Goal: Task Accomplishment & Management: Manage account settings

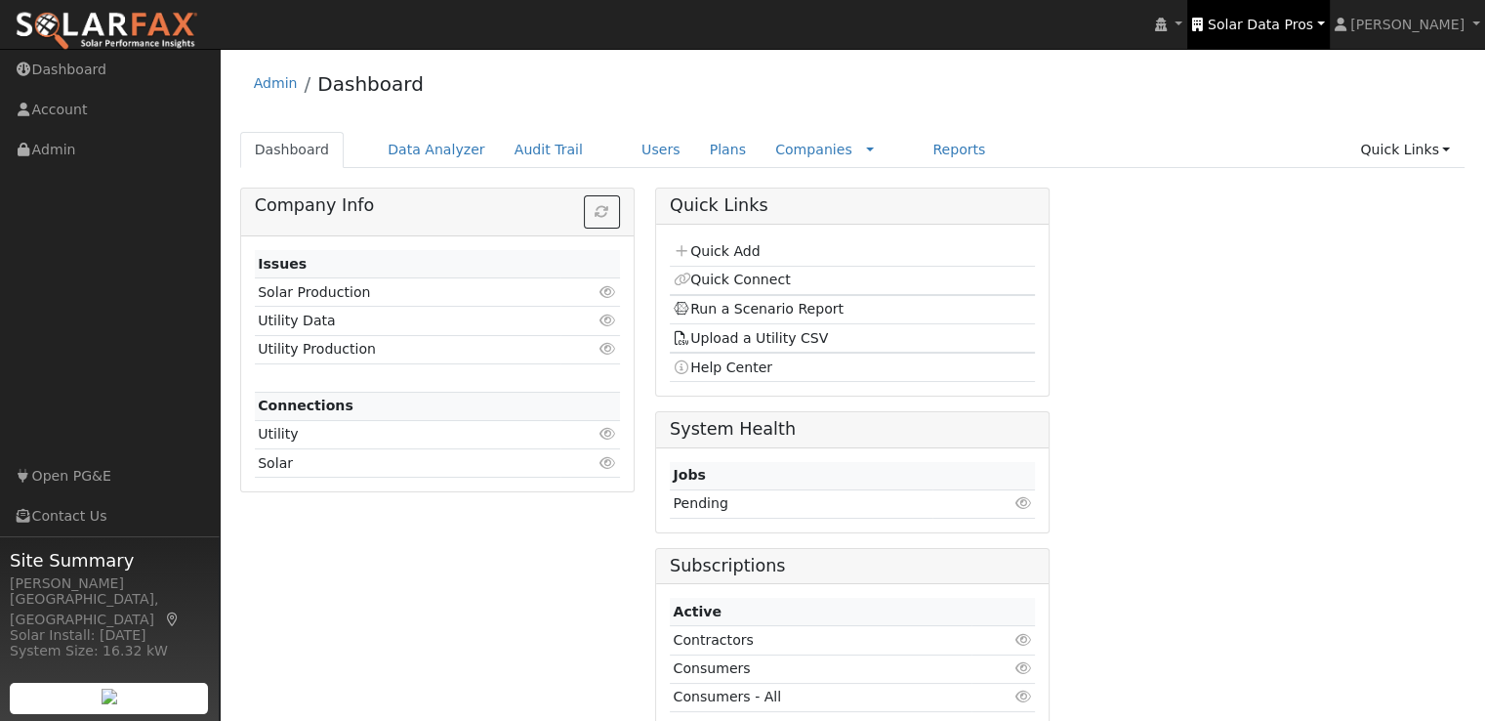
click at [1265, 21] on span "Solar Data Pros" at bounding box center [1260, 25] width 105 height 16
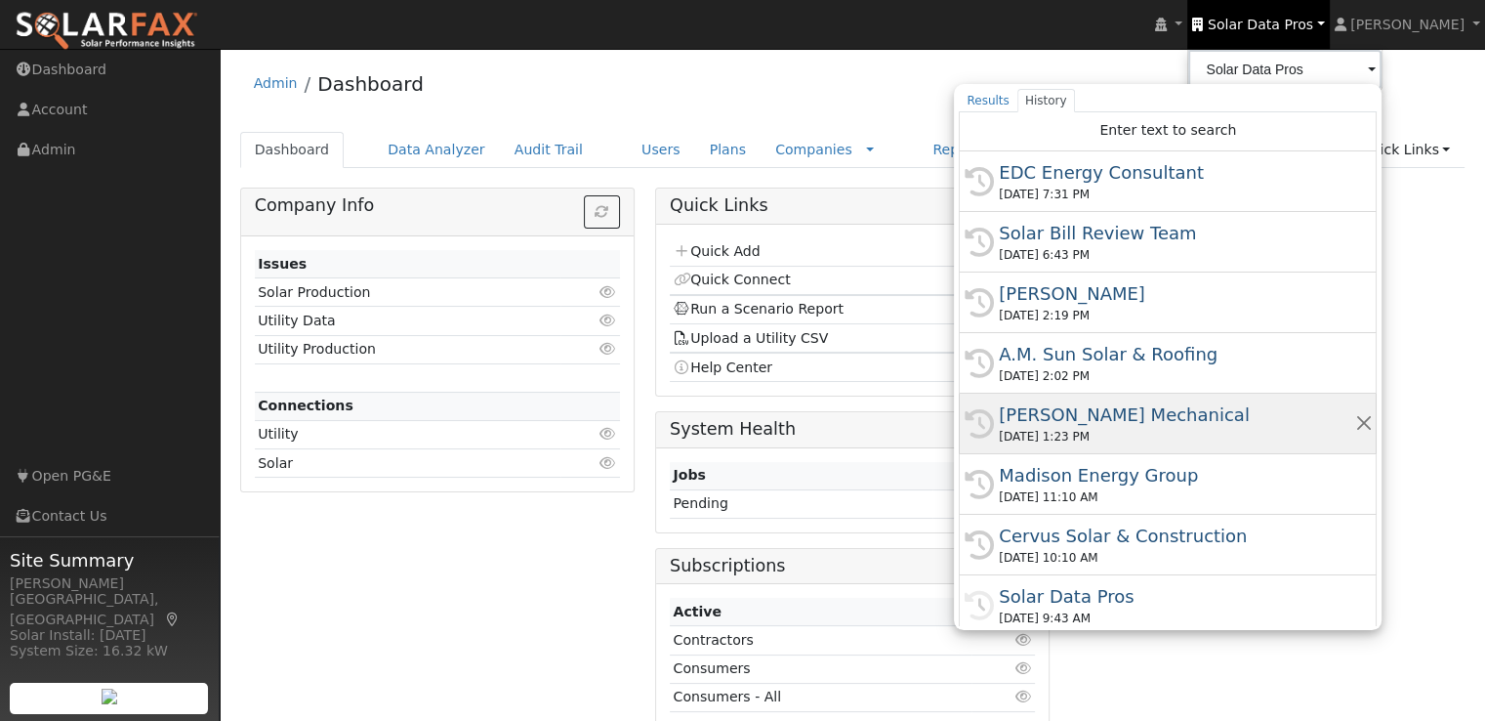
click at [1128, 406] on div "[PERSON_NAME] Mechanical" at bounding box center [1176, 414] width 355 height 26
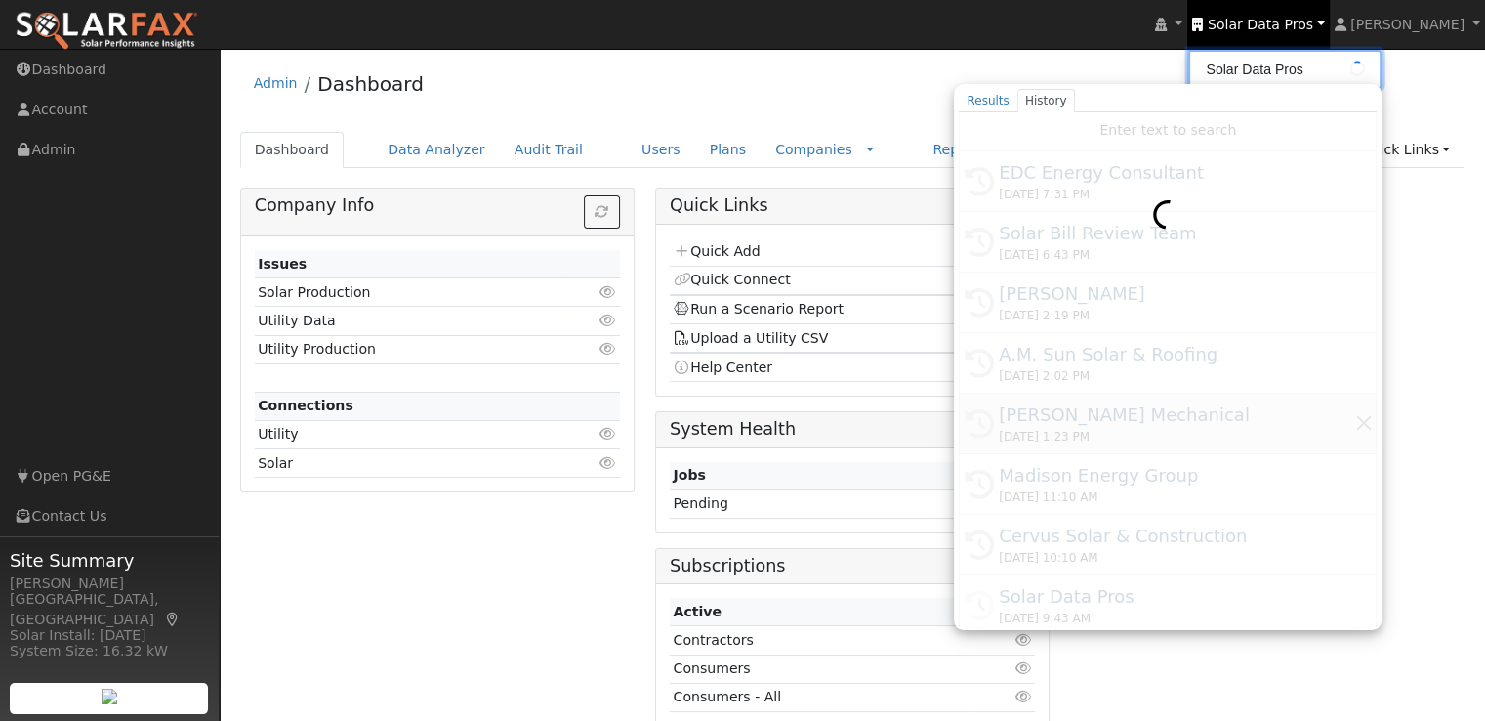
type input "[PERSON_NAME] Mechanical"
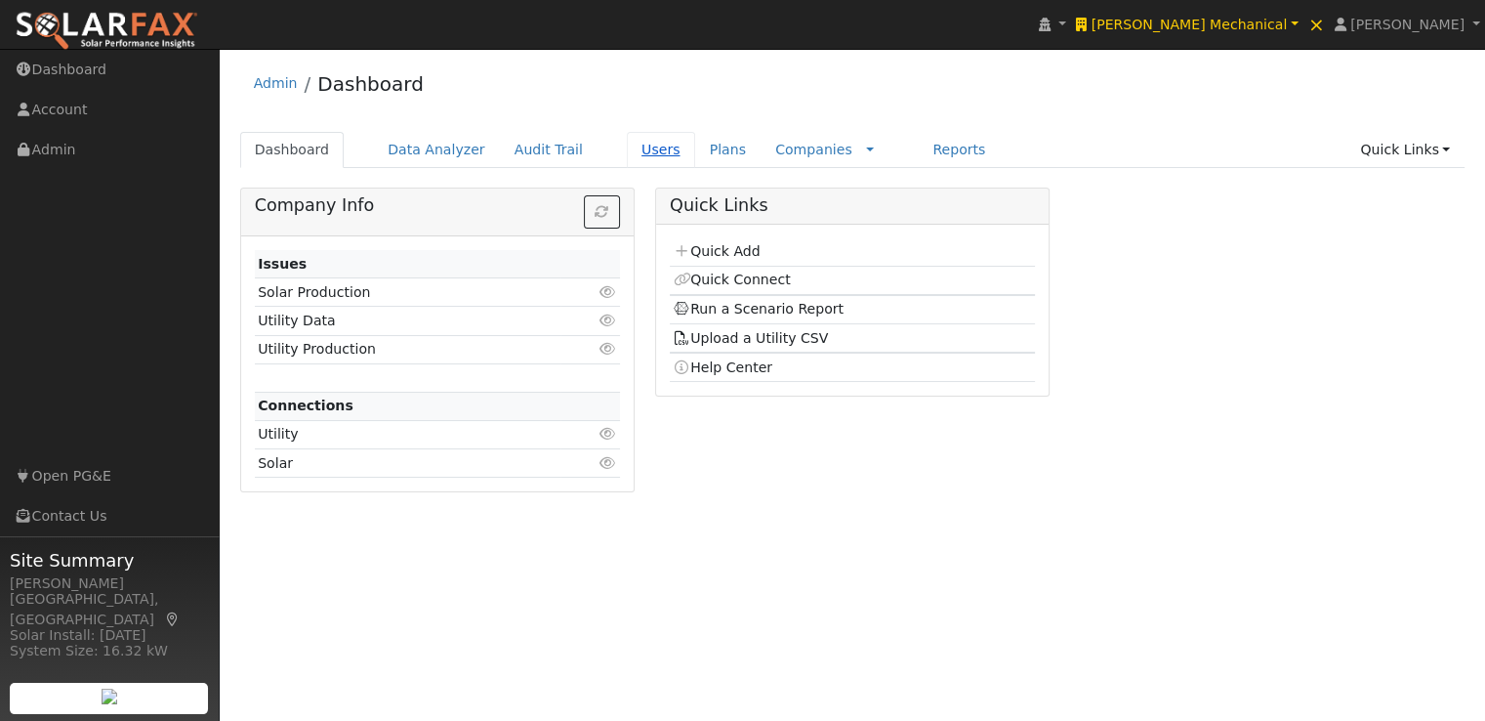
click at [629, 150] on link "Users" at bounding box center [661, 150] width 68 height 36
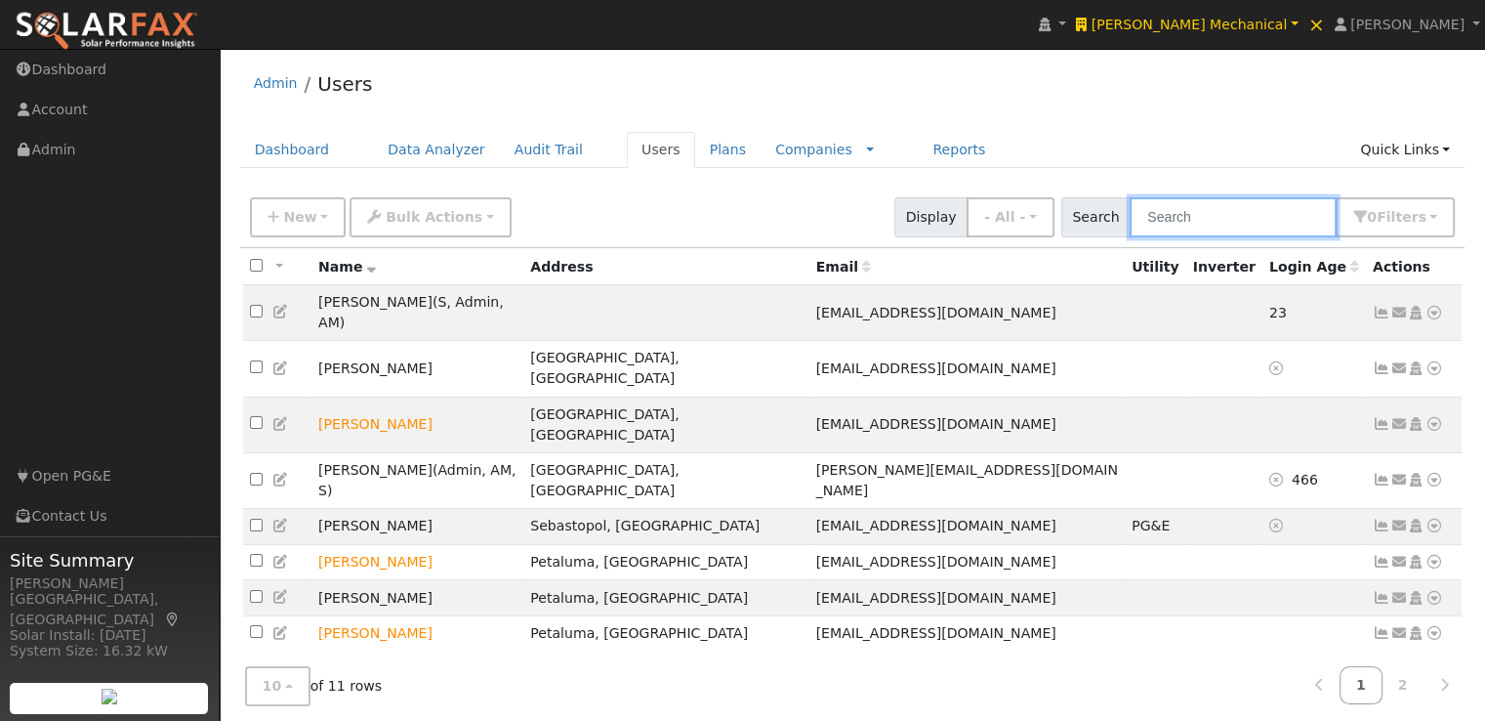
click at [1254, 212] on input "text" at bounding box center [1233, 217] width 207 height 40
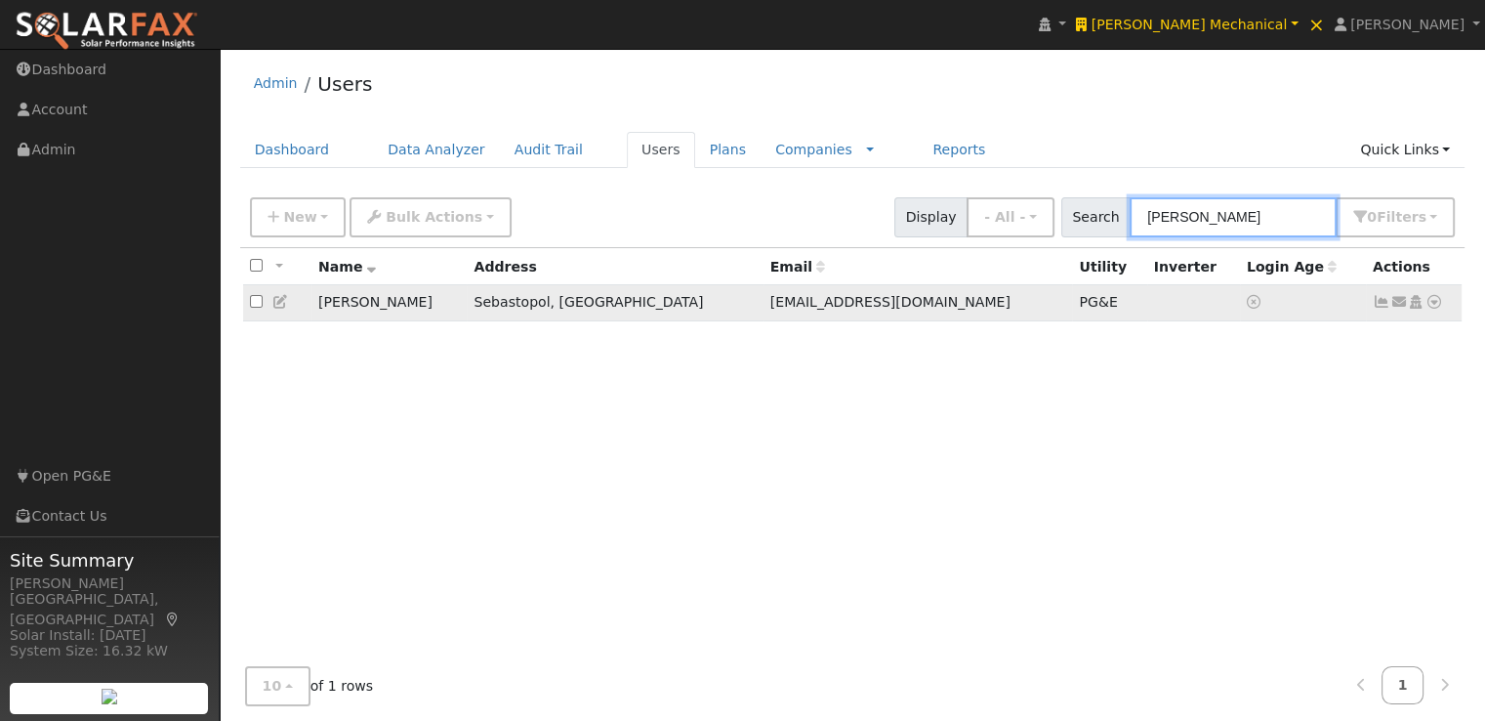
type input "[PERSON_NAME]"
click at [1379, 304] on icon at bounding box center [1382, 302] width 18 height 14
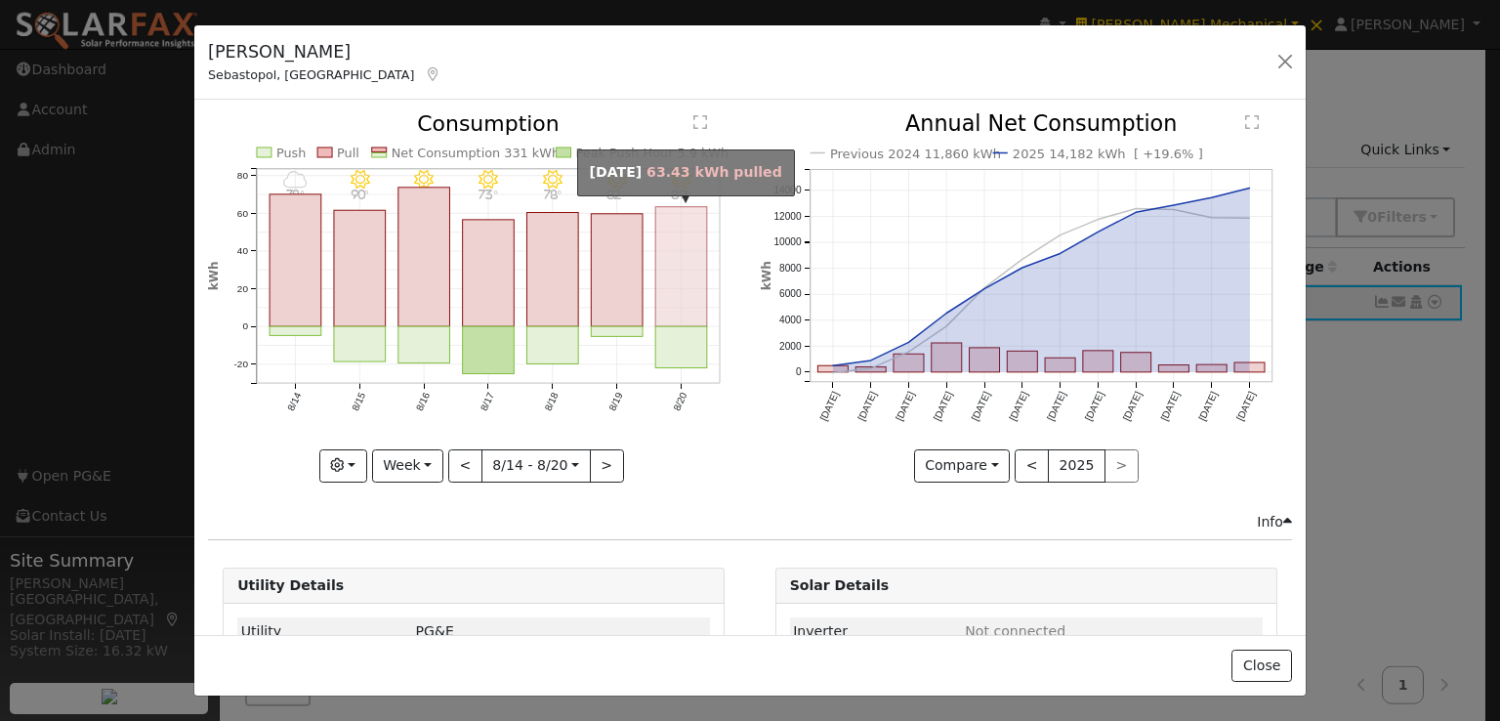
click at [688, 293] on rect "onclick=""" at bounding box center [682, 267] width 52 height 120
type input "[DATE]"
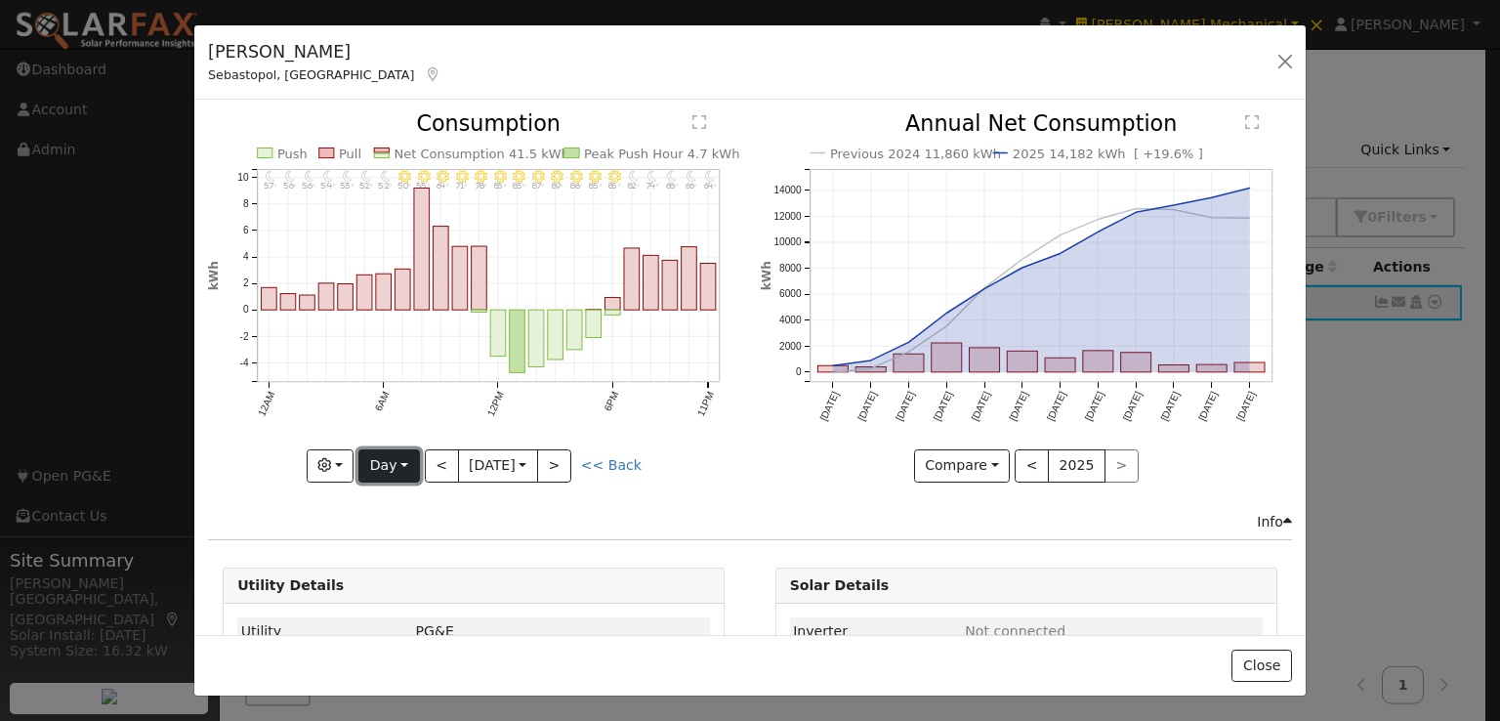
click at [394, 465] on button "Day" at bounding box center [388, 465] width 61 height 33
click at [400, 617] on link "Custom" at bounding box center [427, 614] width 136 height 27
select select "7"
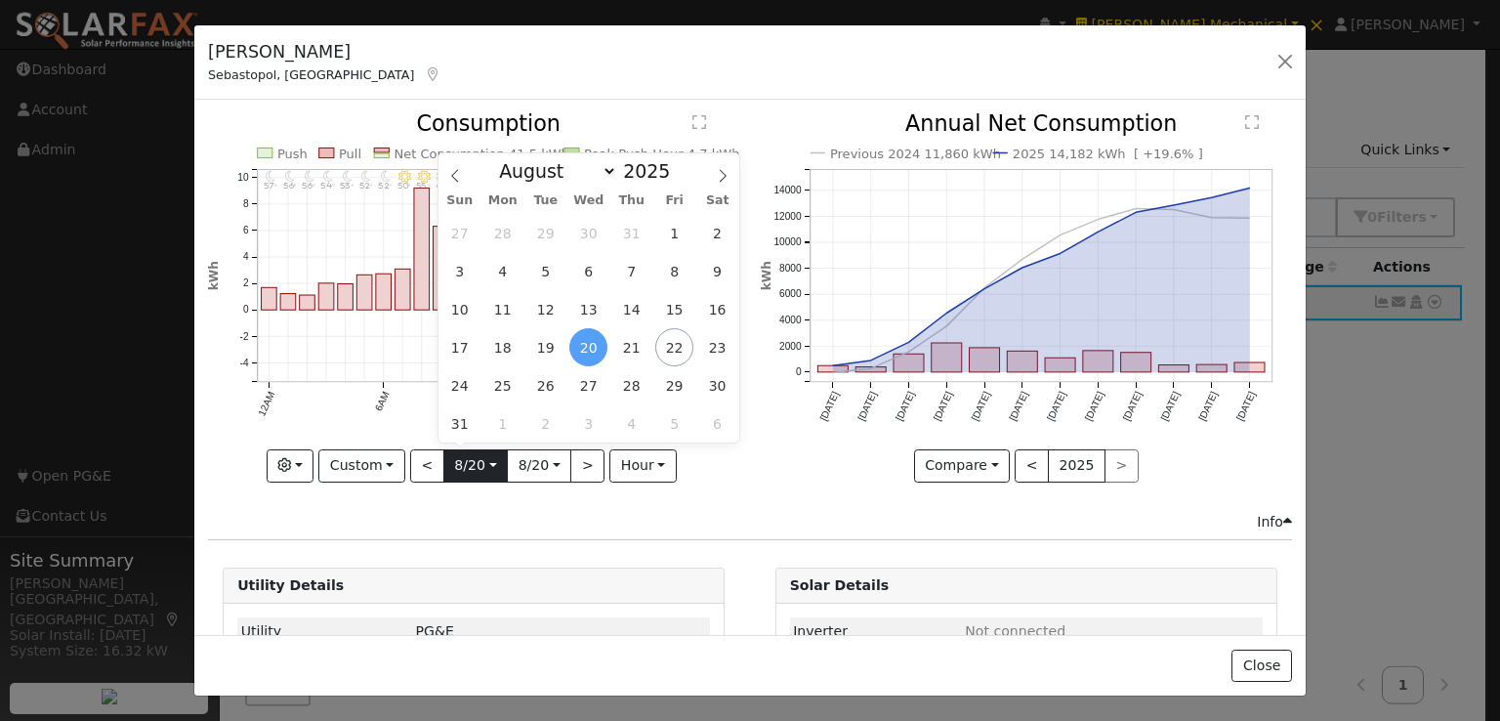
click at [484, 460] on input "[DATE]" at bounding box center [475, 465] width 62 height 31
click at [496, 345] on span "18" at bounding box center [502, 347] width 38 height 38
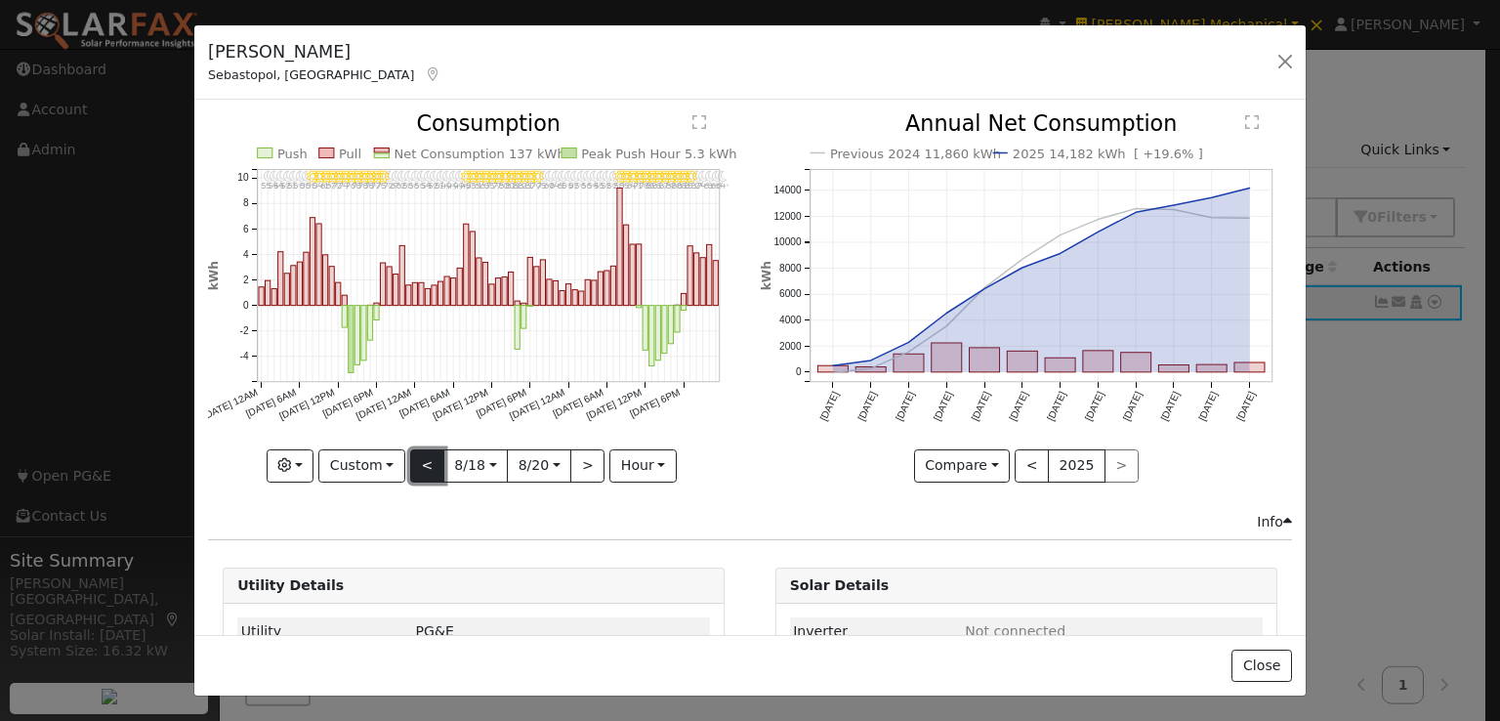
click at [419, 459] on button "<" at bounding box center [427, 465] width 34 height 33
type input "[DATE]"
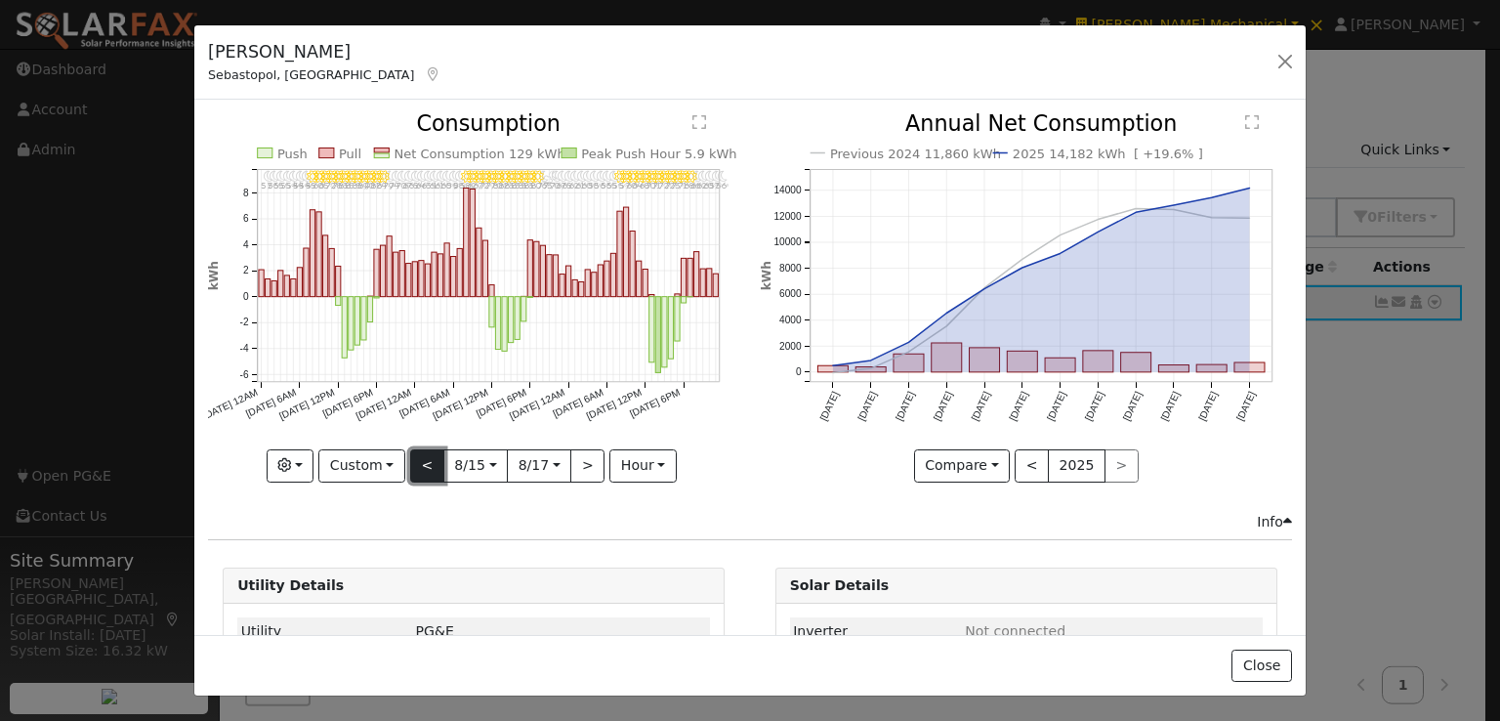
click at [419, 459] on button "<" at bounding box center [427, 465] width 34 height 33
type input "[DATE]"
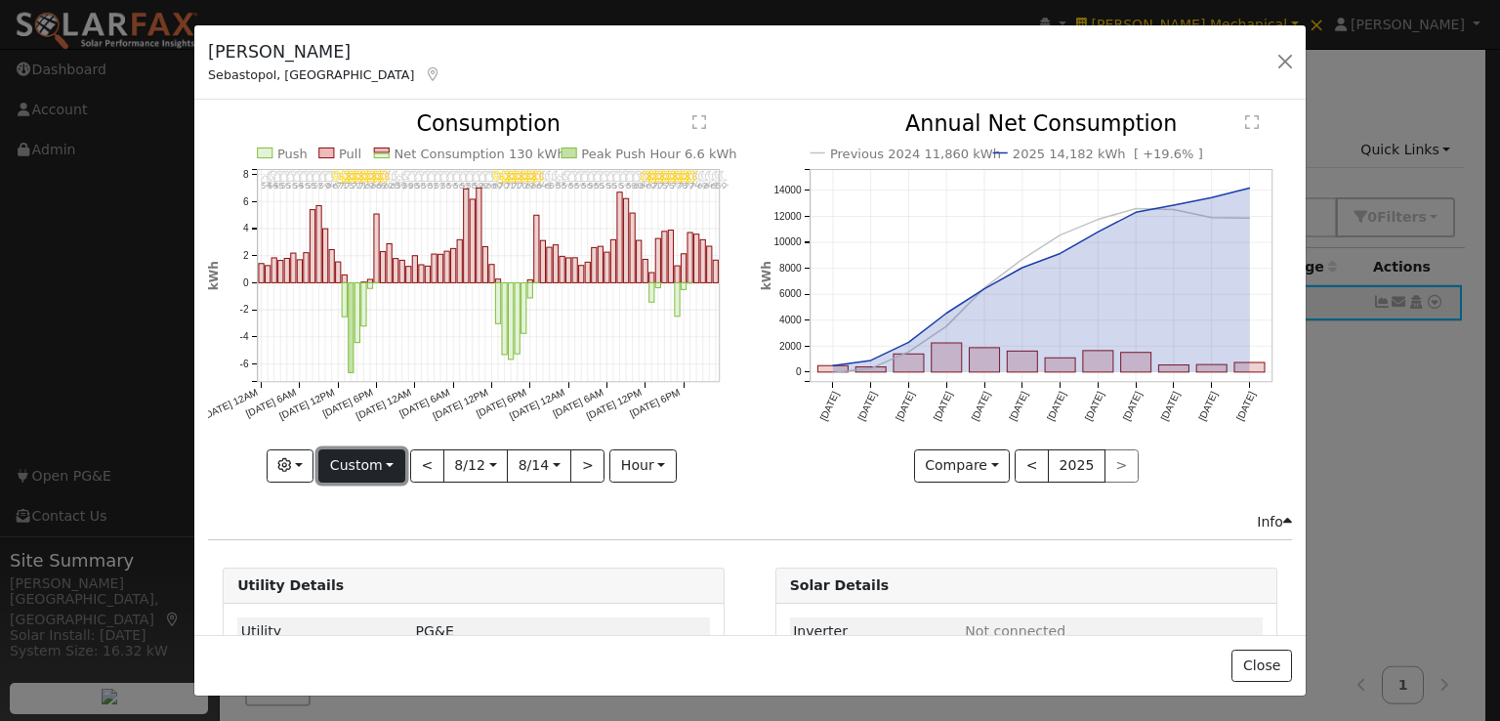
click at [373, 456] on button "Custom" at bounding box center [361, 465] width 87 height 33
click at [363, 584] on link "Year" at bounding box center [387, 586] width 136 height 27
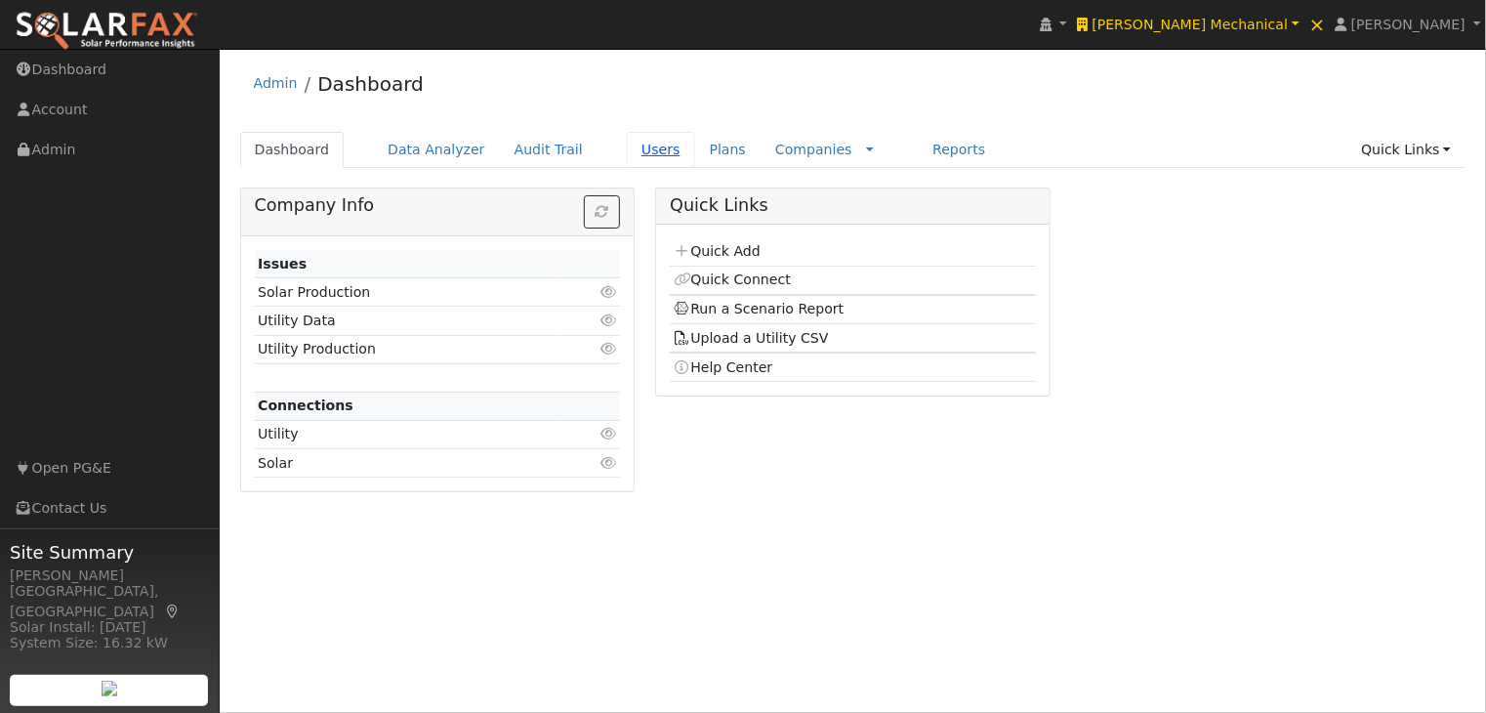
click at [627, 150] on link "Users" at bounding box center [661, 150] width 68 height 36
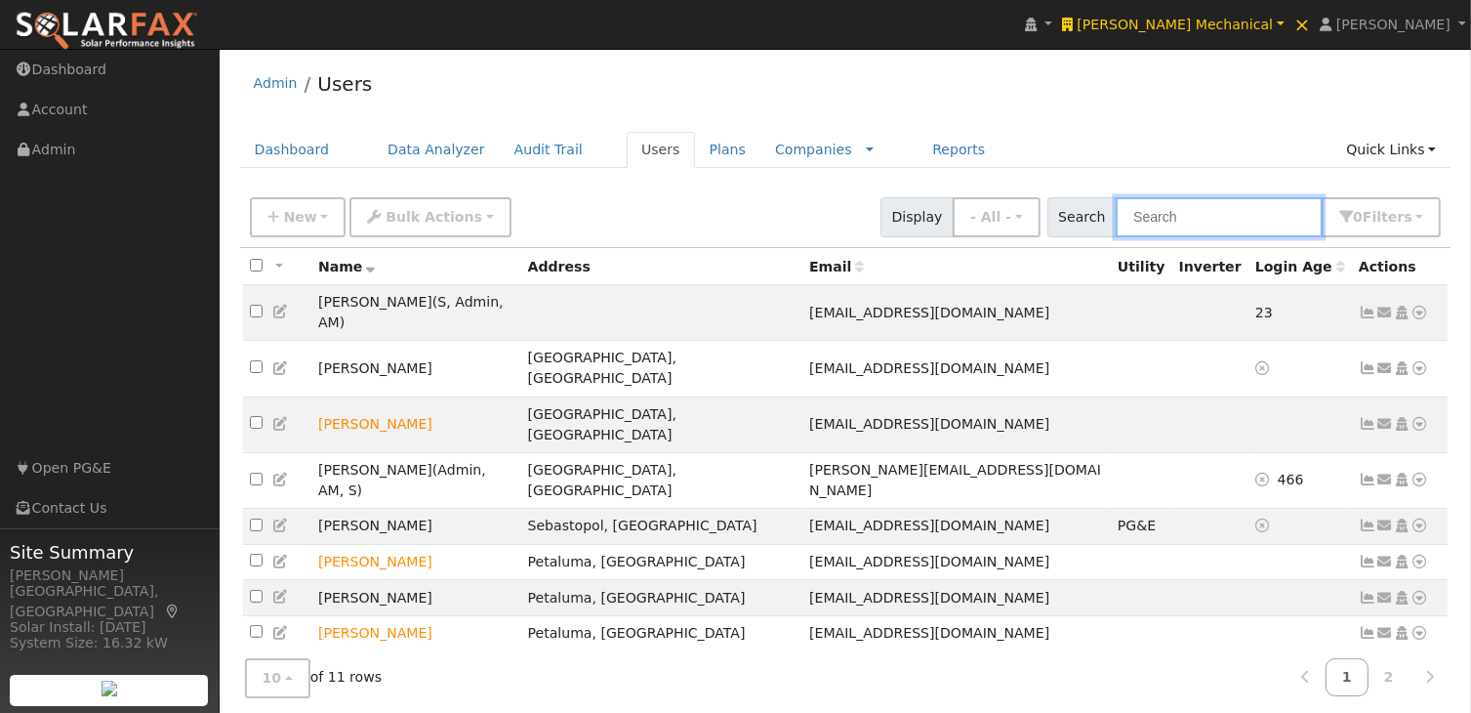
click at [1273, 221] on input "text" at bounding box center [1219, 217] width 207 height 40
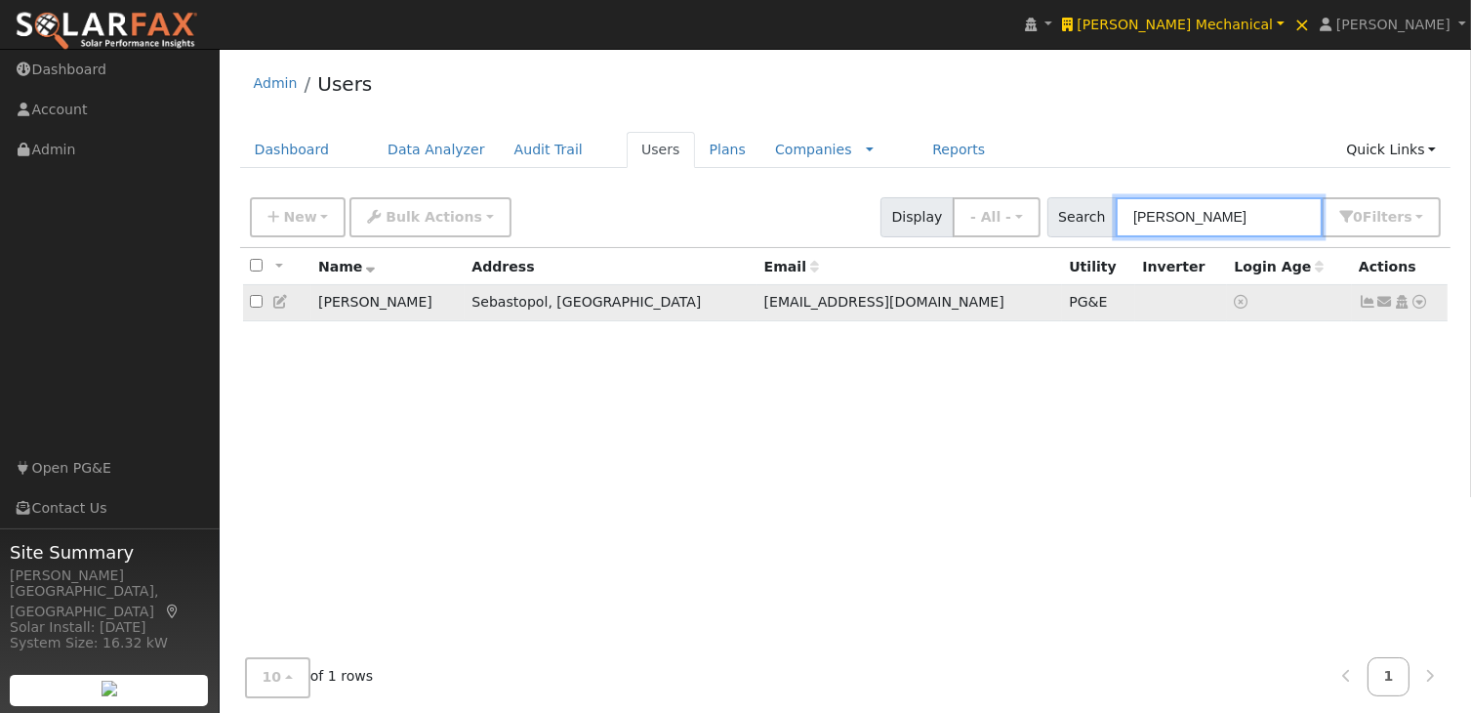
type input "[PERSON_NAME]"
click at [1365, 306] on icon at bounding box center [1368, 302] width 18 height 14
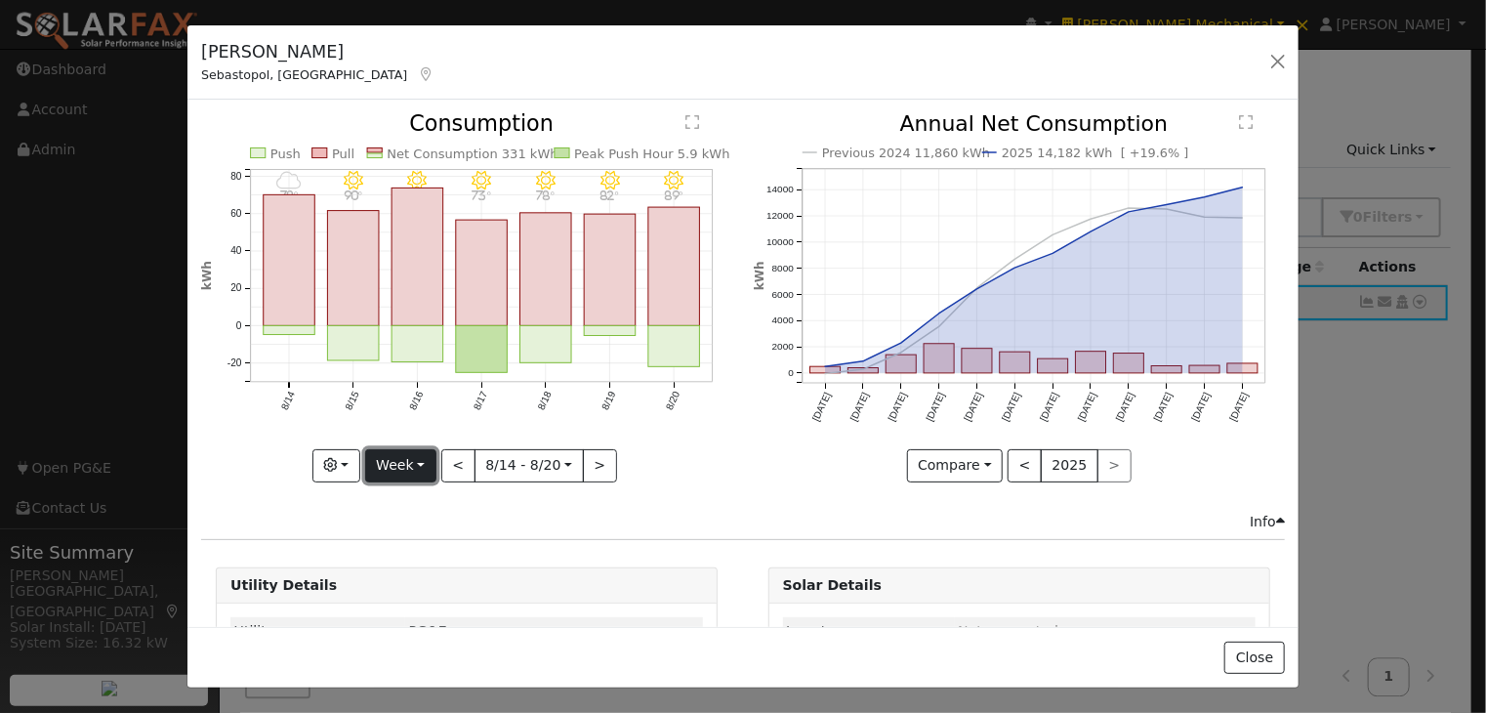
click at [426, 450] on button "Week" at bounding box center [400, 465] width 71 height 33
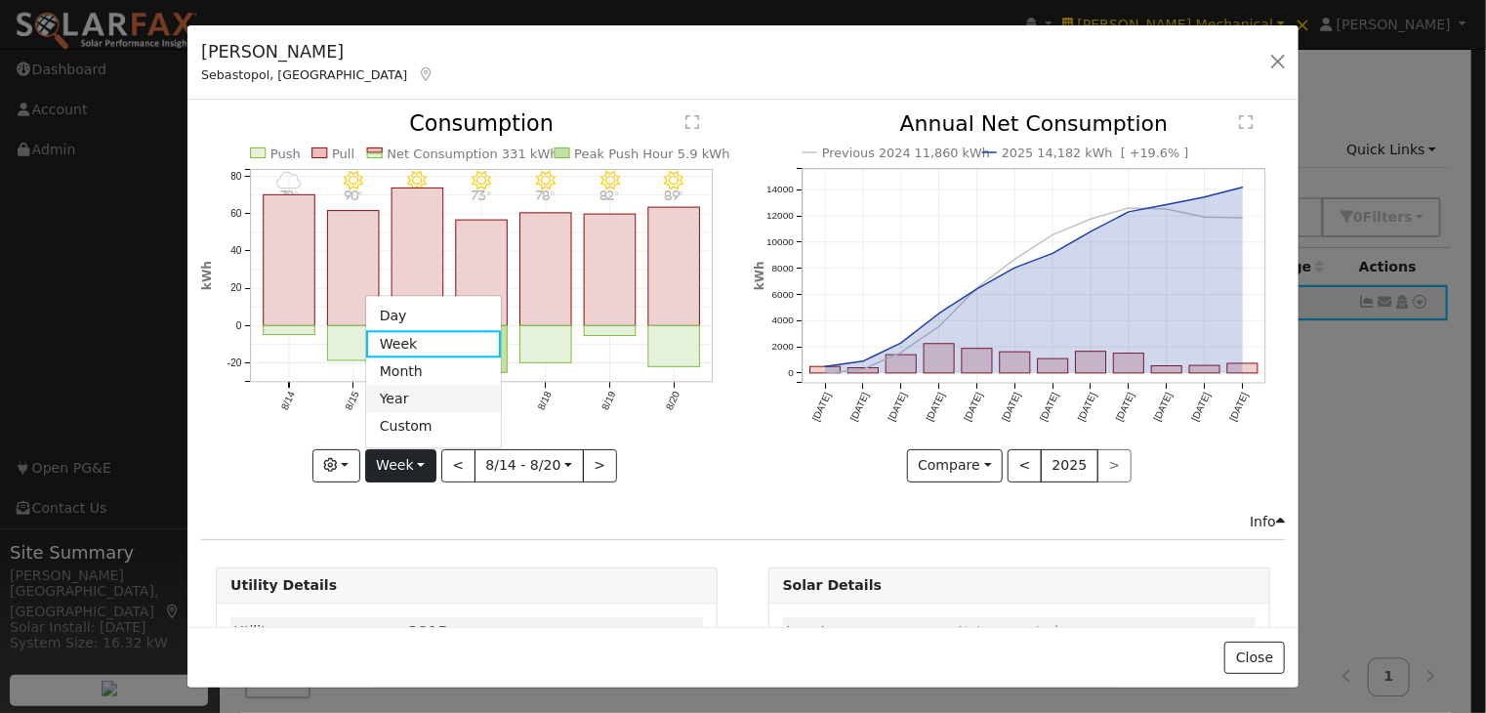
click at [404, 387] on link "Year" at bounding box center [434, 399] width 136 height 27
type input "[DATE]"
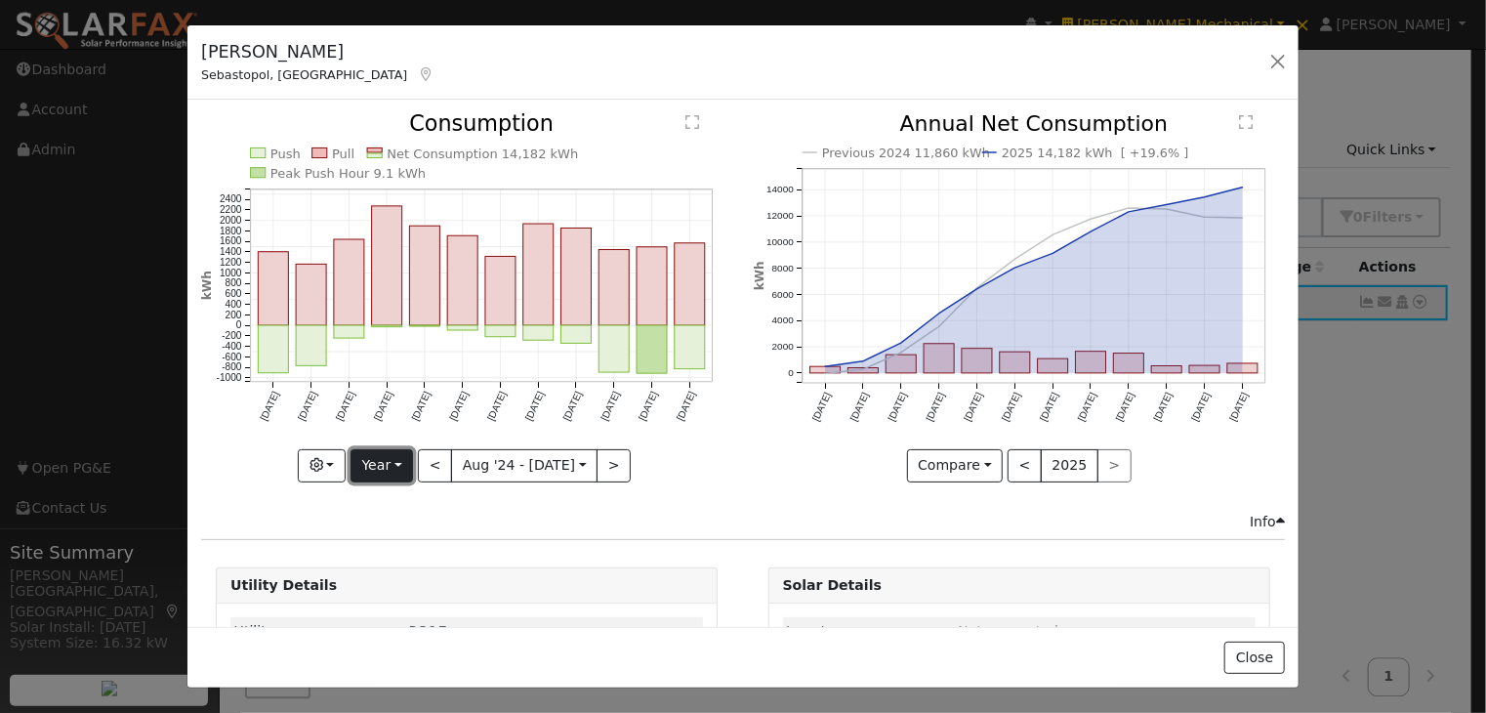
click at [390, 466] on button "Year" at bounding box center [381, 465] width 62 height 33
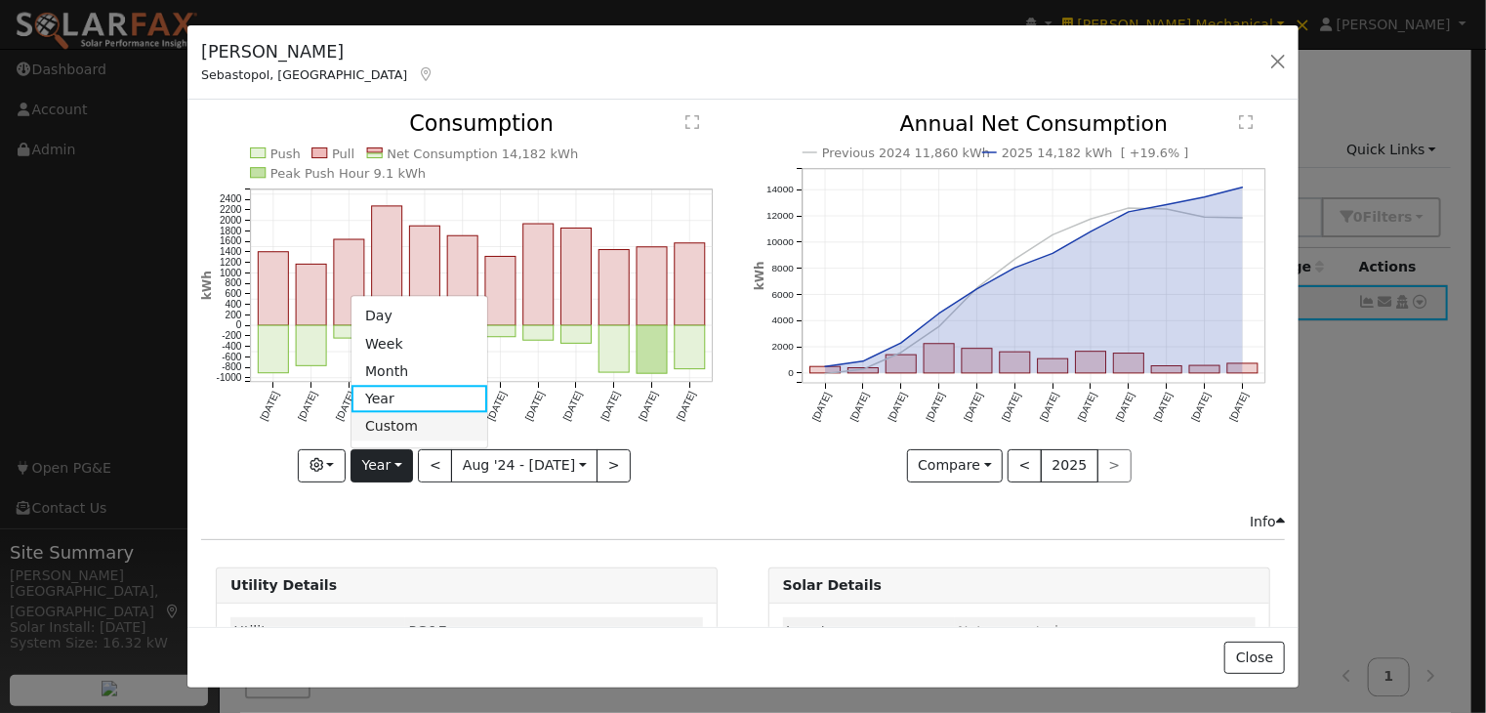
click at [431, 421] on link "Custom" at bounding box center [419, 426] width 136 height 27
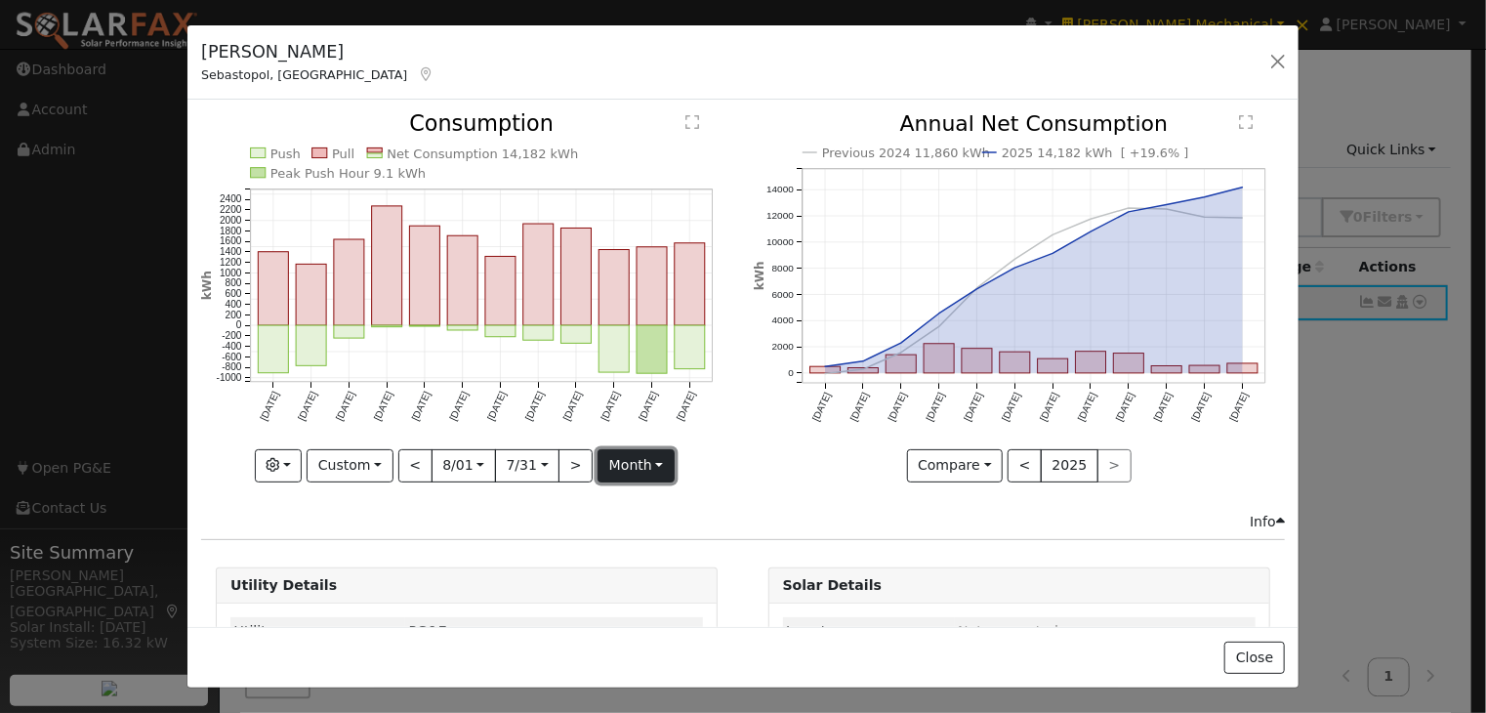
click at [636, 460] on button "month" at bounding box center [636, 465] width 77 height 33
click at [629, 524] on link "Day" at bounding box center [666, 531] width 136 height 27
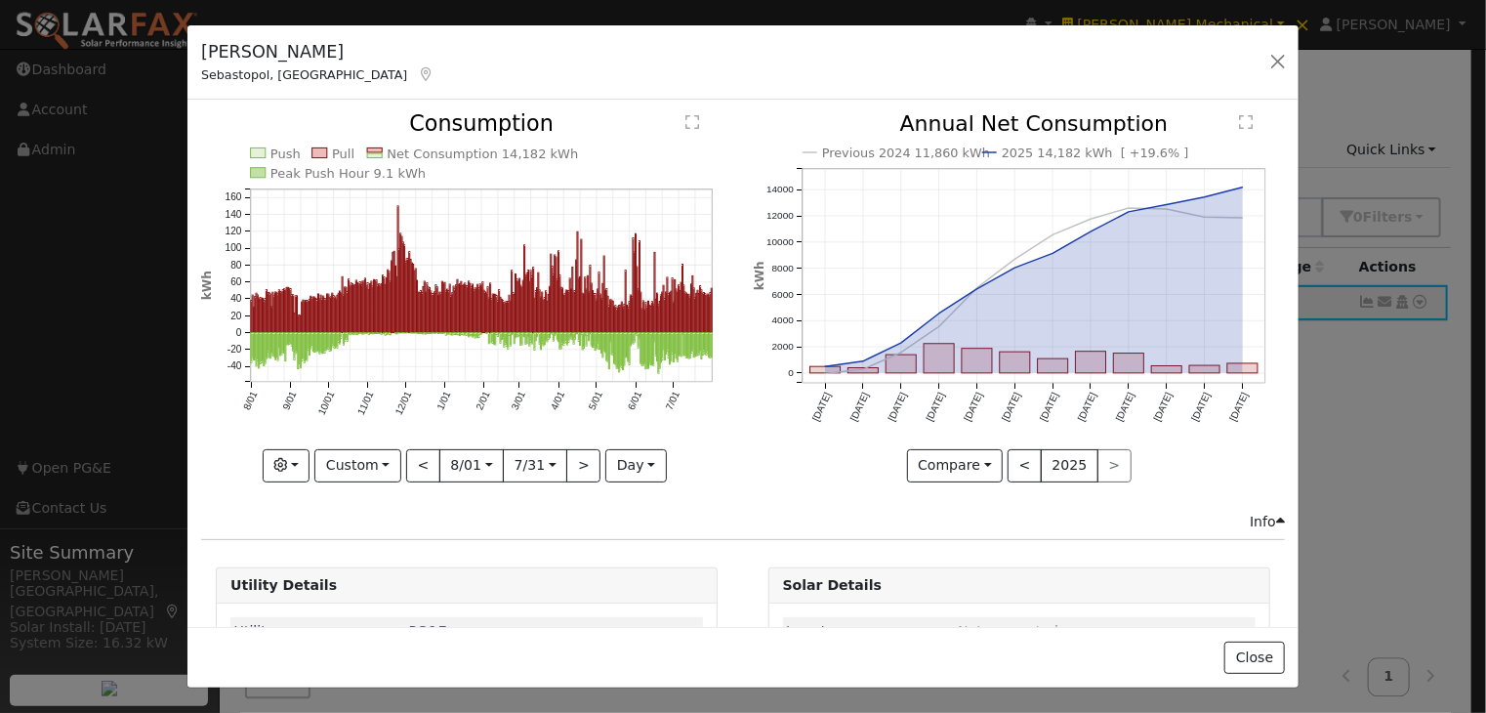
click at [686, 128] on text "" at bounding box center [693, 123] width 14 height 16
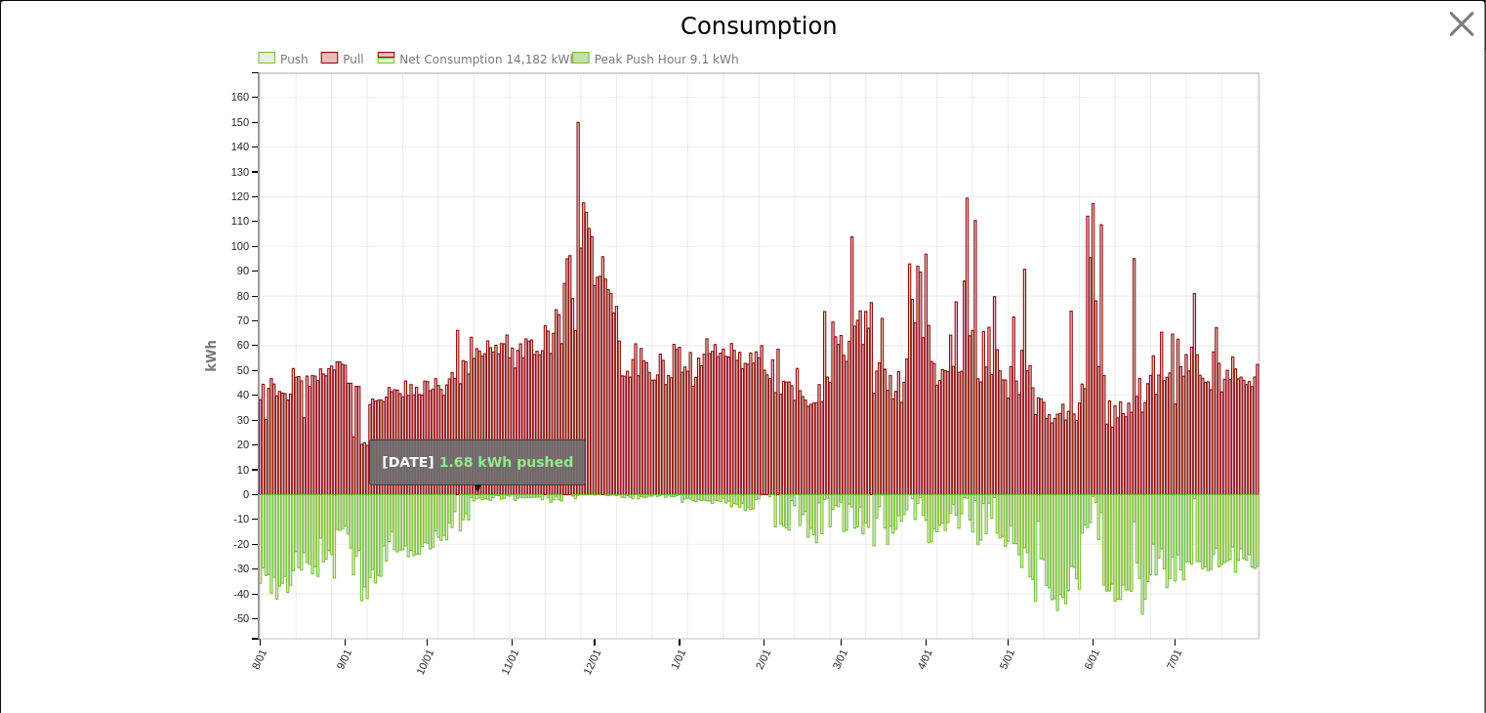
click at [475, 496] on rect "onclick=""" at bounding box center [476, 497] width 2 height 4
type input "[DATE]"
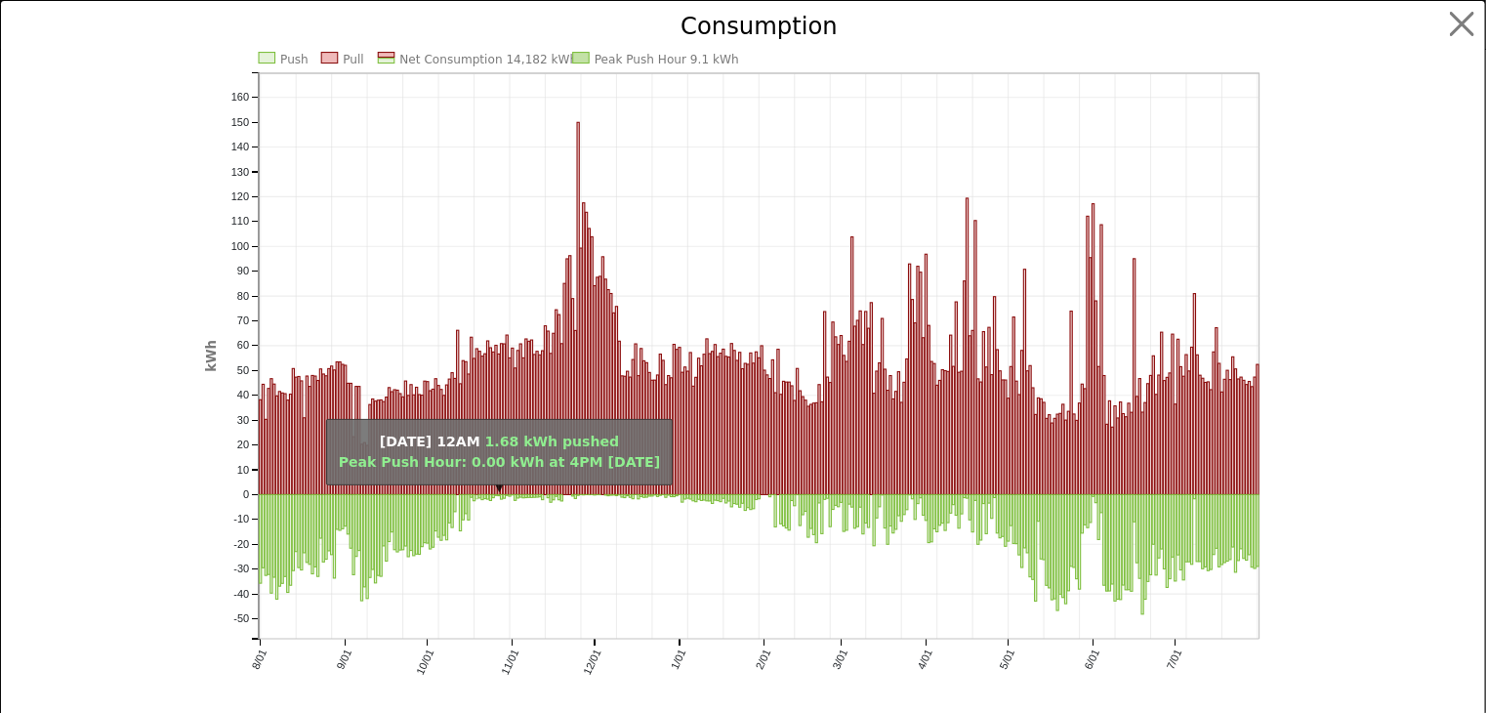
click at [475, 496] on rect "onclick=""" at bounding box center [476, 497] width 2 height 4
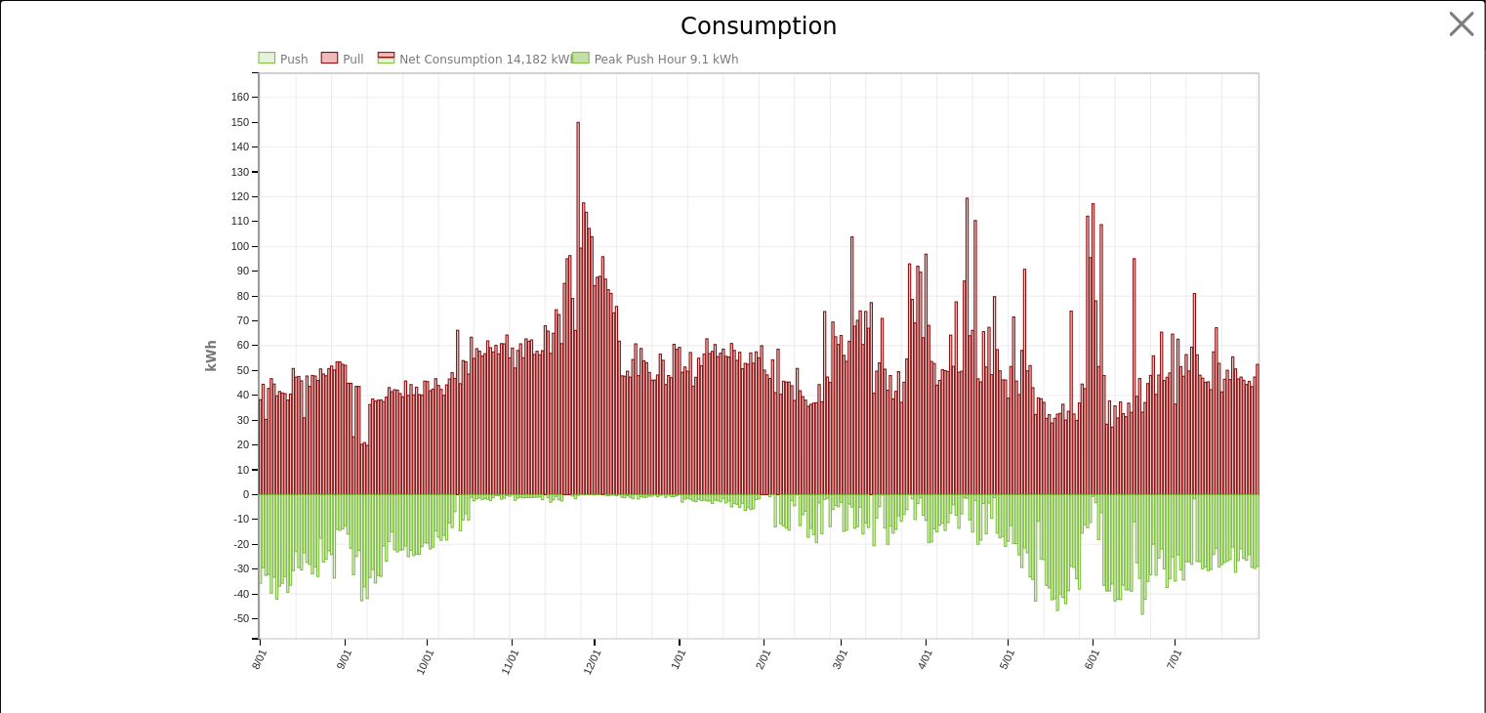
click at [500, 549] on icon "Push Pull Net Consumption 14,182 kWh Peak Push Hour 9.1 kWh 8/01 9/01 10/01 11/…" at bounding box center [743, 374] width 1076 height 718
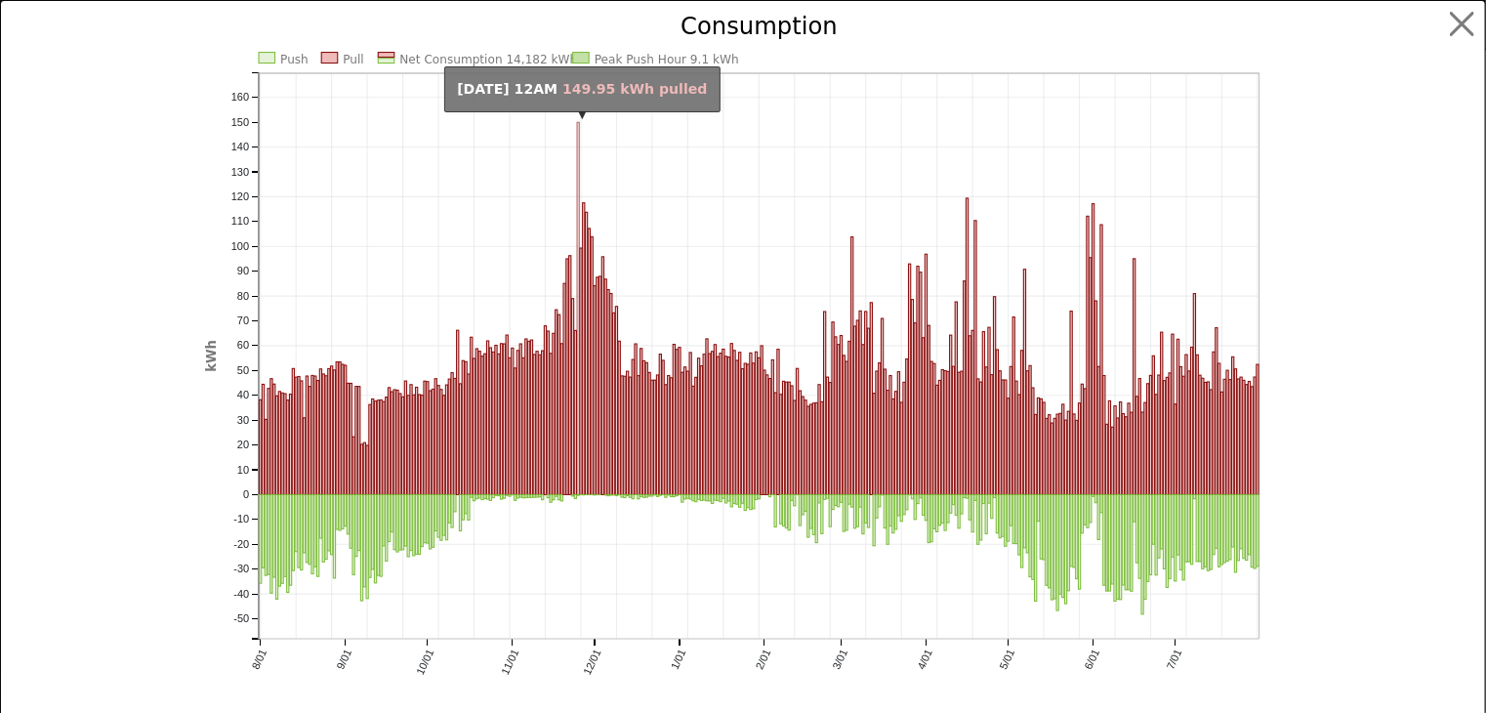
click at [577, 173] on rect "onclick=""" at bounding box center [578, 308] width 2 height 372
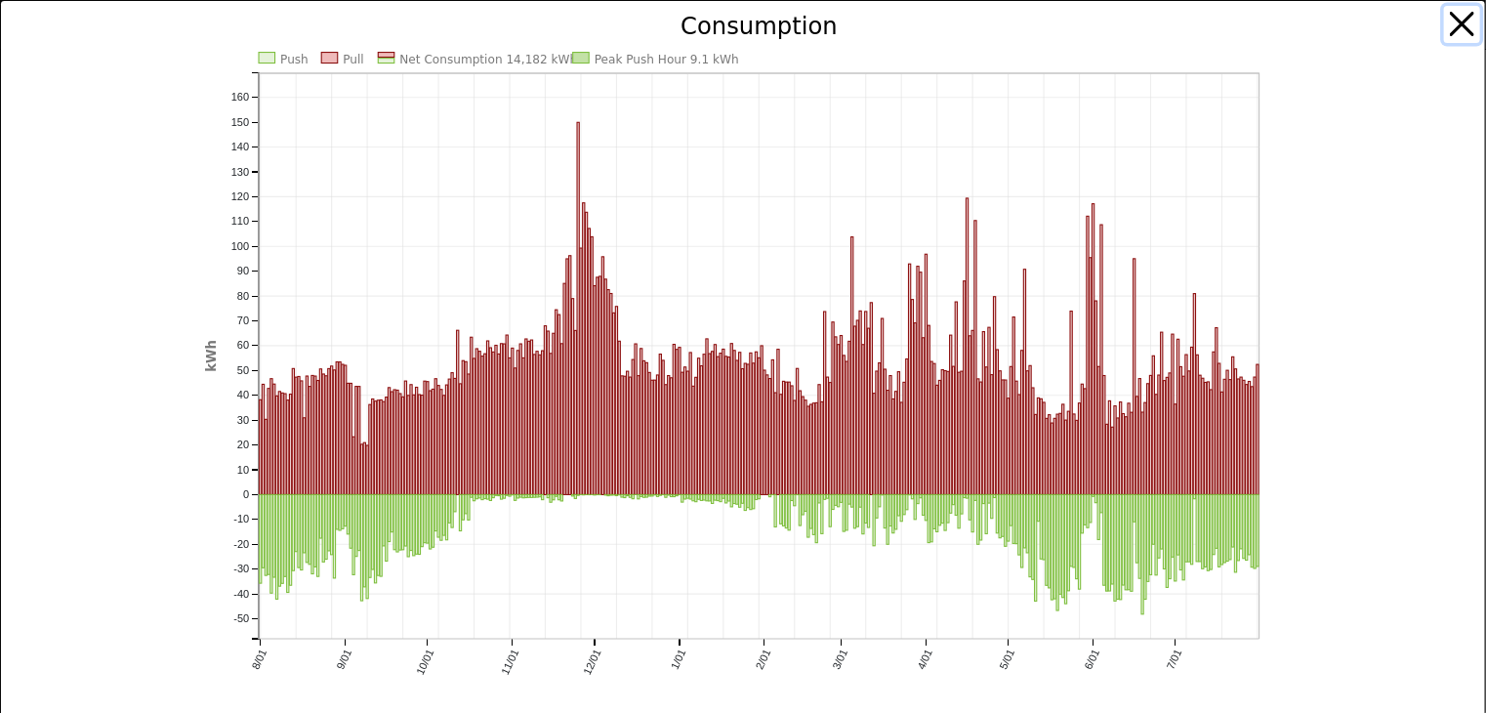
click at [1449, 12] on button "button" at bounding box center [1462, 24] width 37 height 37
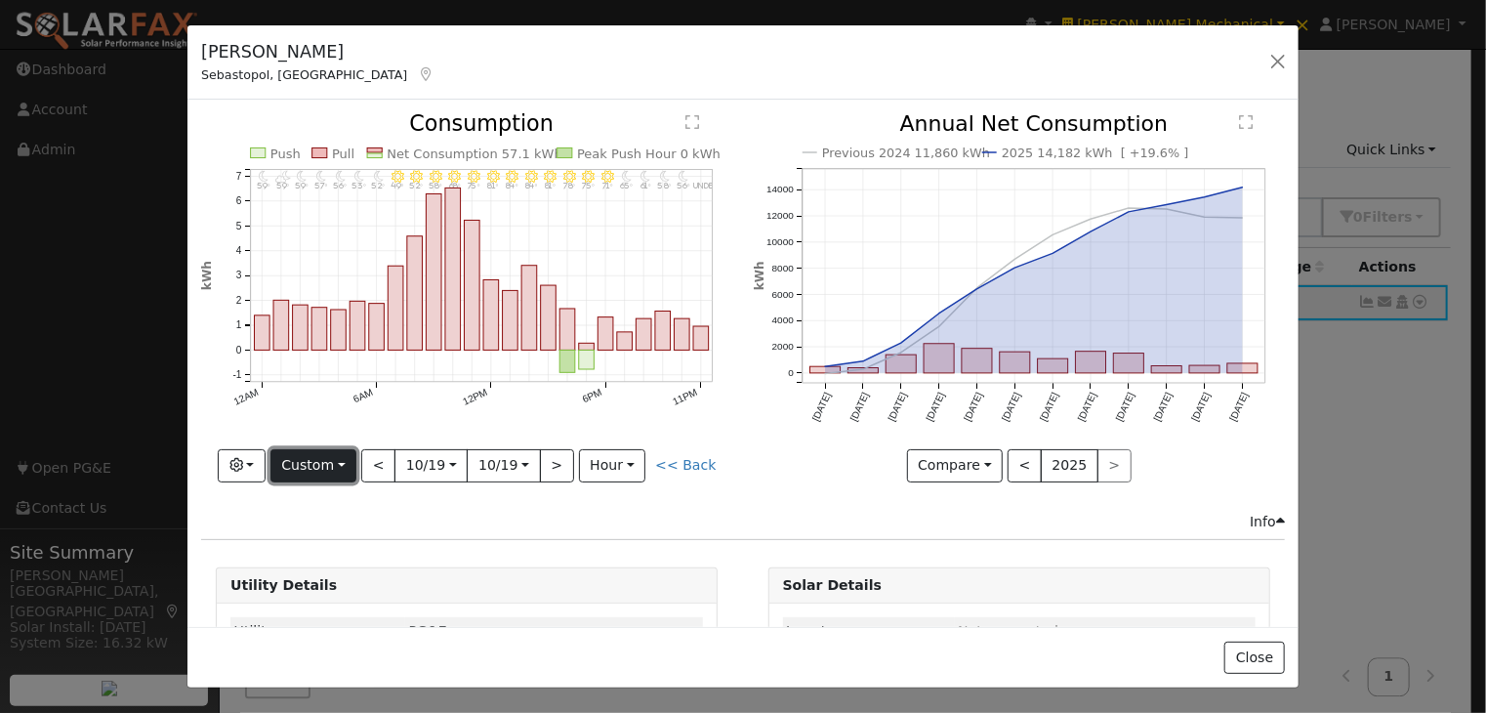
click at [319, 464] on button "Custom" at bounding box center [313, 465] width 87 height 33
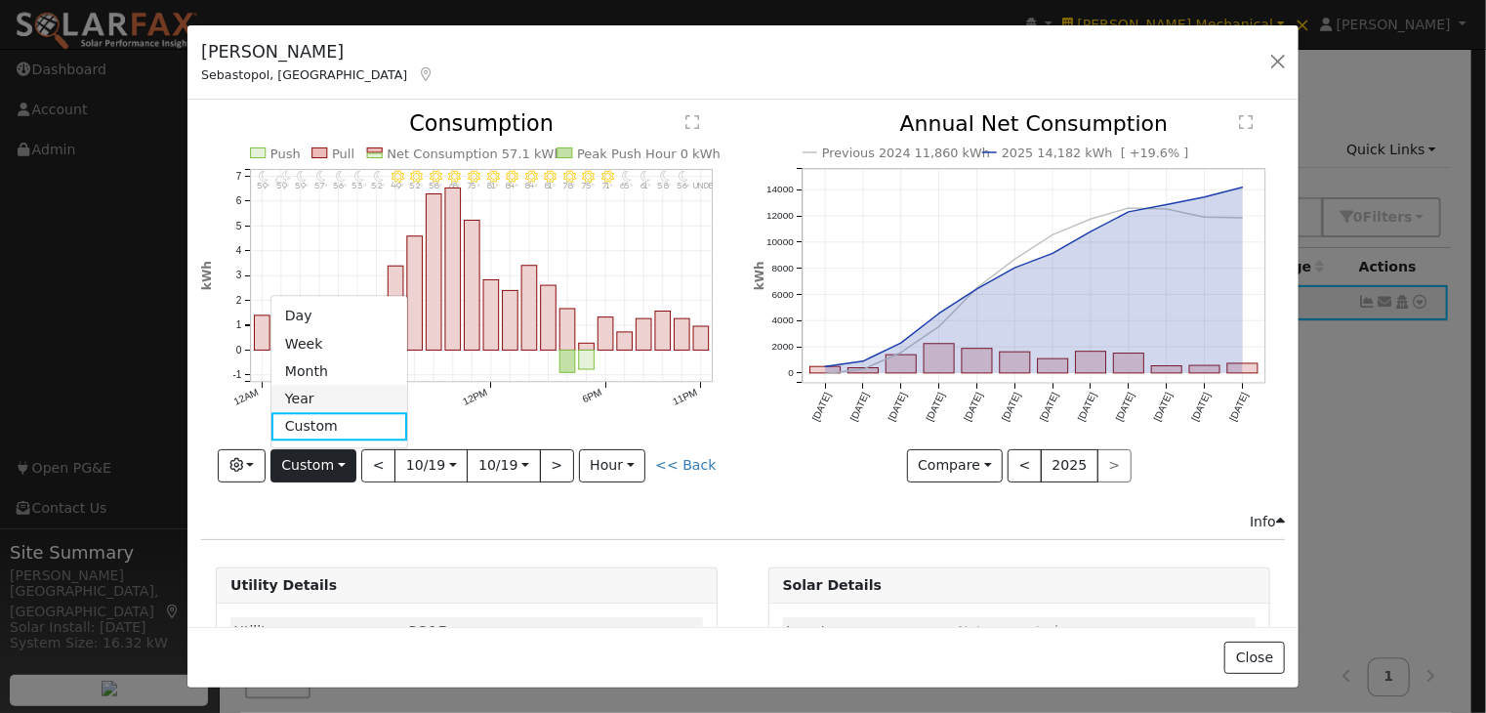
click at [330, 395] on link "Year" at bounding box center [339, 399] width 136 height 27
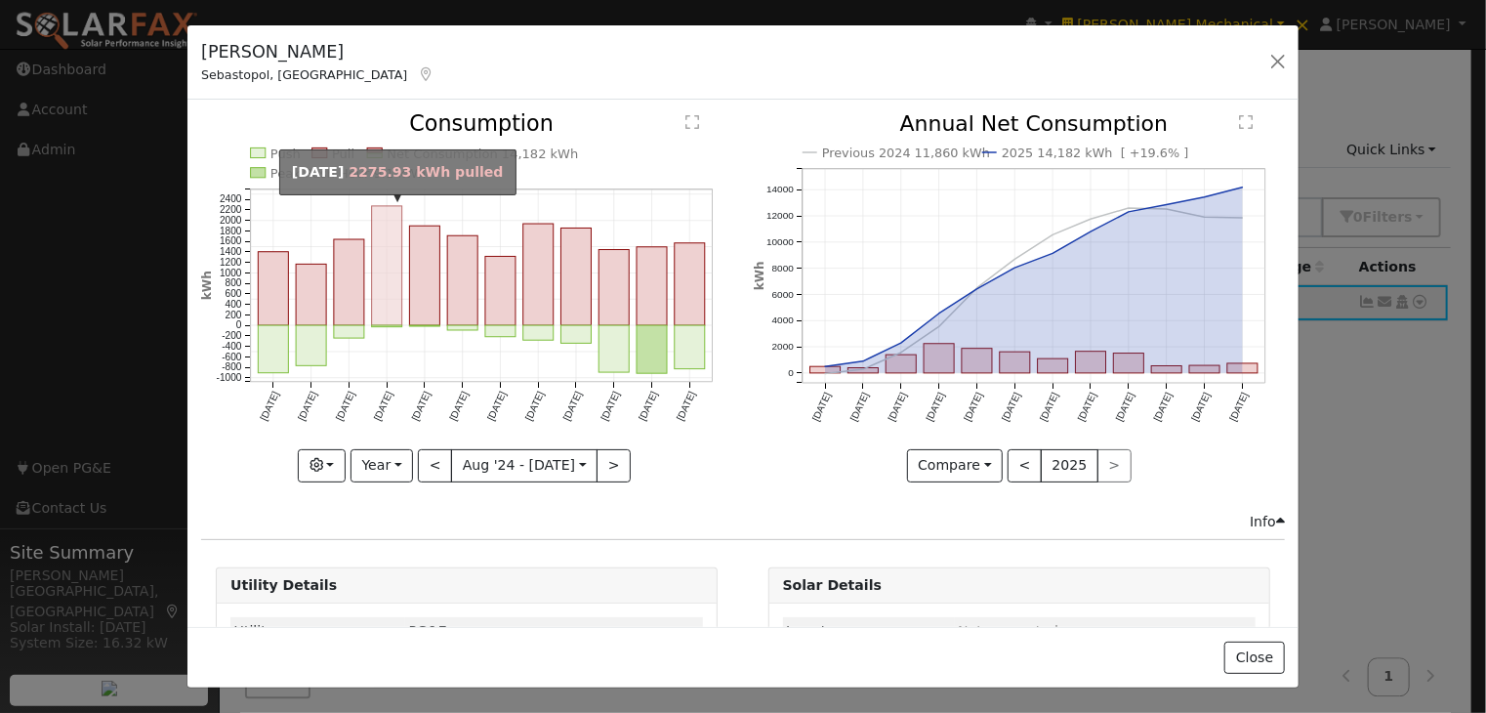
click at [391, 270] on rect "onclick=""" at bounding box center [387, 265] width 30 height 119
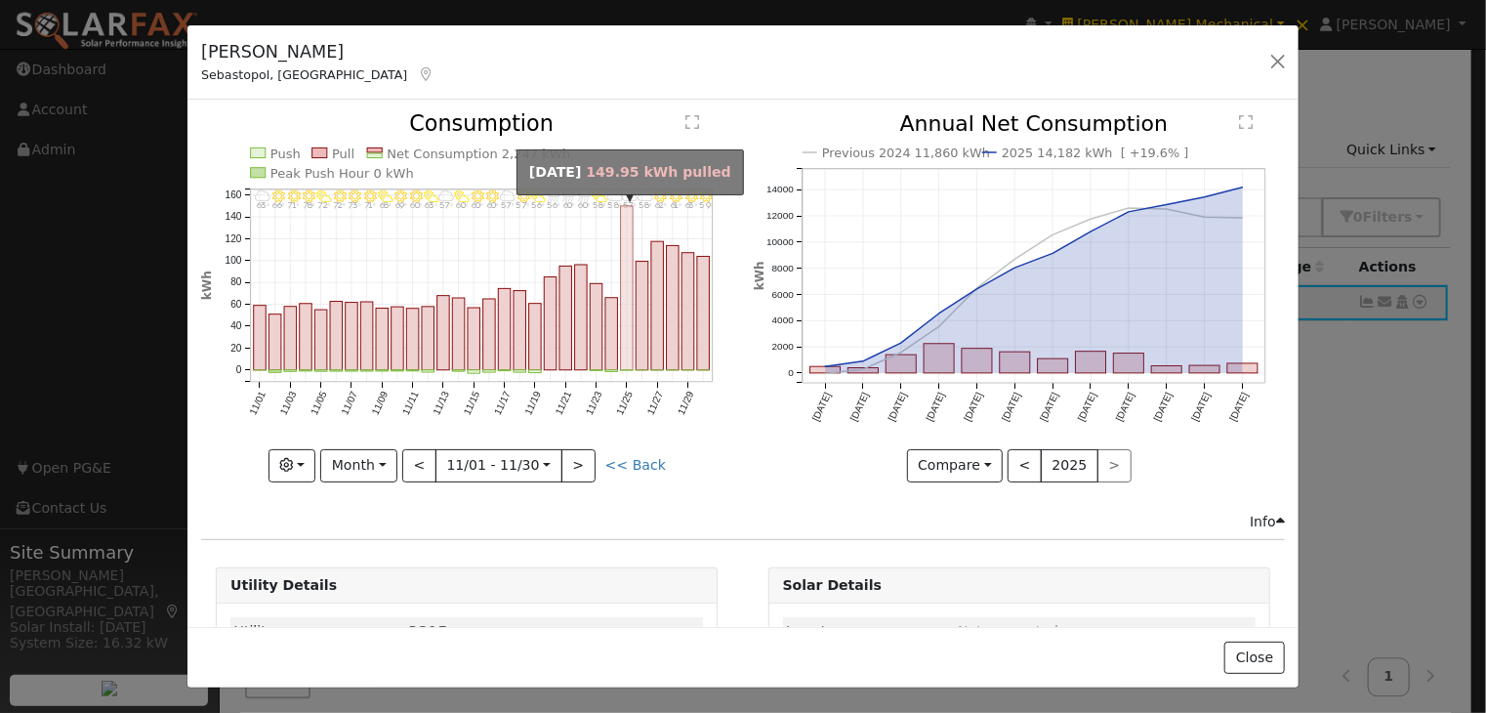
click at [621, 231] on rect "onclick=""" at bounding box center [627, 288] width 13 height 164
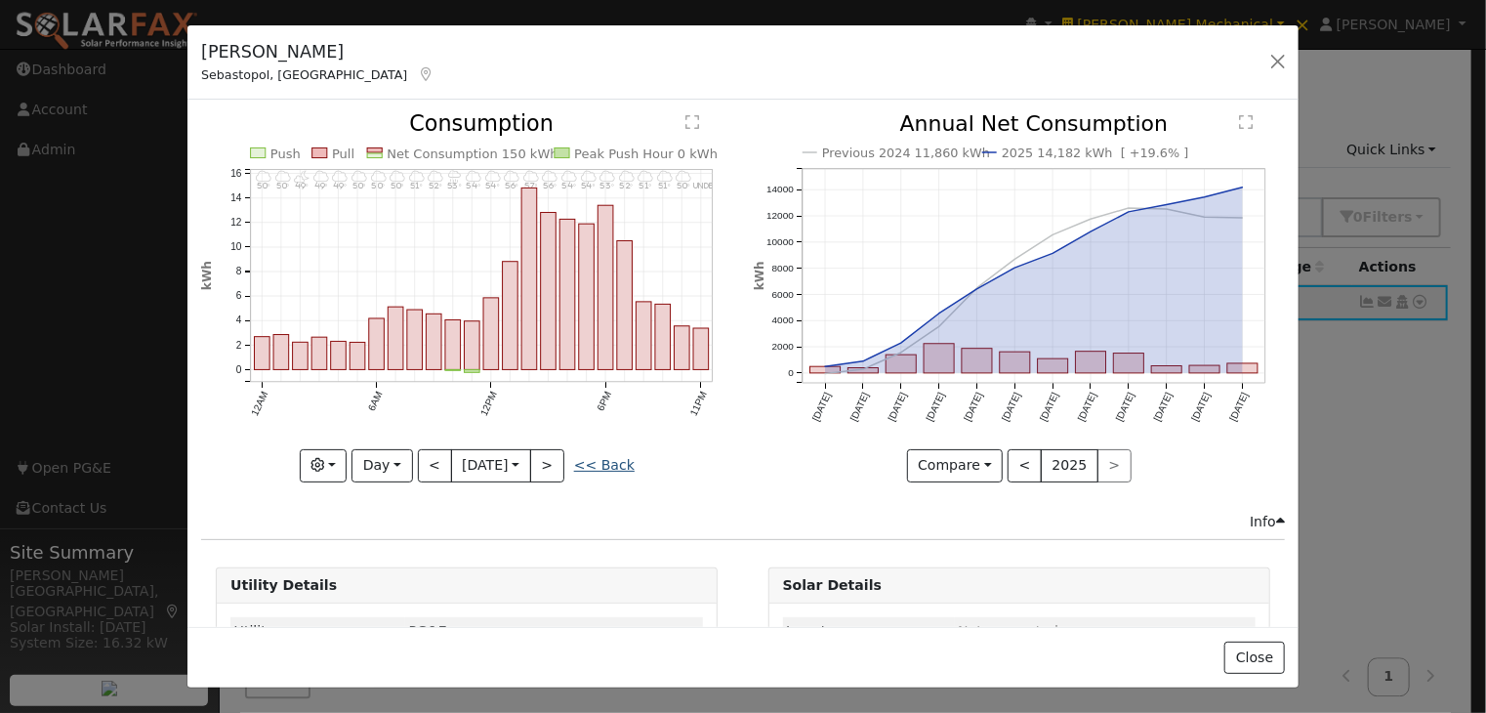
click at [625, 457] on link "<< Back" at bounding box center [604, 465] width 61 height 16
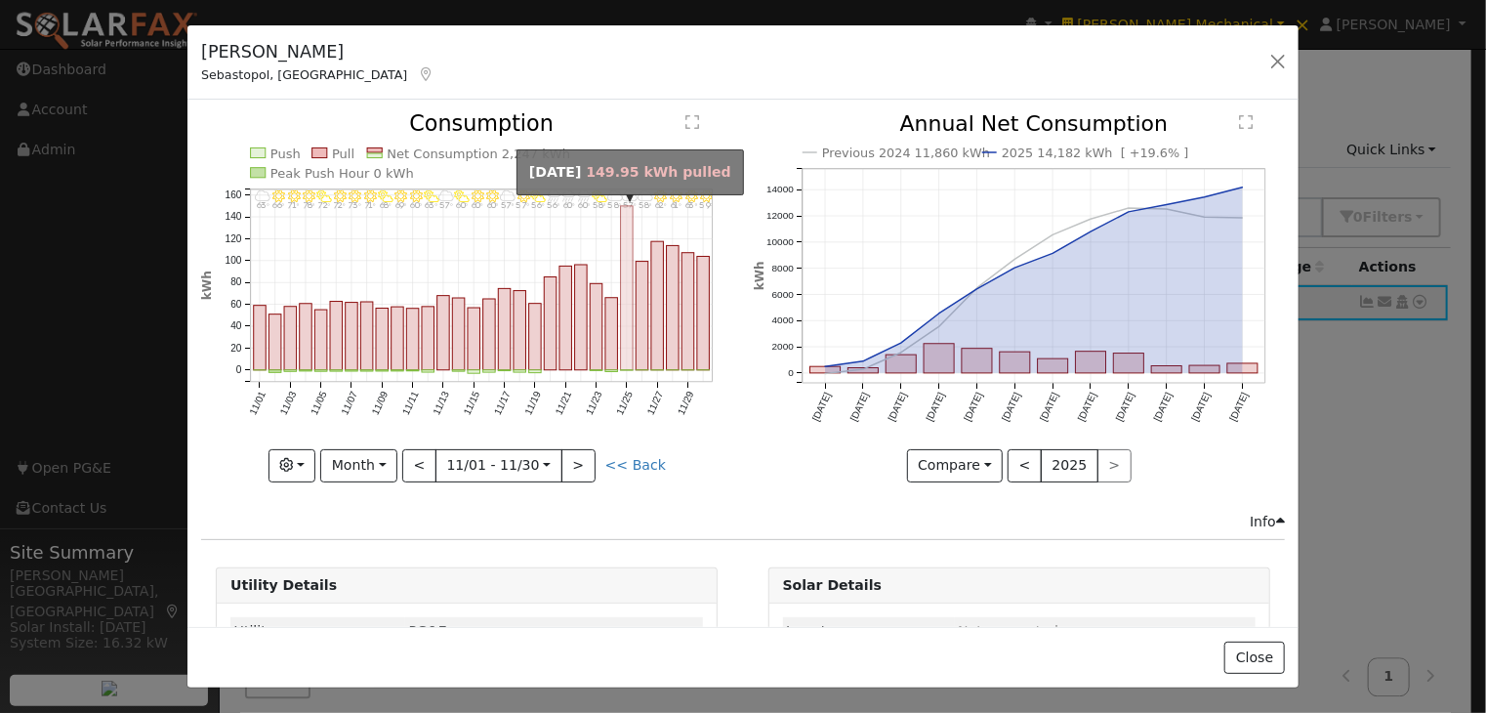
click at [623, 241] on rect "onclick=""" at bounding box center [627, 288] width 13 height 164
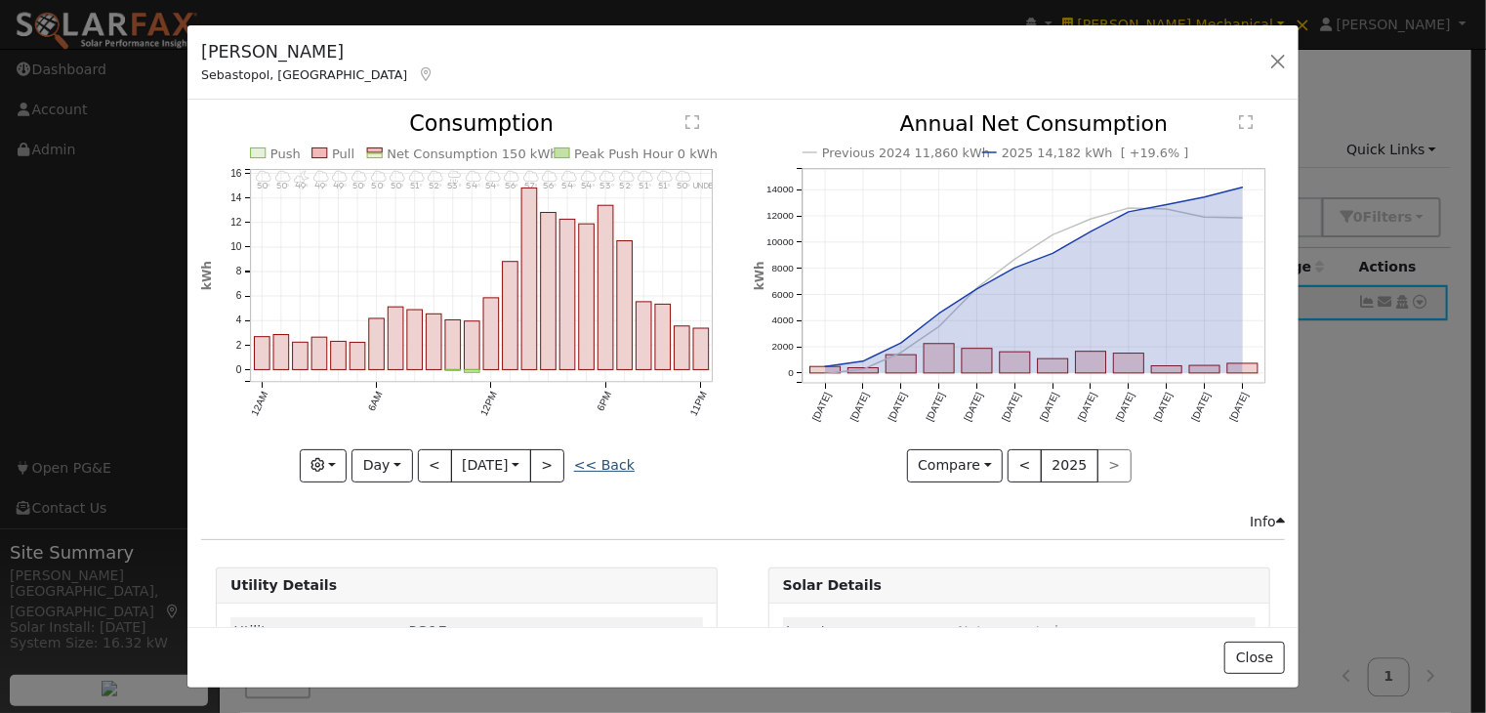
click at [617, 457] on link "<< Back" at bounding box center [604, 465] width 61 height 16
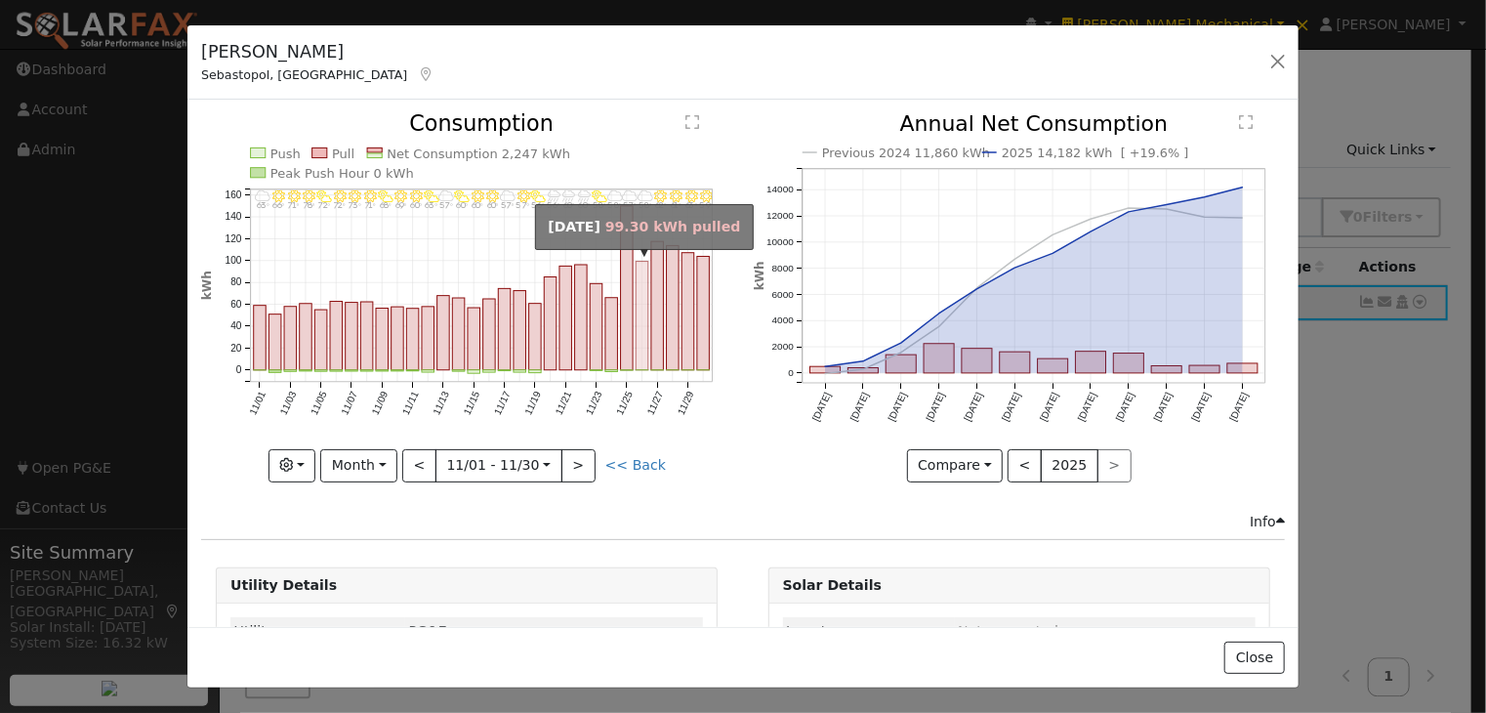
click at [637, 279] on rect "onclick=""" at bounding box center [643, 316] width 13 height 108
type input "[DATE]"
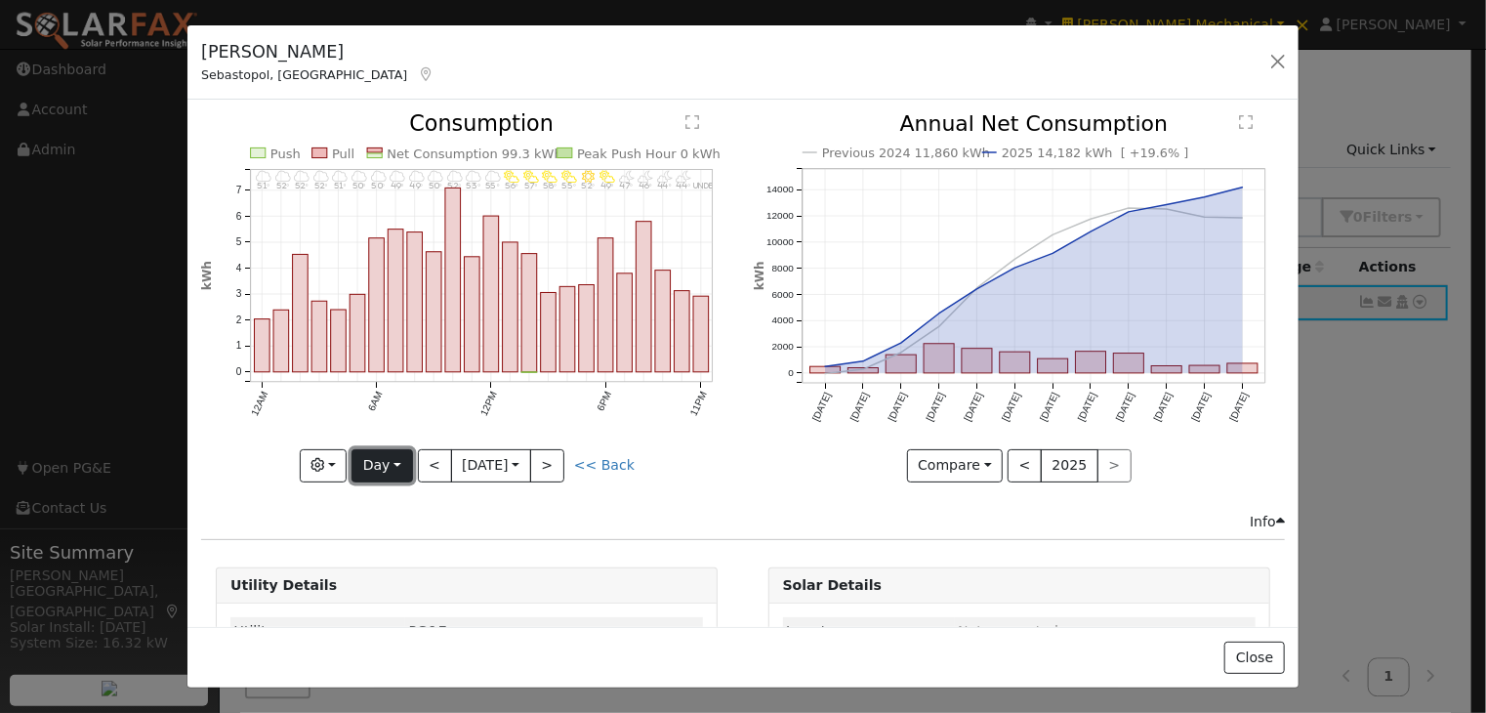
click at [364, 463] on button "Day" at bounding box center [381, 465] width 61 height 33
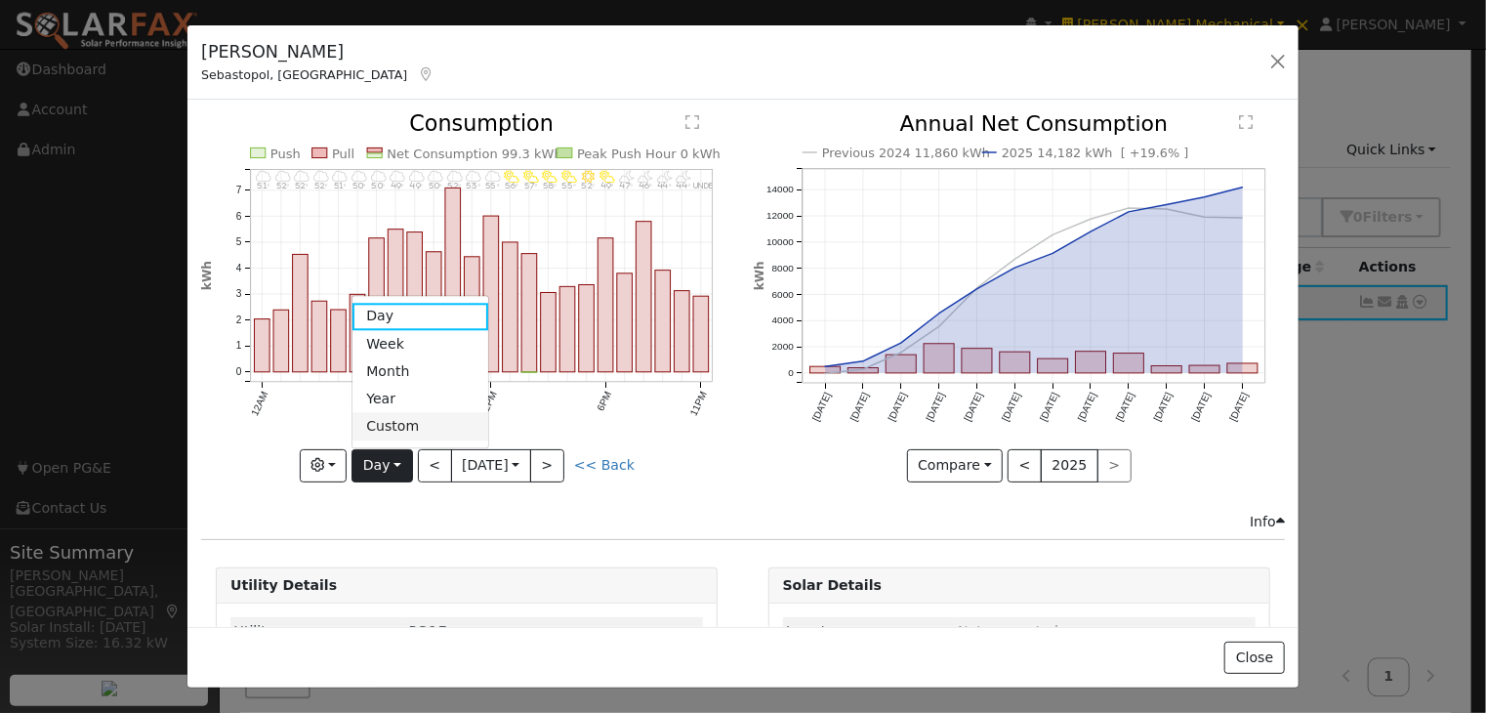
click at [395, 421] on link "Custom" at bounding box center [420, 426] width 136 height 27
select select "10"
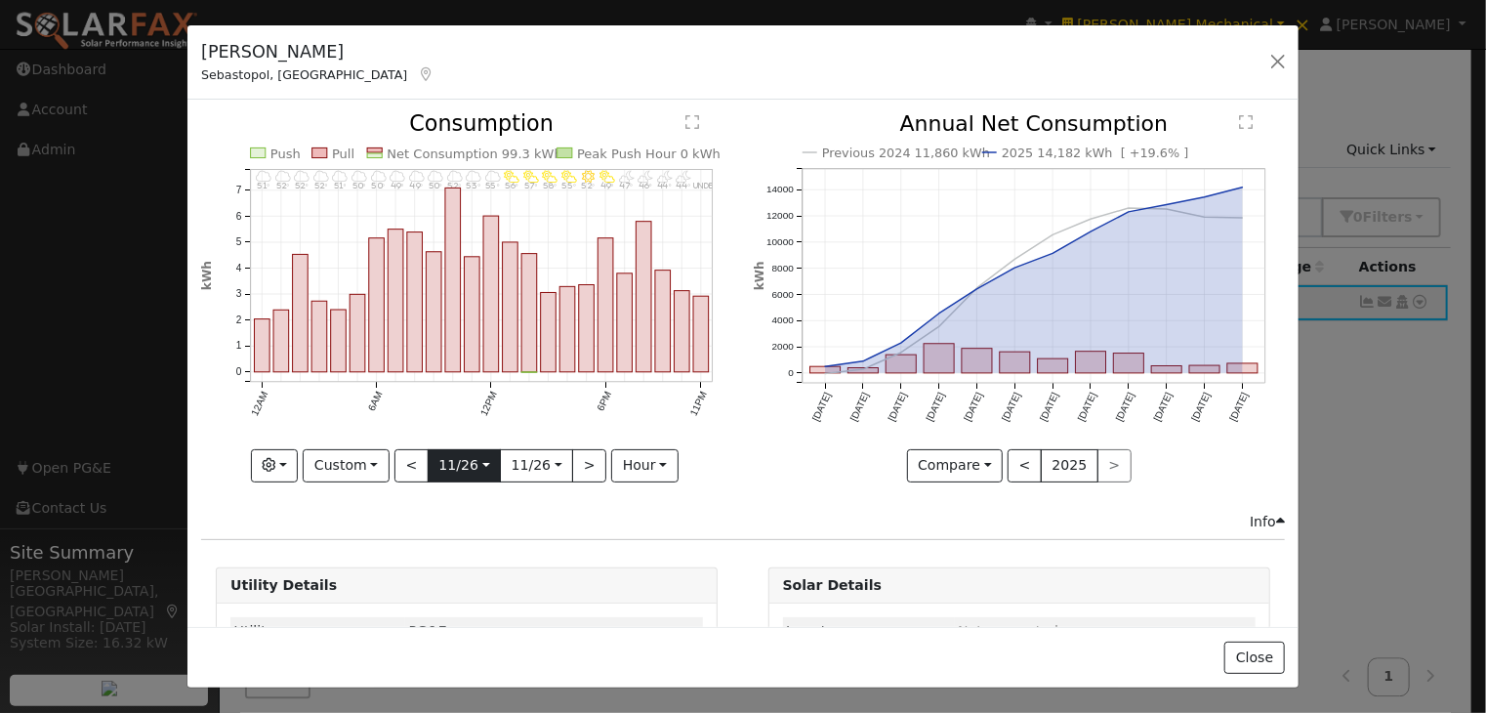
click at [469, 458] on input "[DATE]" at bounding box center [464, 465] width 71 height 31
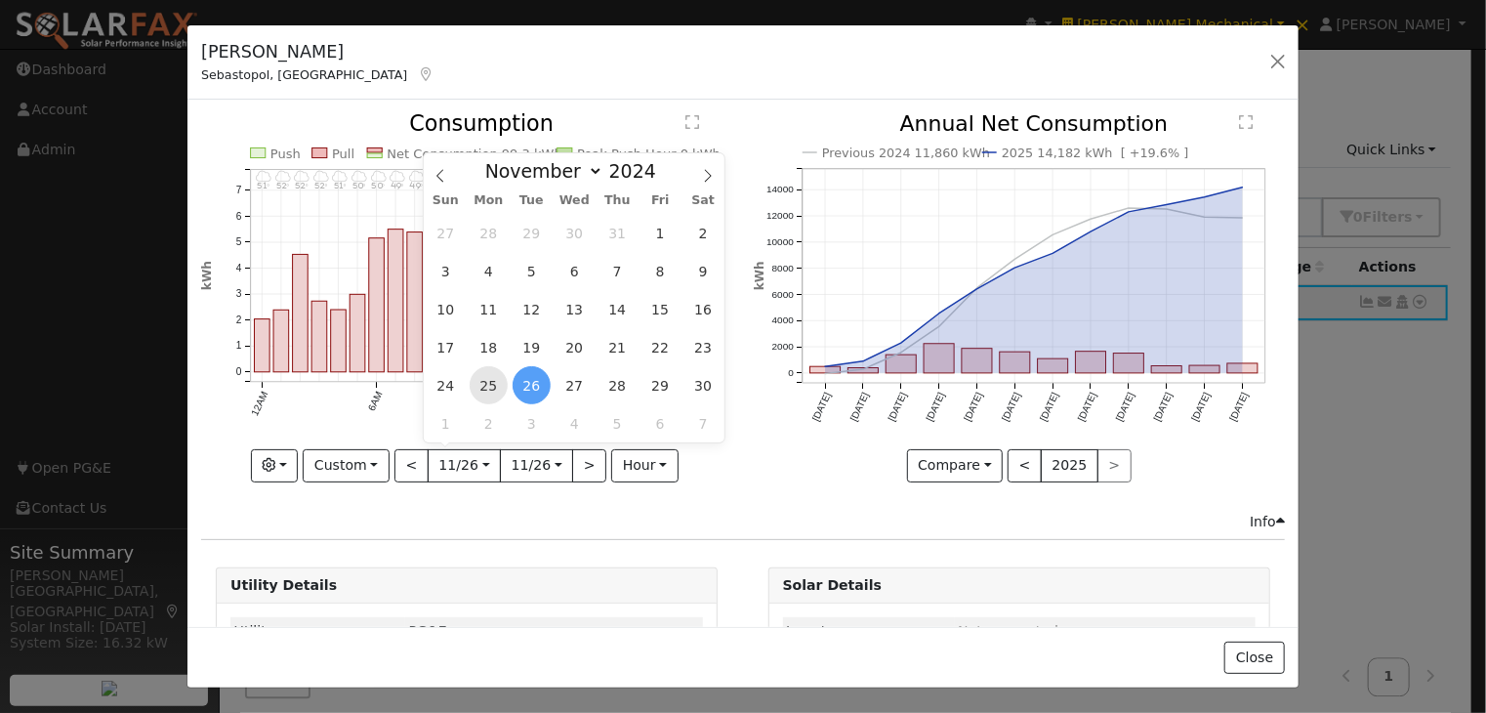
click at [486, 376] on span "25" at bounding box center [489, 385] width 38 height 38
type input "[DATE]"
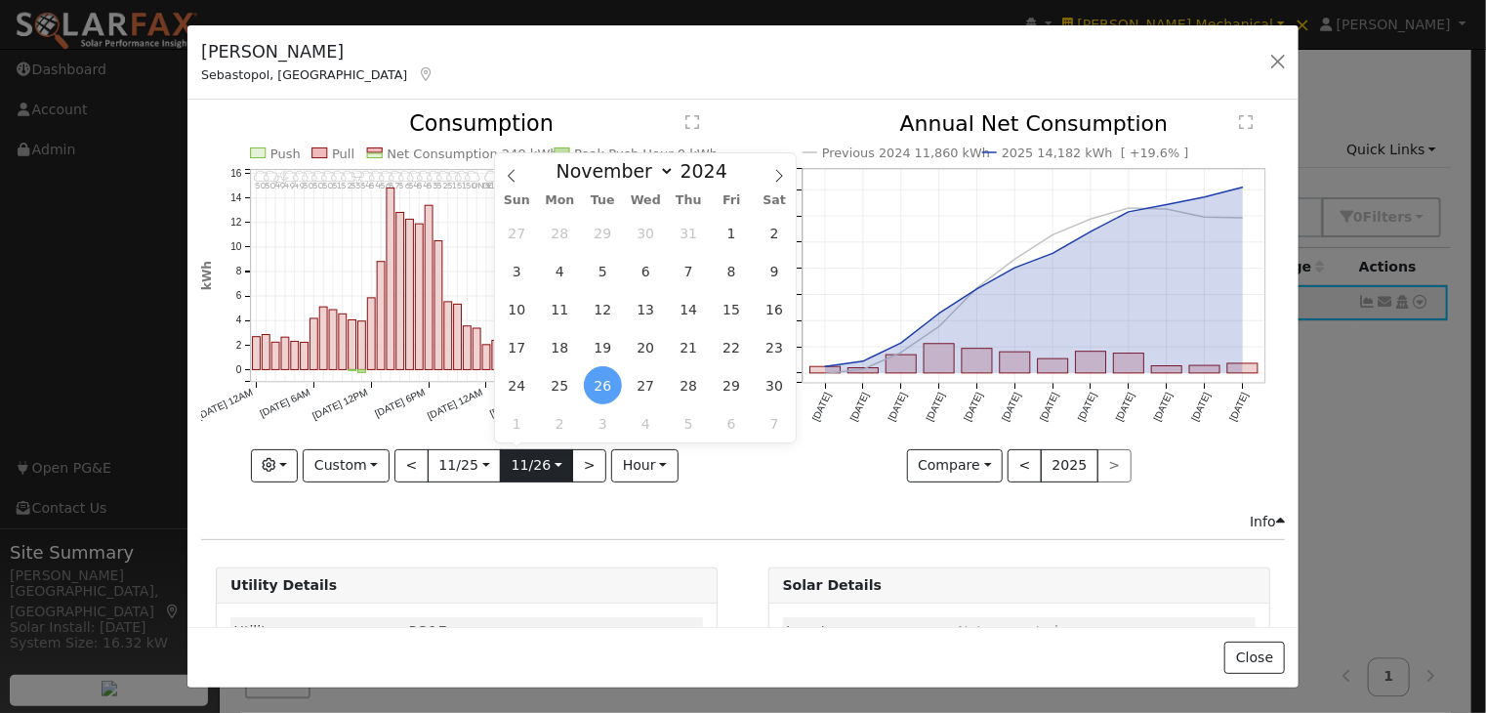
click at [546, 460] on input "[DATE]" at bounding box center [536, 465] width 71 height 31
click at [725, 384] on span "29" at bounding box center [732, 385] width 38 height 38
type input "[DATE]"
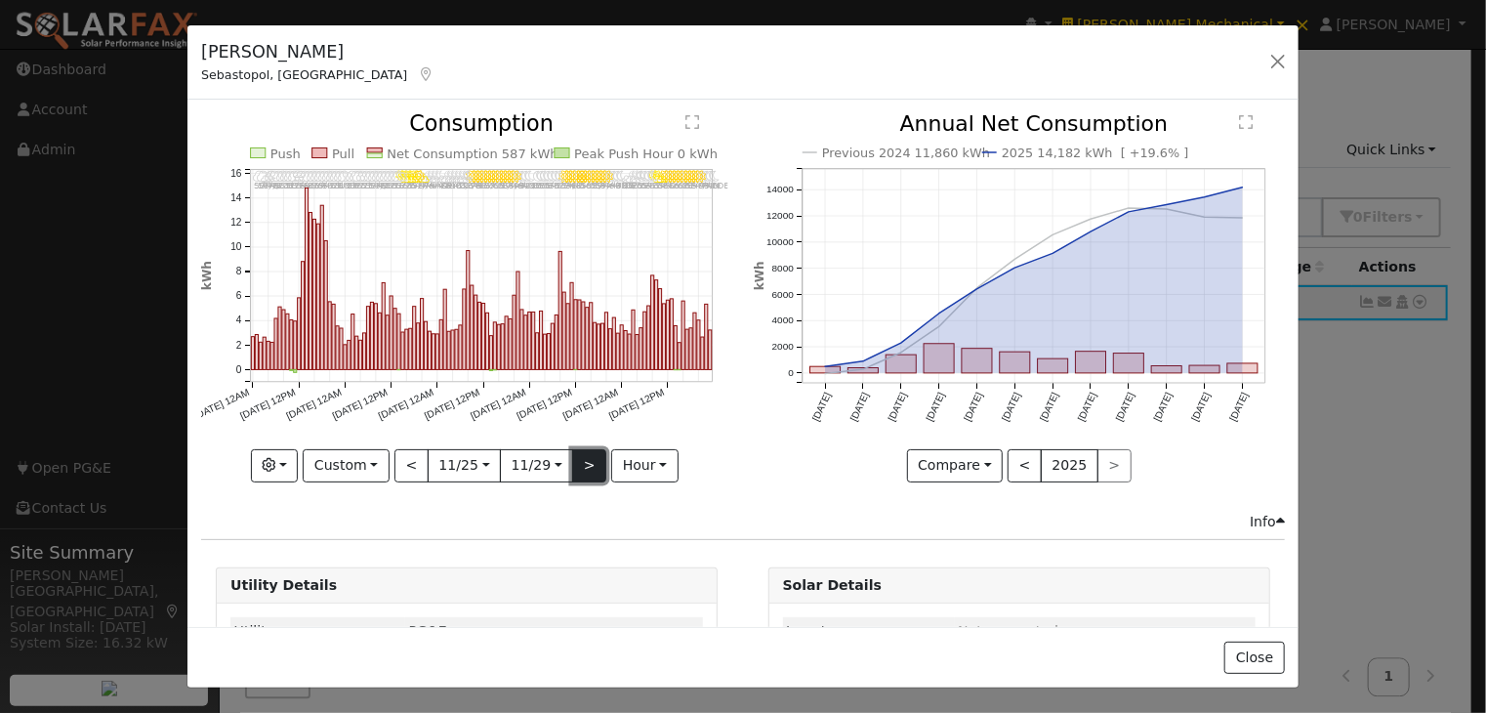
click at [583, 459] on button ">" at bounding box center [589, 465] width 34 height 33
type input "[DATE]"
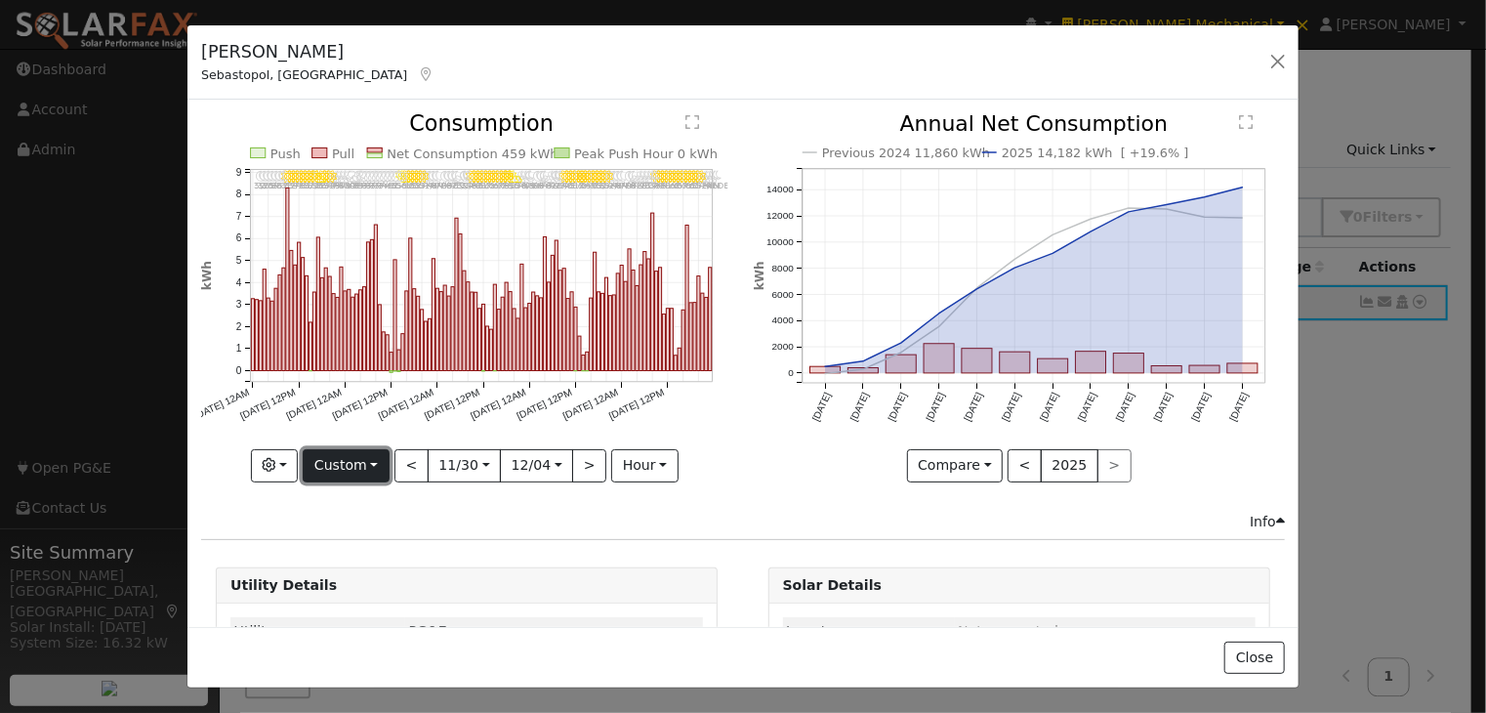
click at [349, 468] on button "Custom" at bounding box center [346, 465] width 87 height 33
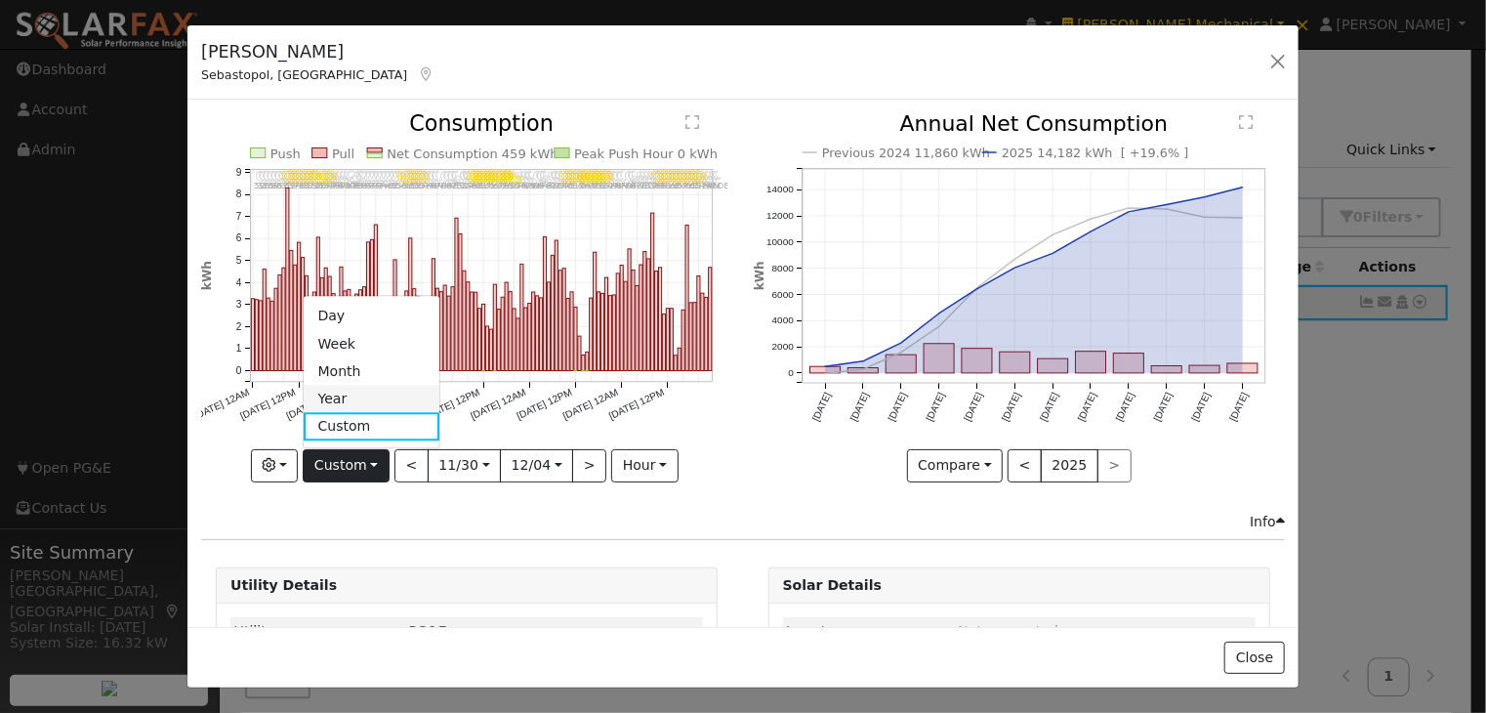
click at [356, 392] on link "Year" at bounding box center [372, 399] width 136 height 27
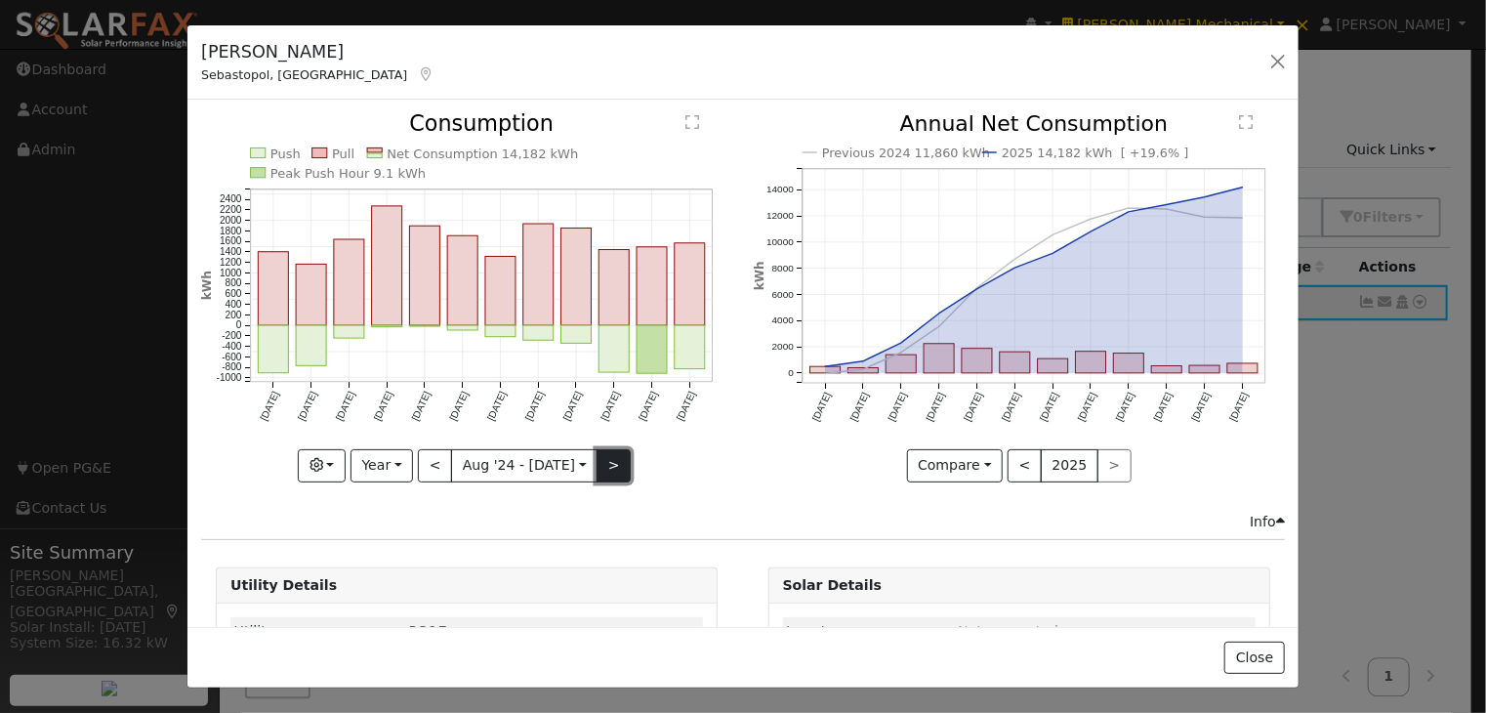
click at [597, 457] on button ">" at bounding box center [614, 465] width 34 height 33
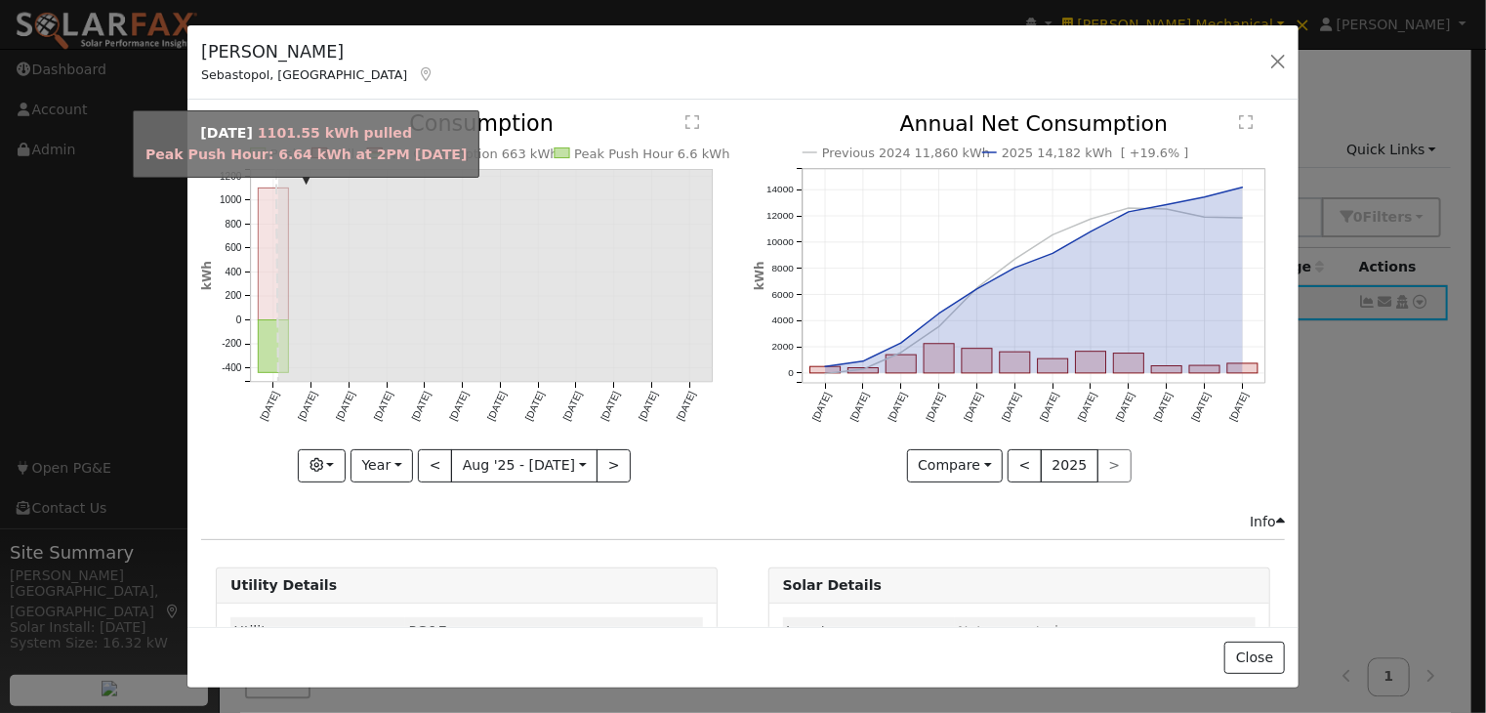
click at [266, 234] on rect "onclick=""" at bounding box center [274, 254] width 30 height 132
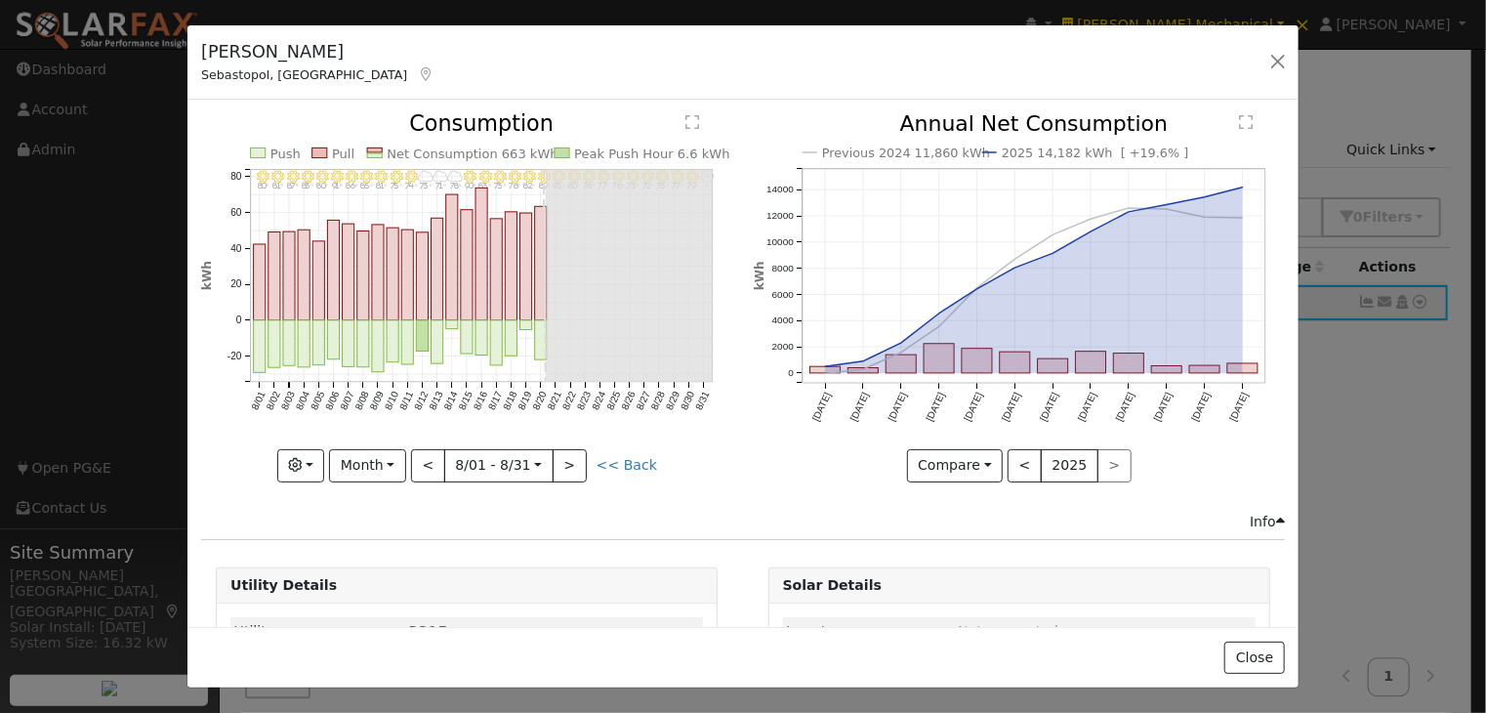
click at [544, 286] on line at bounding box center [545, 276] width 2 height 212
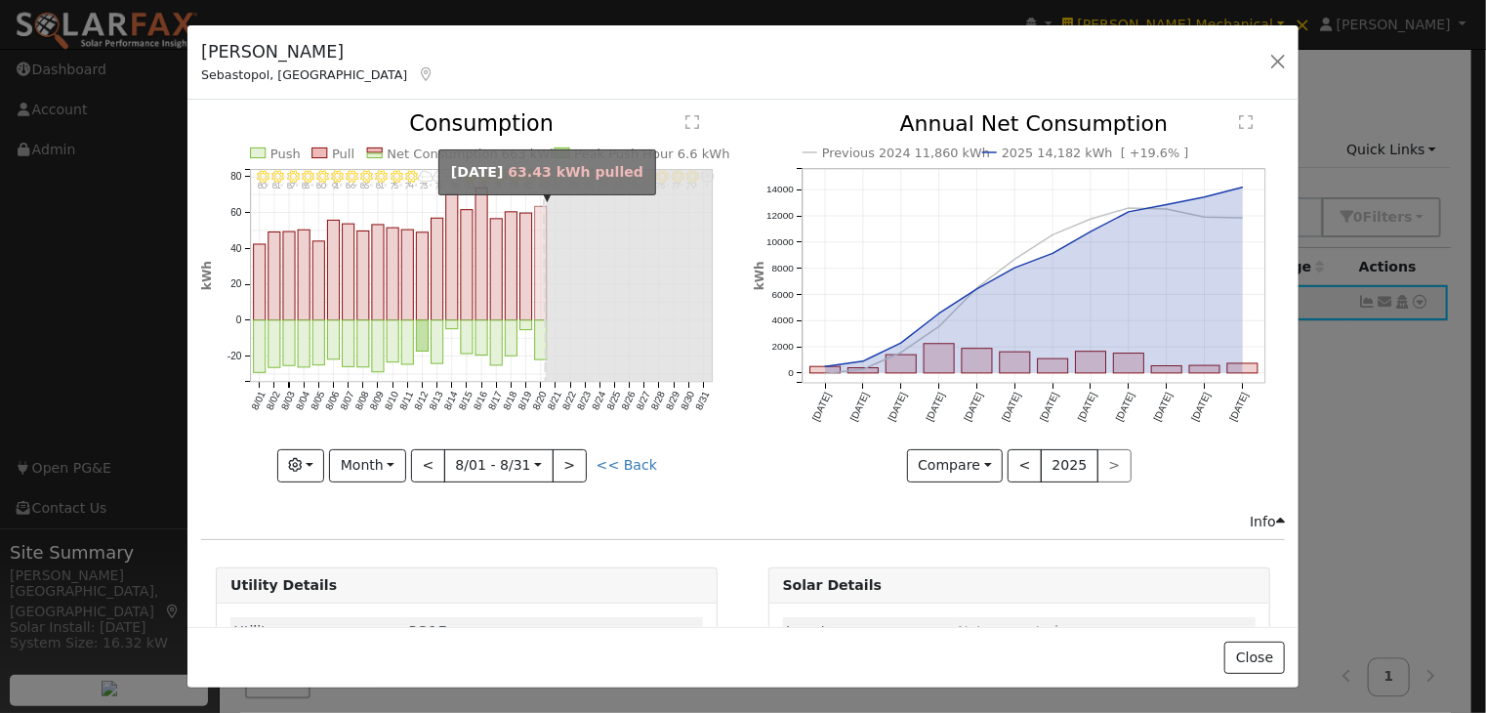
click at [536, 284] on rect "onclick=""" at bounding box center [541, 264] width 12 height 114
type input "[DATE]"
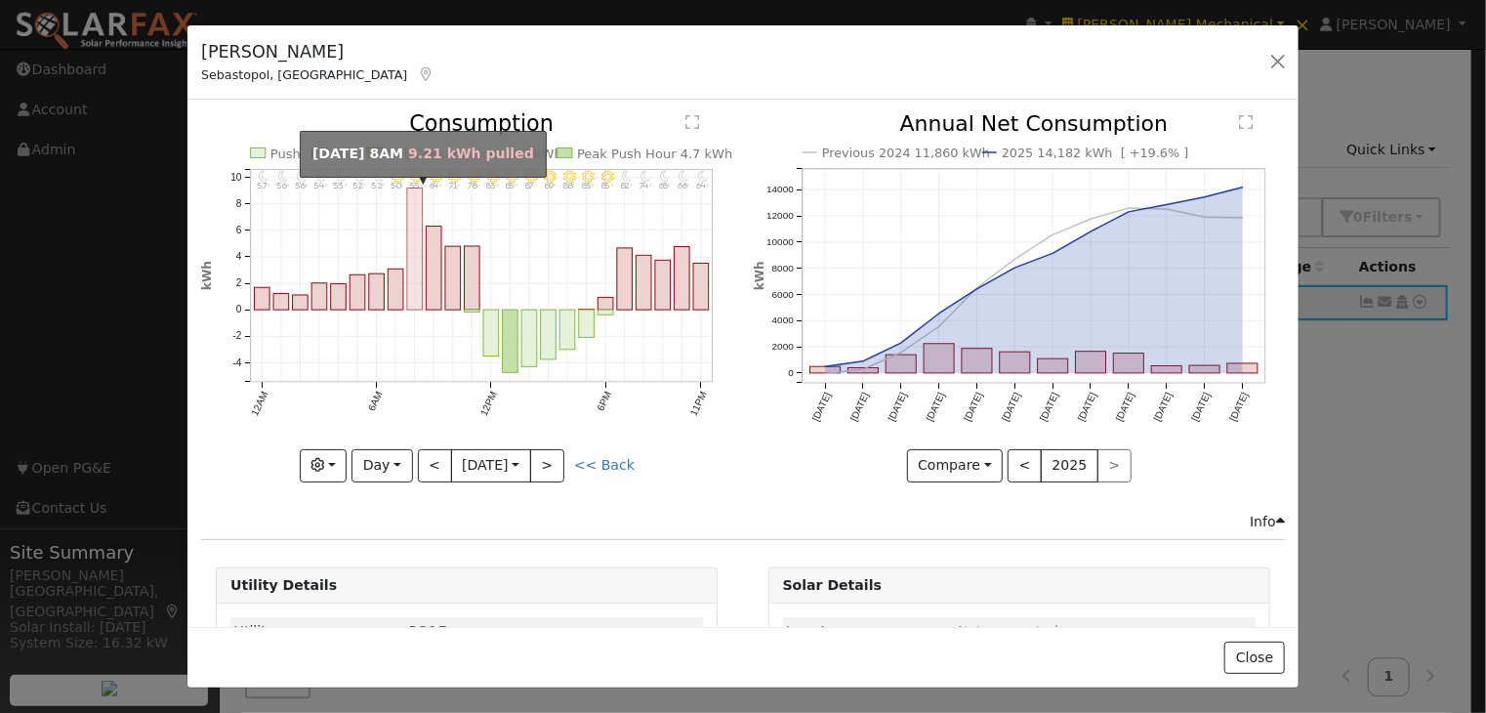
click at [415, 202] on rect "onclick=""" at bounding box center [415, 249] width 16 height 122
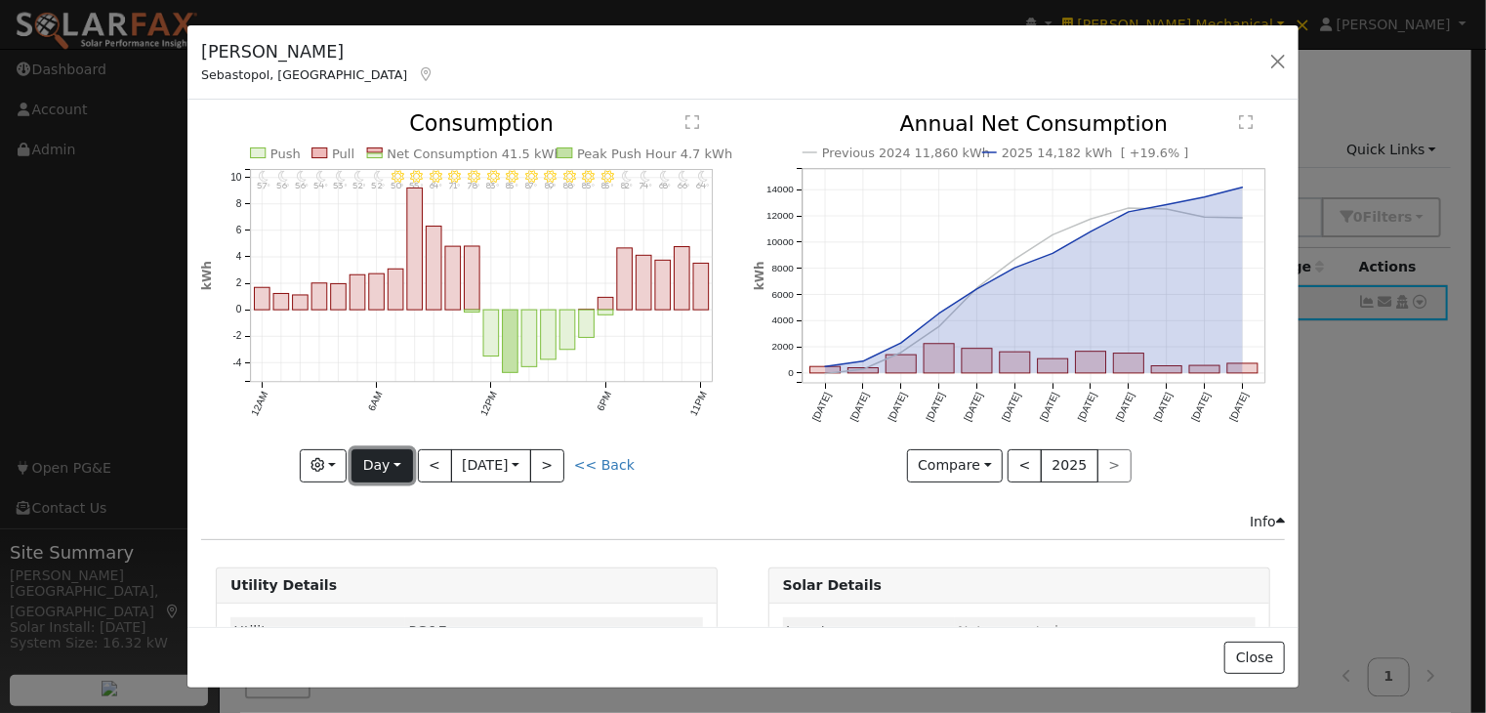
click at [390, 460] on button "Day" at bounding box center [381, 465] width 61 height 33
click at [396, 423] on link "Custom" at bounding box center [420, 426] width 136 height 27
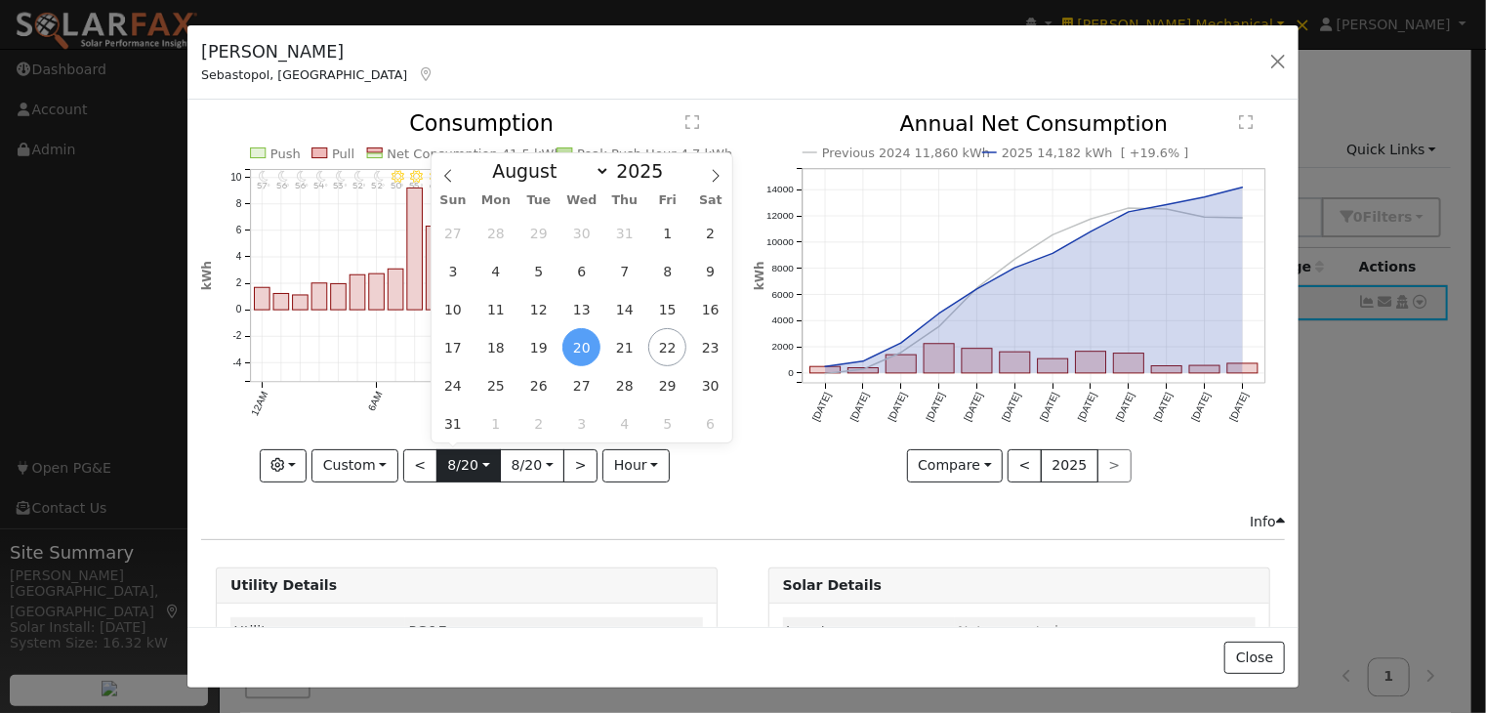
click at [479, 463] on input "[DATE]" at bounding box center [468, 465] width 62 height 31
click at [492, 344] on span "18" at bounding box center [495, 347] width 38 height 38
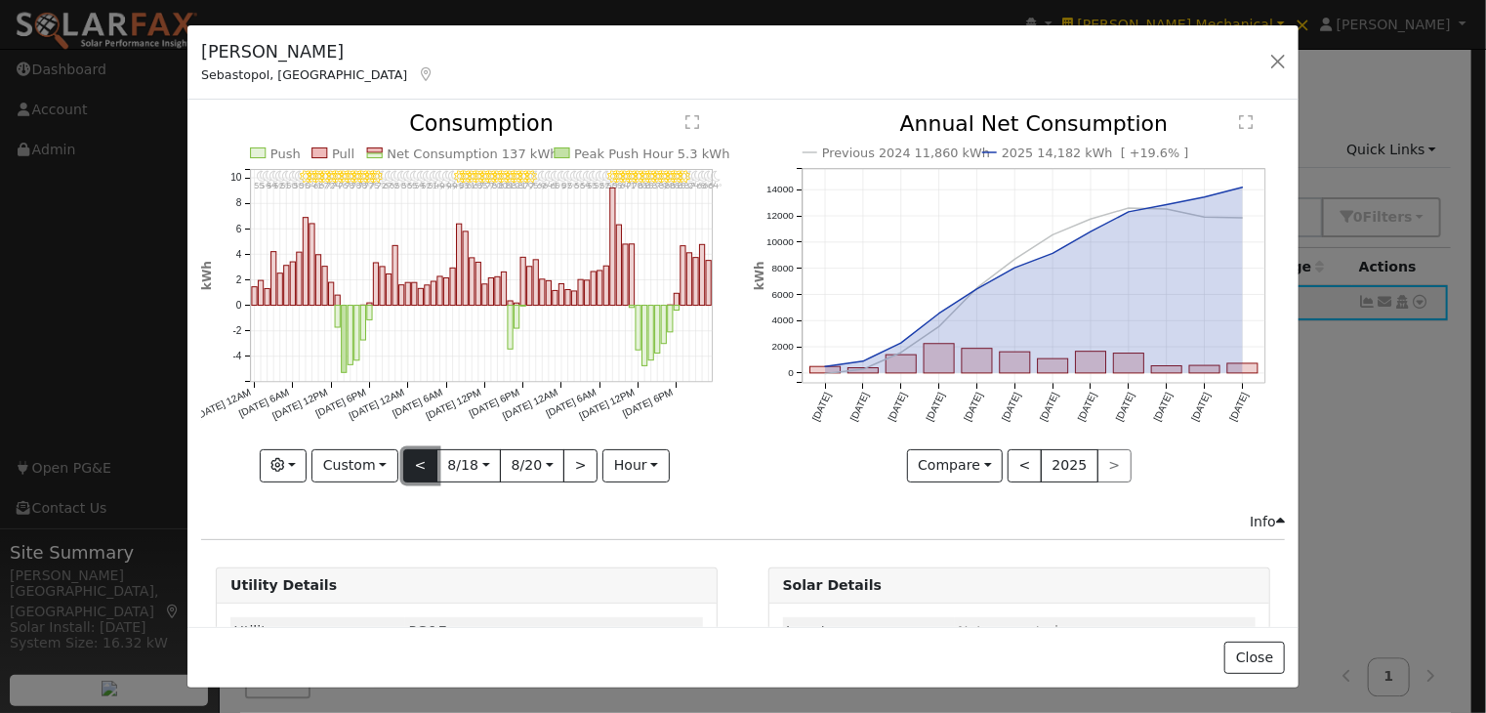
click at [412, 458] on button "<" at bounding box center [420, 465] width 34 height 33
type input "[DATE]"
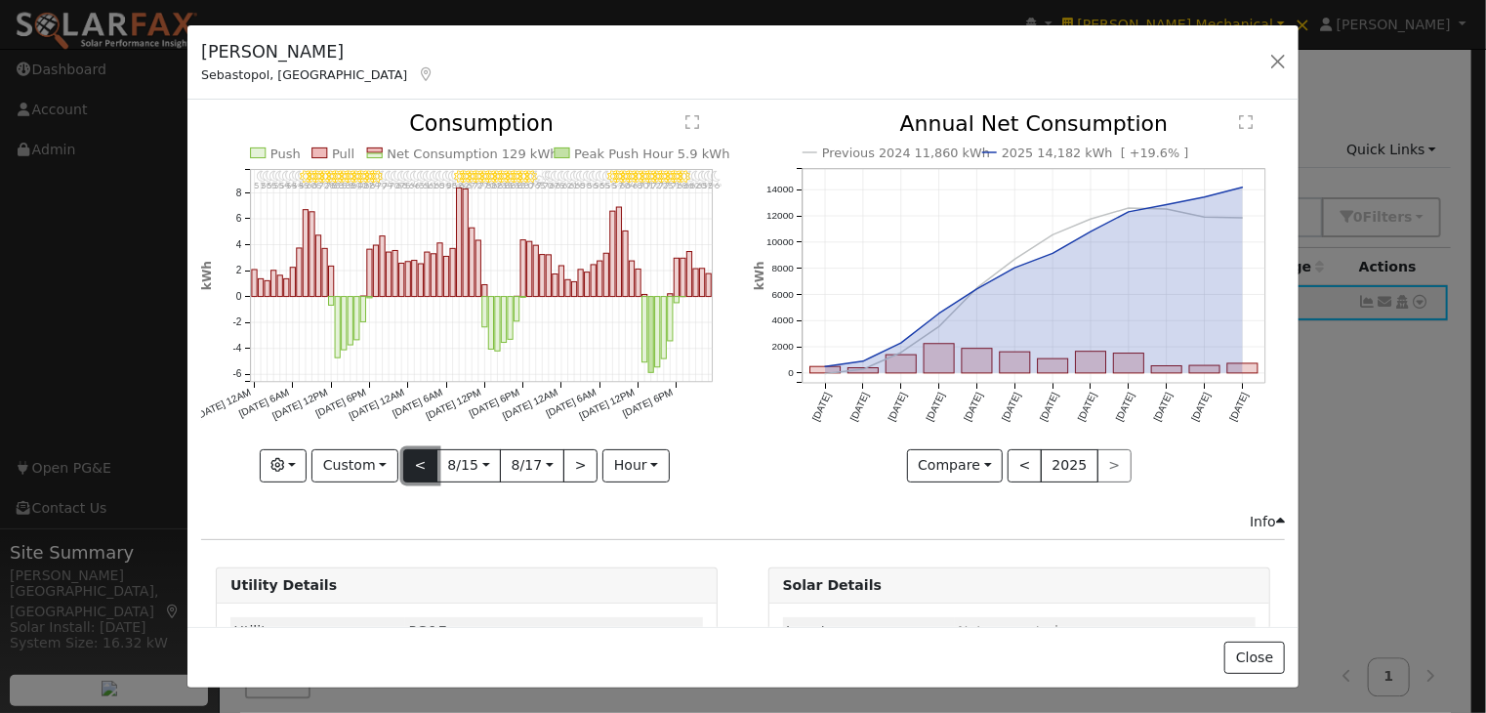
click at [411, 449] on button "<" at bounding box center [420, 465] width 34 height 33
type input "[DATE]"
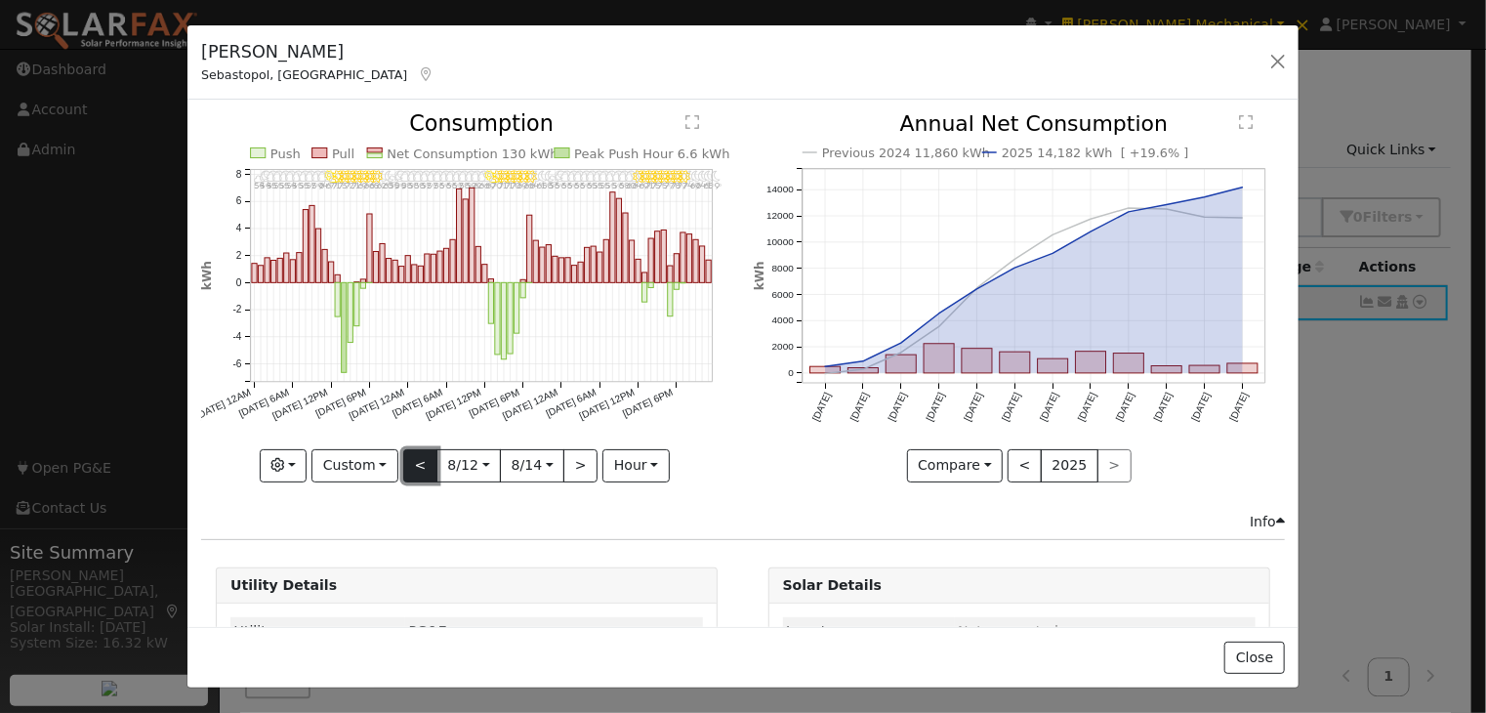
click at [423, 461] on button "<" at bounding box center [420, 465] width 34 height 33
type input "[DATE]"
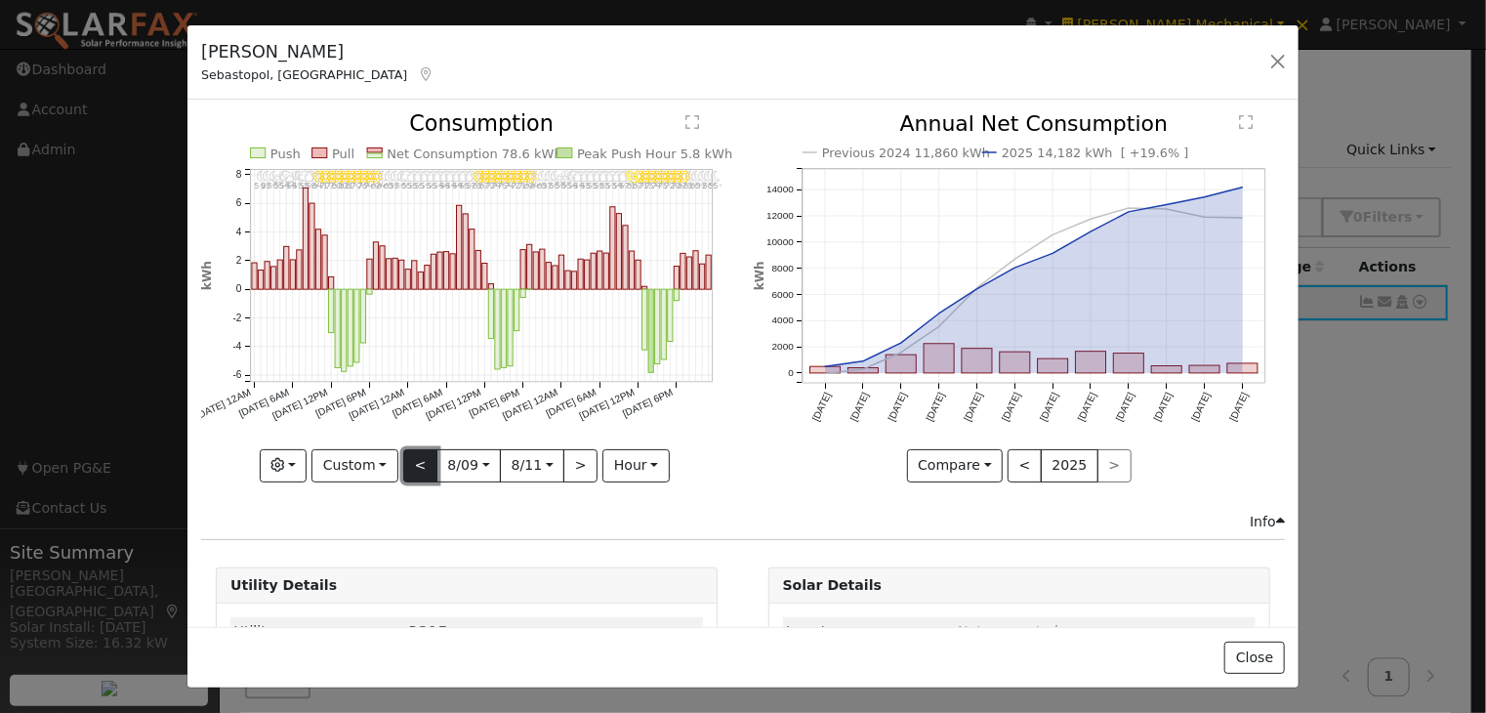
click at [418, 462] on button "<" at bounding box center [420, 465] width 34 height 33
type input "[DATE]"
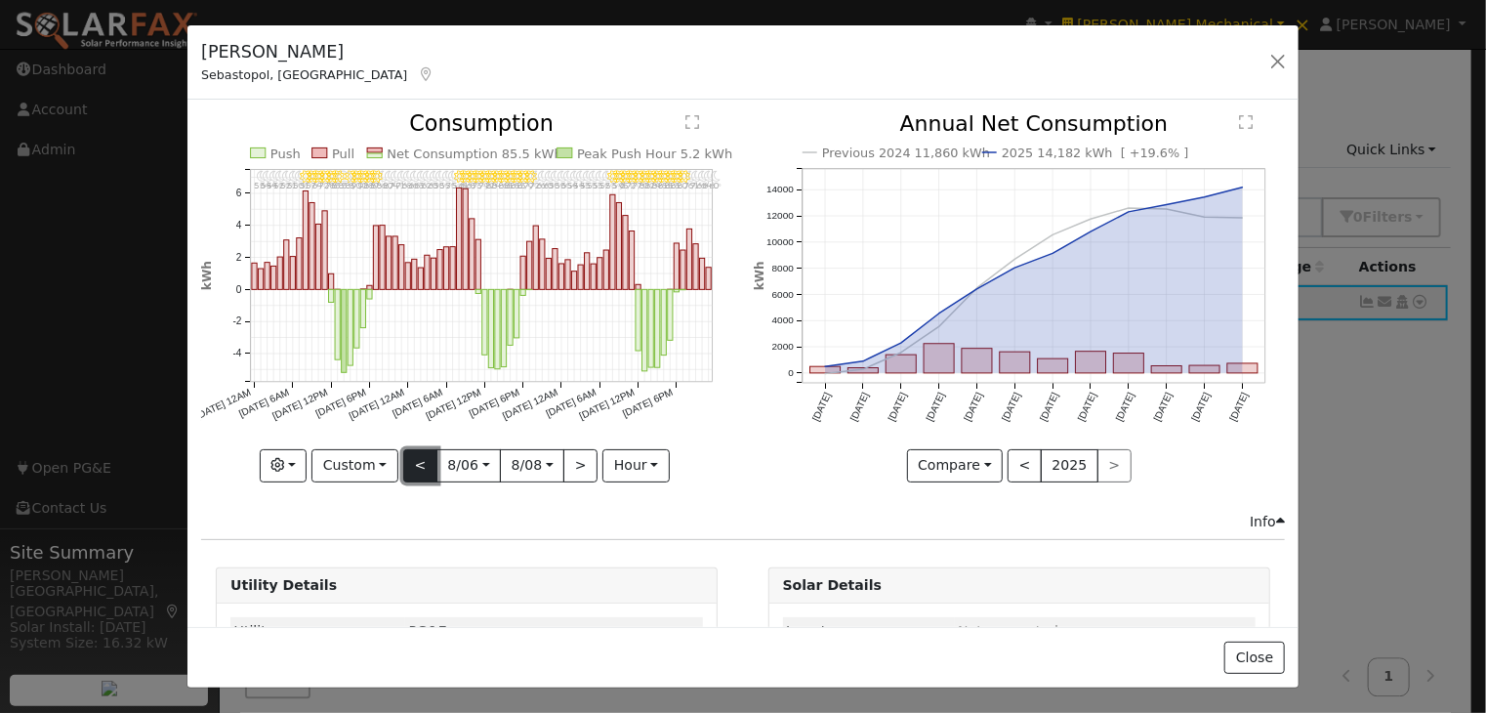
click at [414, 462] on button "<" at bounding box center [420, 465] width 34 height 33
type input "[DATE]"
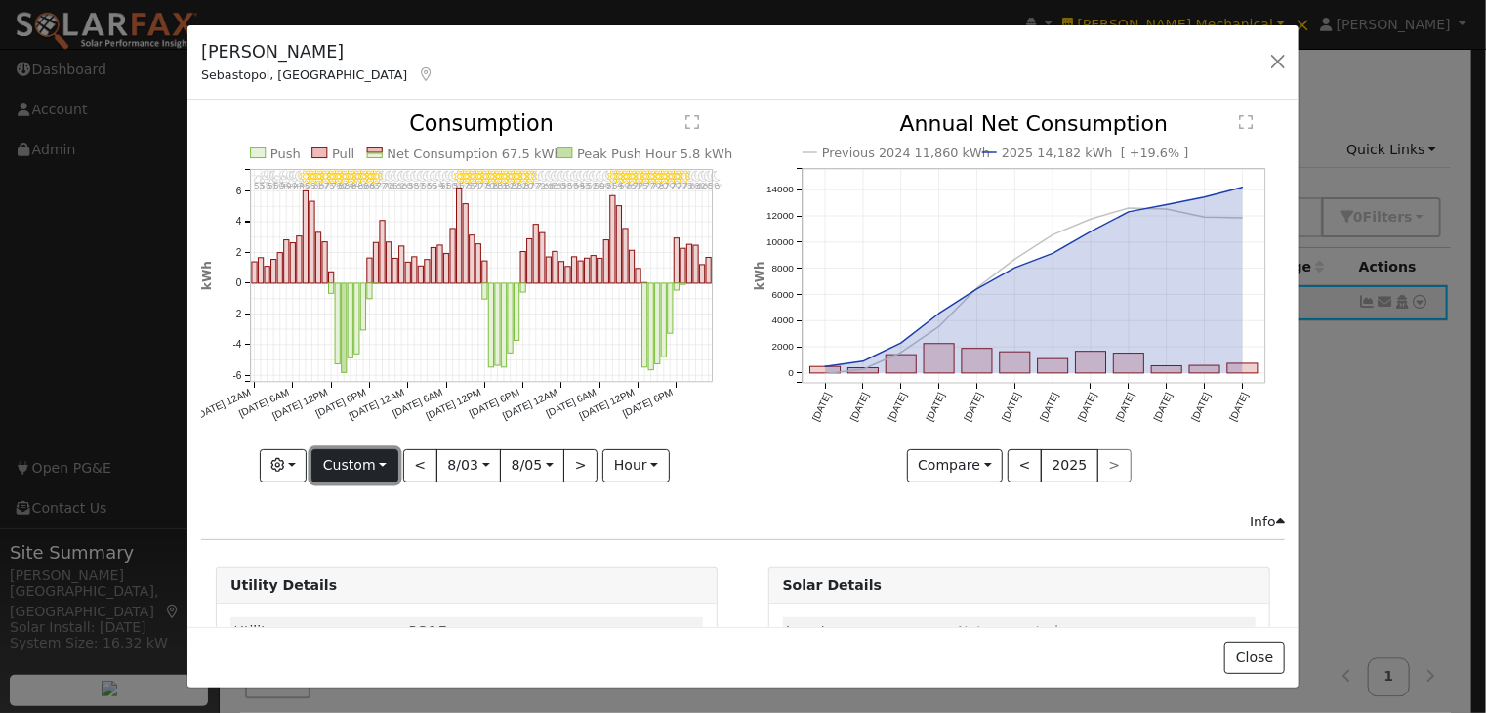
click at [352, 461] on button "Custom" at bounding box center [354, 465] width 87 height 33
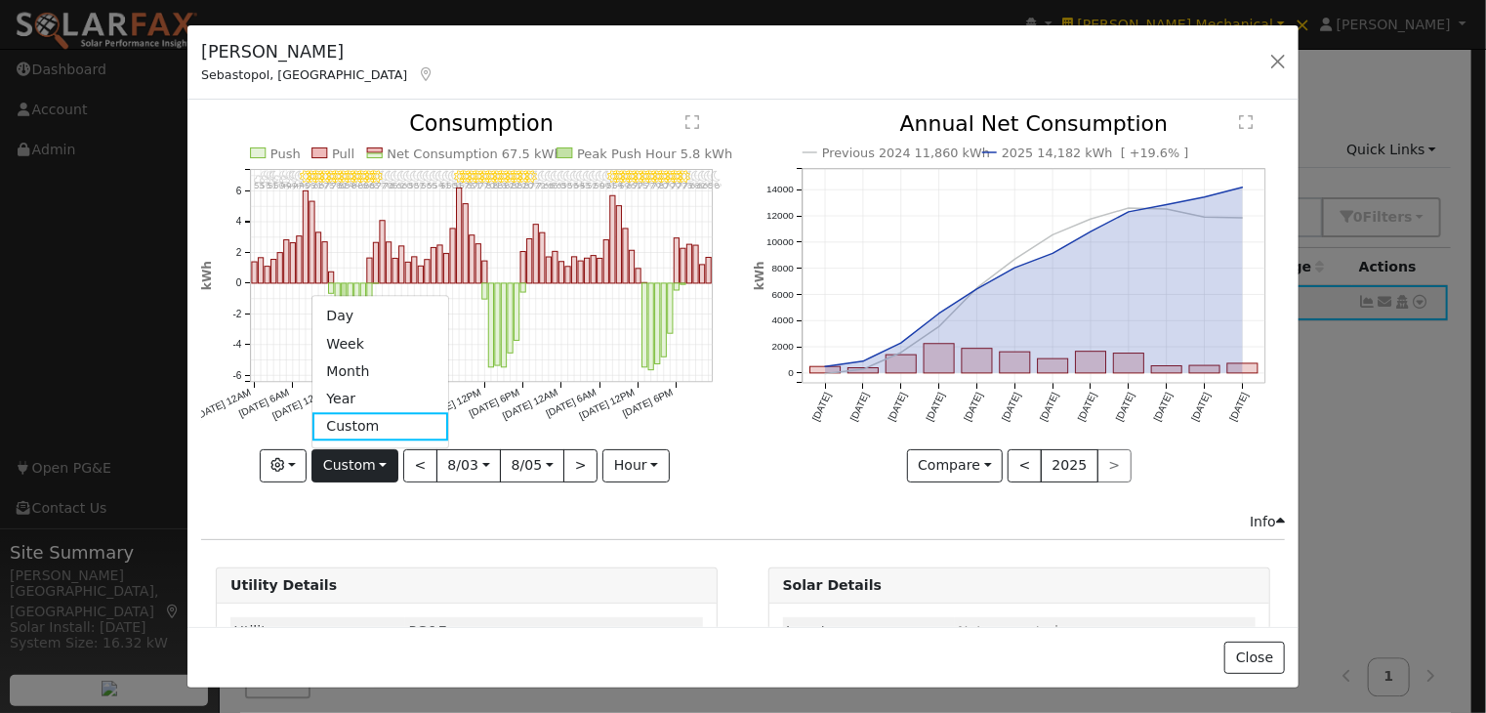
click at [919, 147] on text "Previous 2024 11,860 kWh" at bounding box center [906, 152] width 168 height 15
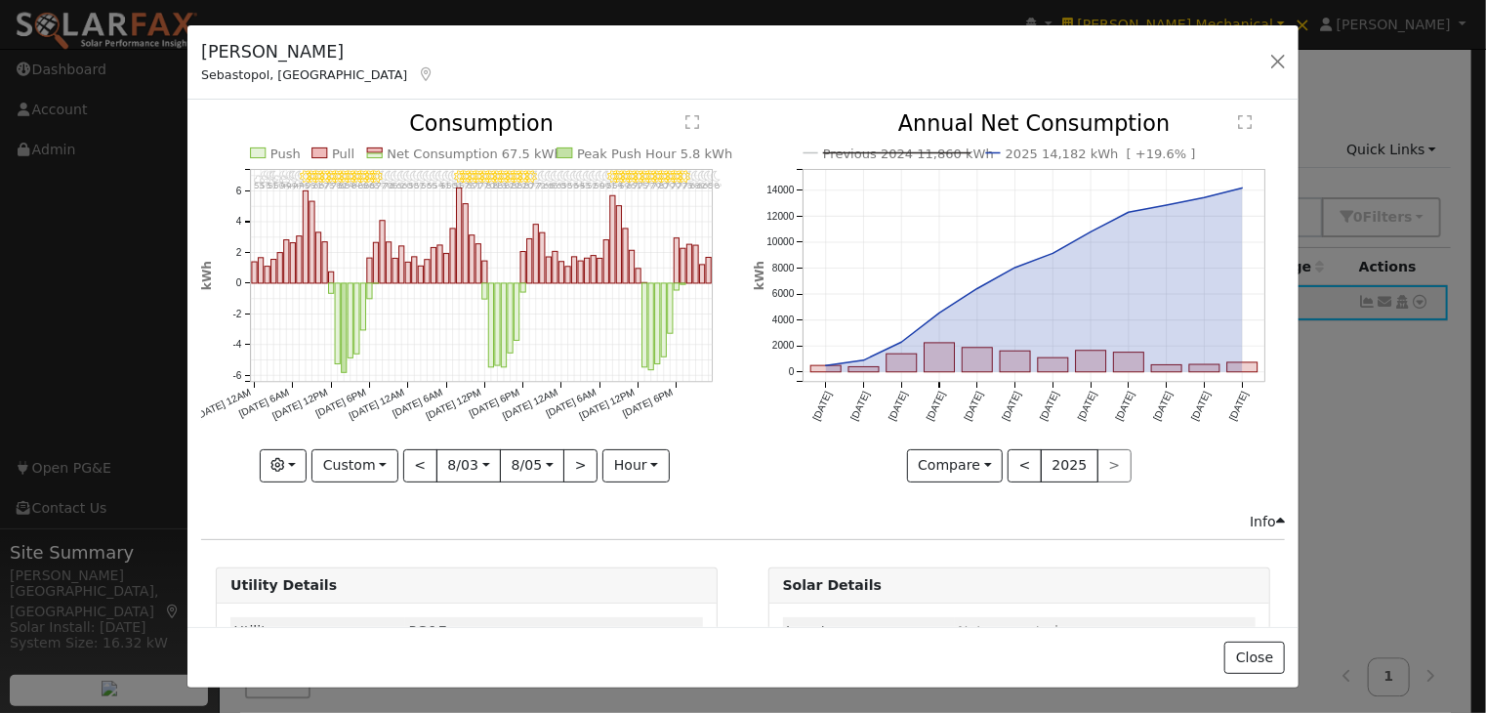
click at [904, 153] on line at bounding box center [897, 153] width 148 height 0
click at [1036, 153] on text "2025 14,182 kWh [ +19.6% ]" at bounding box center [1101, 153] width 190 height 15
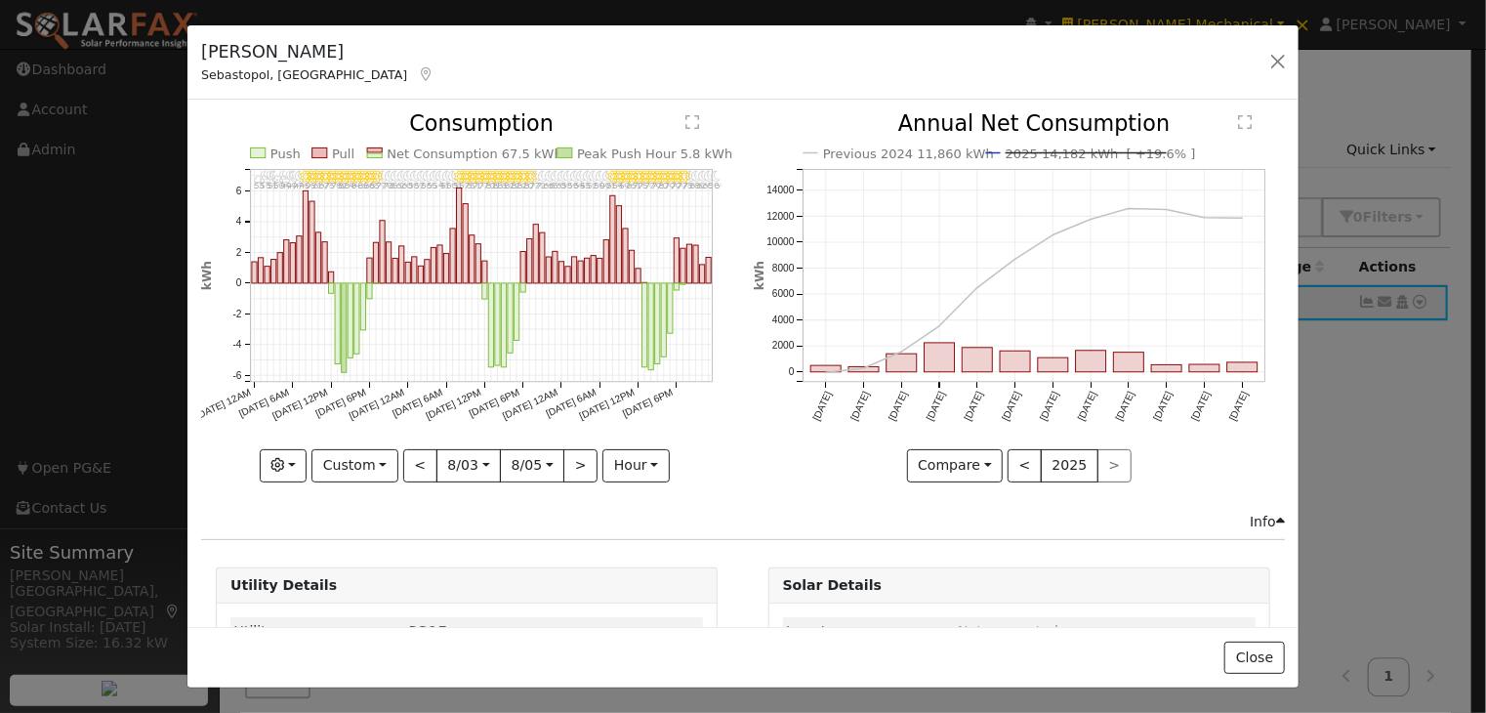
click at [1047, 153] on text "2025 14,182 kWh [ +19.6% ]" at bounding box center [1101, 153] width 190 height 15
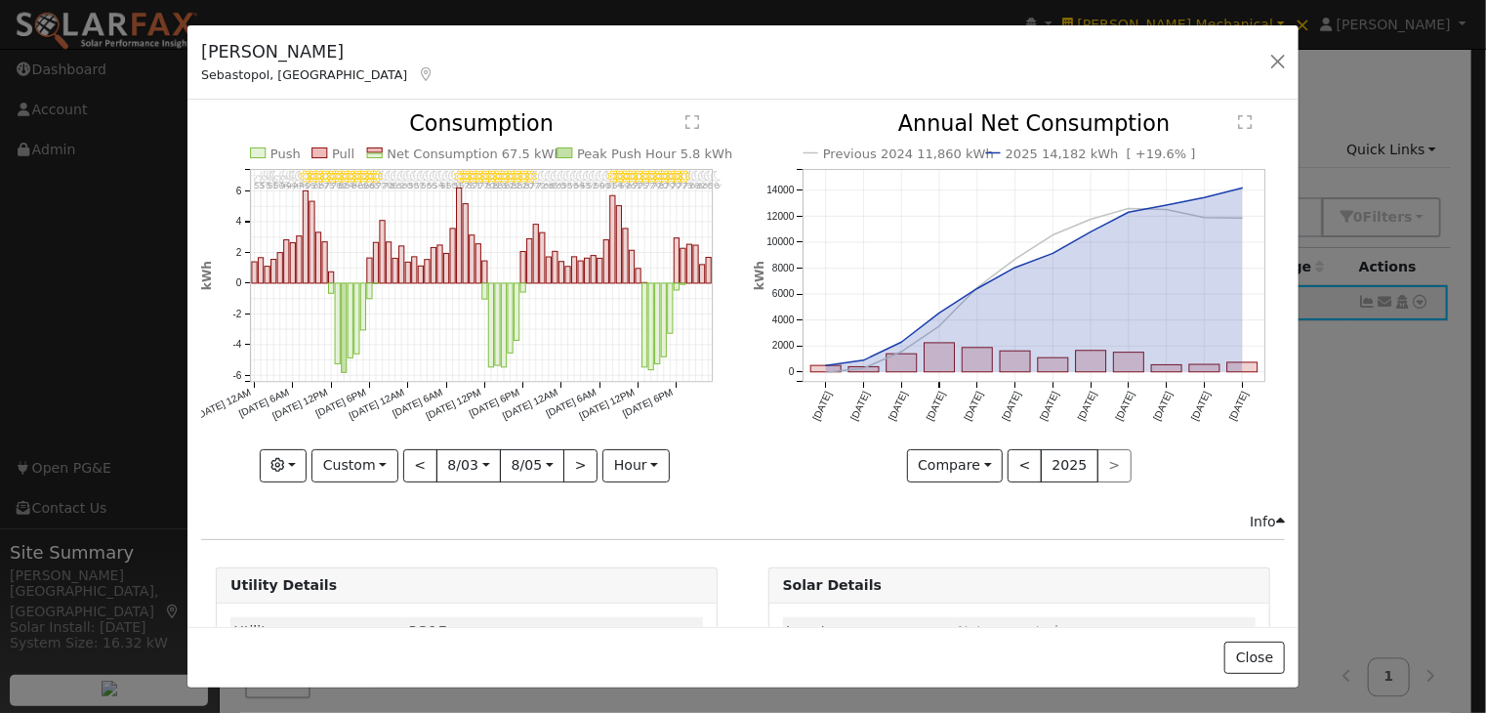
click at [1084, 206] on icon "Previous 2024 11,860 kWh 2025 14,182 kWh [ +19.6% ] [DATE] Sep '[DATE] Nov '[DA…" at bounding box center [1019, 291] width 531 height 356
click at [372, 457] on button "Custom" at bounding box center [354, 465] width 87 height 33
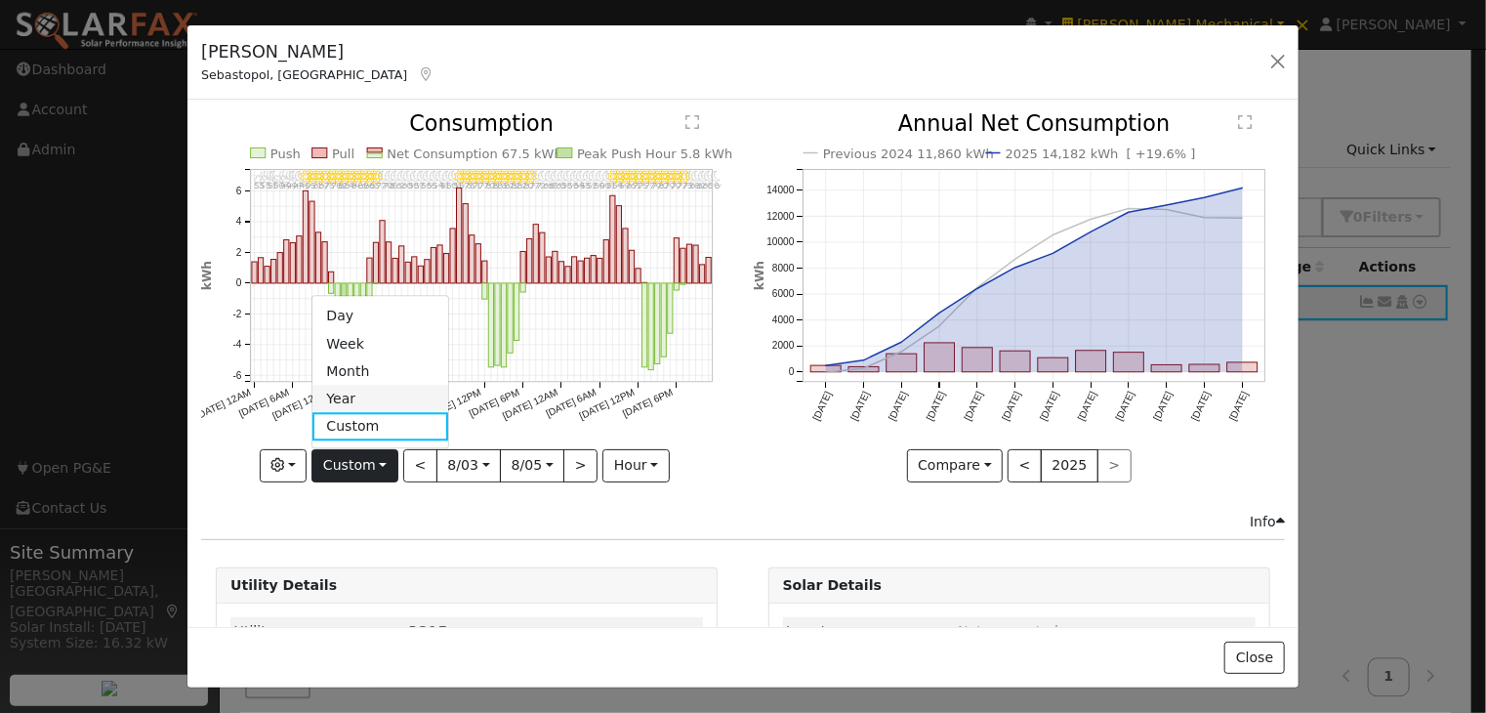
click at [368, 395] on link "Year" at bounding box center [380, 399] width 136 height 27
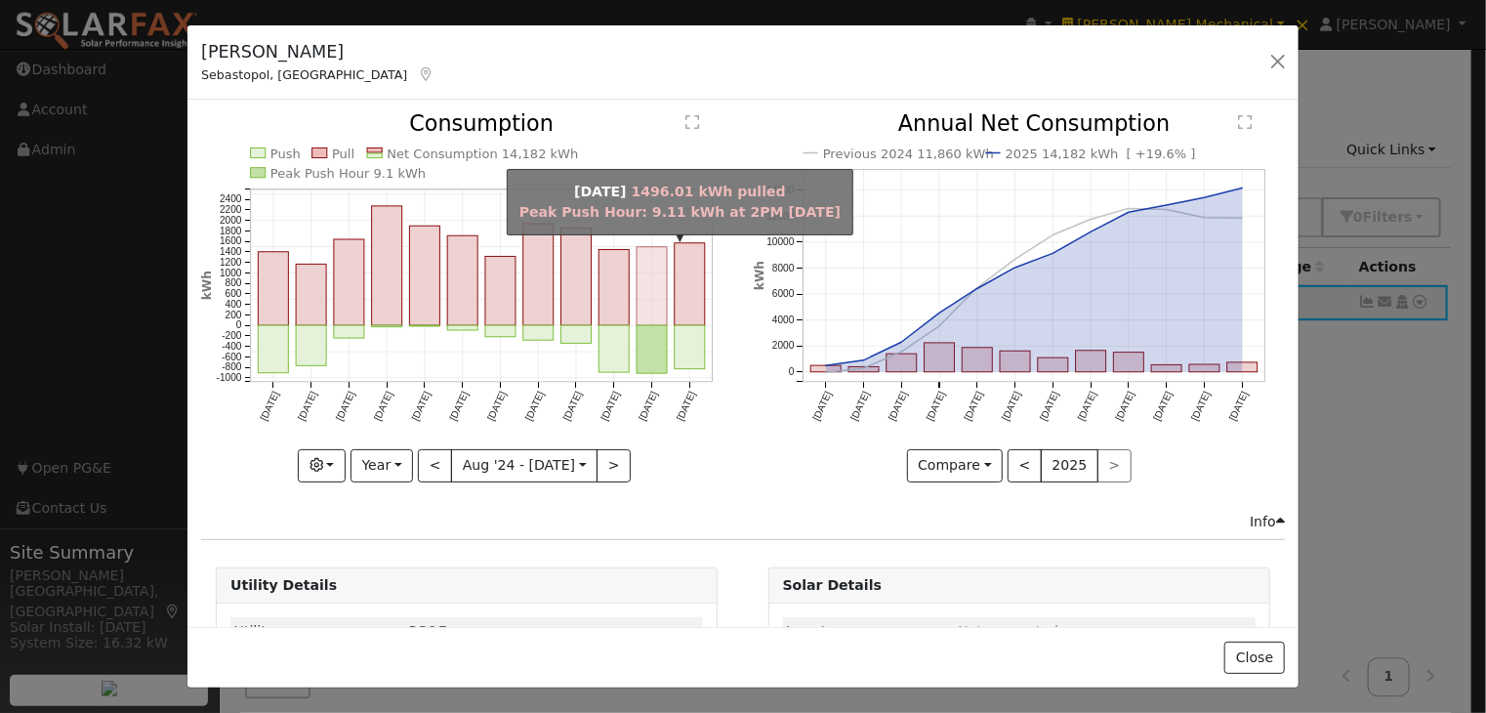
click at [645, 289] on rect "onclick=""" at bounding box center [653, 286] width 30 height 78
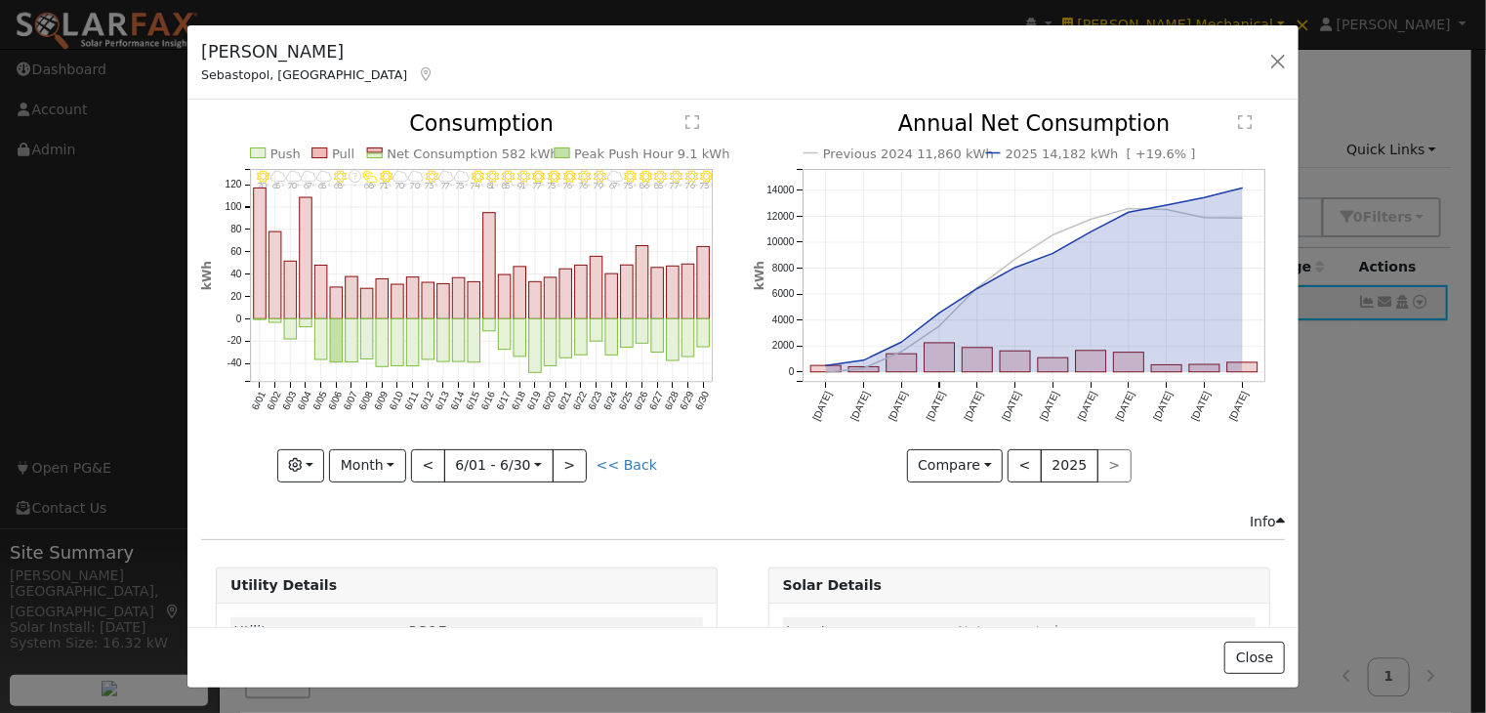
click at [390, 419] on icon "6/30 - Clear 73° 6/29 - Clear 76° 6/28 - Clear 77° 6/27 - Clear 85° 6/26 - Clea…" at bounding box center [466, 291] width 531 height 356
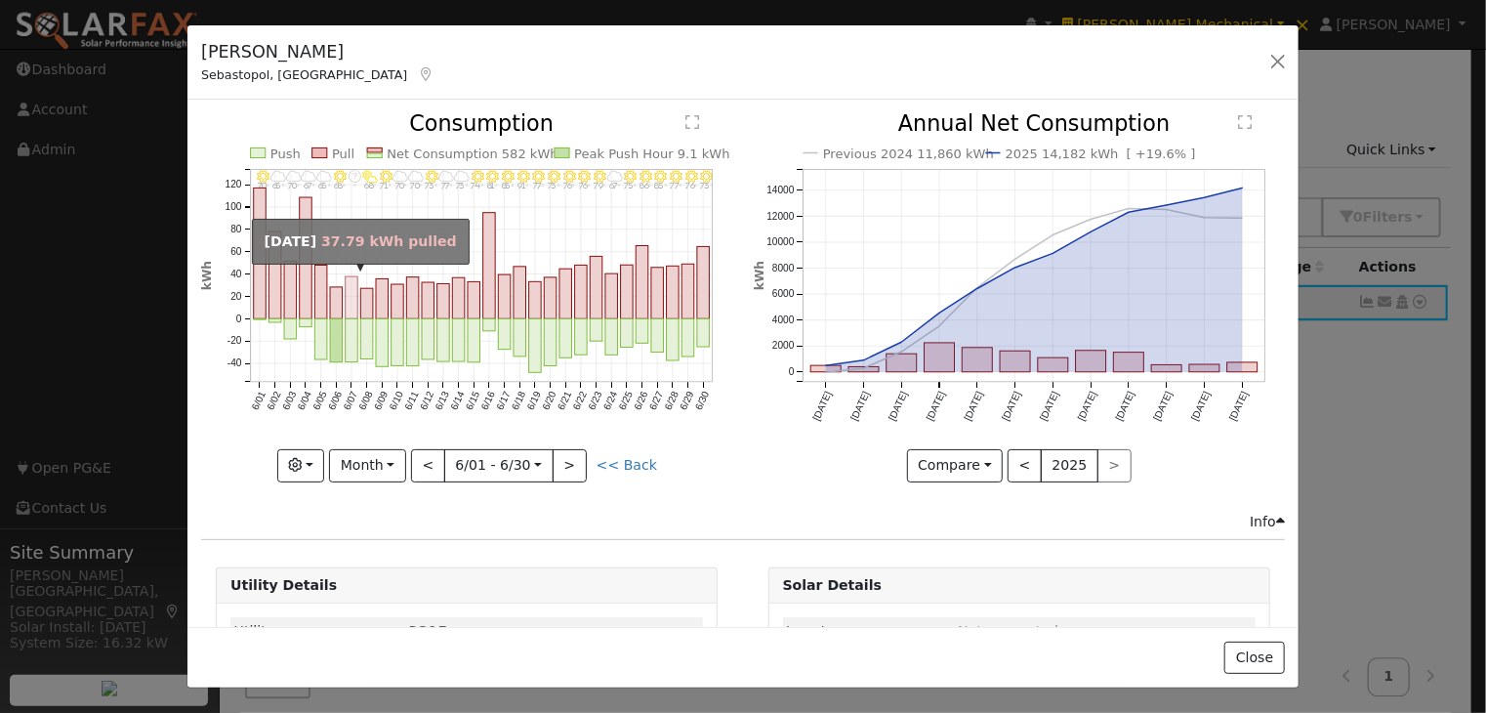
click at [350, 290] on rect "onclick=""" at bounding box center [352, 298] width 13 height 42
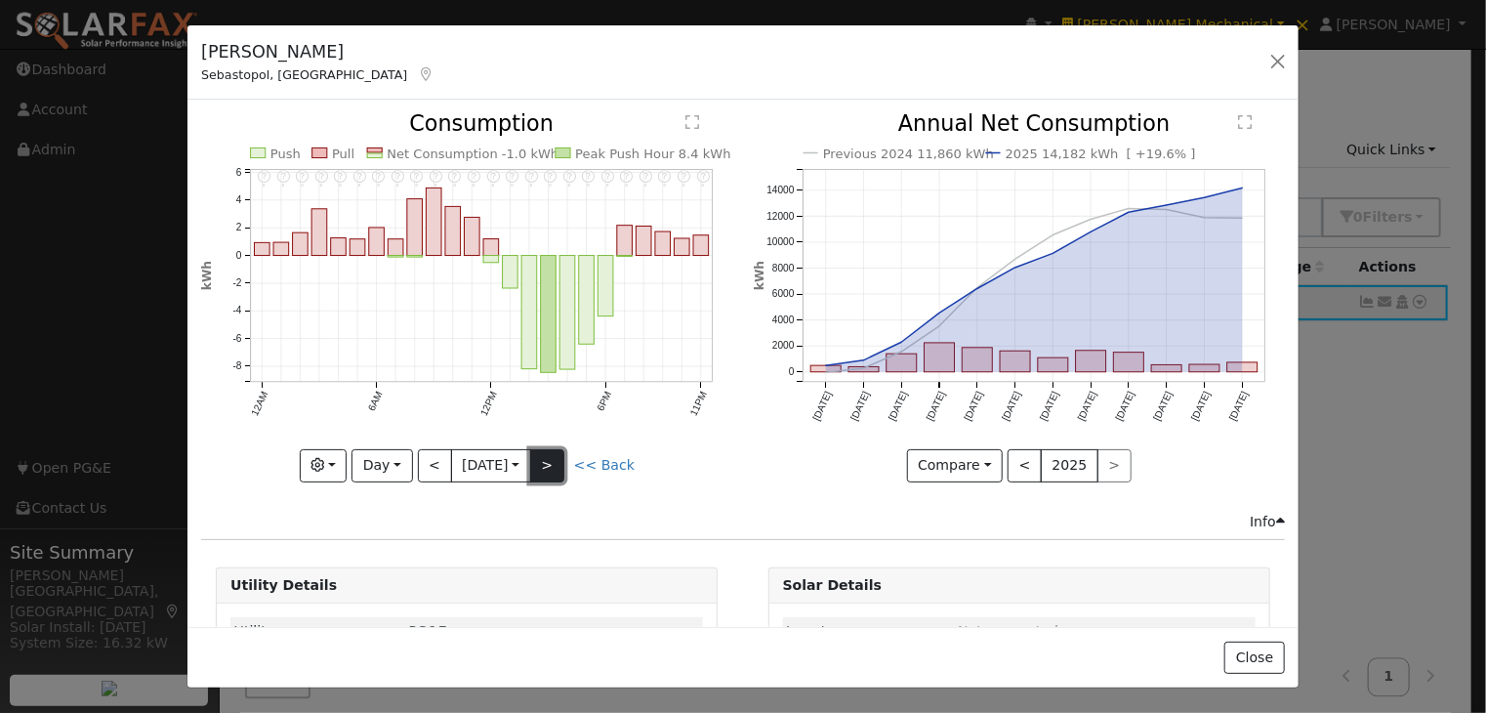
click at [543, 454] on button ">" at bounding box center [547, 465] width 34 height 33
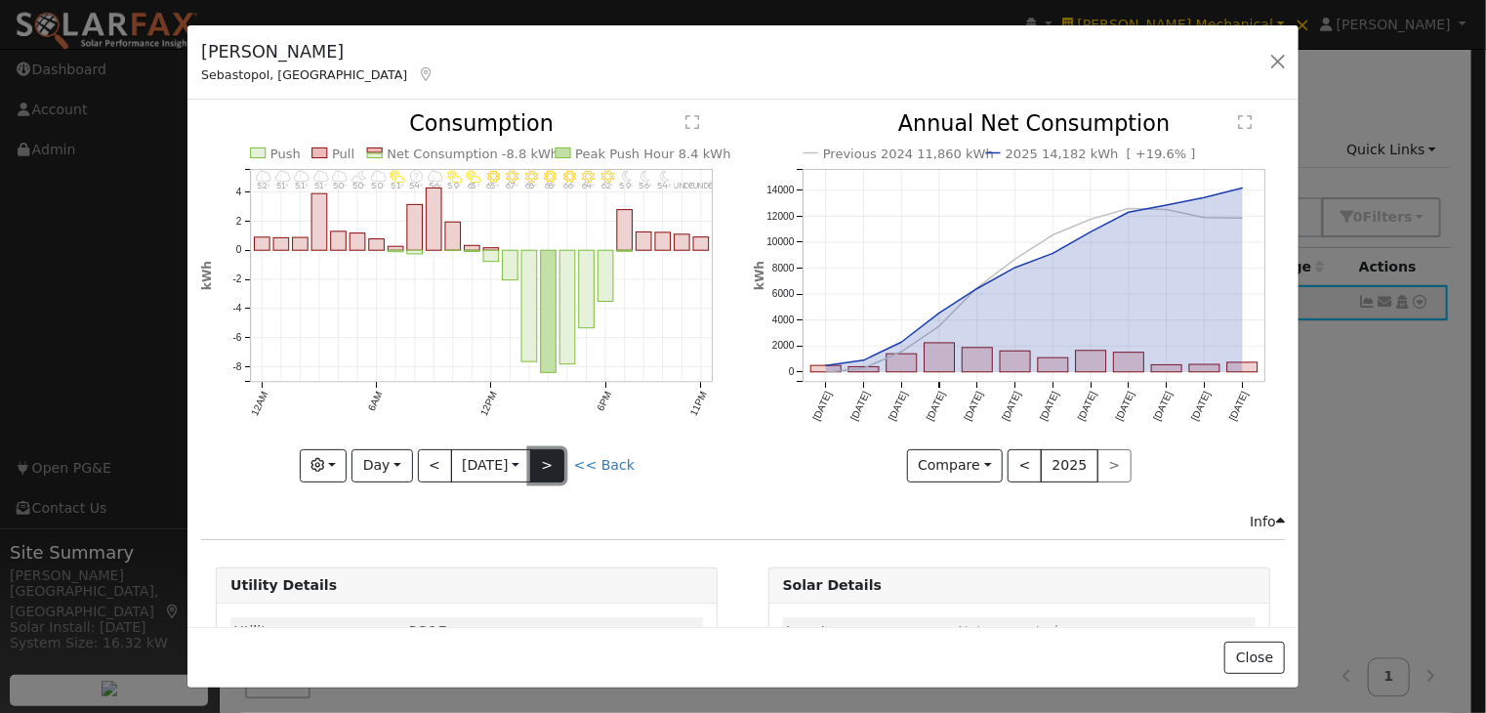
click at [549, 455] on button ">" at bounding box center [547, 465] width 34 height 33
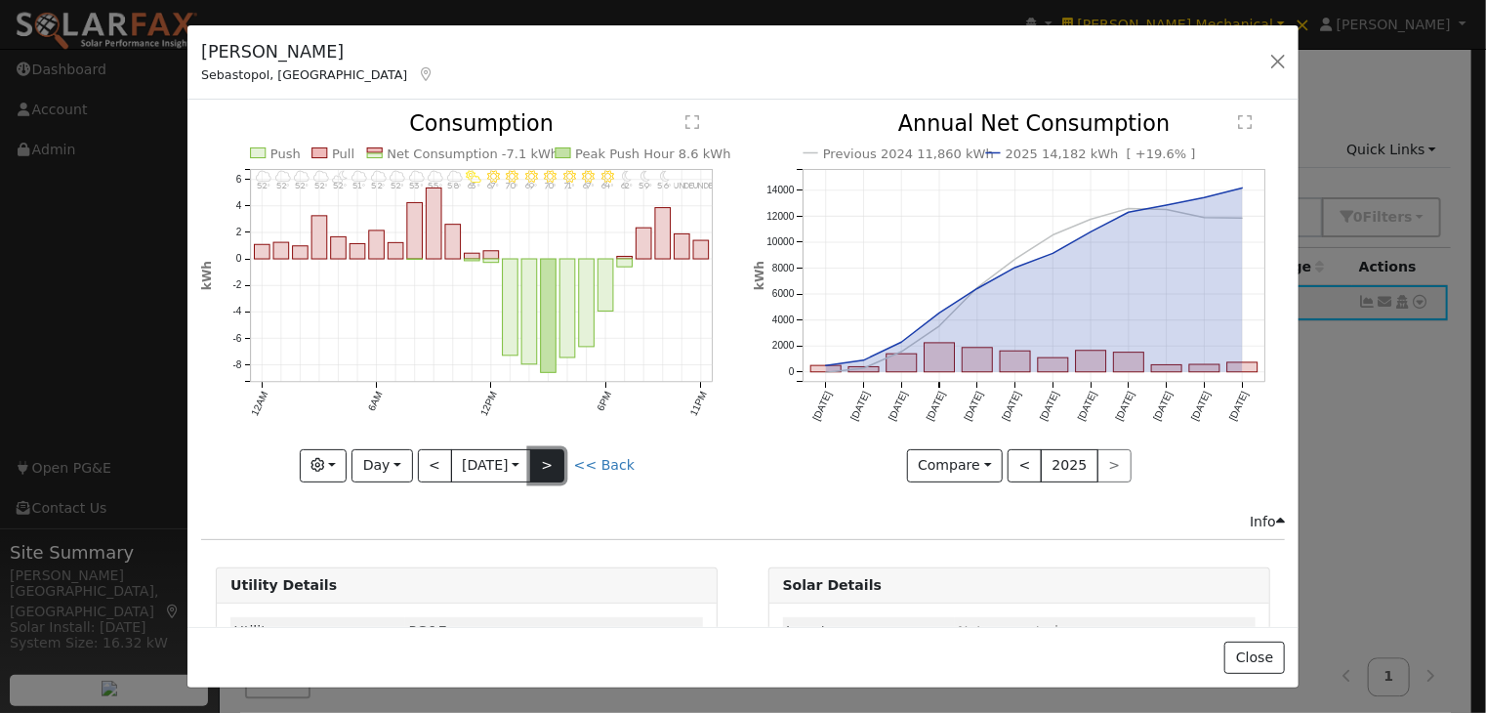
click at [551, 457] on button ">" at bounding box center [547, 465] width 34 height 33
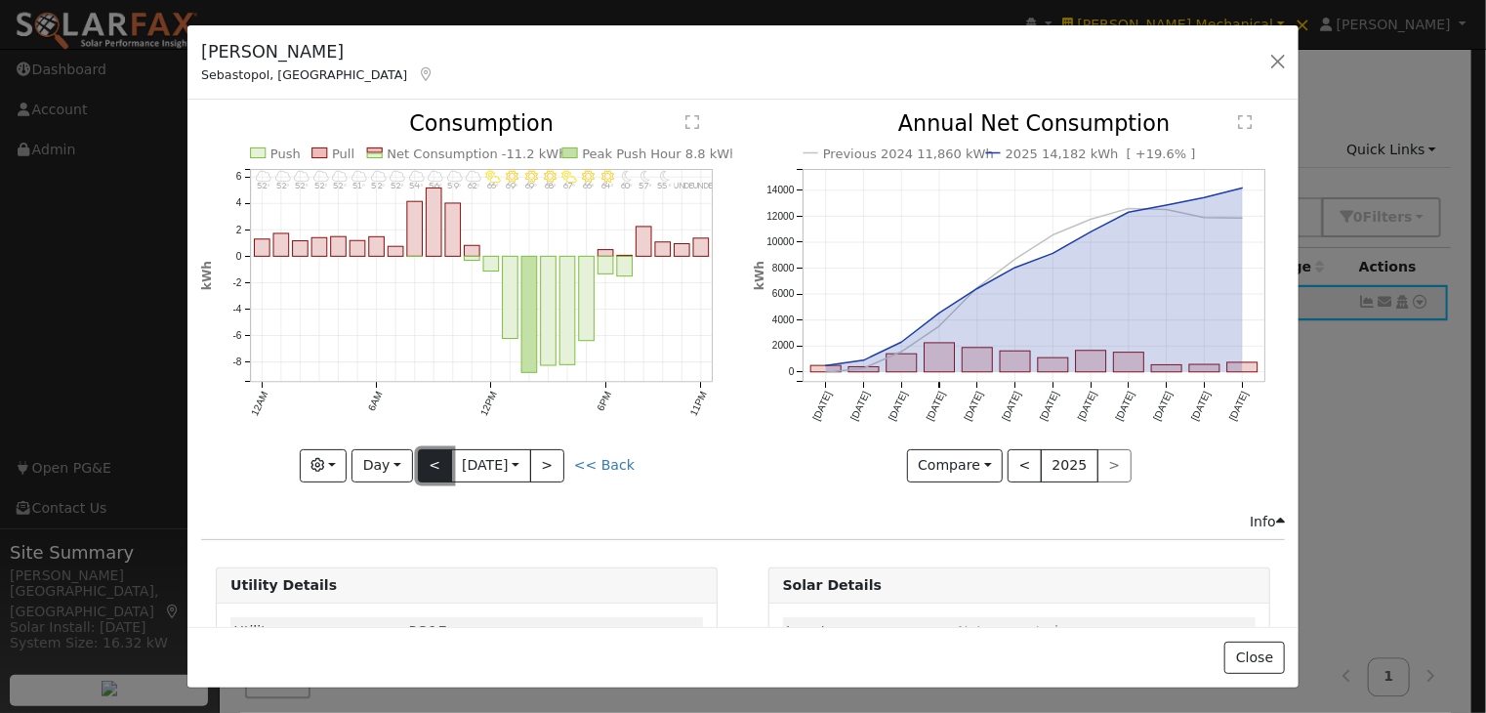
click at [426, 455] on button "<" at bounding box center [435, 465] width 34 height 33
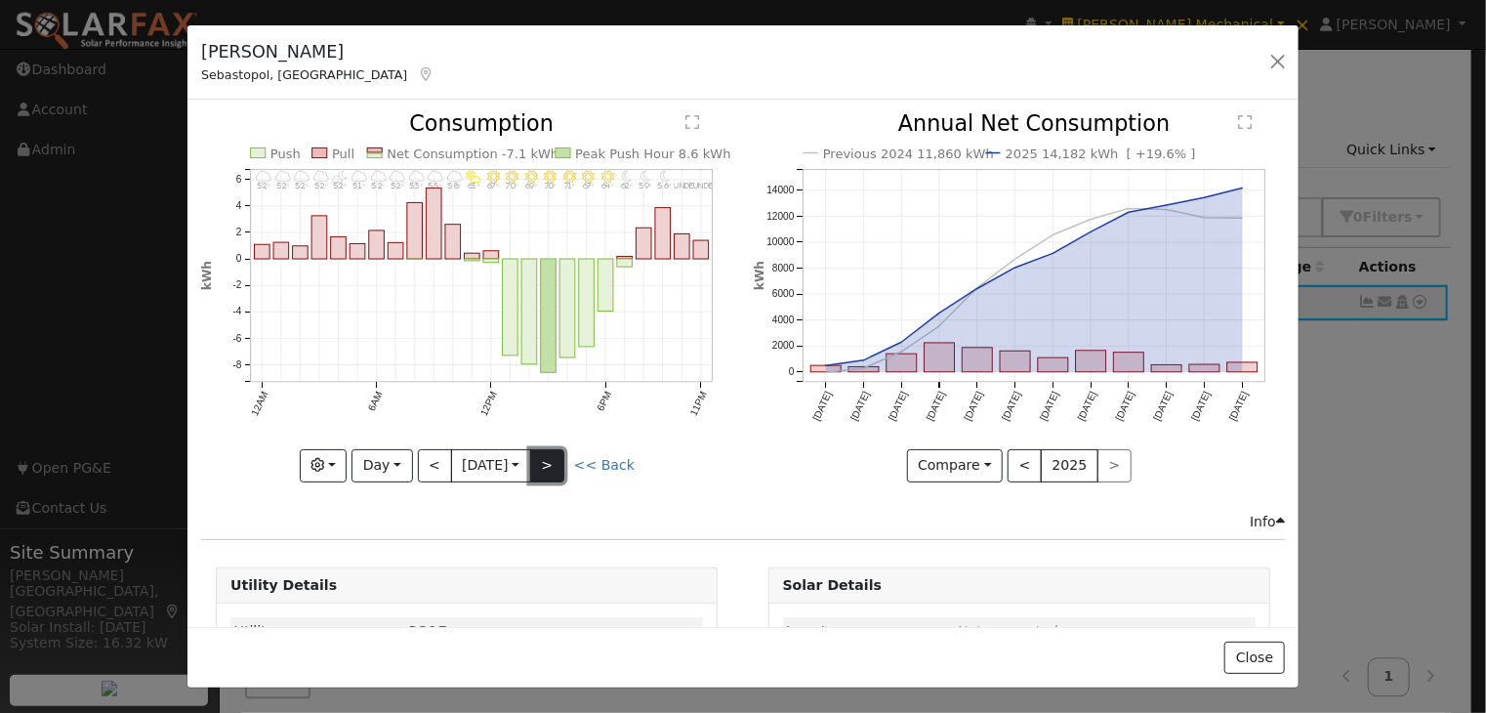
click at [553, 456] on button ">" at bounding box center [547, 465] width 34 height 33
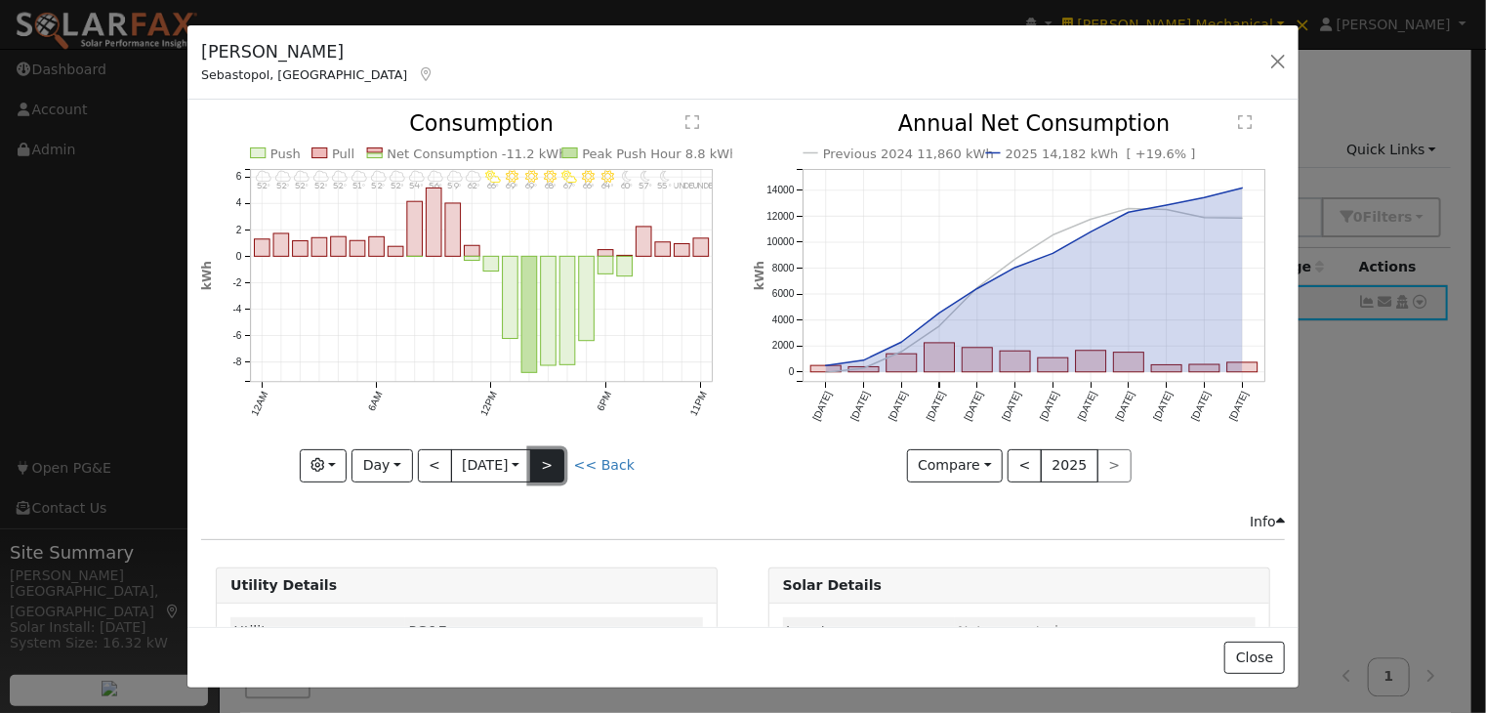
click at [553, 456] on button ">" at bounding box center [547, 465] width 34 height 33
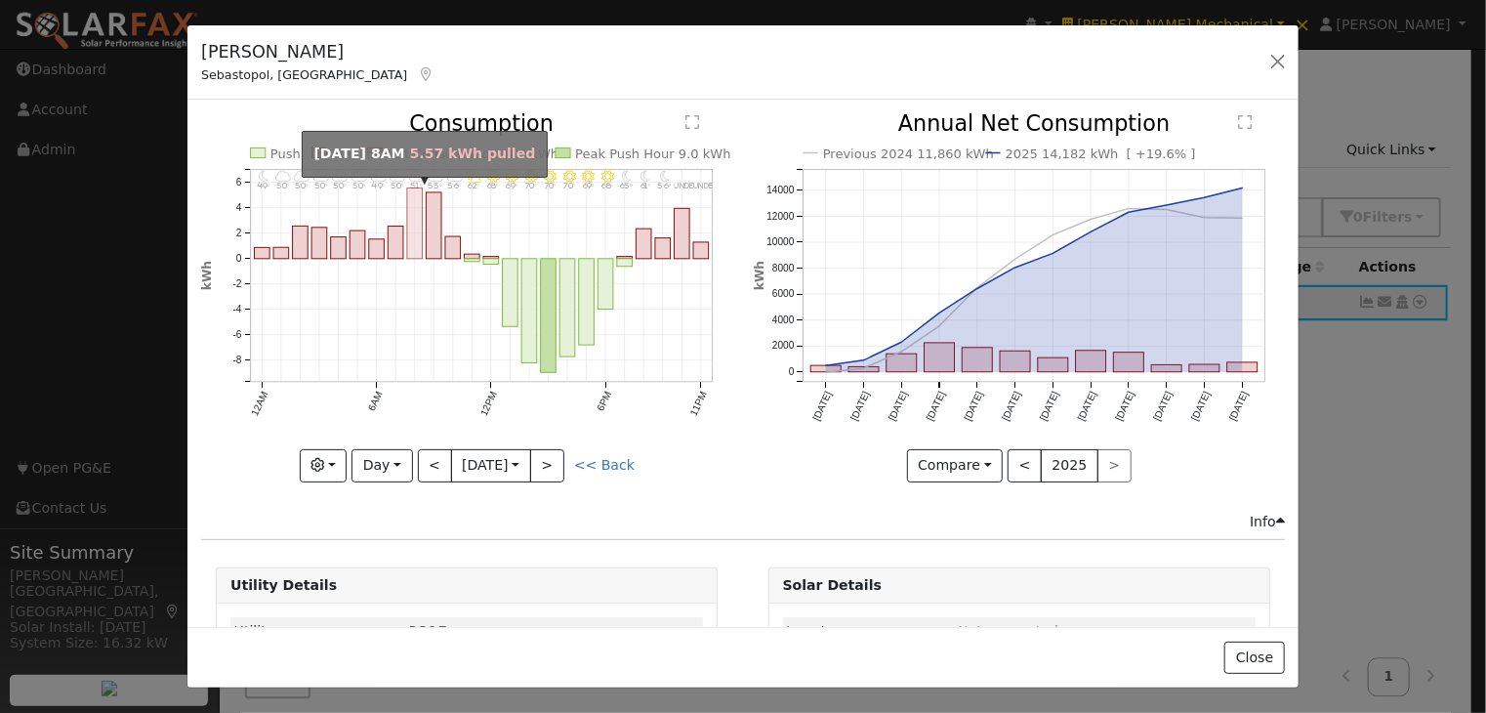
click at [417, 215] on rect "onclick=""" at bounding box center [415, 223] width 16 height 70
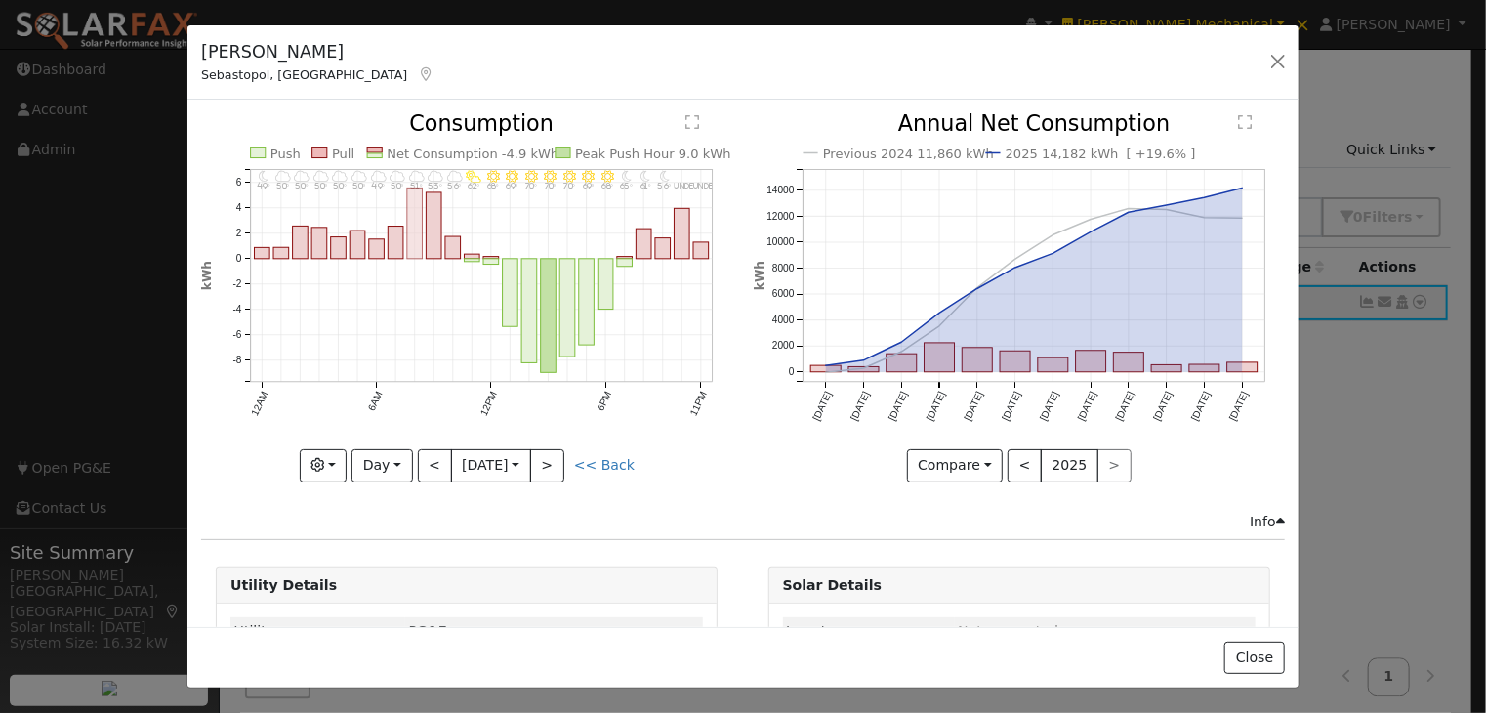
click at [413, 208] on rect "onclick=""" at bounding box center [415, 223] width 16 height 70
click at [391, 458] on button "Day" at bounding box center [381, 465] width 61 height 33
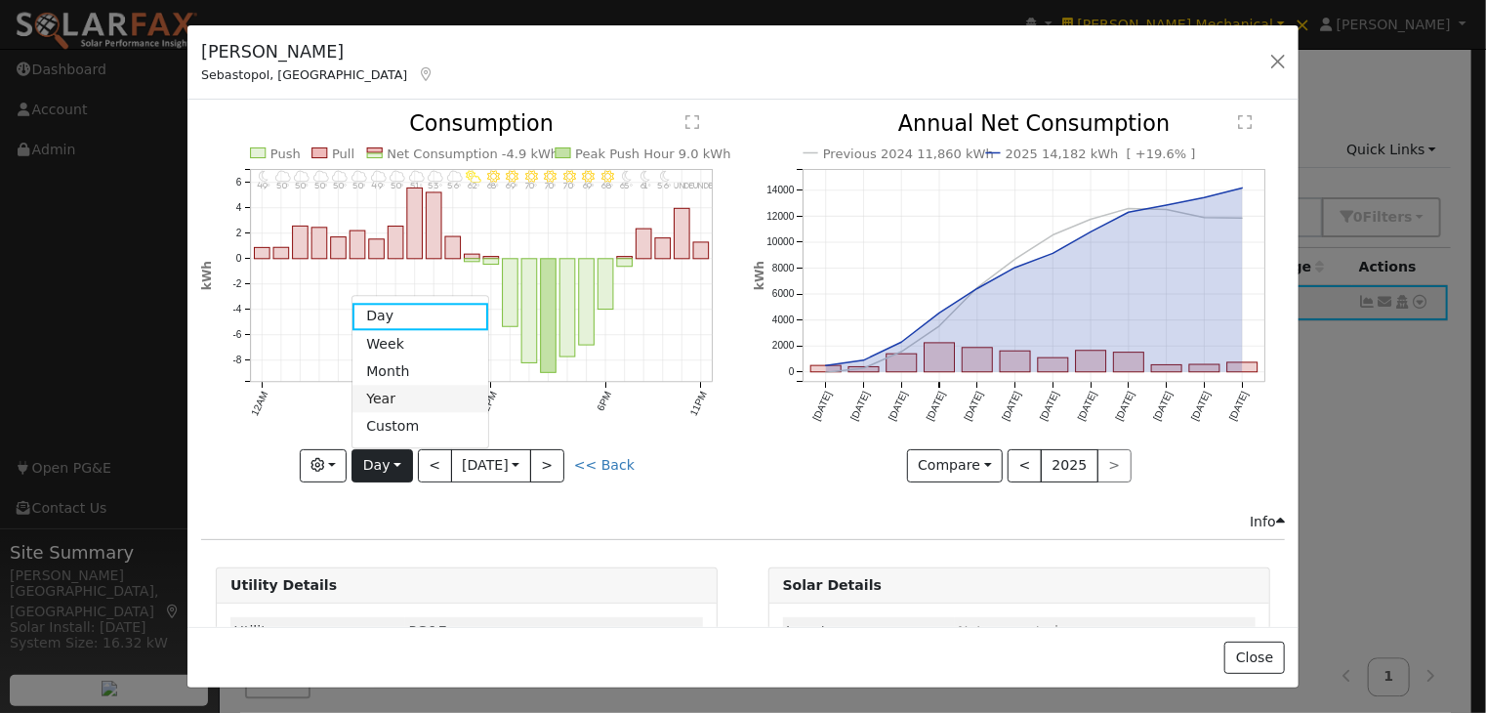
click at [389, 394] on link "Year" at bounding box center [420, 399] width 136 height 27
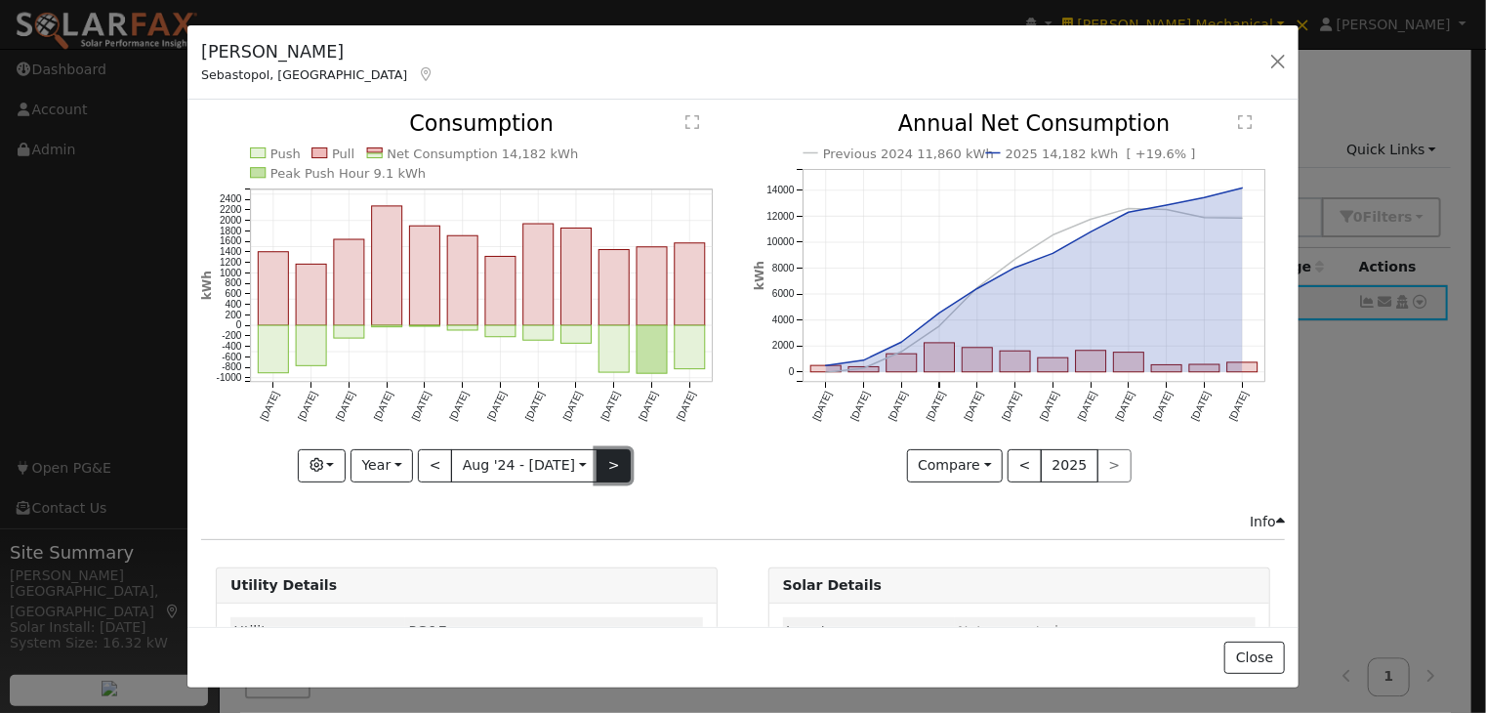
click at [598, 458] on button ">" at bounding box center [614, 465] width 34 height 33
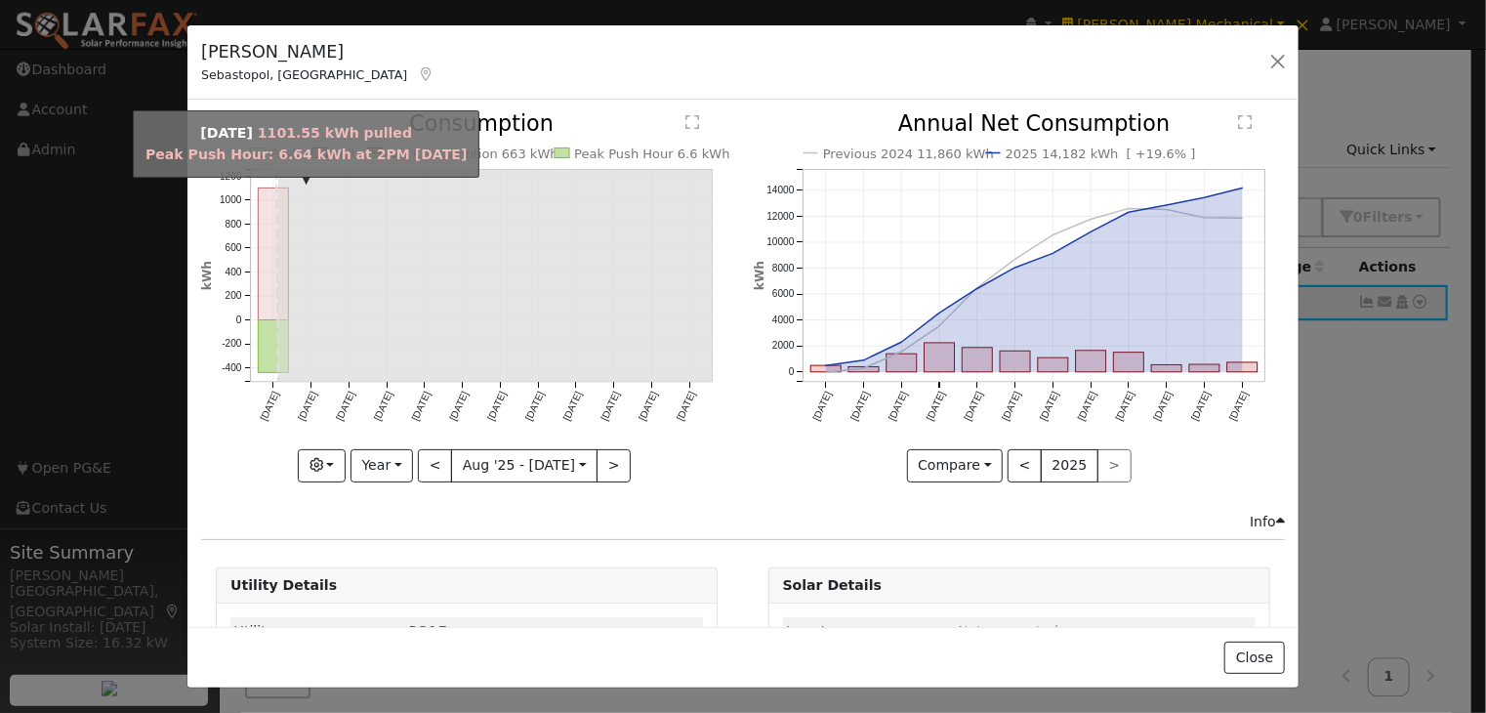
click at [269, 218] on rect "onclick=""" at bounding box center [274, 254] width 30 height 132
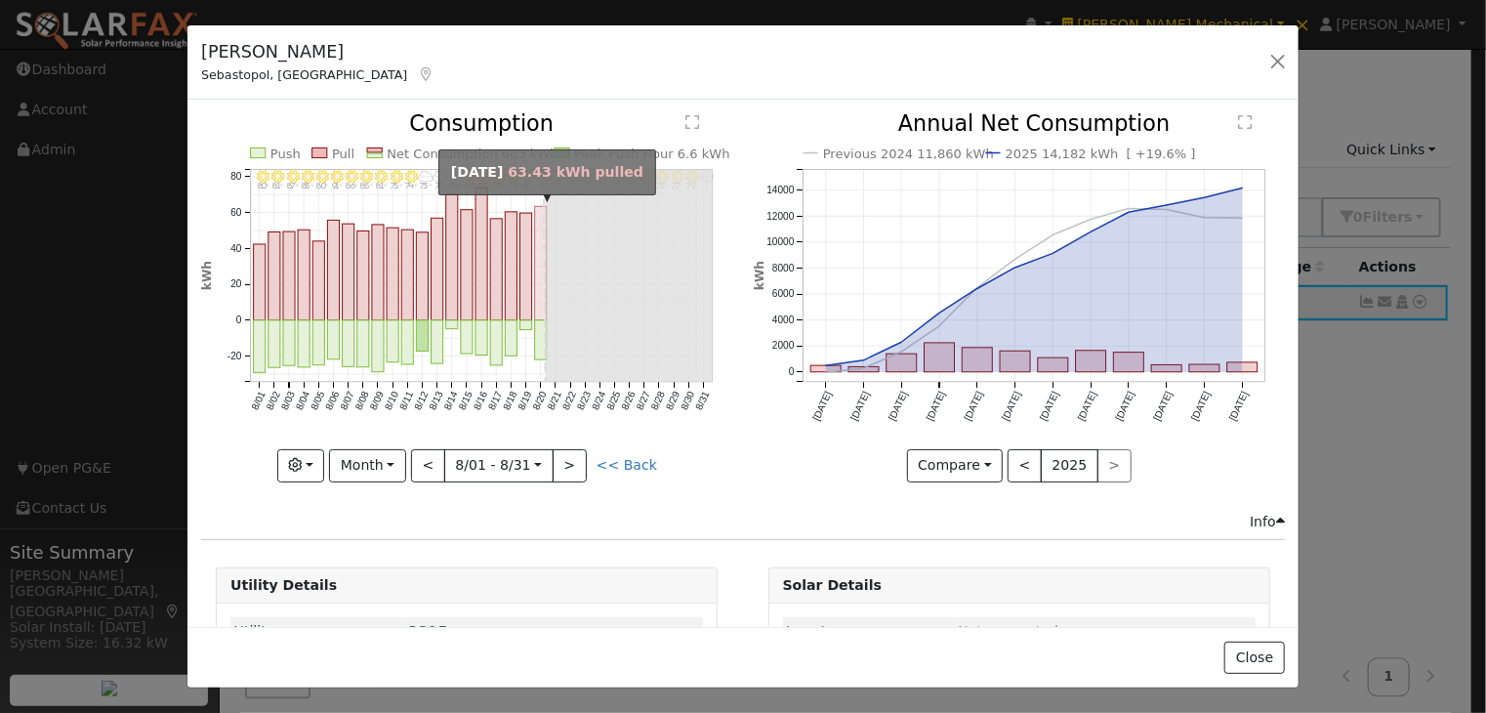
click at [535, 281] on rect "onclick=""" at bounding box center [541, 264] width 12 height 114
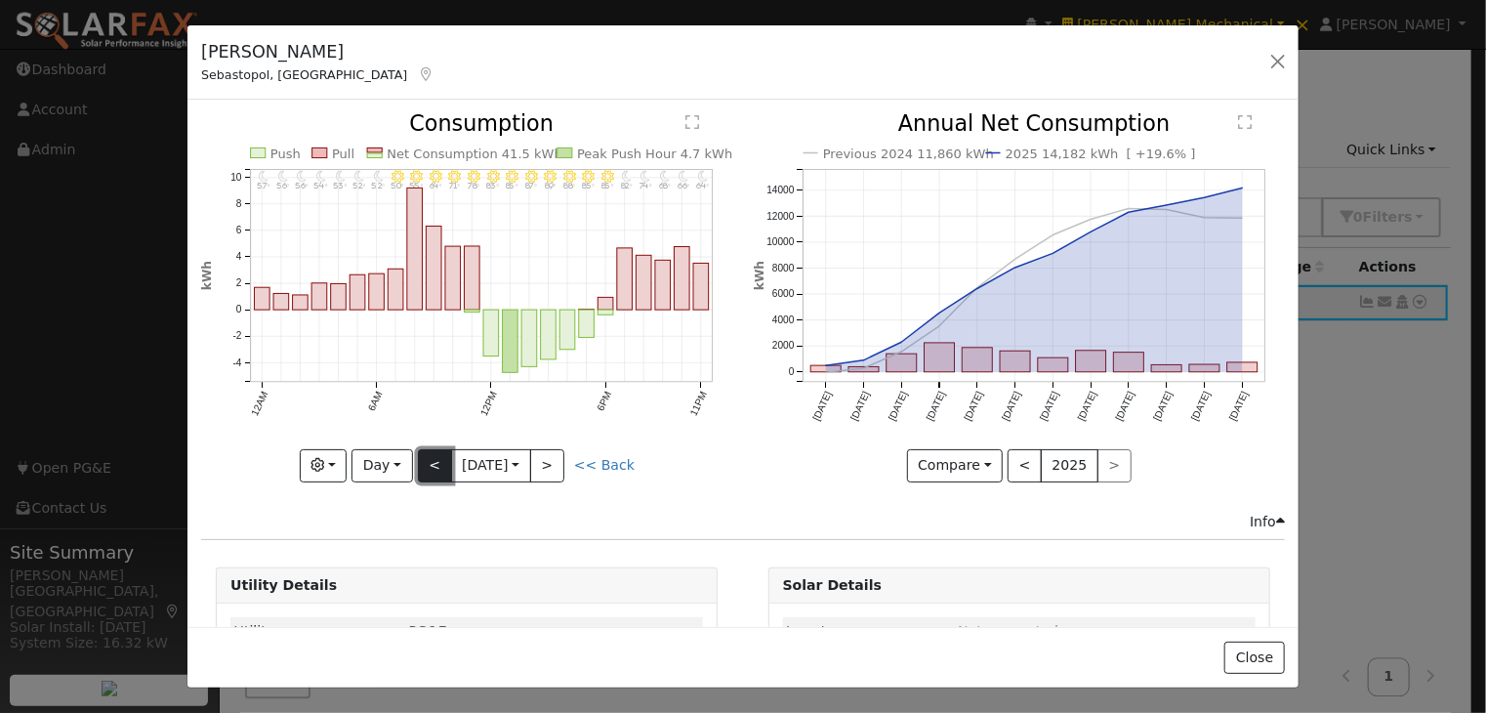
click at [432, 449] on button "<" at bounding box center [435, 465] width 34 height 33
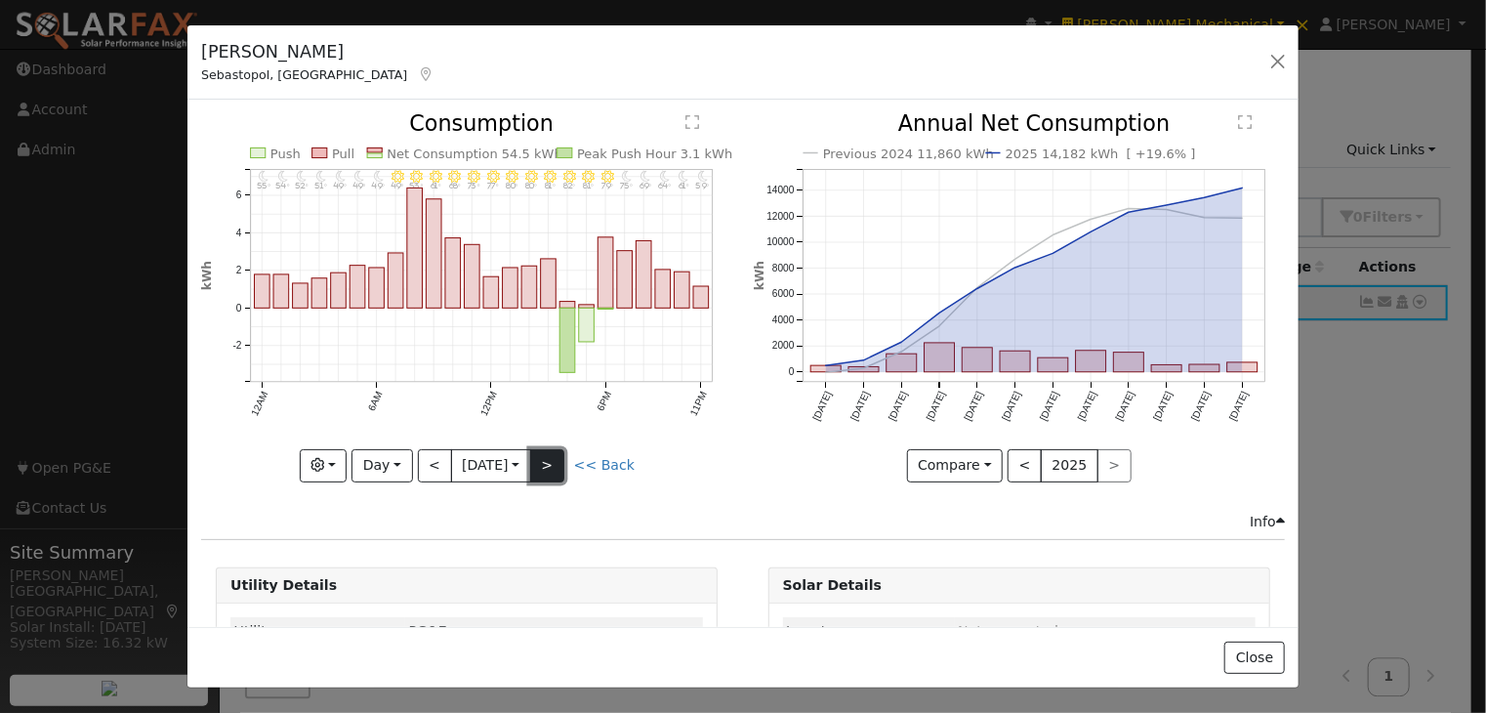
click at [555, 456] on button ">" at bounding box center [547, 465] width 34 height 33
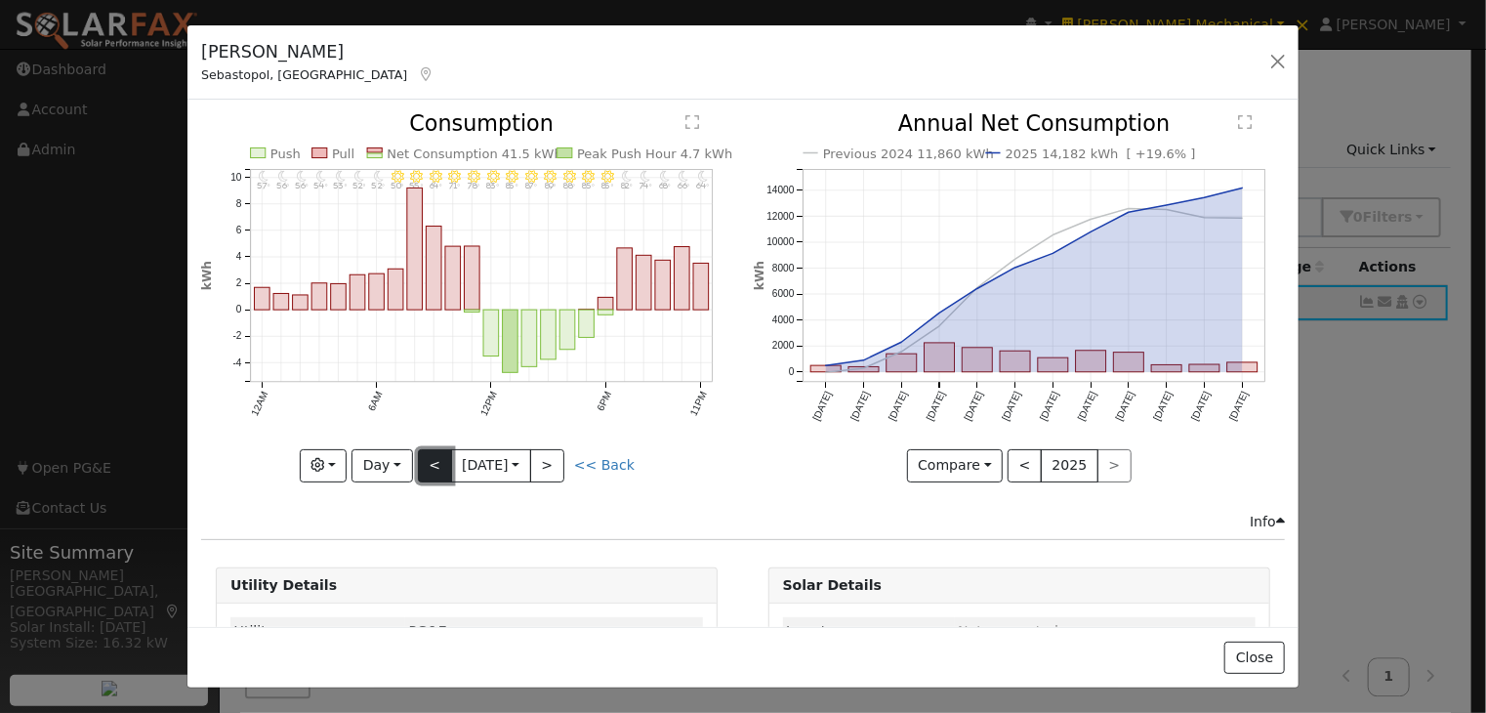
click at [423, 458] on button "<" at bounding box center [435, 465] width 34 height 33
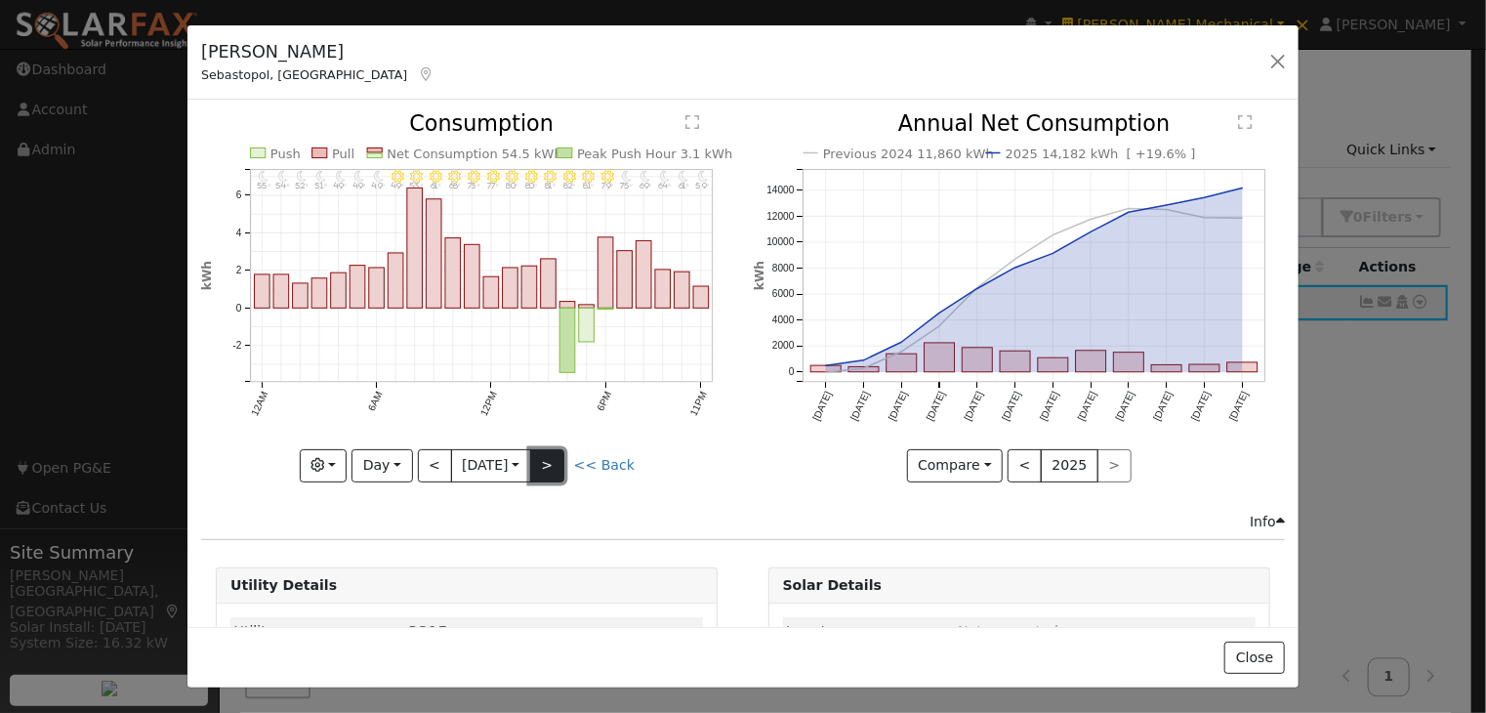
click at [551, 455] on button ">" at bounding box center [547, 465] width 34 height 33
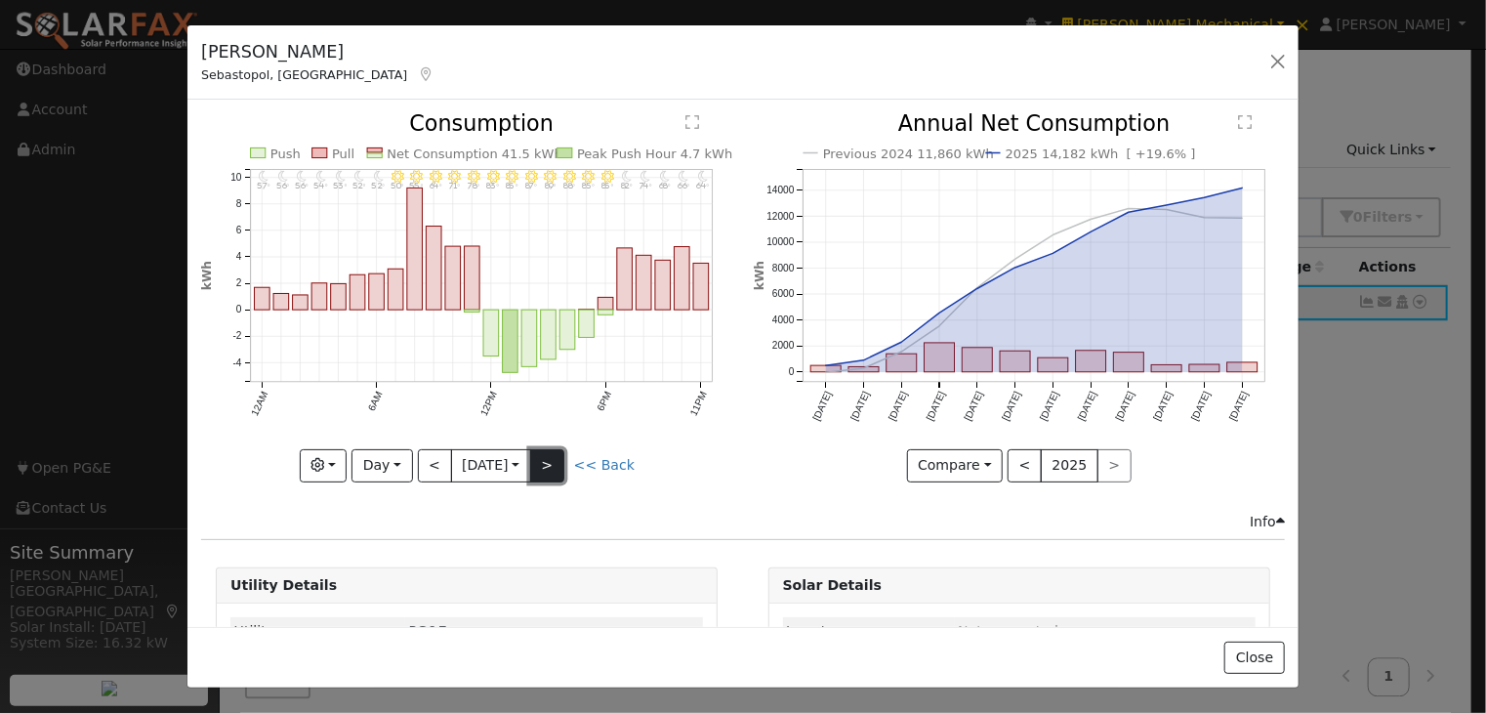
click at [551, 455] on button ">" at bounding box center [547, 465] width 34 height 33
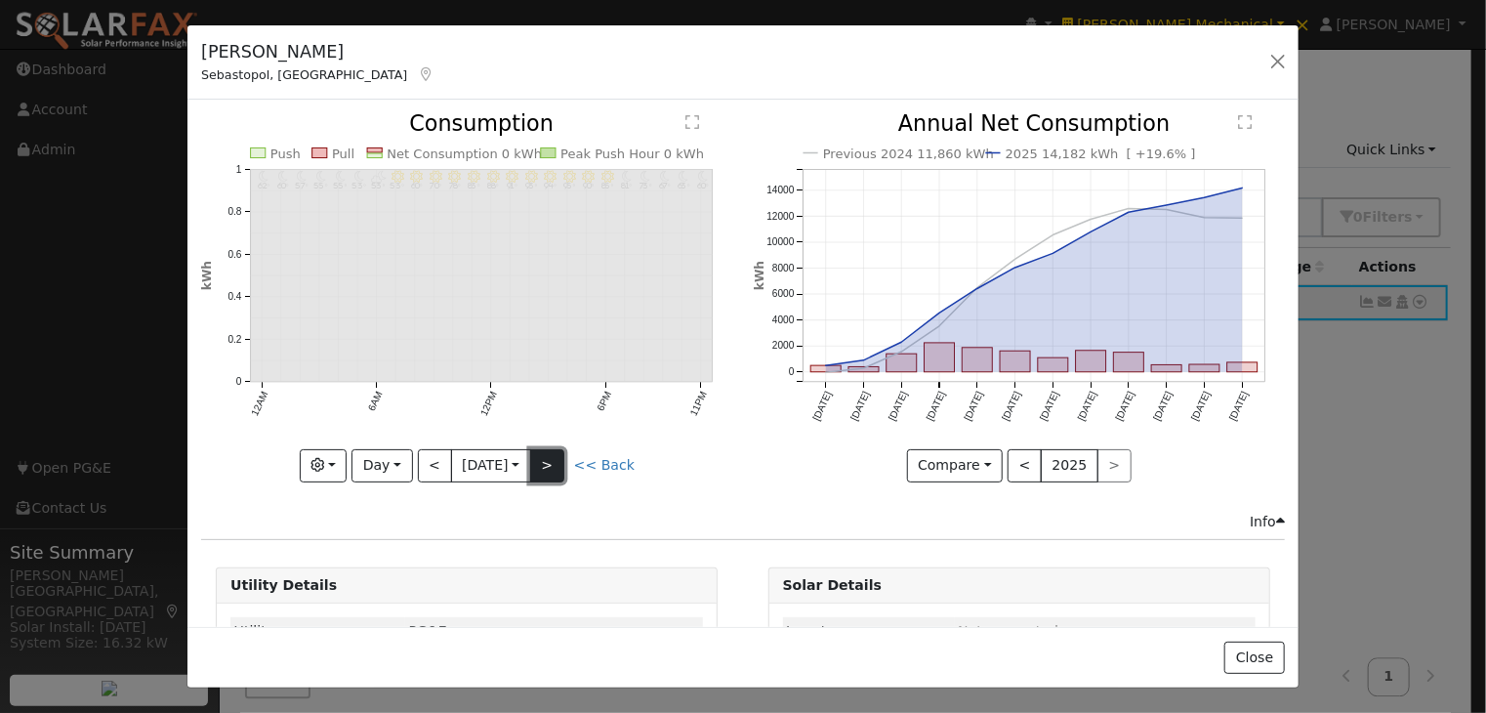
click at [551, 455] on button ">" at bounding box center [547, 465] width 34 height 33
click at [433, 456] on button "<" at bounding box center [435, 465] width 34 height 33
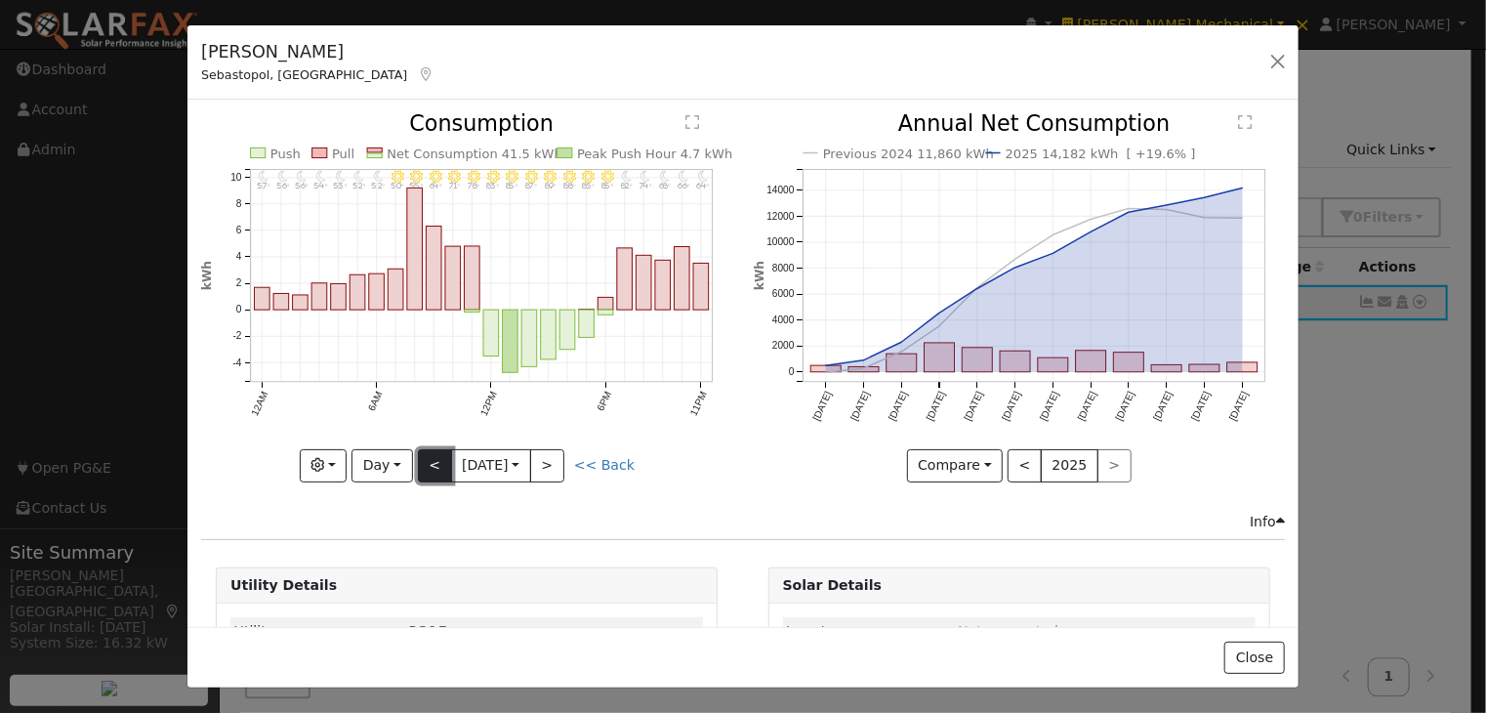
click at [424, 455] on button "<" at bounding box center [435, 465] width 34 height 33
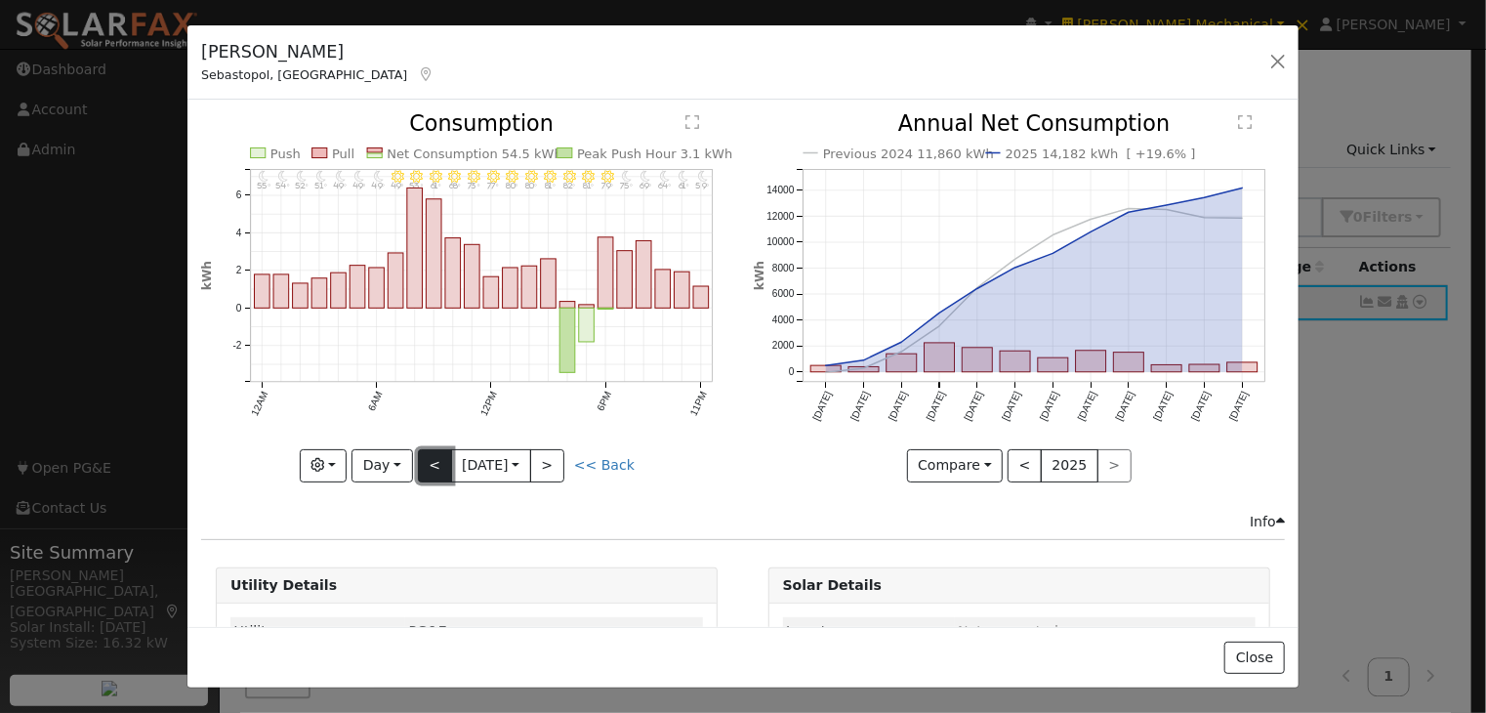
click at [430, 454] on button "<" at bounding box center [435, 465] width 34 height 33
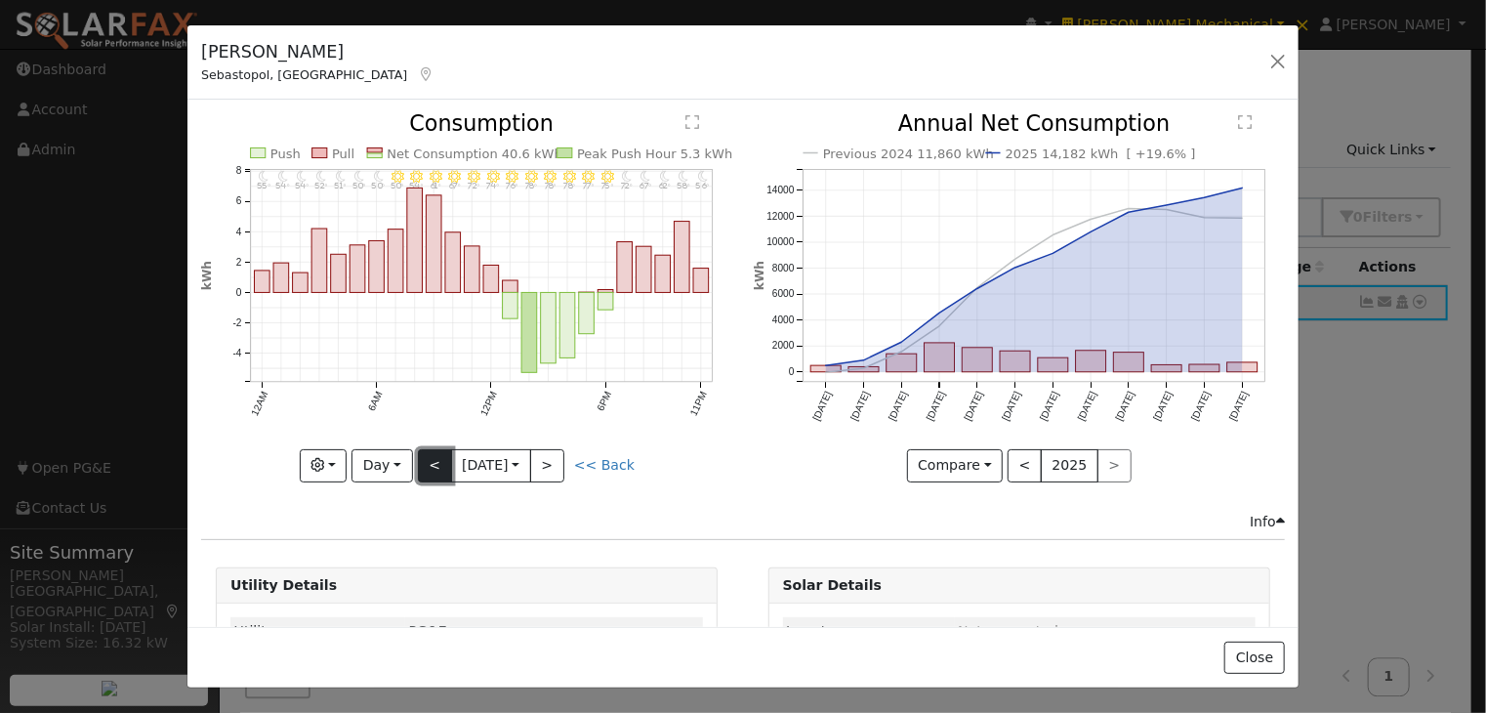
click at [430, 454] on button "<" at bounding box center [435, 465] width 34 height 33
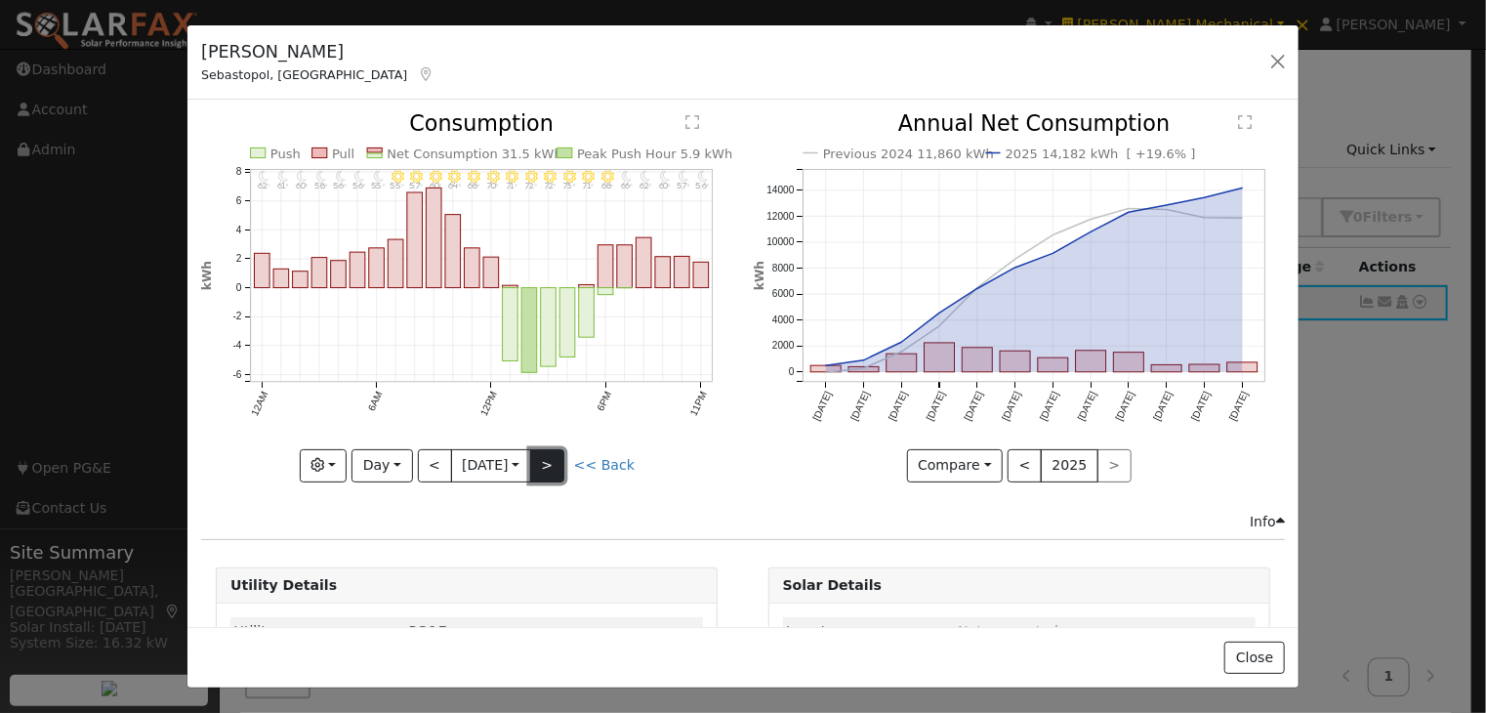
click at [547, 467] on button ">" at bounding box center [547, 465] width 34 height 33
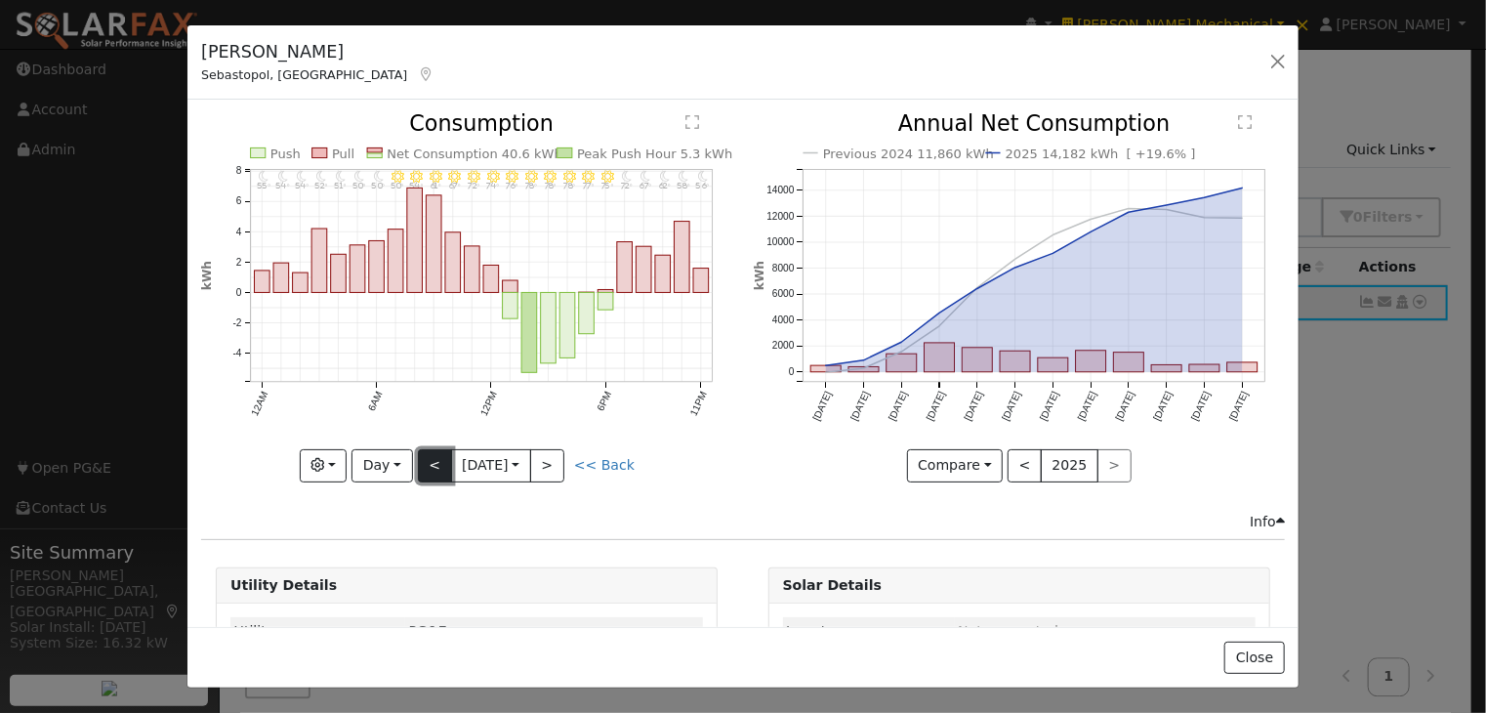
click at [427, 458] on button "<" at bounding box center [435, 465] width 34 height 33
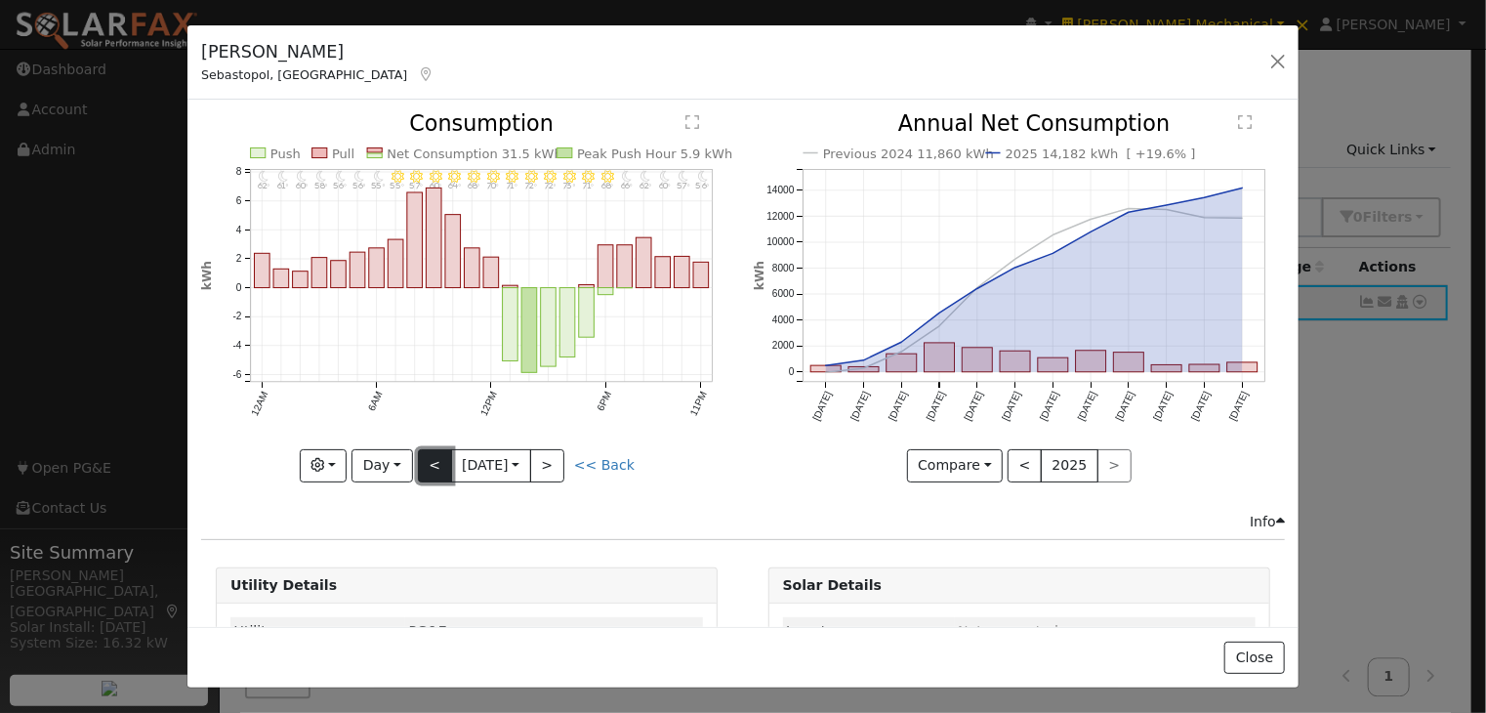
click at [426, 449] on button "<" at bounding box center [435, 465] width 34 height 33
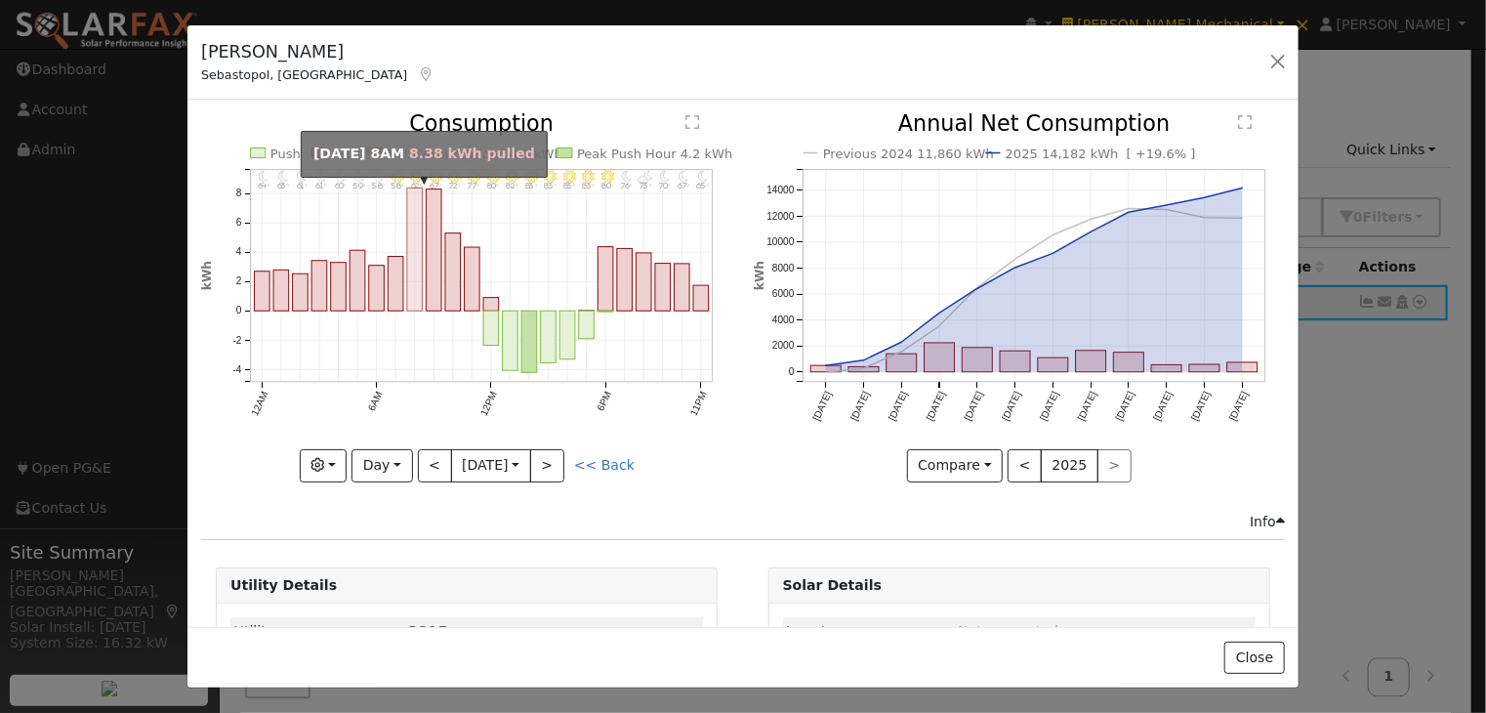
click at [415, 196] on rect "onclick=""" at bounding box center [415, 249] width 16 height 123
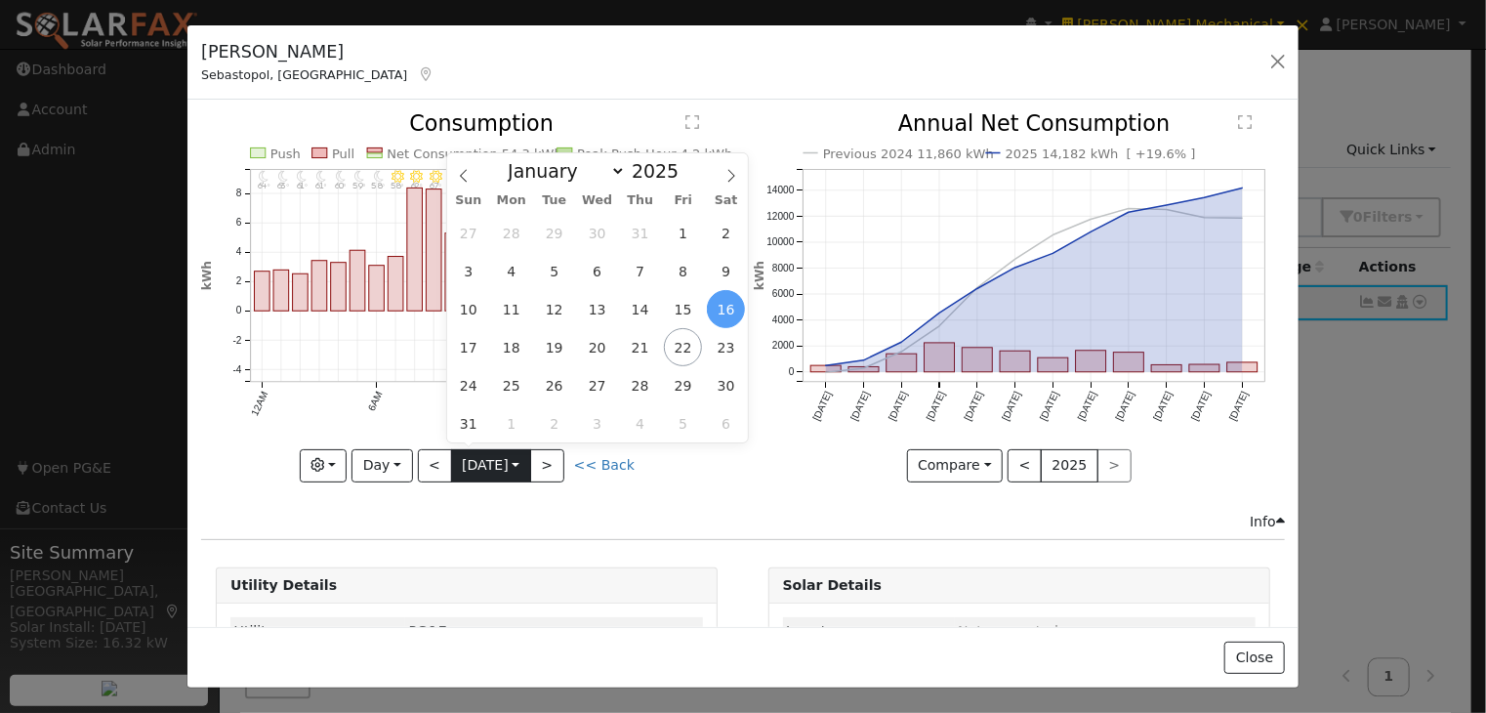
click at [528, 456] on input "[DATE]" at bounding box center [491, 465] width 78 height 31
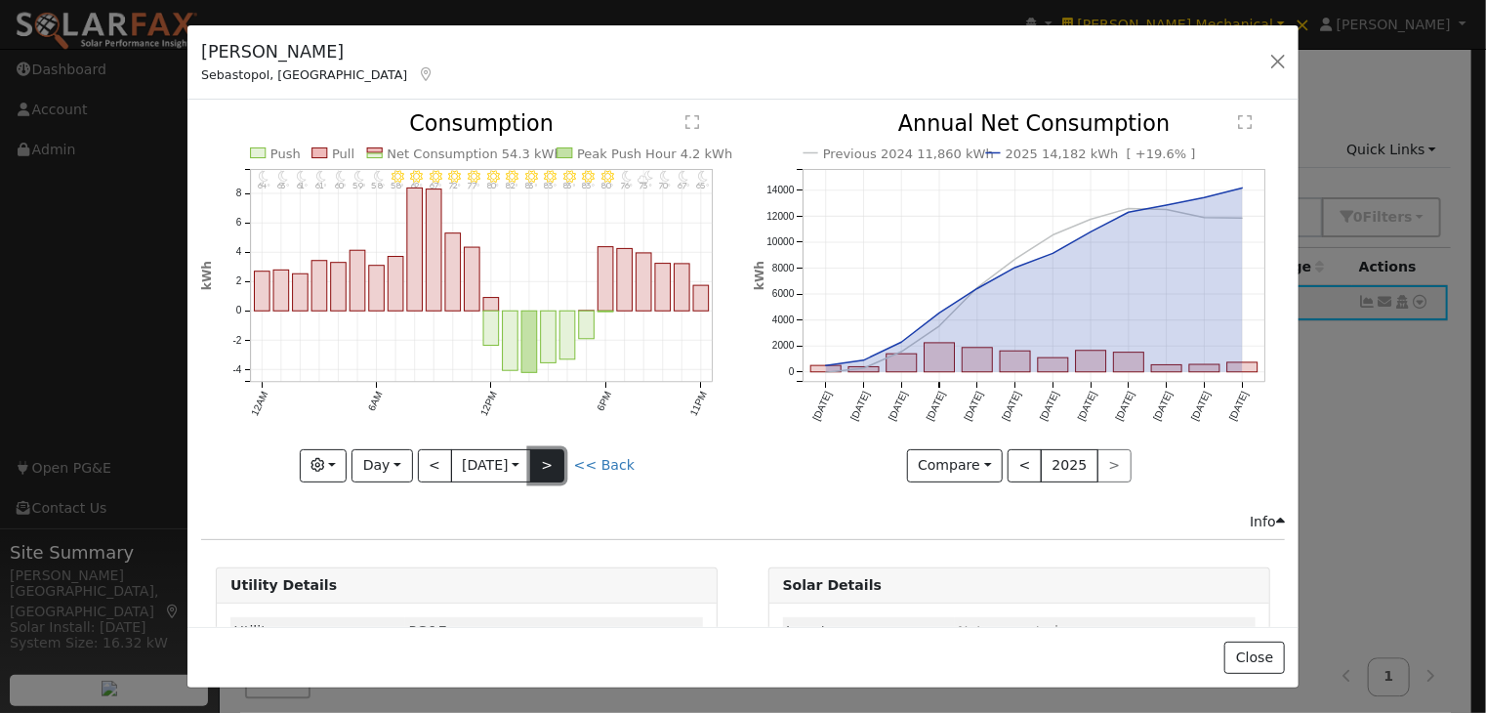
click at [542, 460] on button ">" at bounding box center [547, 465] width 34 height 33
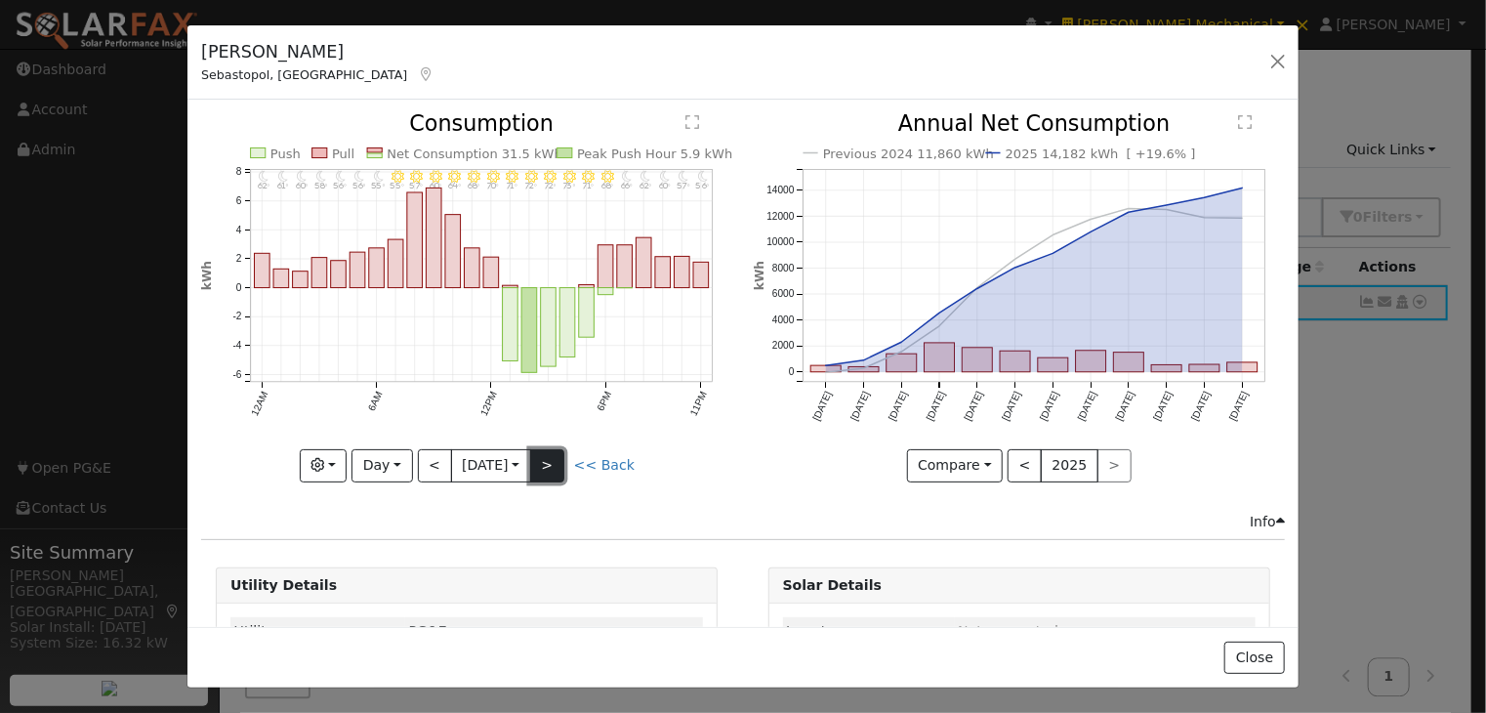
click at [548, 458] on button ">" at bounding box center [547, 465] width 34 height 33
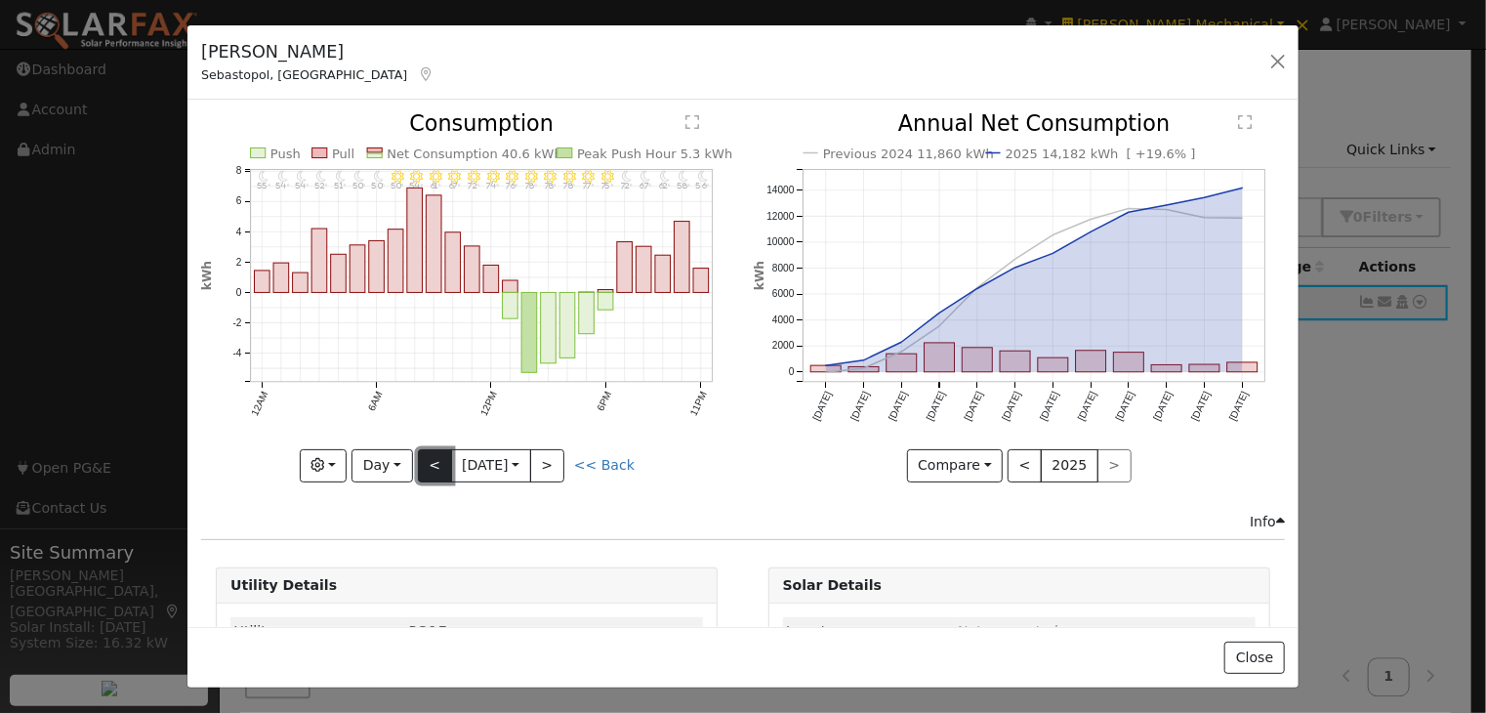
click at [425, 453] on button "<" at bounding box center [435, 465] width 34 height 33
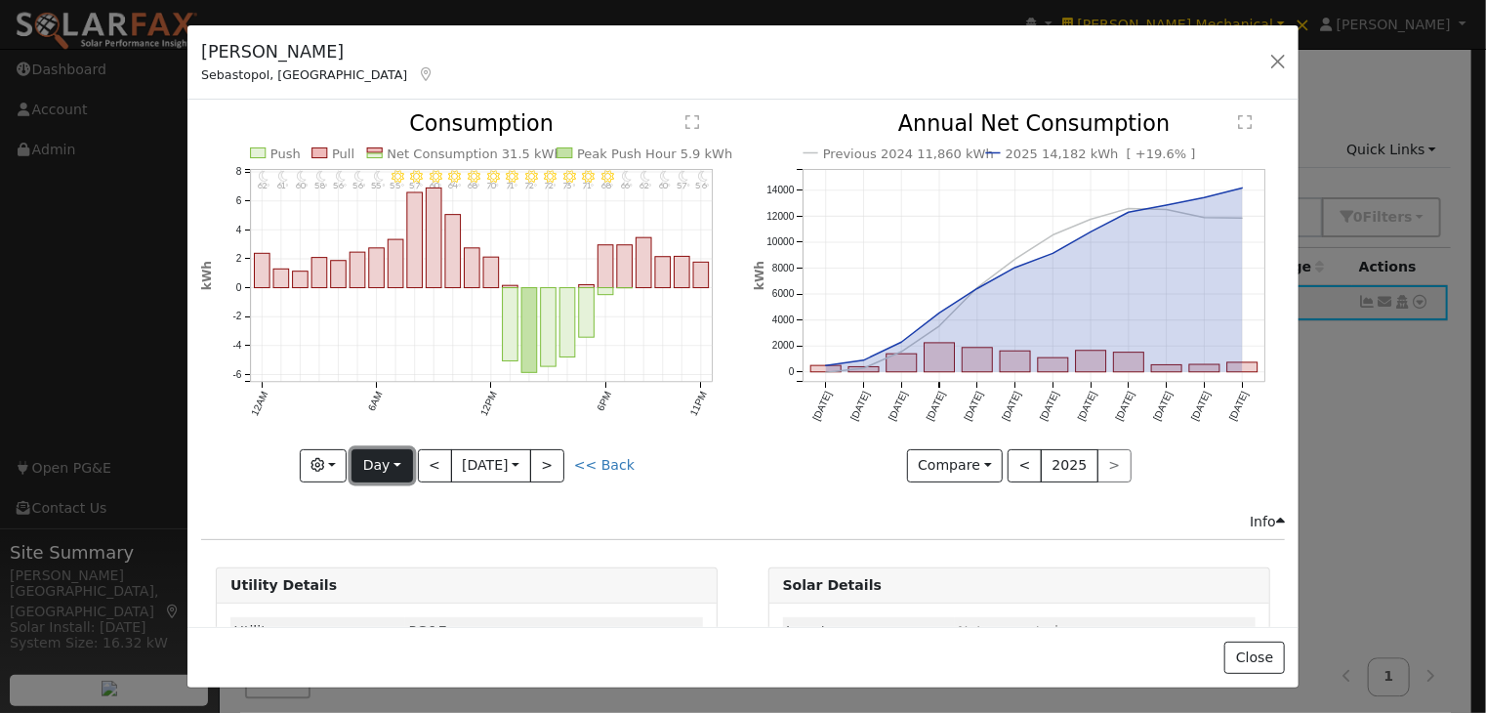
click at [379, 465] on button "Day" at bounding box center [381, 465] width 61 height 33
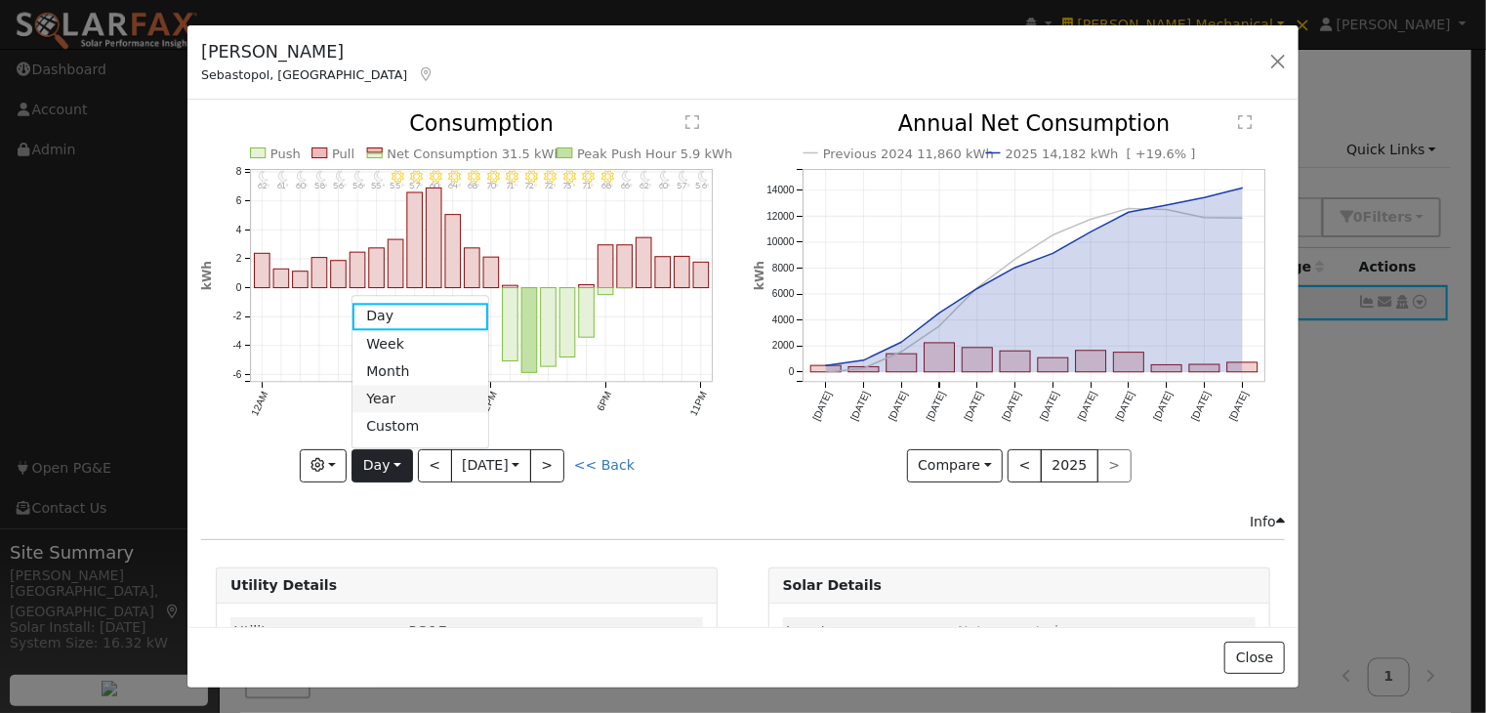
click at [407, 393] on link "Year" at bounding box center [420, 399] width 136 height 27
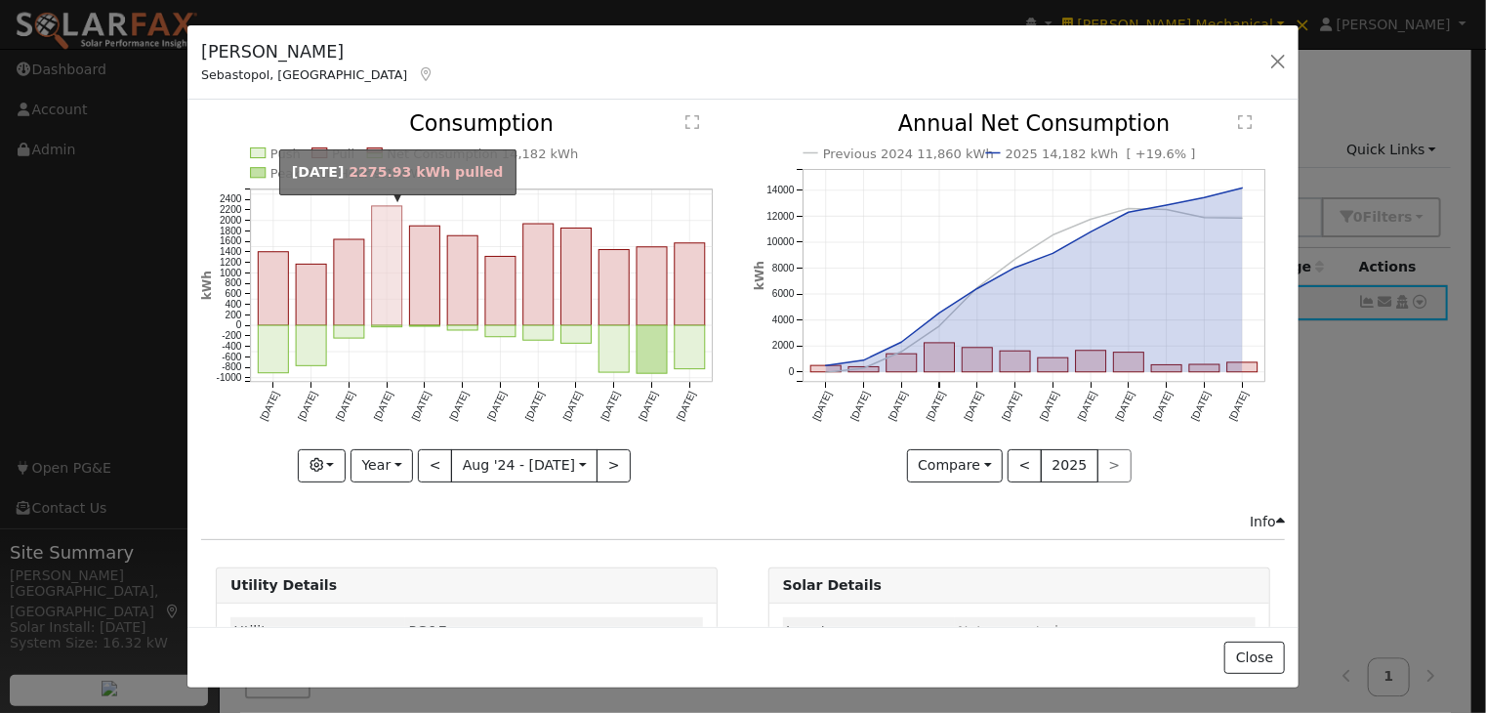
click at [386, 270] on rect "onclick=""" at bounding box center [387, 265] width 30 height 119
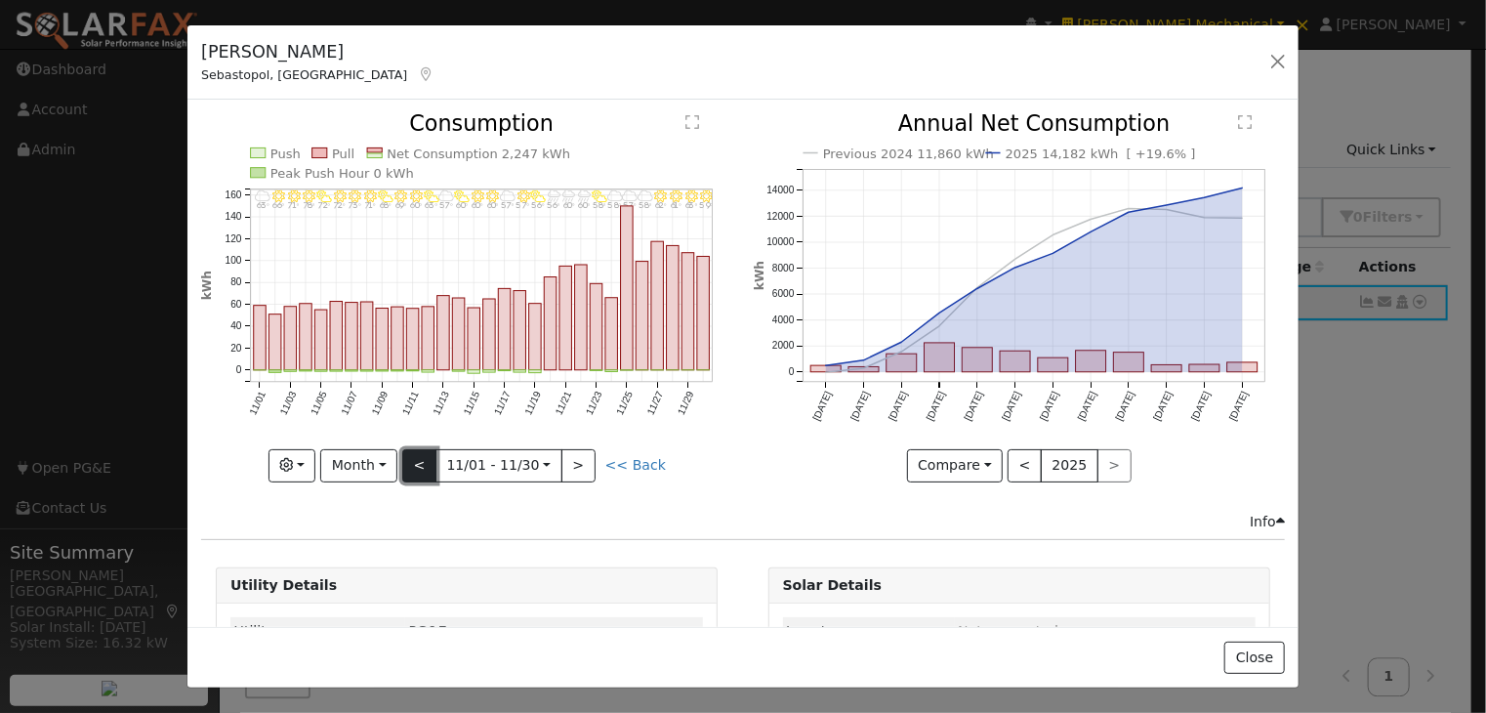
click at [426, 454] on button "<" at bounding box center [419, 465] width 34 height 33
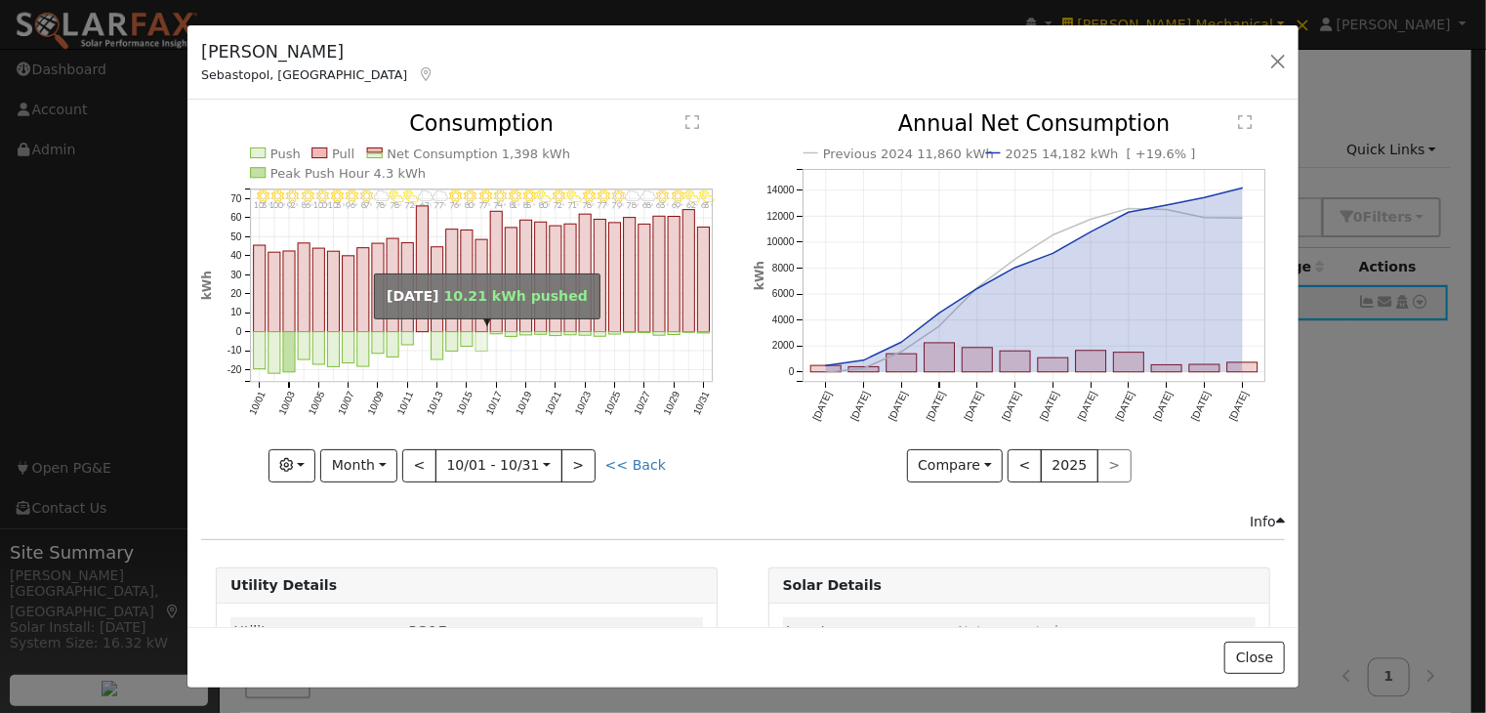
click at [480, 334] on rect "onclick=""" at bounding box center [481, 342] width 12 height 20
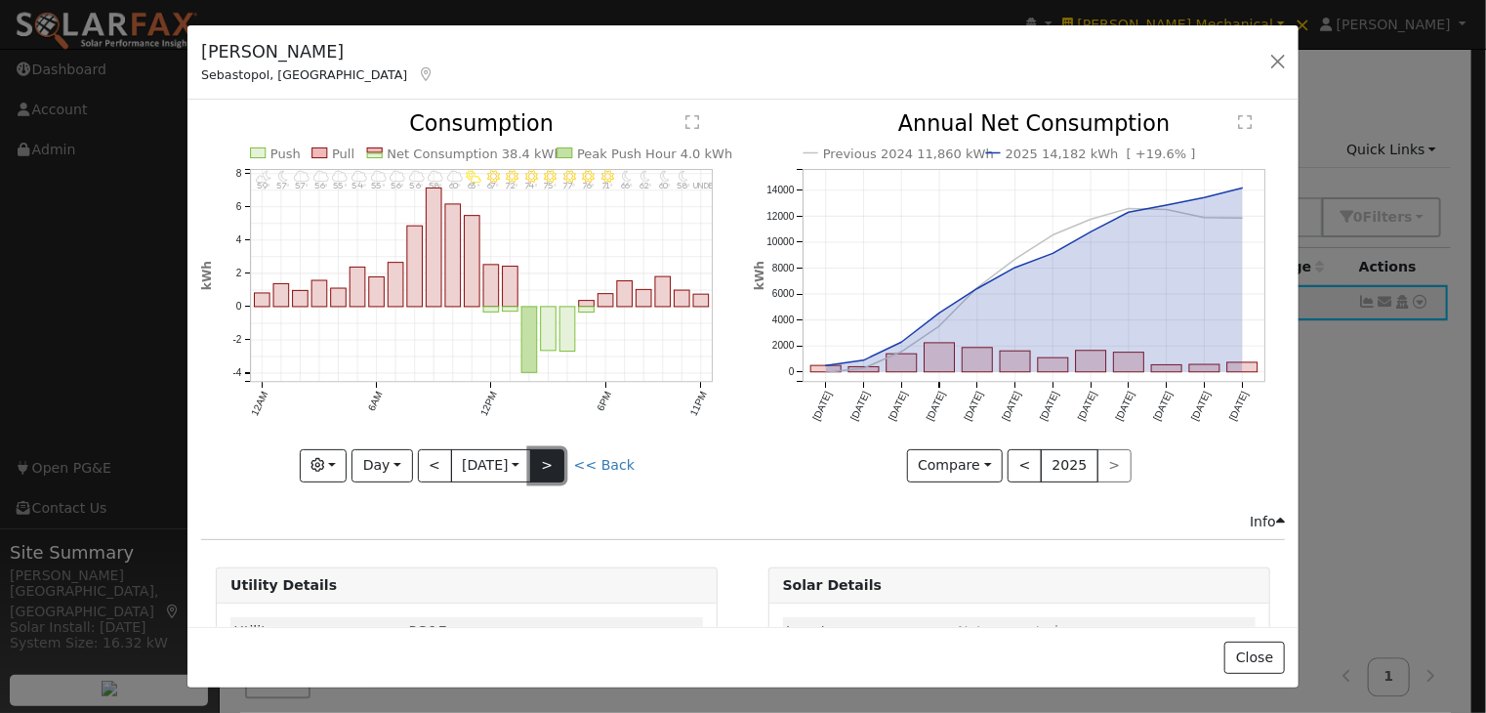
click at [560, 457] on button ">" at bounding box center [547, 465] width 34 height 33
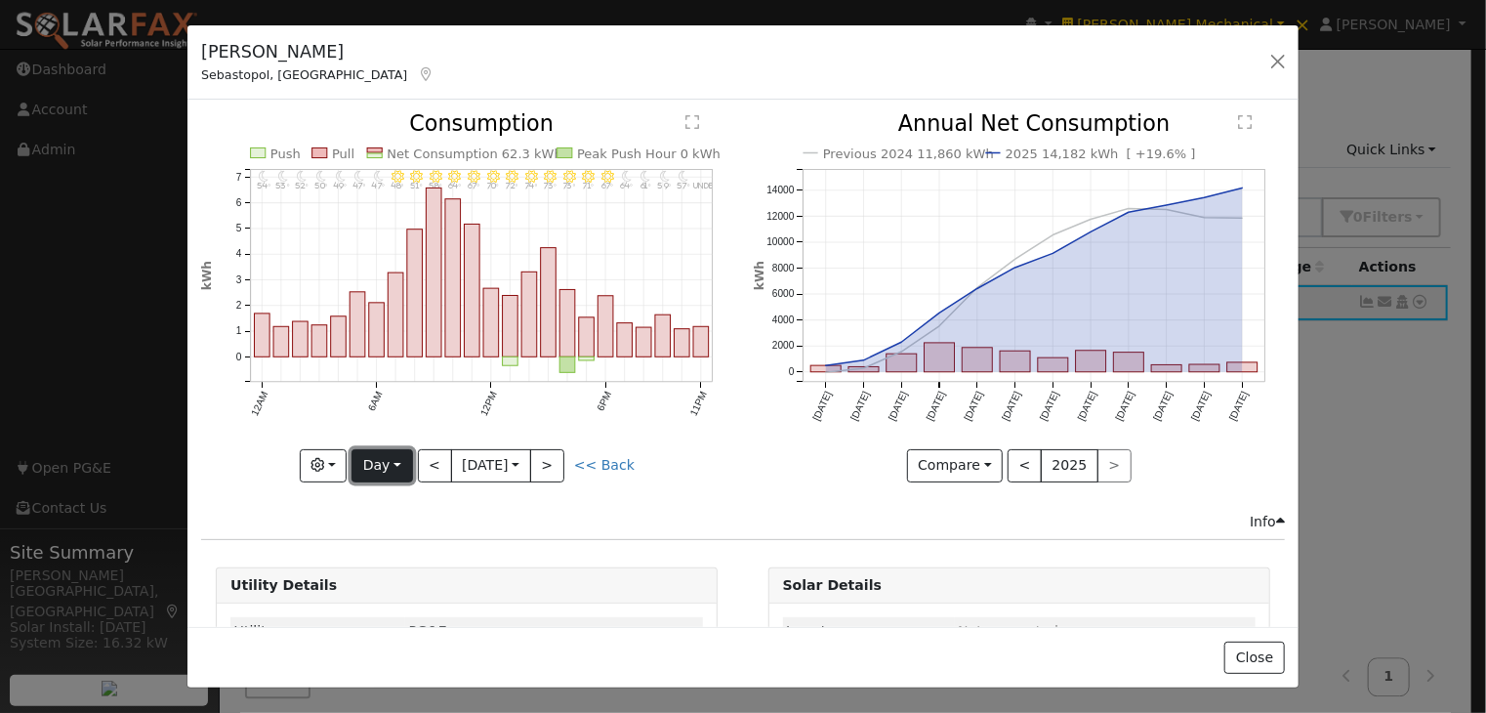
click at [379, 451] on button "Day" at bounding box center [381, 465] width 61 height 33
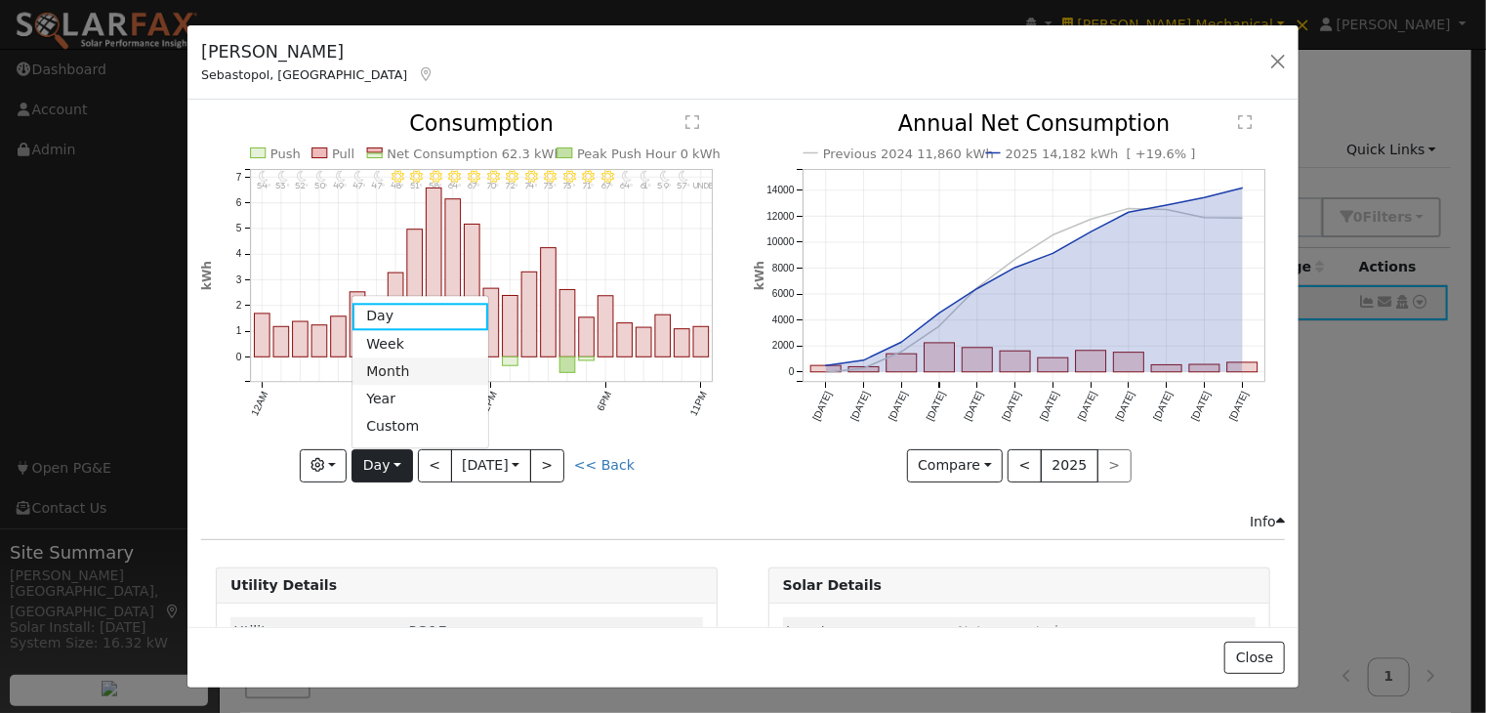
click at [389, 364] on link "Month" at bounding box center [420, 371] width 136 height 27
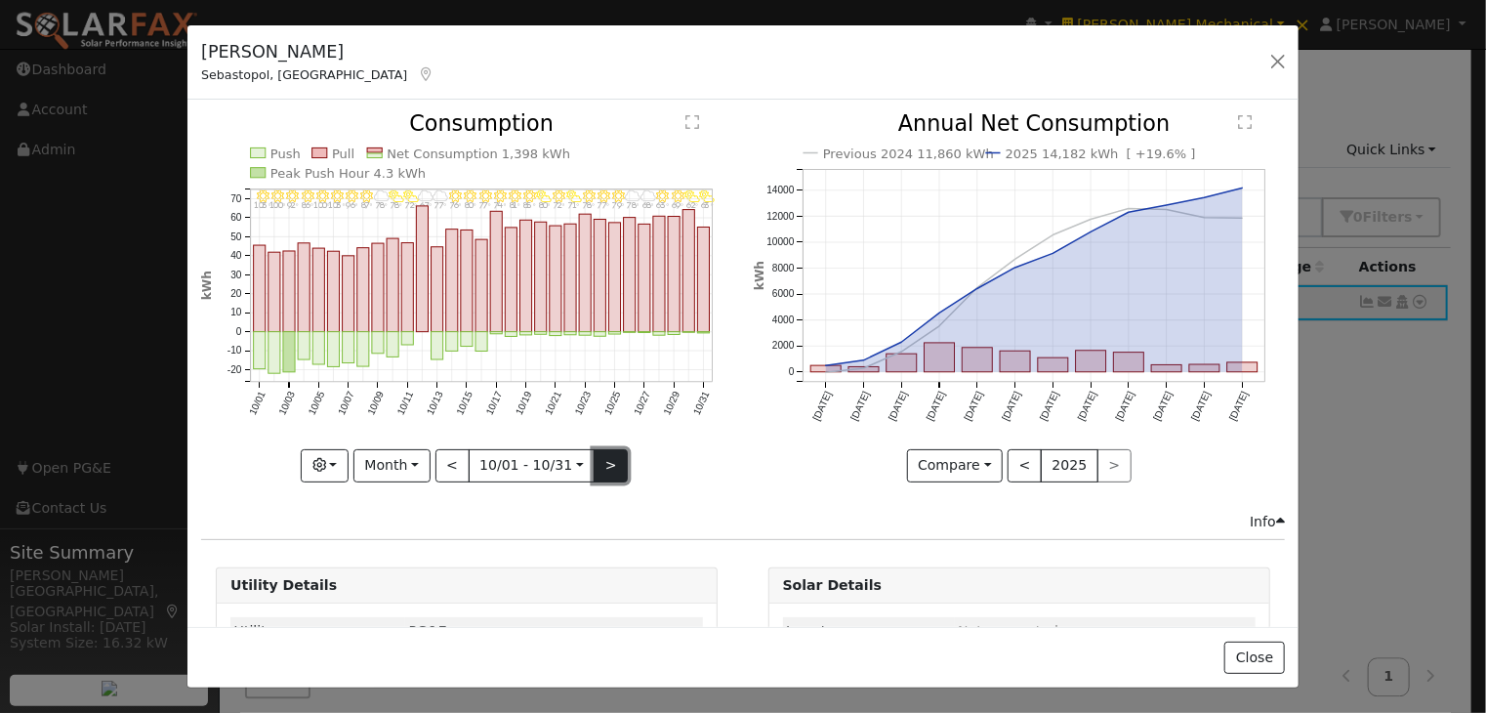
click at [598, 454] on button ">" at bounding box center [611, 465] width 34 height 33
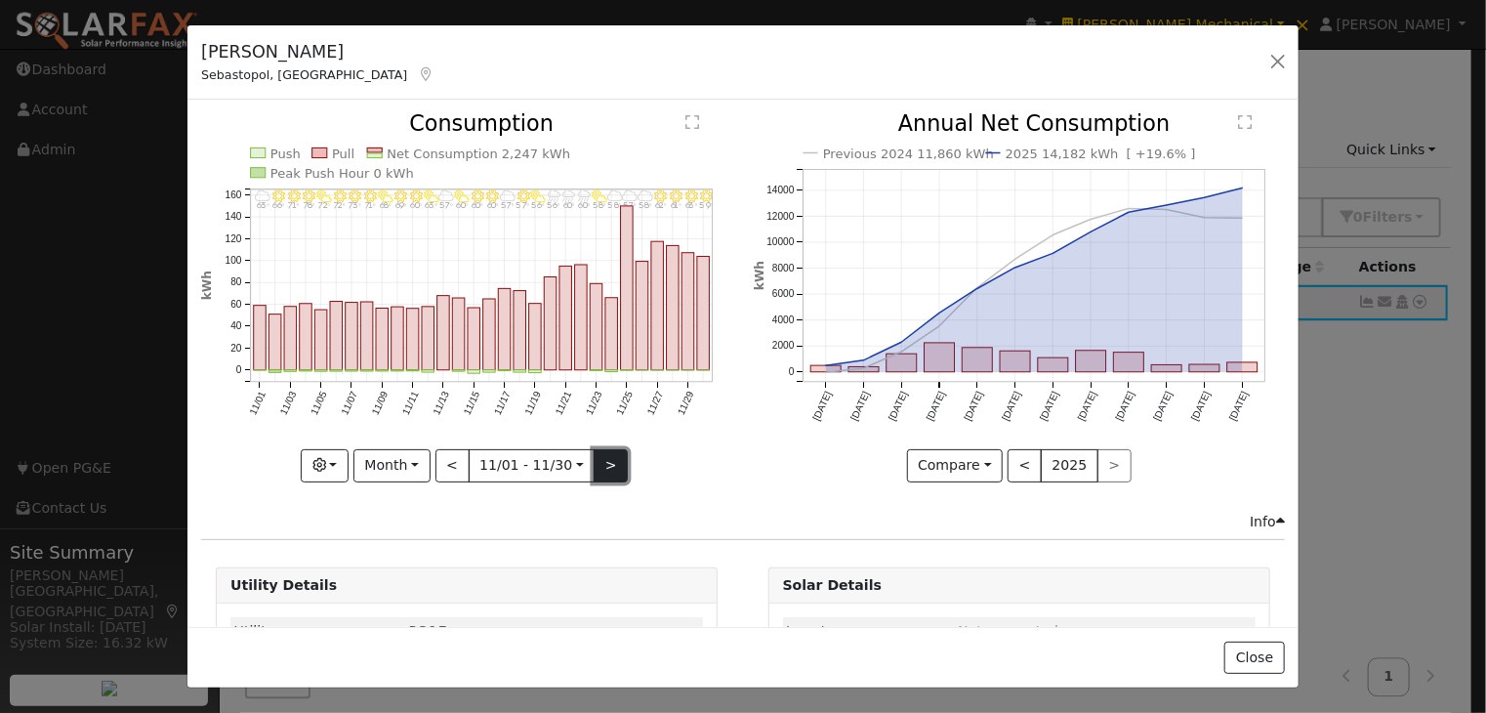
click at [599, 456] on button ">" at bounding box center [611, 465] width 34 height 33
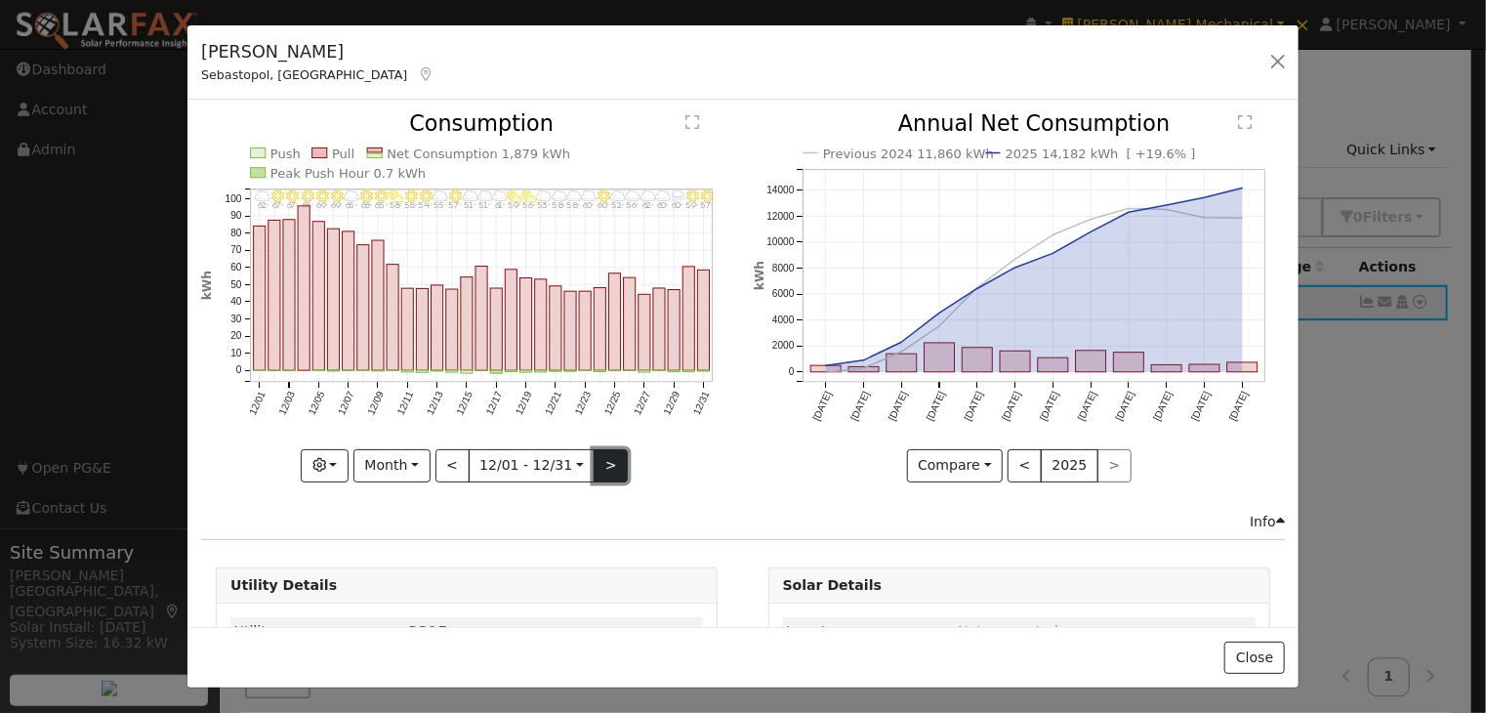
click at [599, 456] on button ">" at bounding box center [611, 465] width 34 height 33
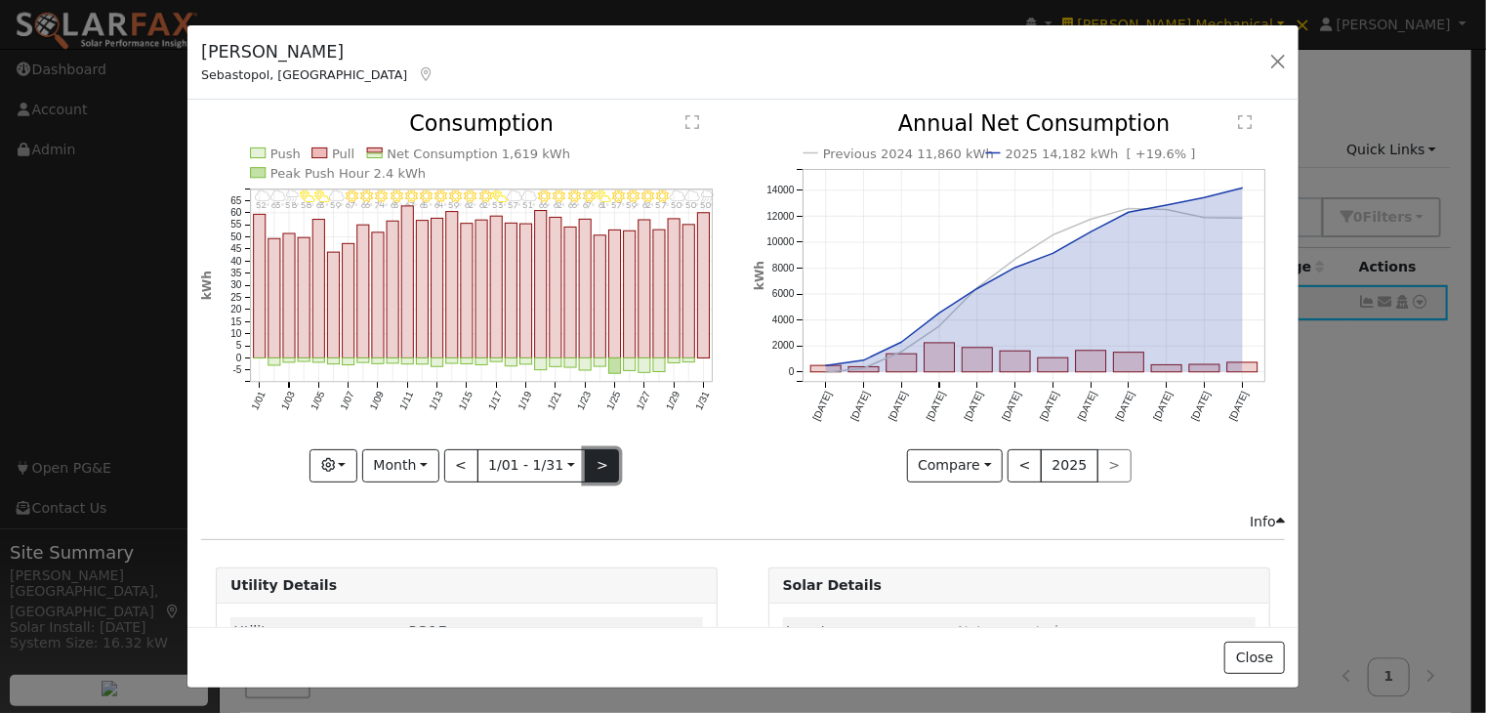
click at [593, 461] on button ">" at bounding box center [602, 465] width 34 height 33
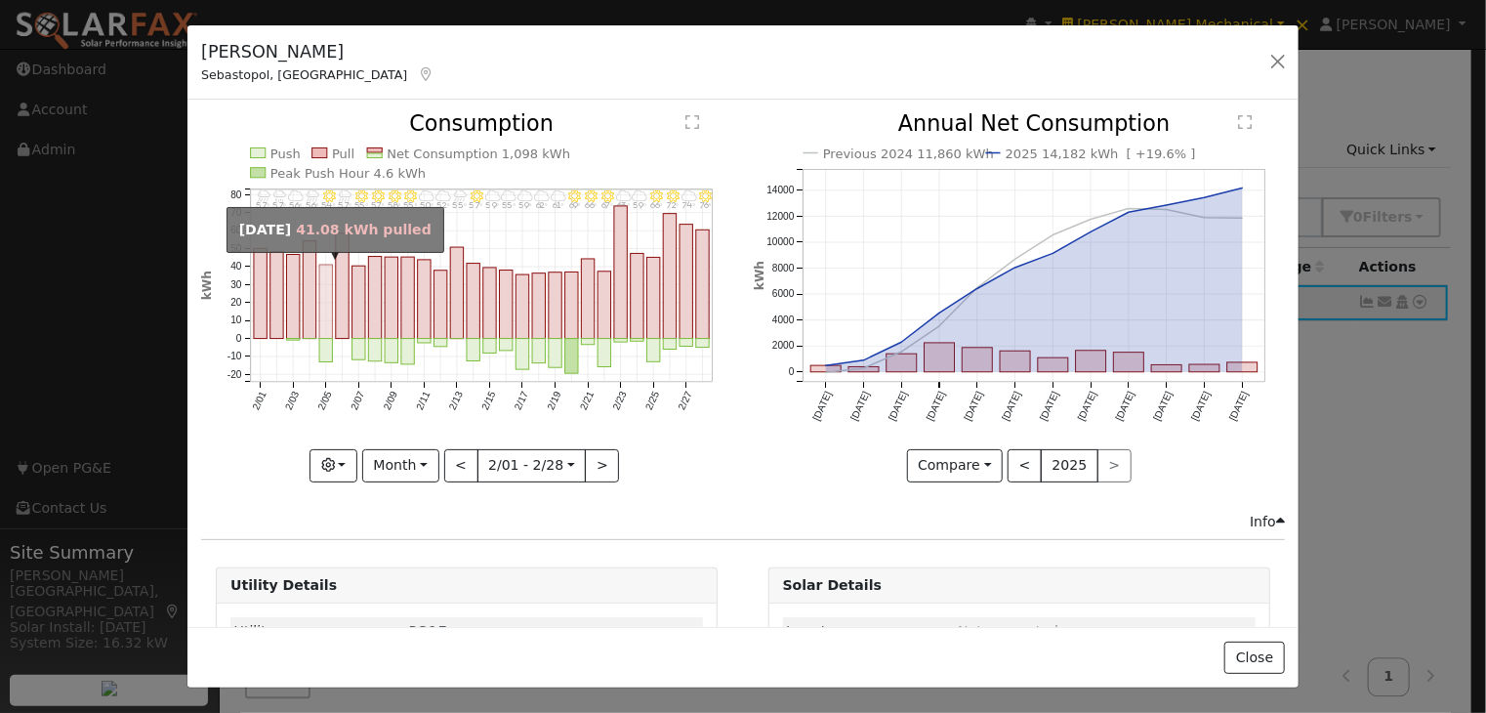
click at [323, 328] on rect "onclick=""" at bounding box center [325, 303] width 13 height 74
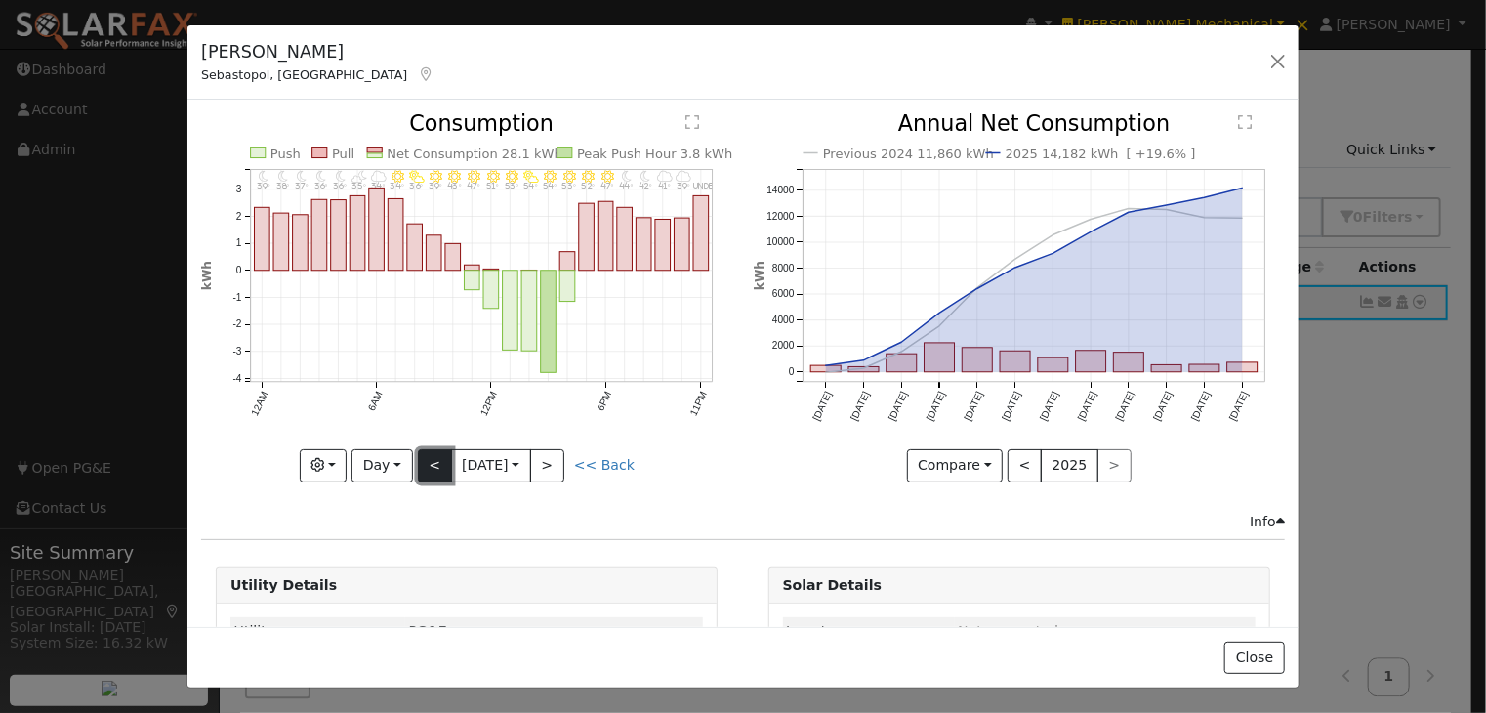
click at [429, 459] on button "<" at bounding box center [435, 465] width 34 height 33
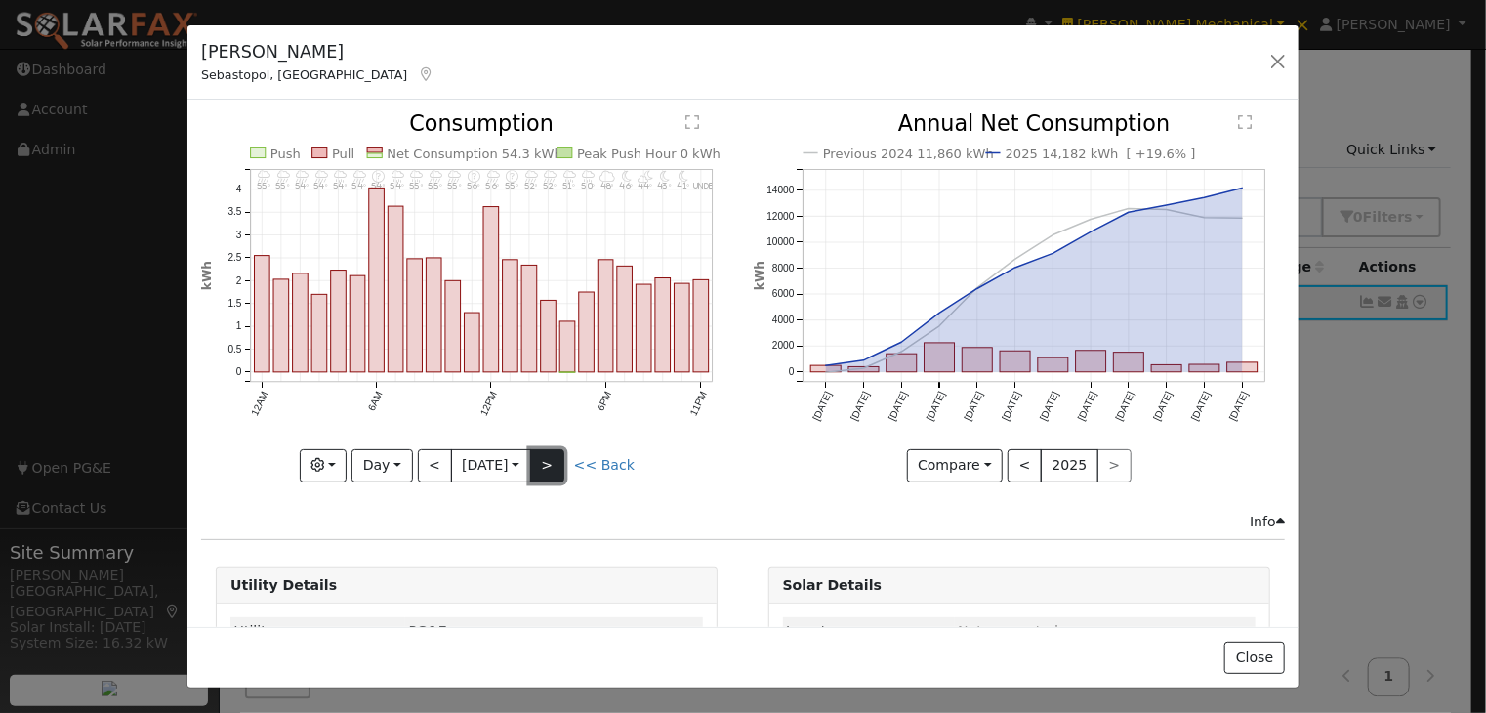
click at [552, 454] on button ">" at bounding box center [547, 465] width 34 height 33
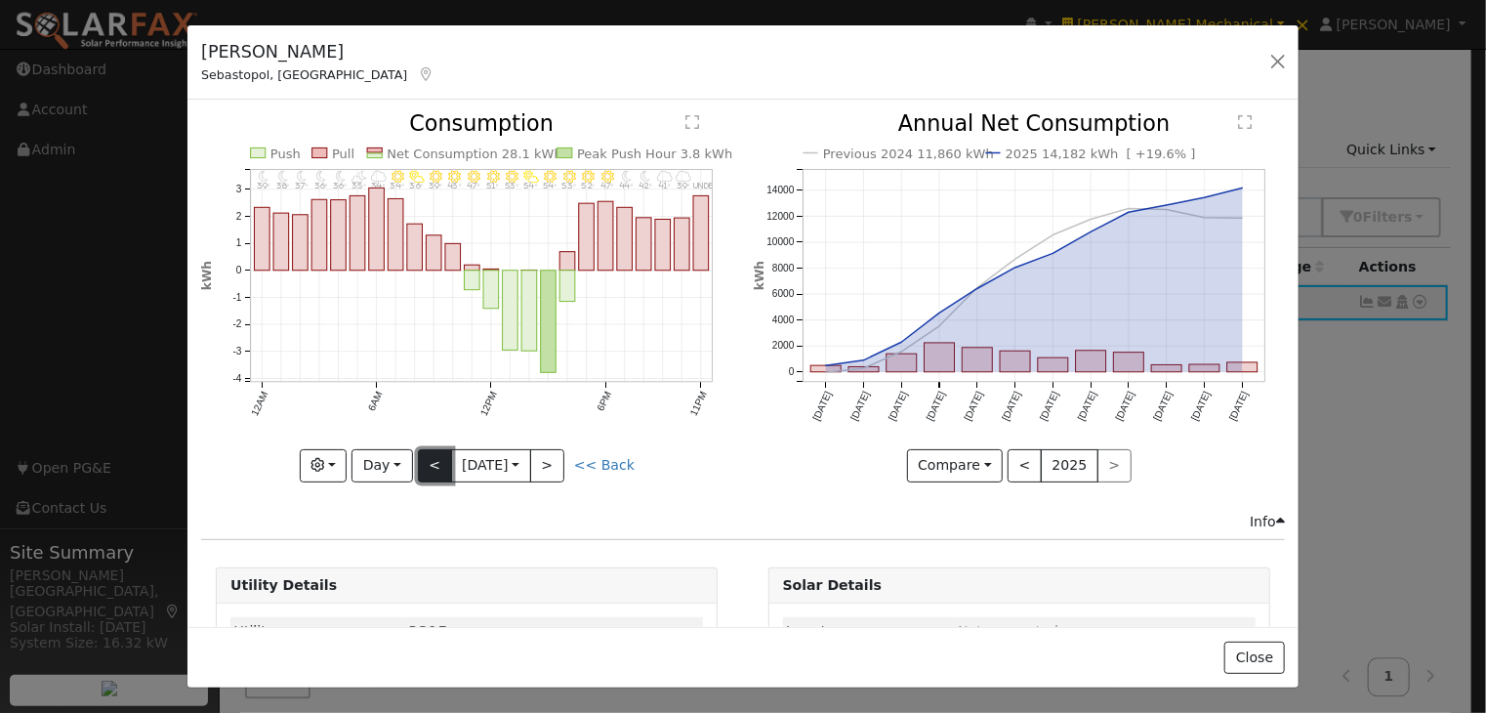
click at [422, 462] on button "<" at bounding box center [435, 465] width 34 height 33
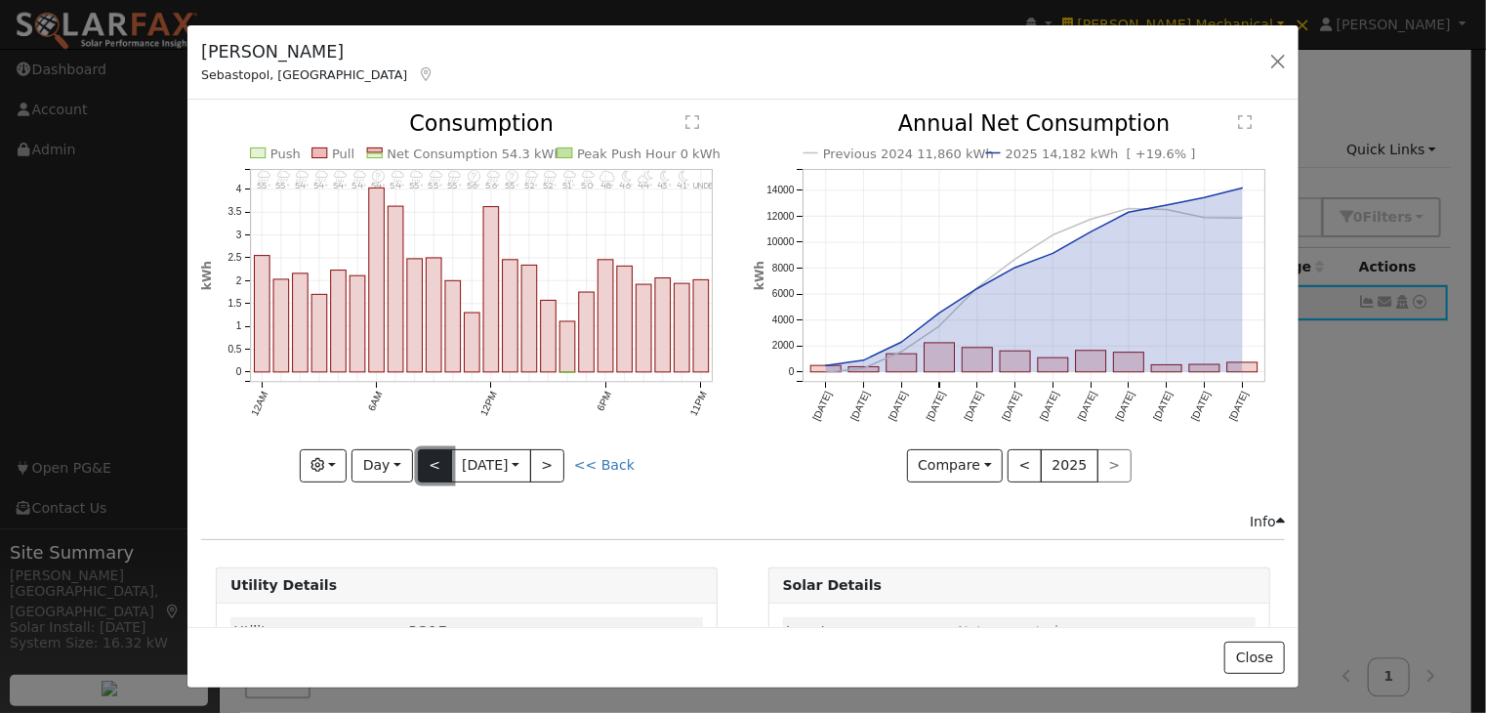
click at [422, 462] on button "<" at bounding box center [435, 465] width 34 height 33
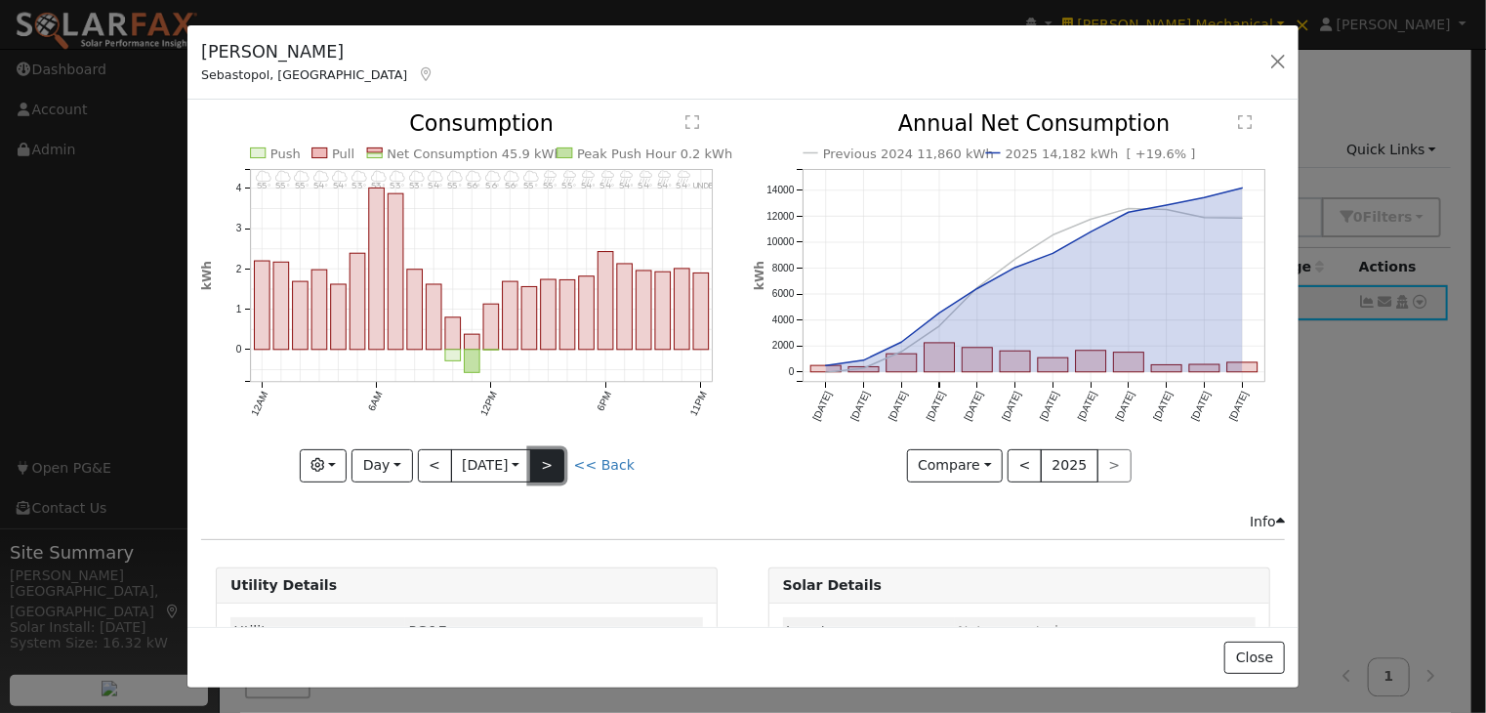
click at [554, 455] on button ">" at bounding box center [547, 465] width 34 height 33
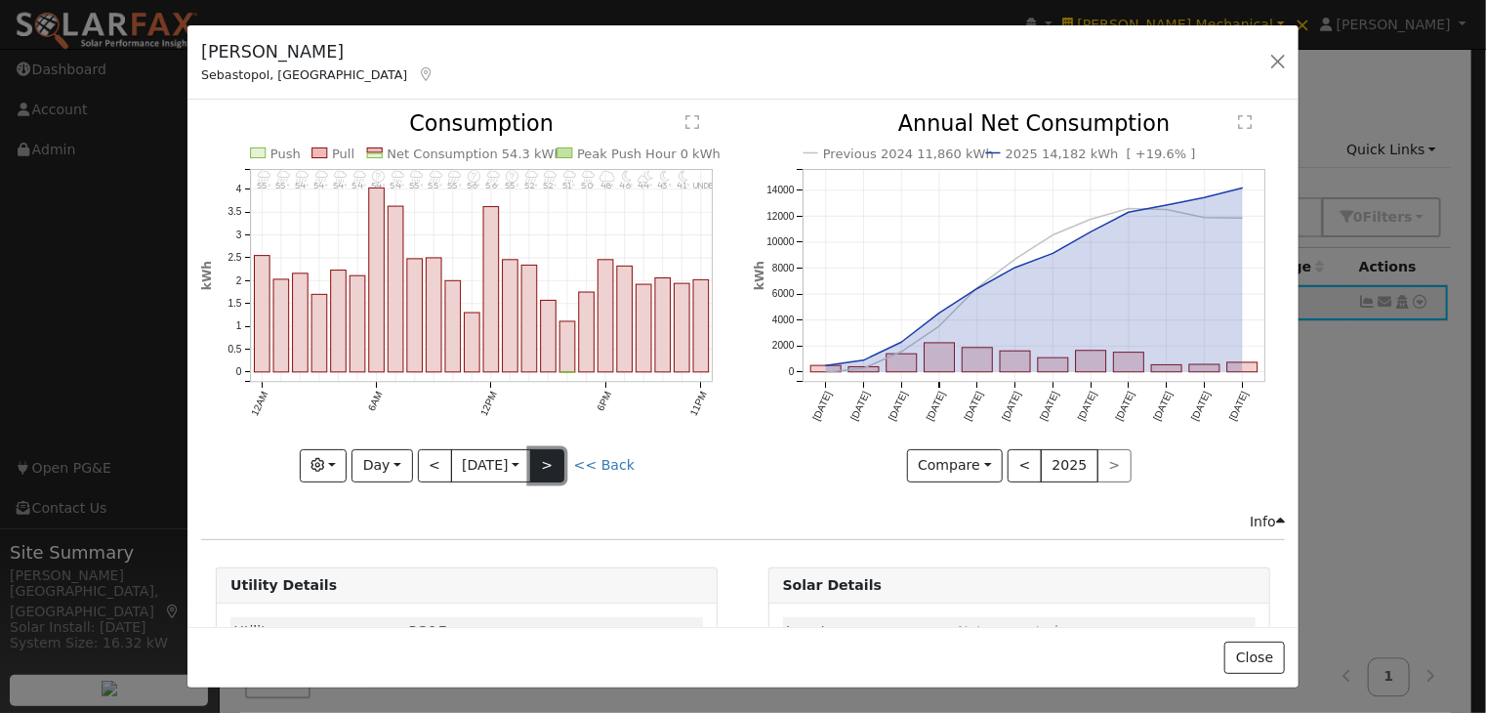
click at [554, 455] on button ">" at bounding box center [547, 465] width 34 height 33
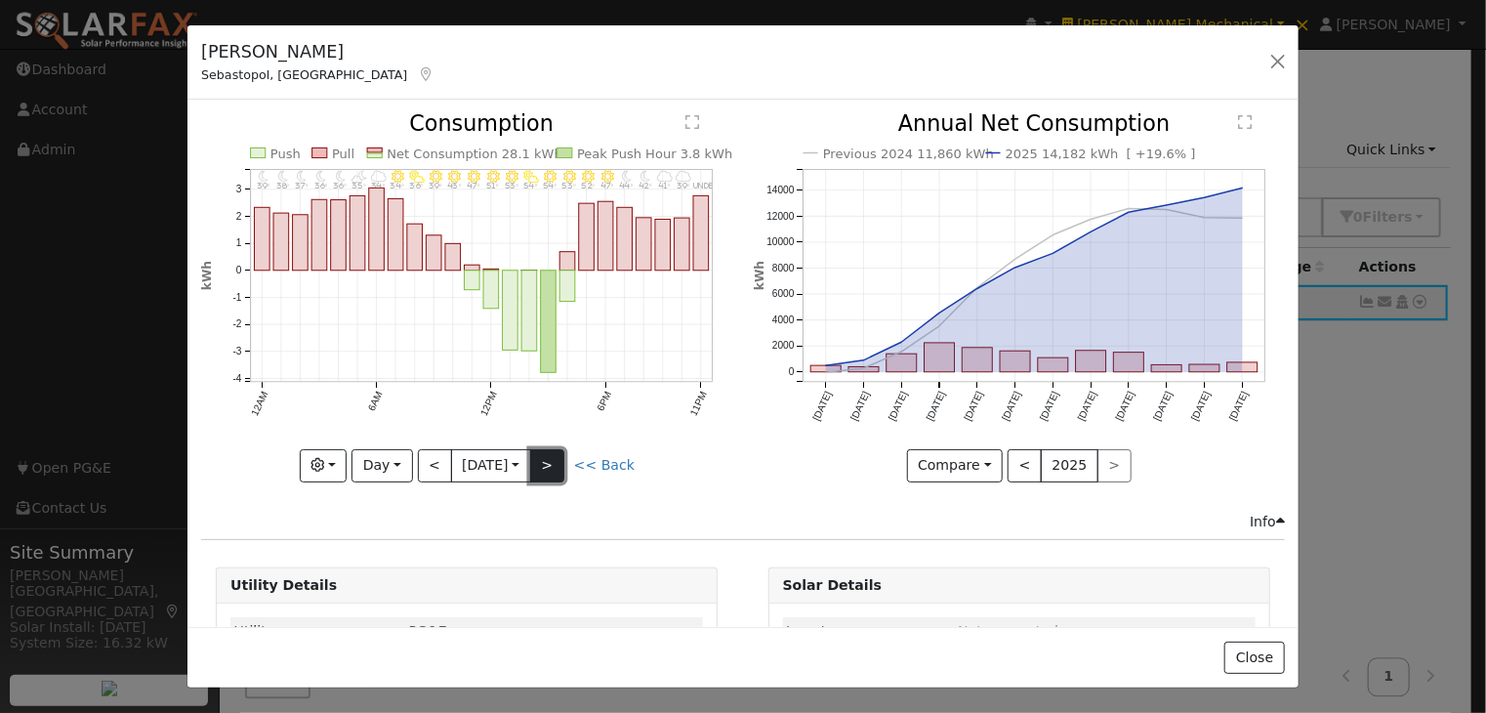
click at [554, 455] on button ">" at bounding box center [547, 465] width 34 height 33
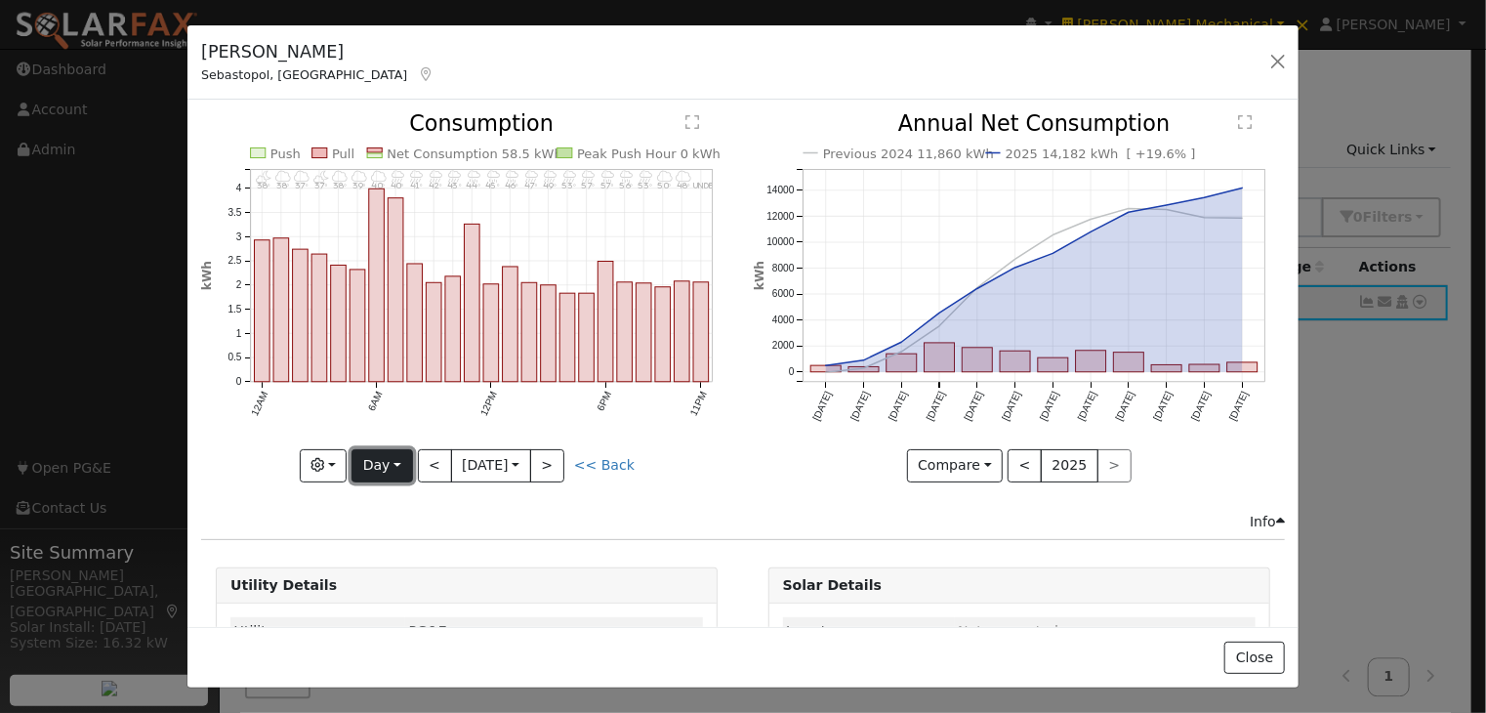
click at [376, 455] on button "Day" at bounding box center [381, 465] width 61 height 33
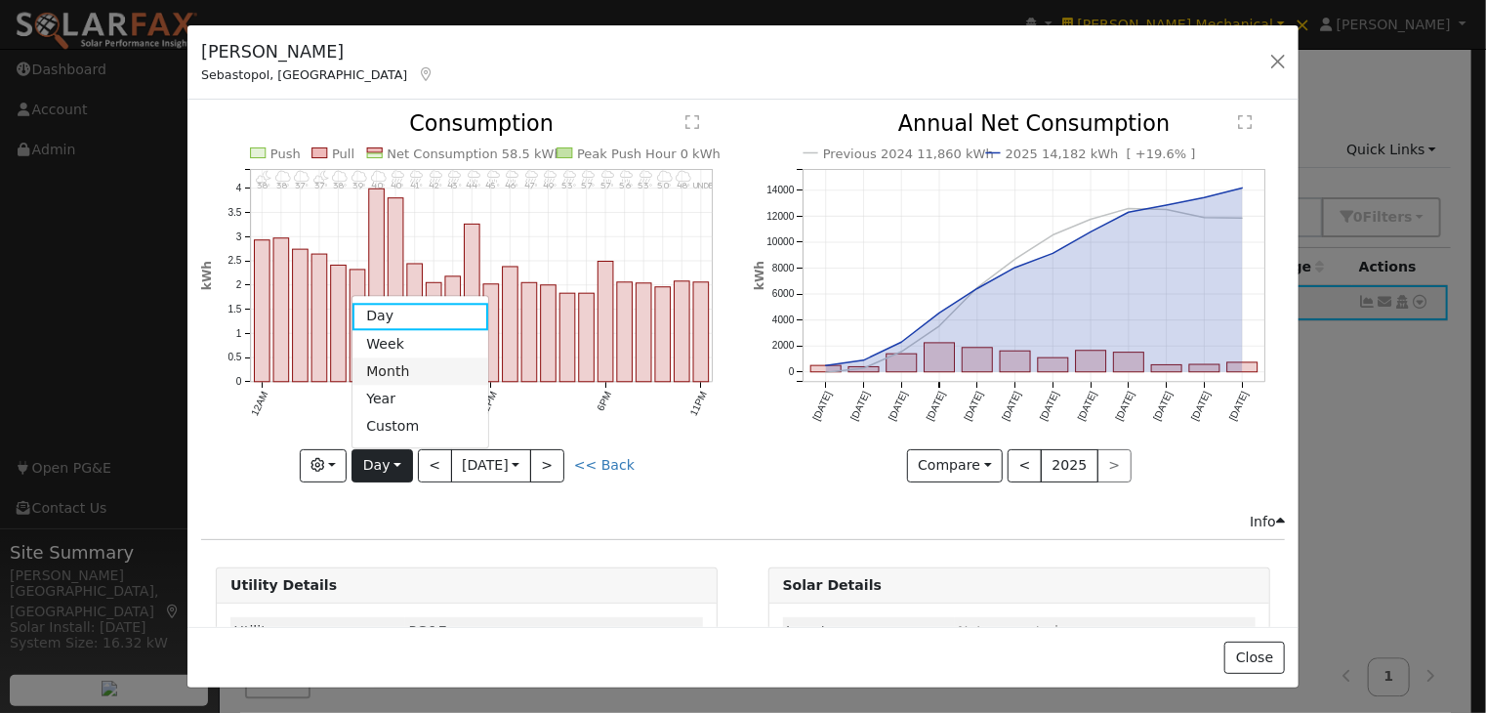
click at [414, 365] on link "Month" at bounding box center [420, 371] width 136 height 27
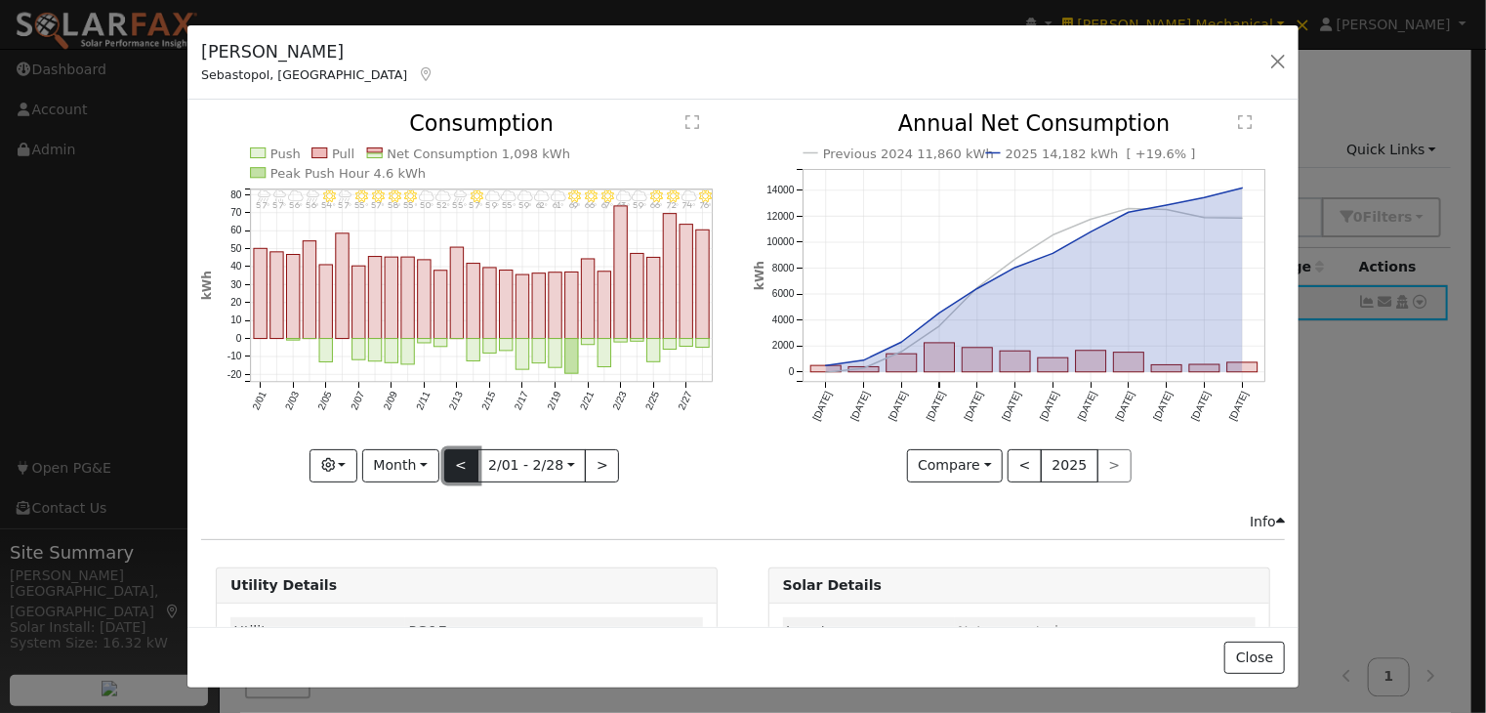
click at [455, 455] on button "<" at bounding box center [461, 465] width 34 height 33
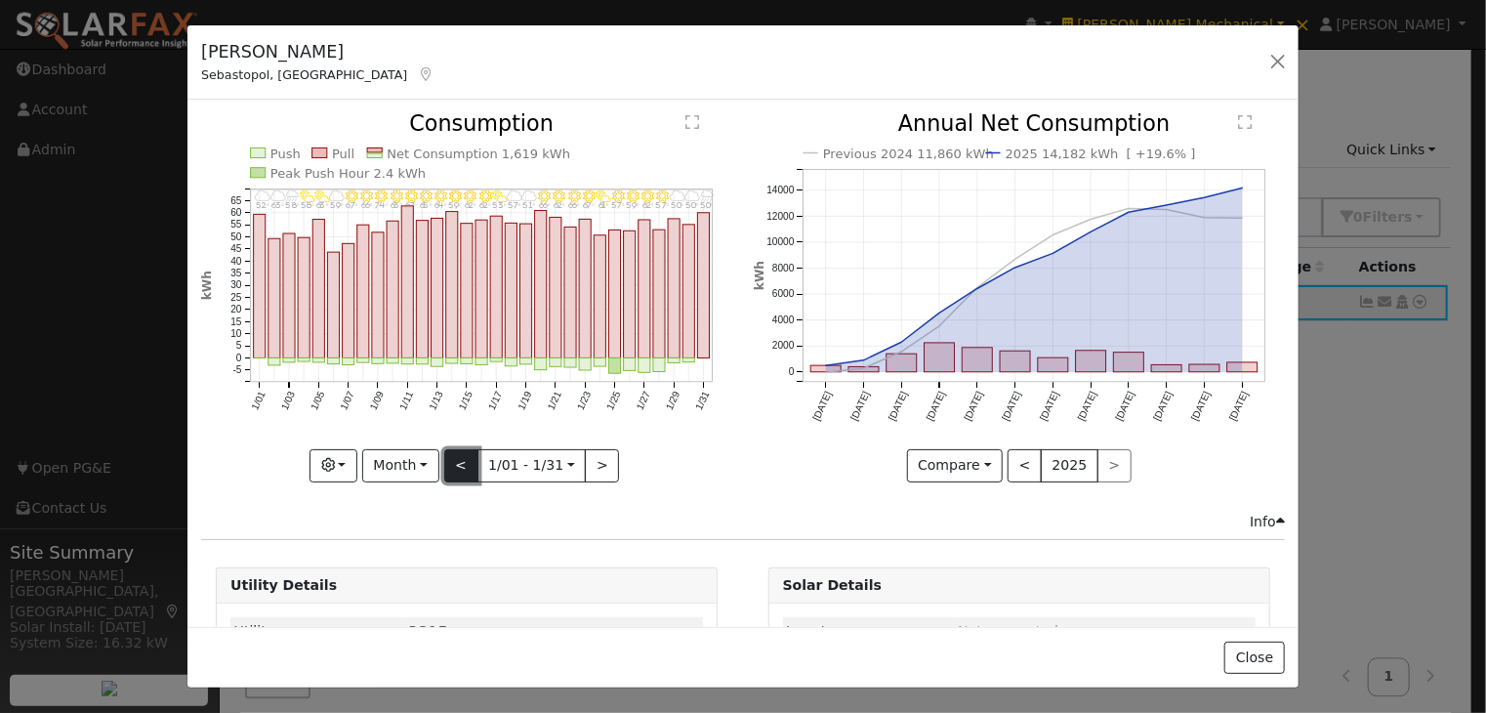
click at [455, 455] on button "<" at bounding box center [461, 465] width 34 height 33
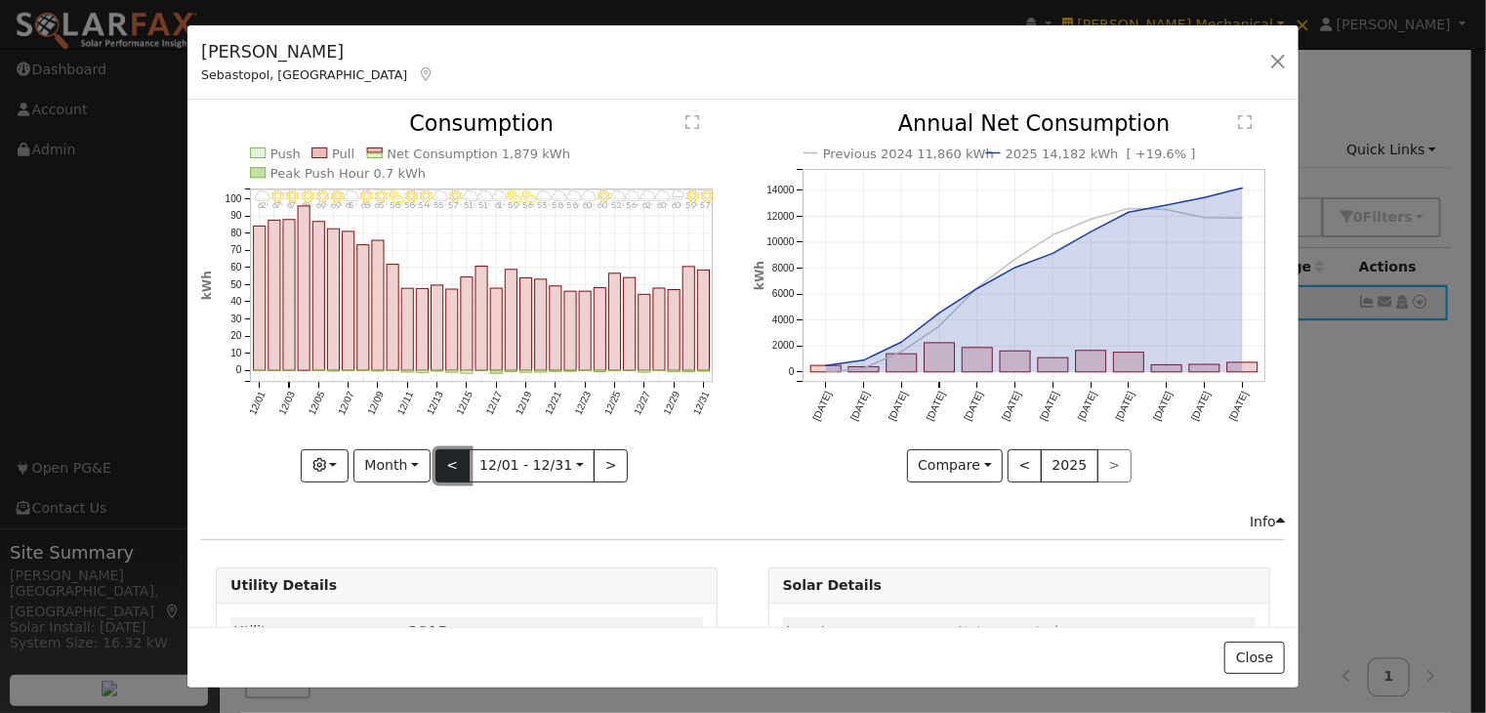
click at [455, 455] on button "<" at bounding box center [452, 465] width 34 height 33
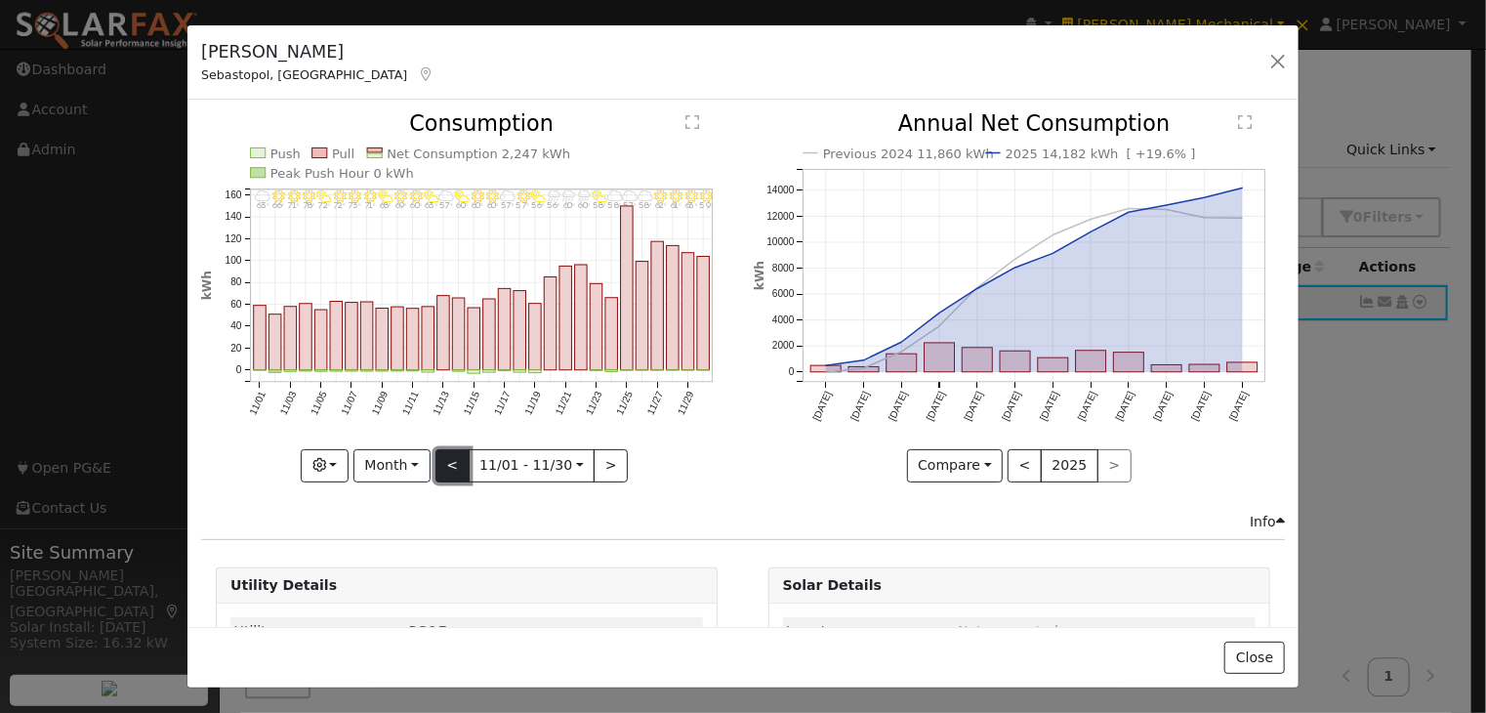
click at [455, 455] on button "<" at bounding box center [452, 465] width 34 height 33
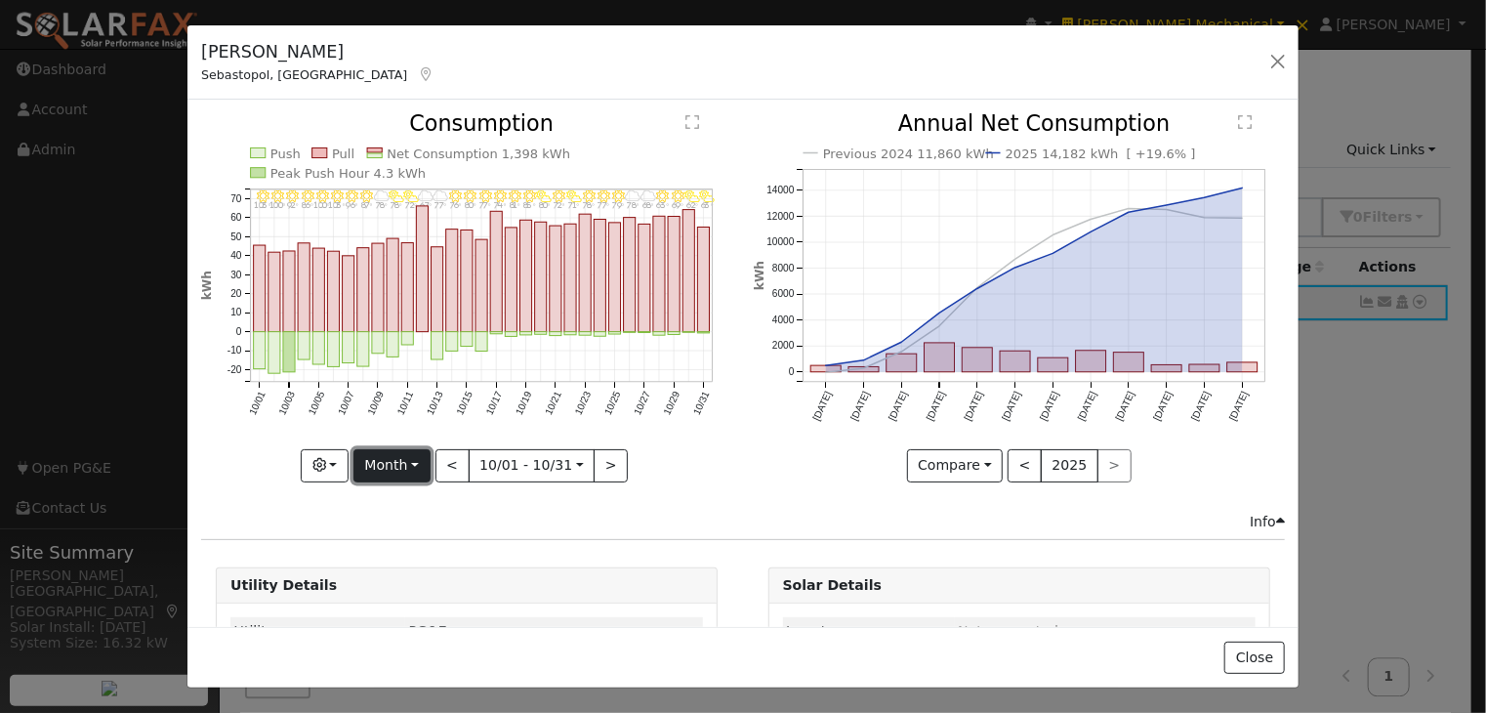
click at [390, 460] on button "Month" at bounding box center [391, 465] width 77 height 33
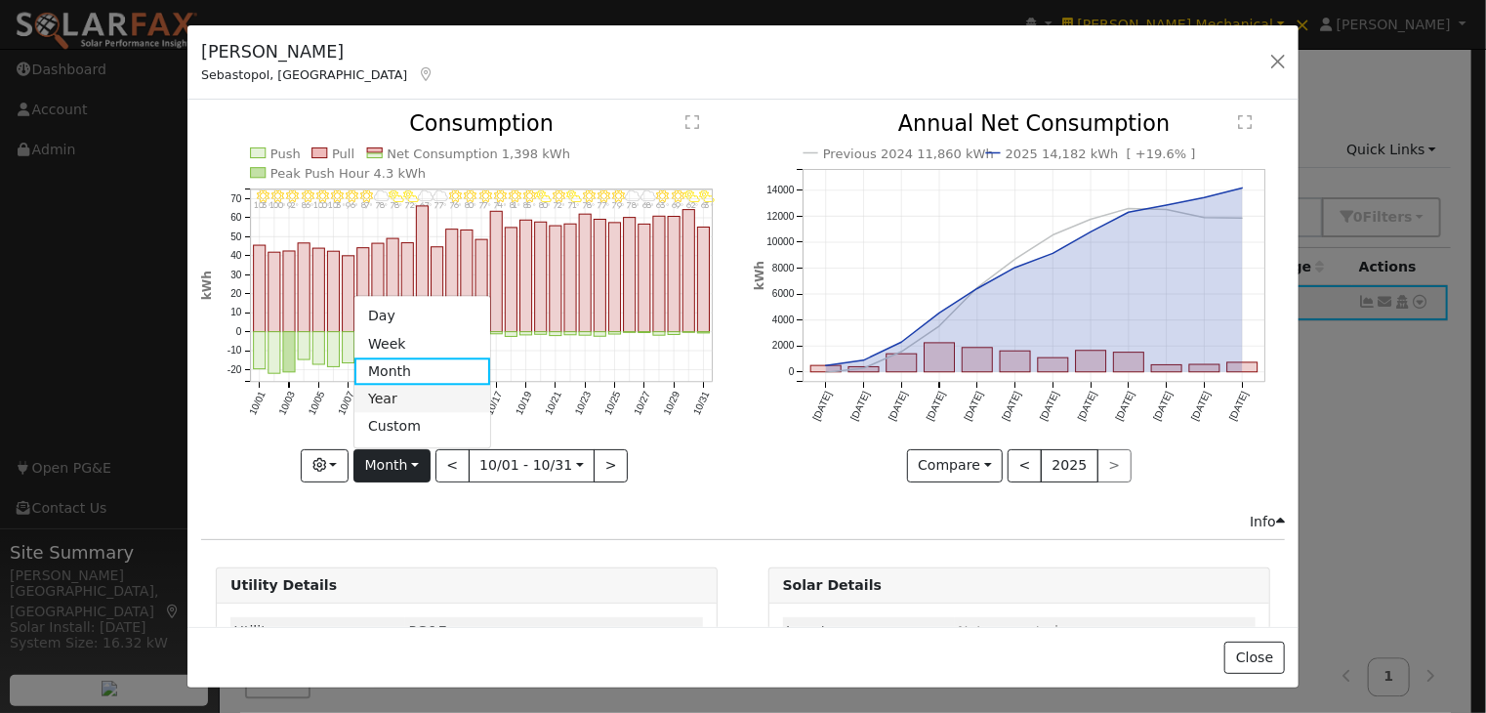
click at [400, 390] on link "Year" at bounding box center [422, 399] width 136 height 27
type input "[DATE]"
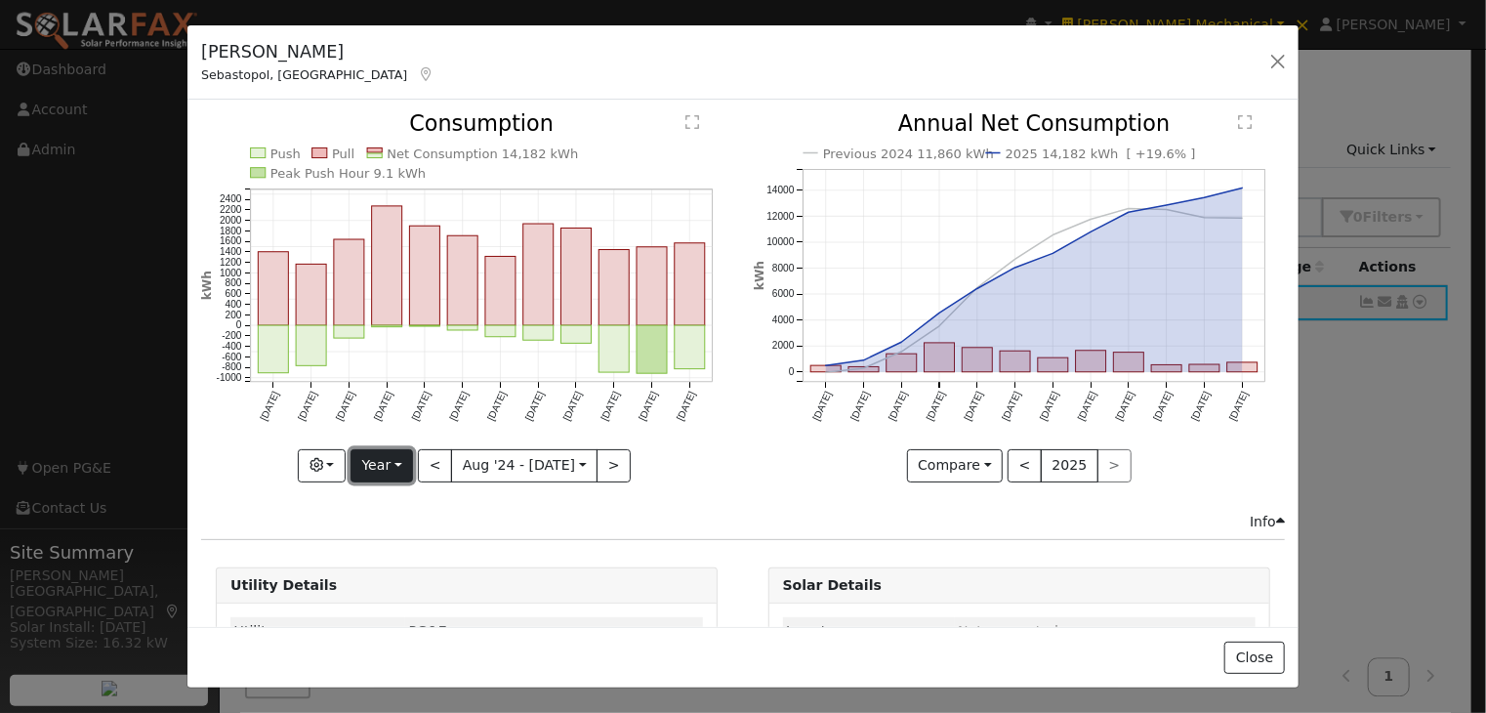
click at [394, 461] on button "Year" at bounding box center [381, 465] width 62 height 33
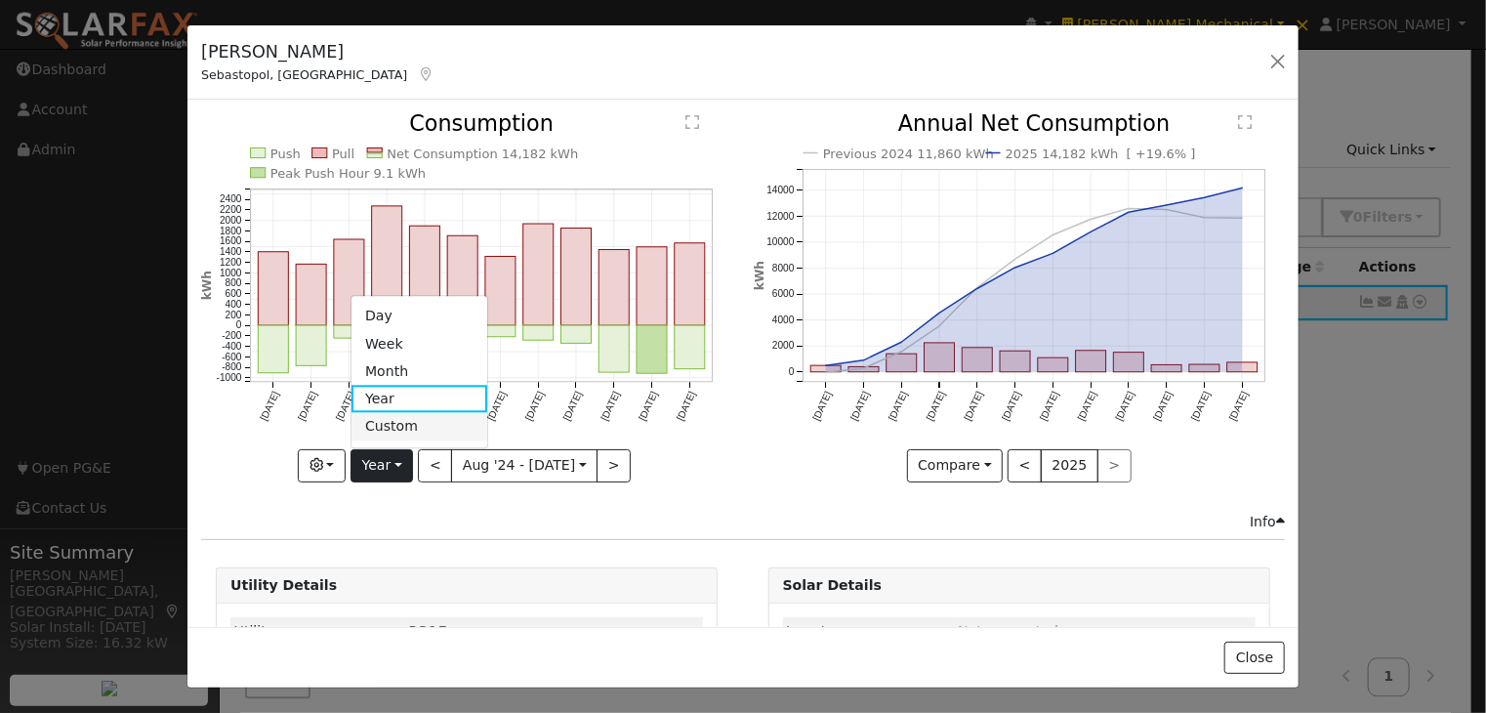
click at [414, 420] on link "Custom" at bounding box center [419, 426] width 136 height 27
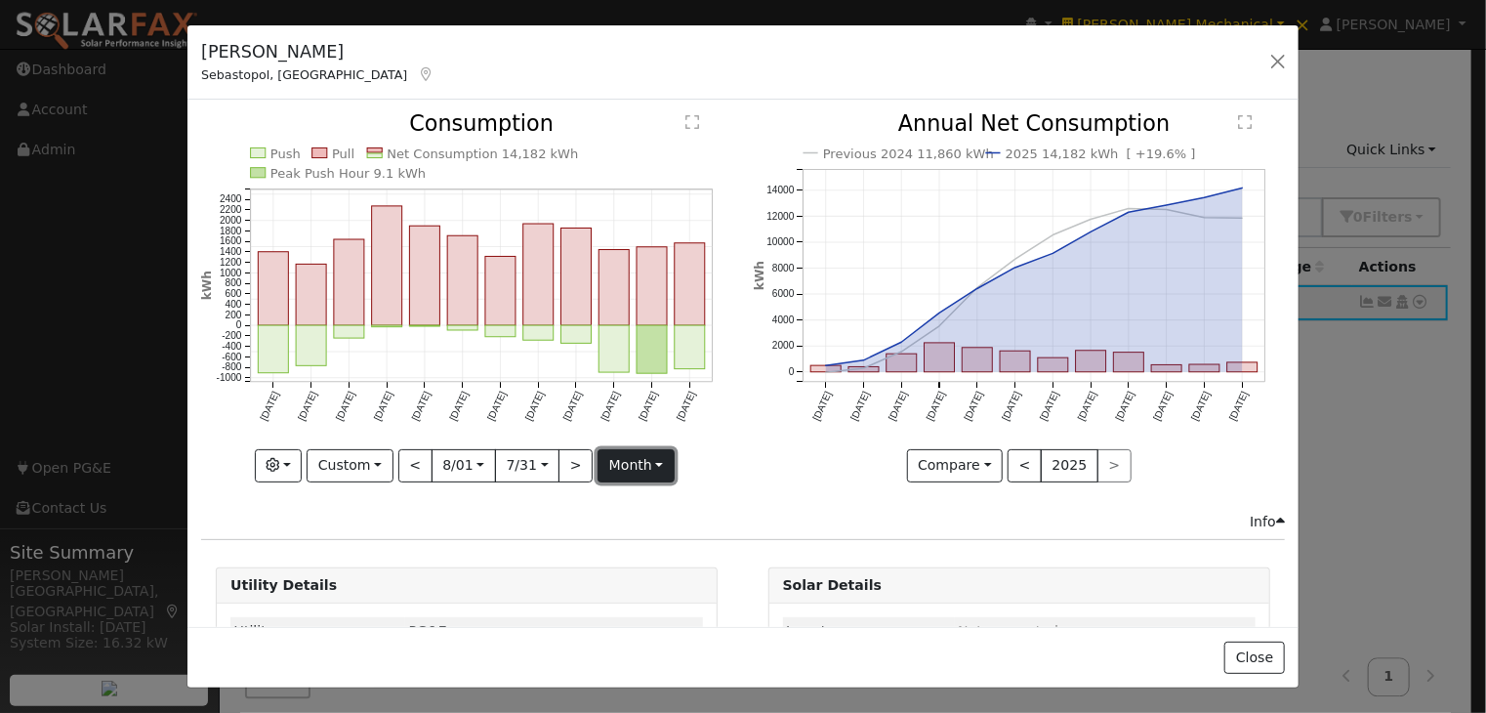
click at [638, 460] on button "month" at bounding box center [636, 465] width 77 height 33
click at [624, 521] on link "Day" at bounding box center [666, 531] width 136 height 27
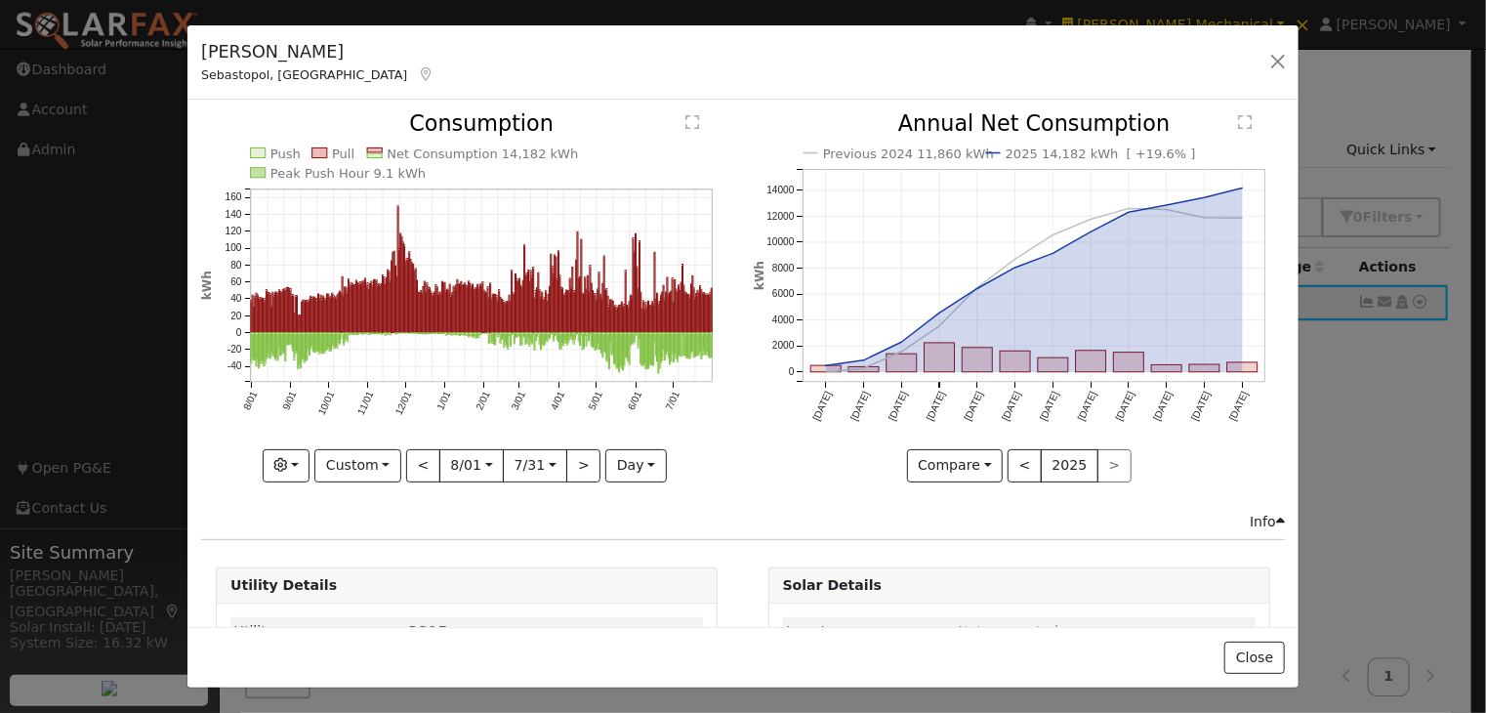
click at [689, 116] on text "" at bounding box center [693, 123] width 14 height 16
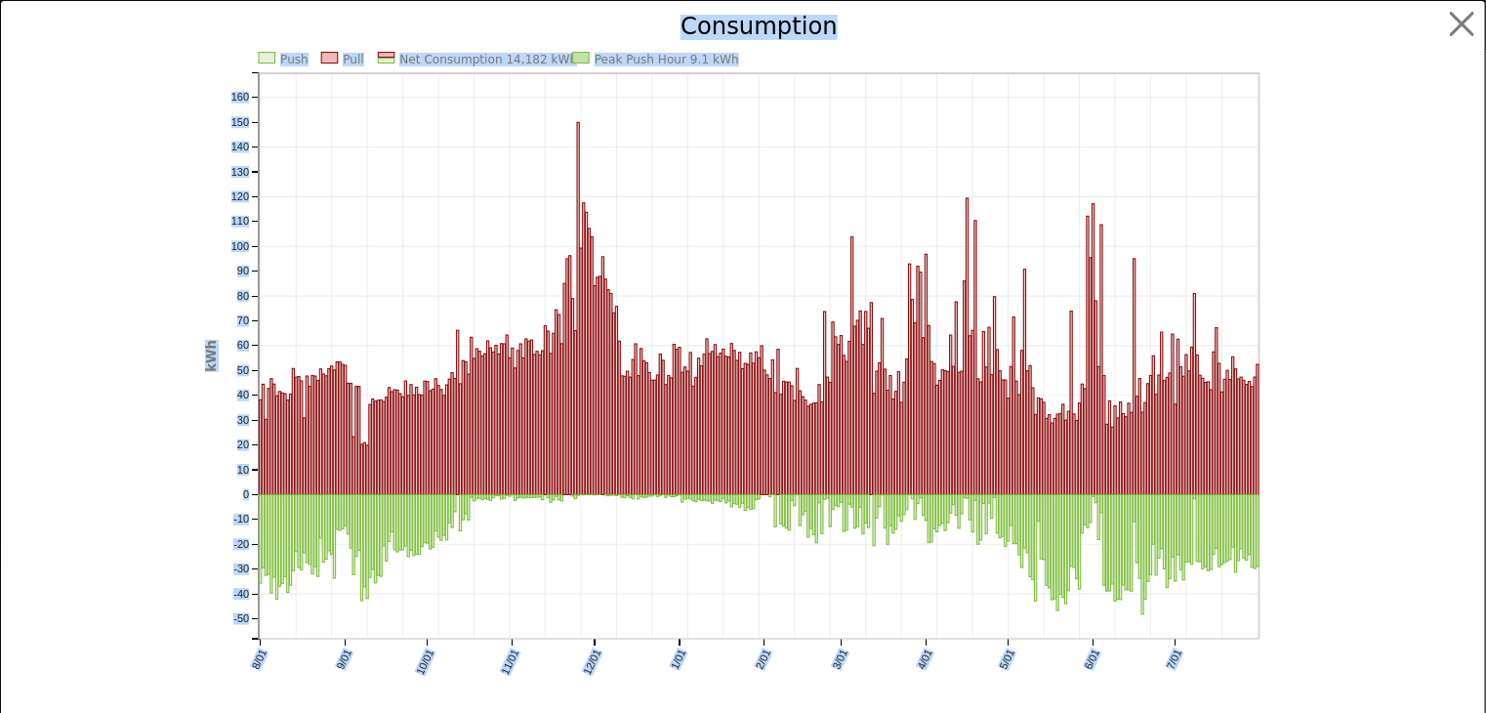
drag, startPoint x: 575, startPoint y: 508, endPoint x: 523, endPoint y: 178, distance: 334.0
click at [523, 178] on icon "Push Pull Net Consumption 14,182 kWh Peak Push Hour 9.1 kWh 8/01 9/01 10/01 11/…" at bounding box center [743, 374] width 1076 height 718
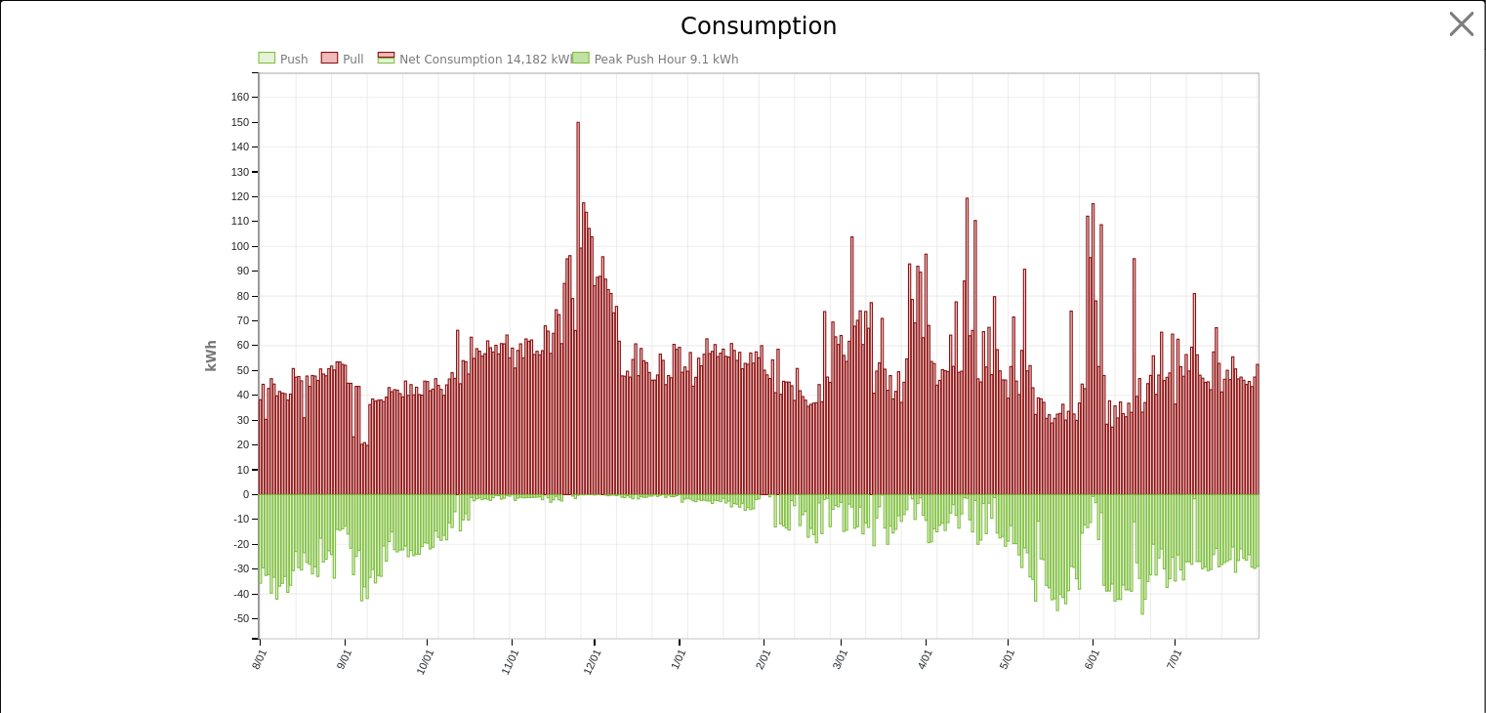
click at [771, 284] on icon "Push Pull Net Consumption 14,182 kWh Peak Push Hour 9.1 kWh 8/01 9/01 10/01 11/…" at bounding box center [743, 374] width 1076 height 718
click at [1451, 24] on button "button" at bounding box center [1462, 24] width 37 height 37
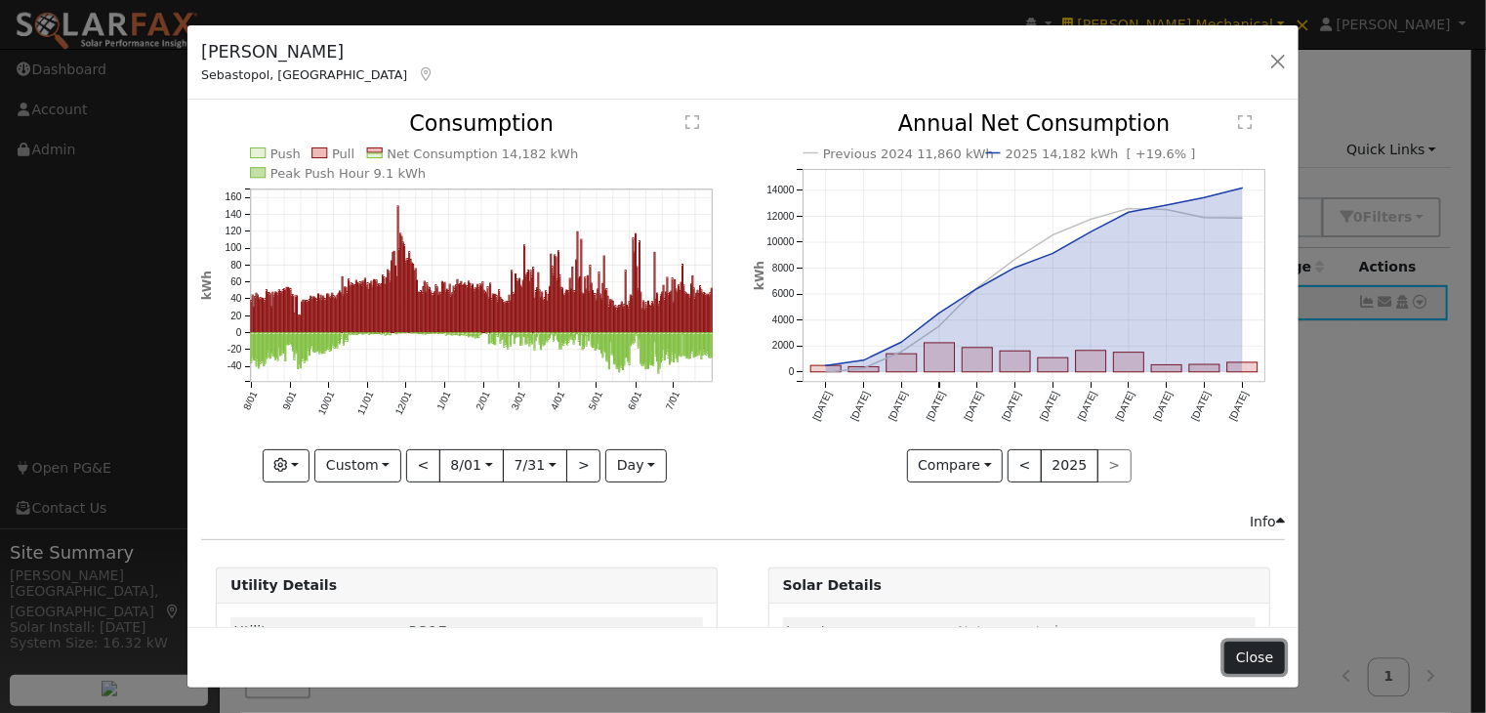
click at [1240, 649] on button "Close" at bounding box center [1254, 657] width 60 height 33
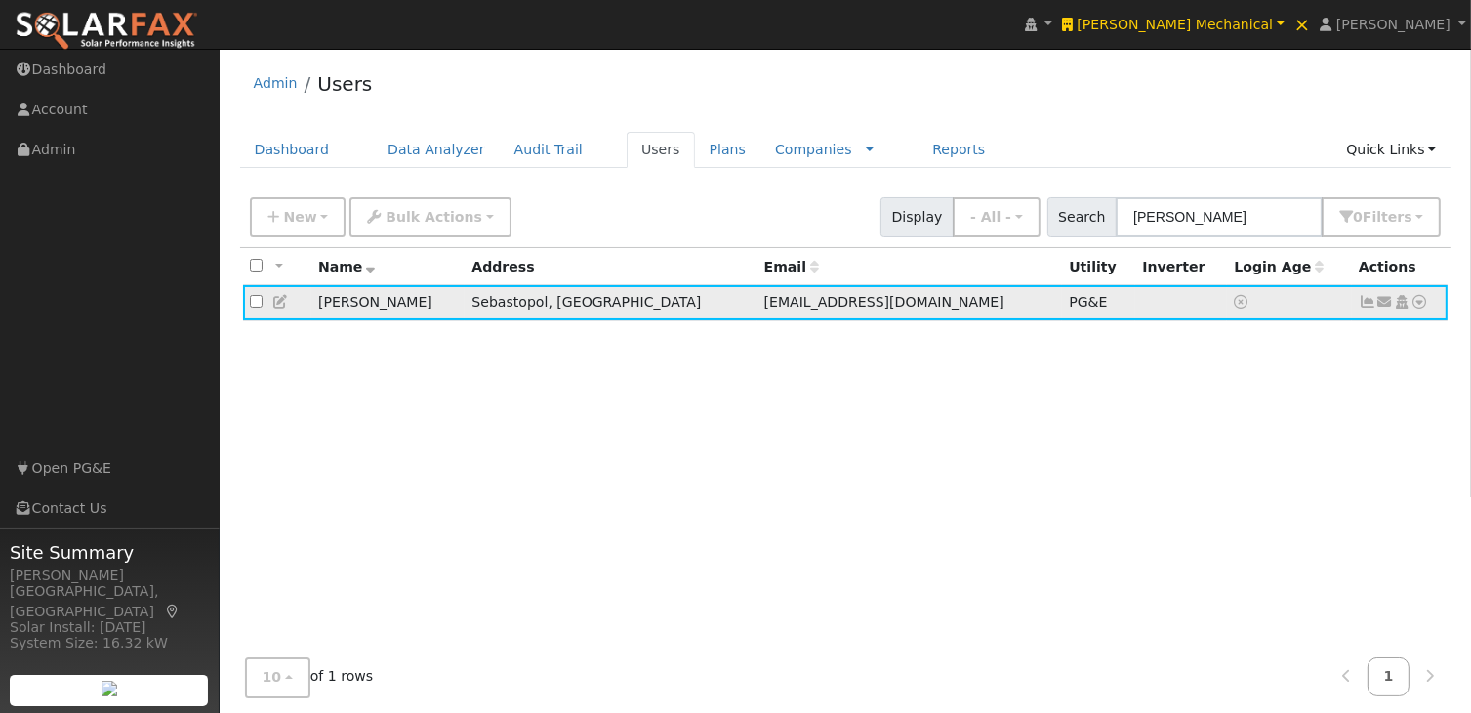
click at [281, 304] on icon at bounding box center [281, 302] width 18 height 14
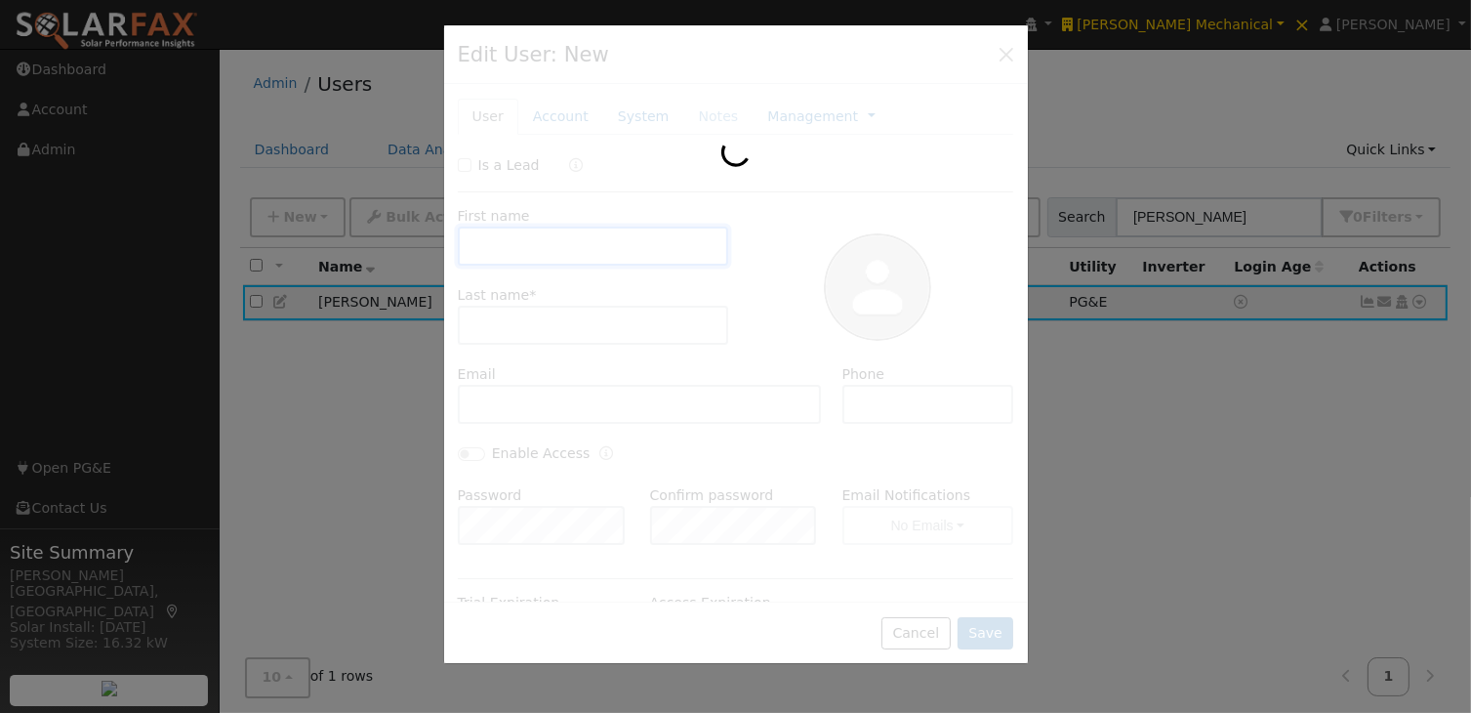
type input "[PERSON_NAME]"
type input "[EMAIL_ADDRESS][DOMAIN_NAME]"
type input "[PHONE_NUMBER]"
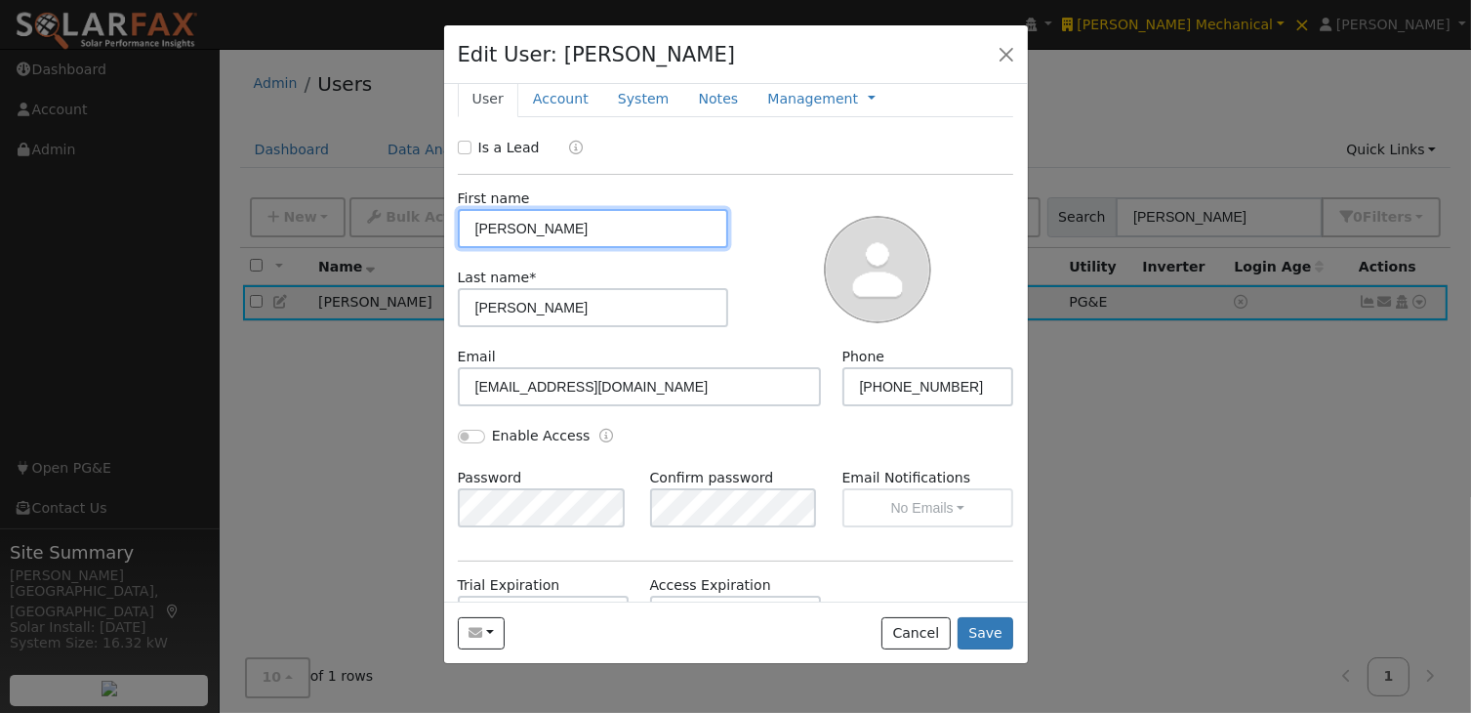
scroll to position [20, 0]
click at [475, 428] on input "Enable Access" at bounding box center [471, 435] width 27 height 14
checkbox input "true"
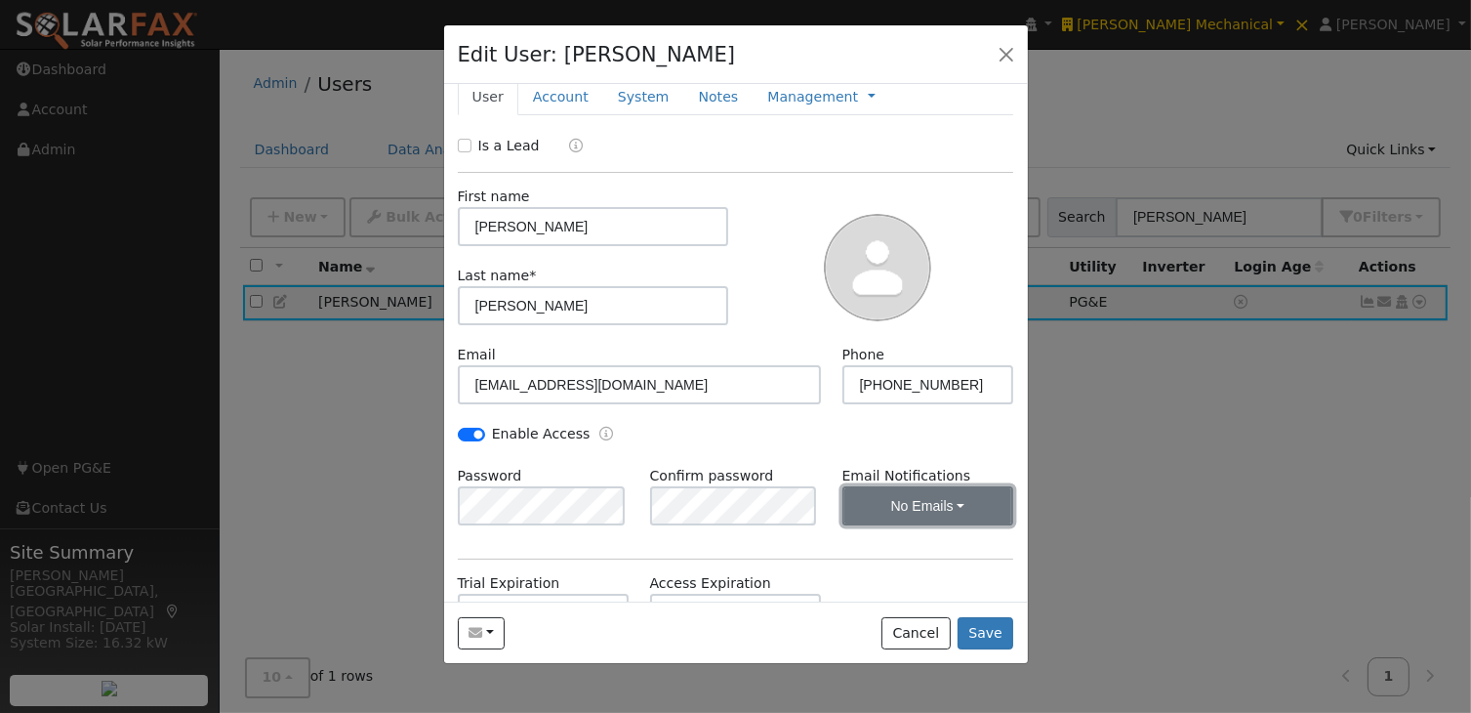
click at [914, 502] on button "No Emails" at bounding box center [929, 505] width 172 height 39
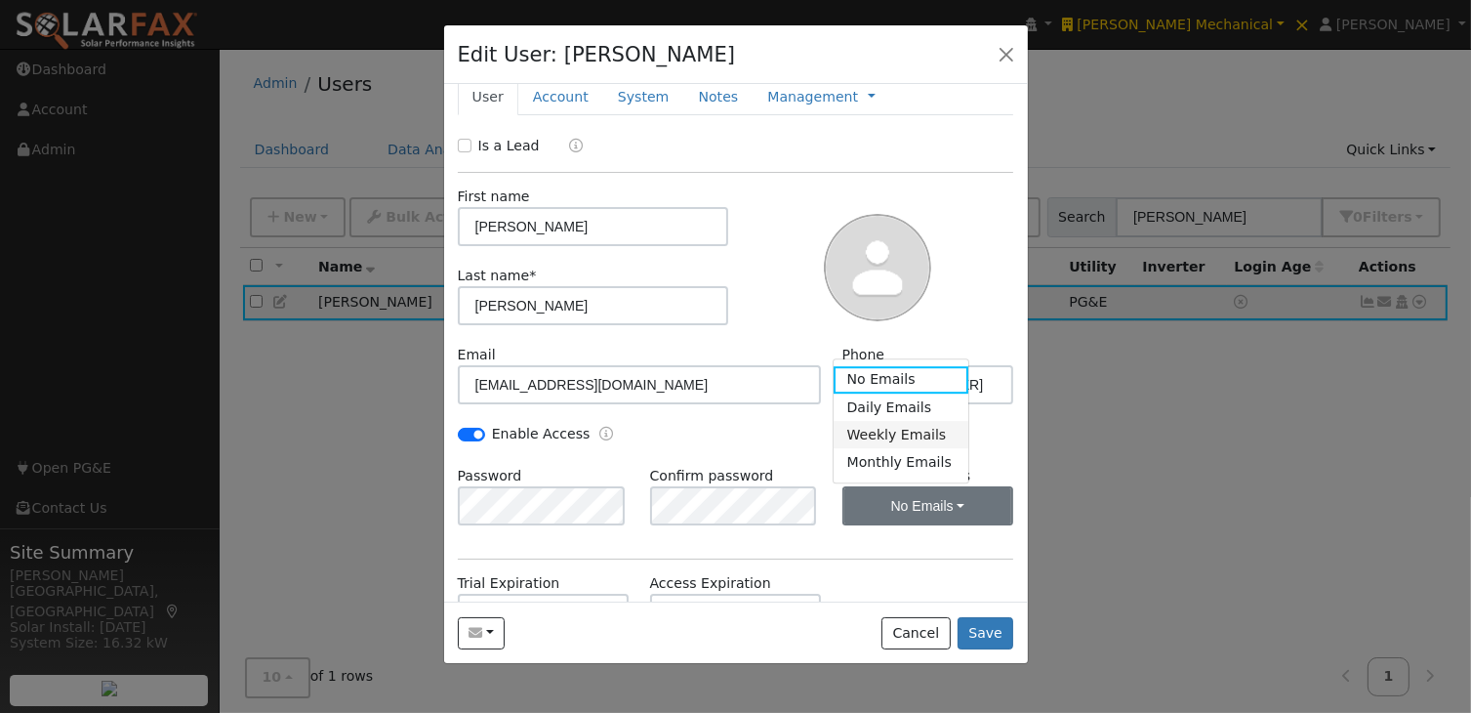
click at [916, 434] on link "Weekly Emails" at bounding box center [902, 434] width 136 height 27
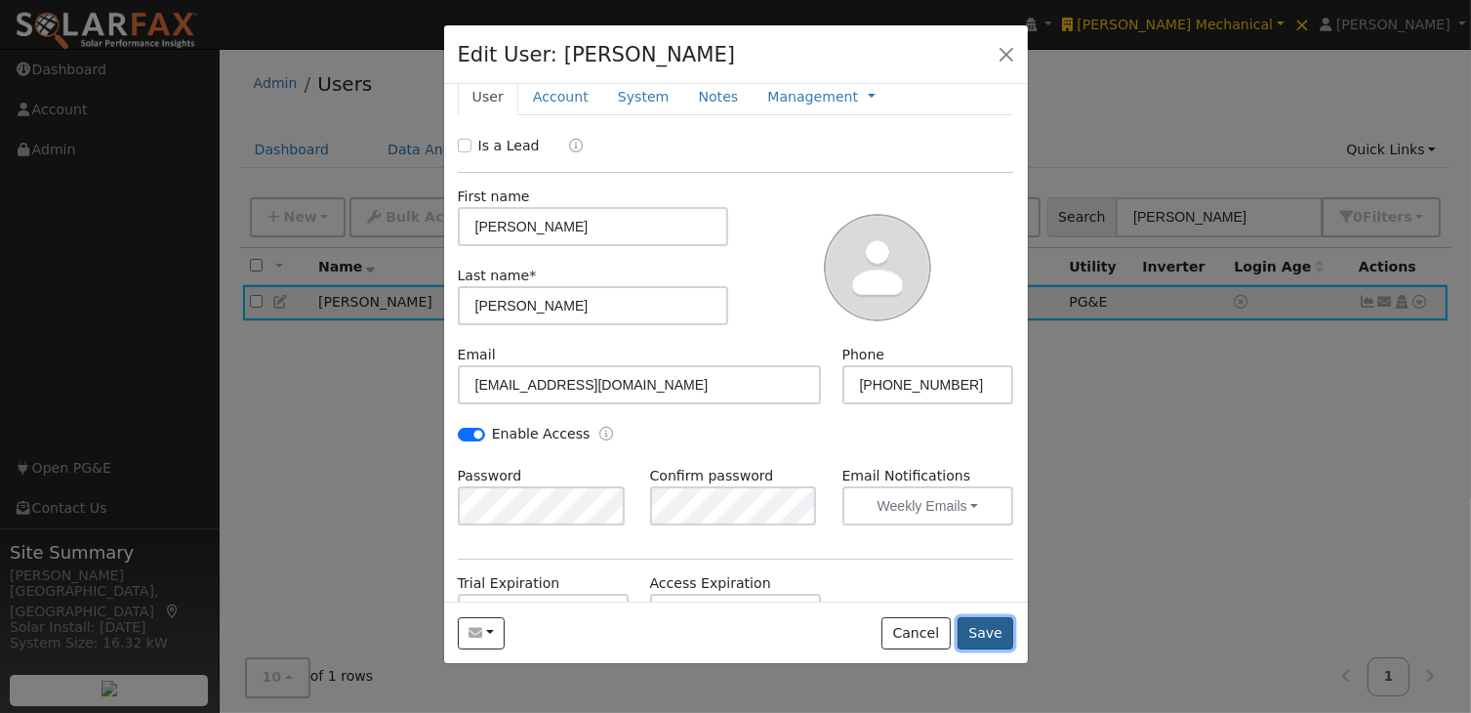
click at [988, 635] on button "Save" at bounding box center [986, 633] width 57 height 33
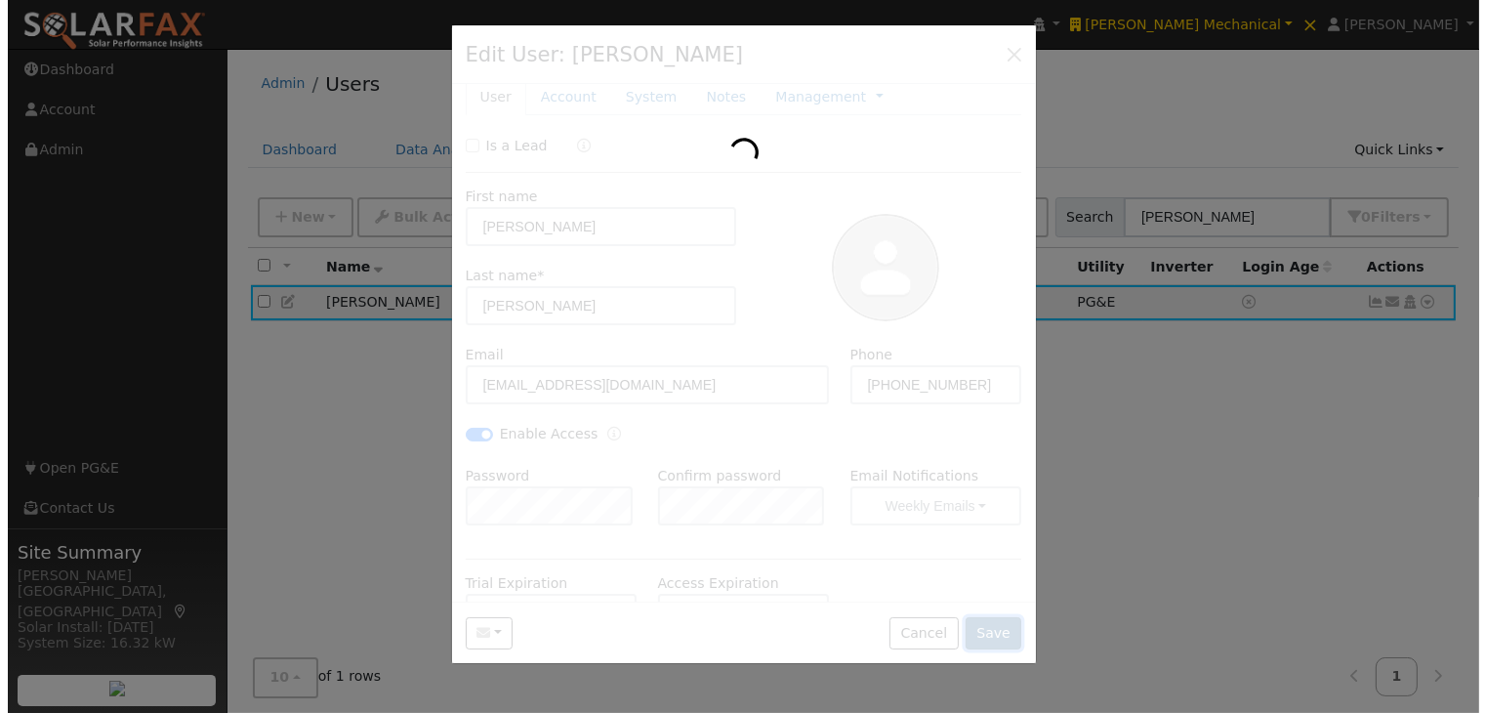
scroll to position [0, 0]
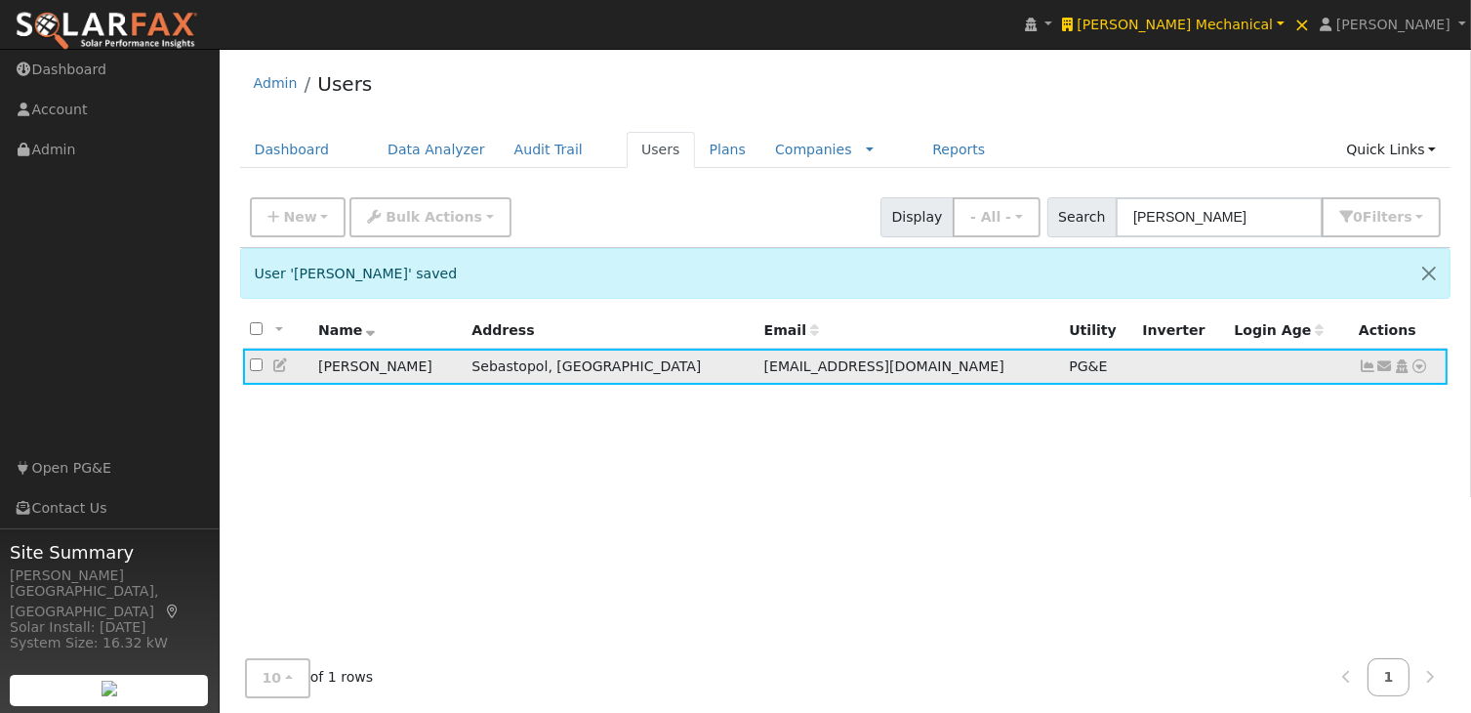
click at [1385, 364] on icon at bounding box center [1386, 366] width 18 height 14
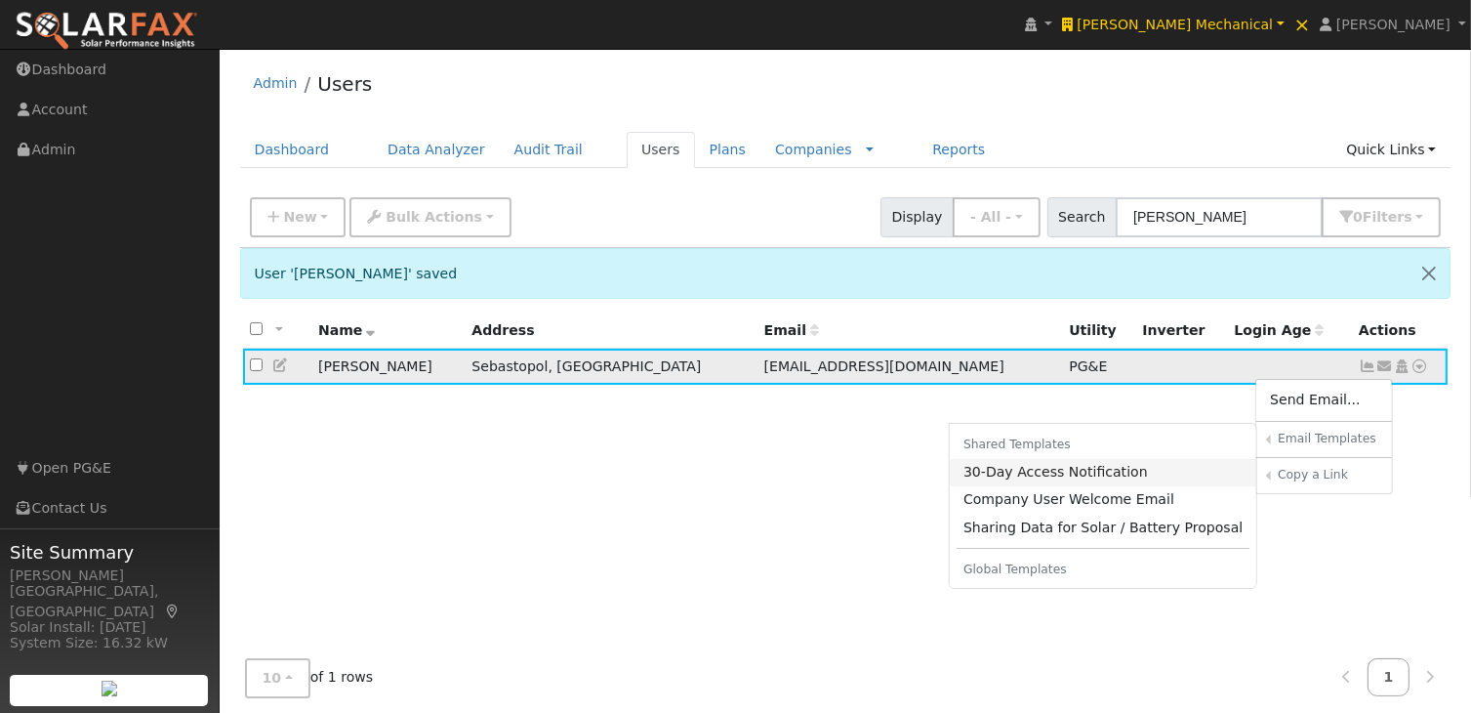
click at [1061, 472] on link "30-Day Access Notification" at bounding box center [1104, 472] width 308 height 27
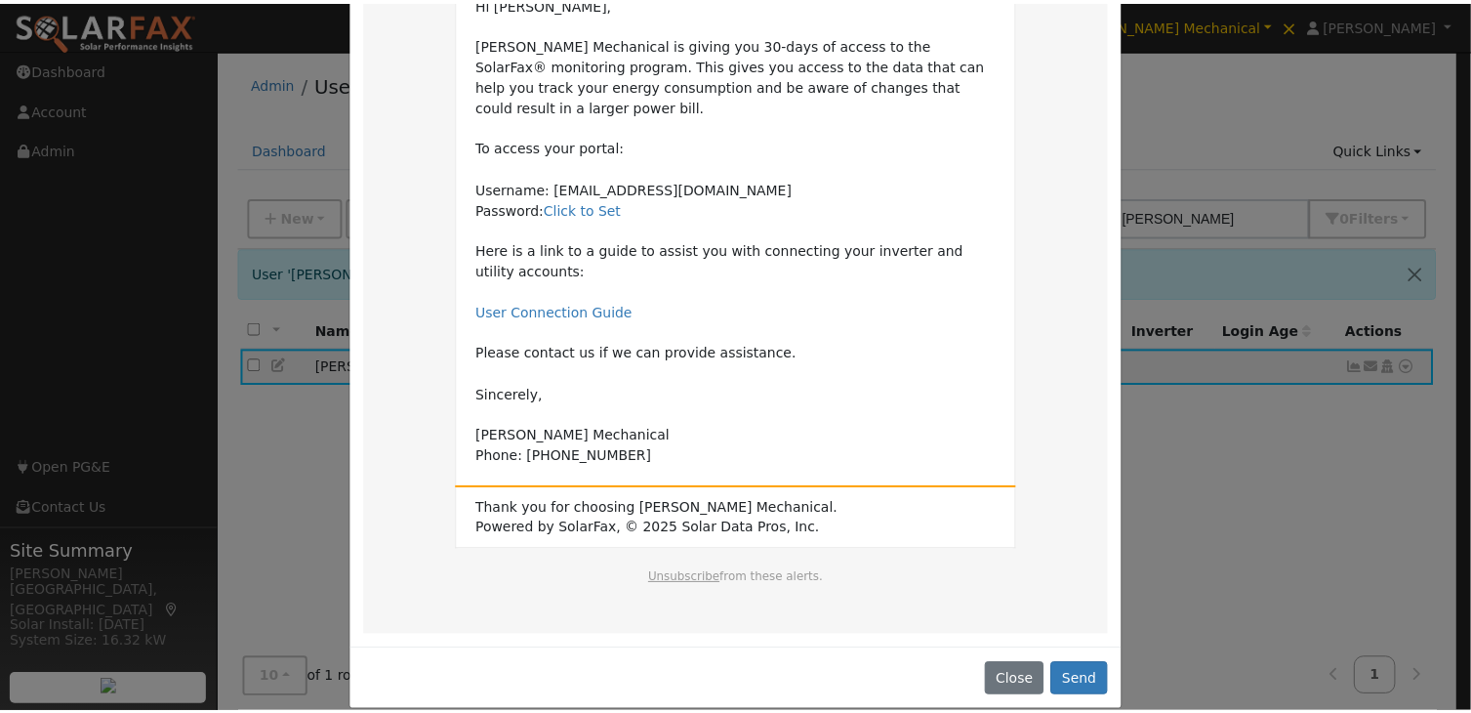
scroll to position [199, 0]
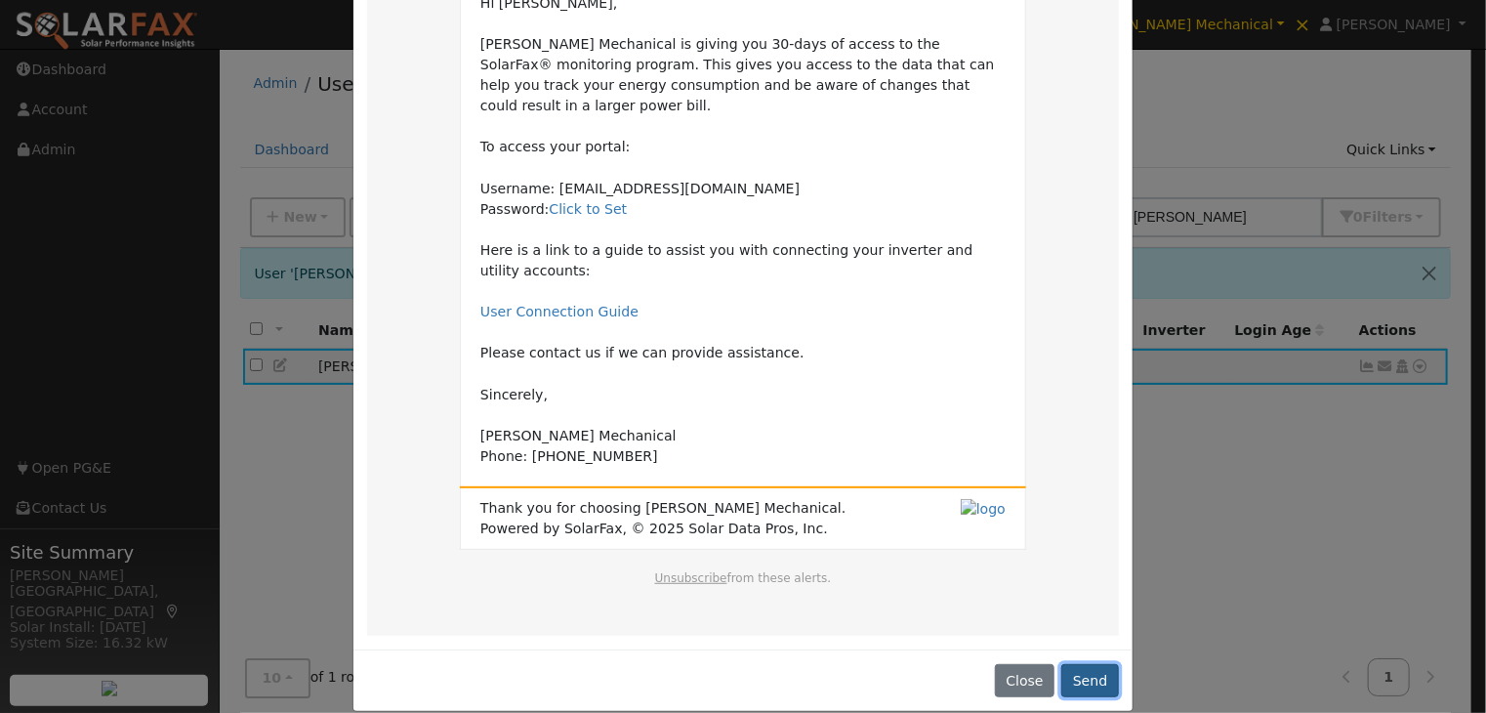
click at [1097, 664] on button "Send" at bounding box center [1090, 680] width 58 height 33
